Goal: Task Accomplishment & Management: Complete application form

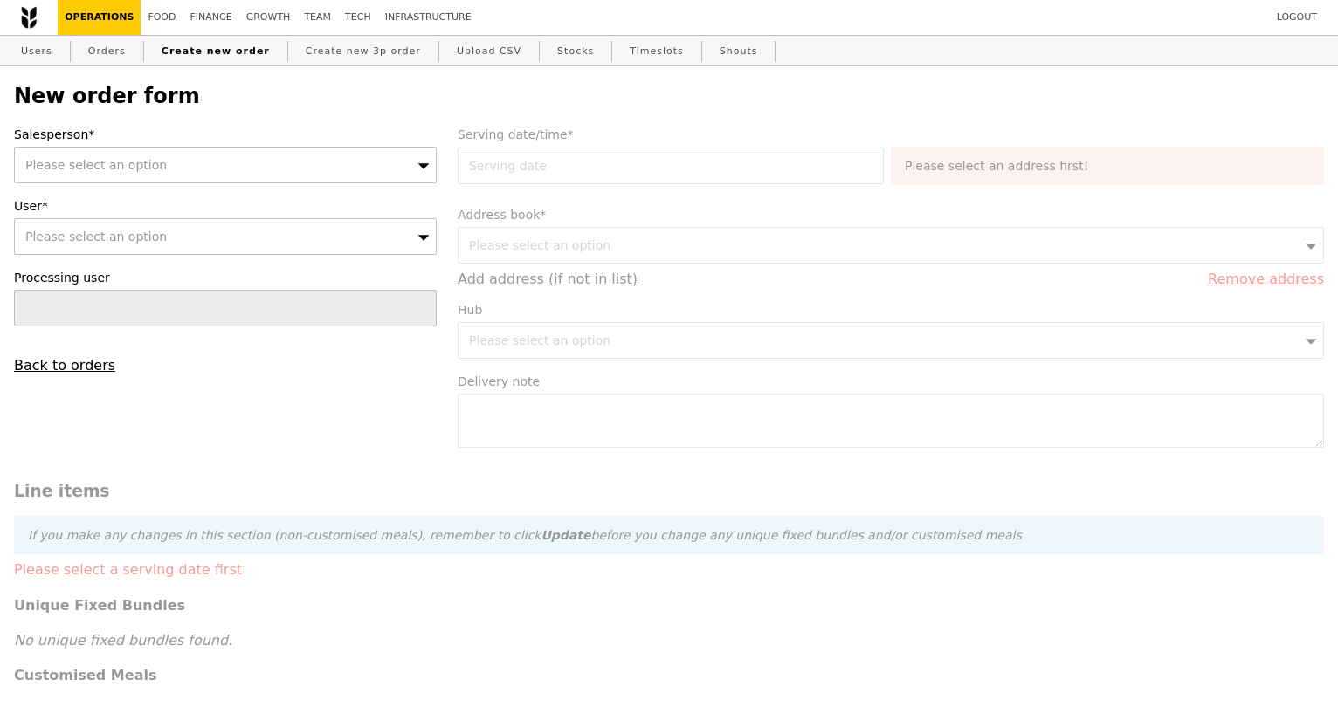
click at [224, 176] on div "Please select an option" at bounding box center [225, 165] width 423 height 37
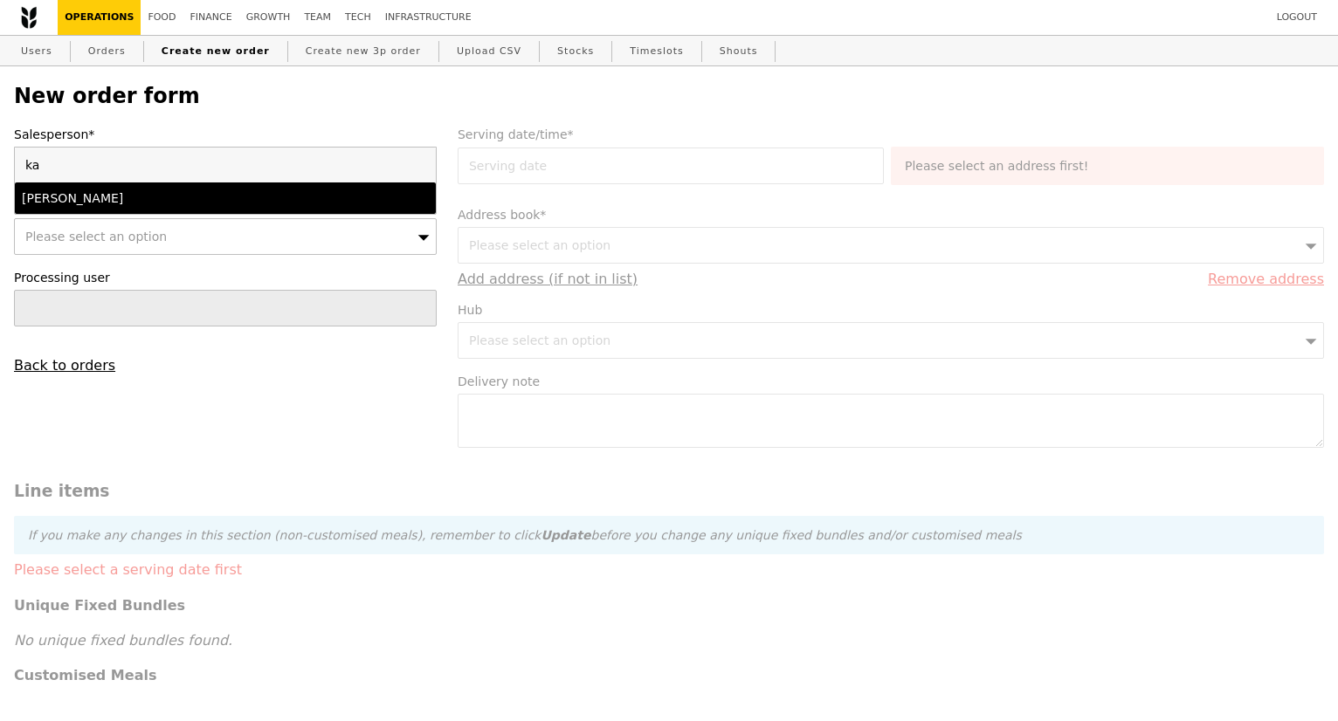
type input "ka"
click at [214, 202] on div "Kathleen" at bounding box center [174, 198] width 305 height 17
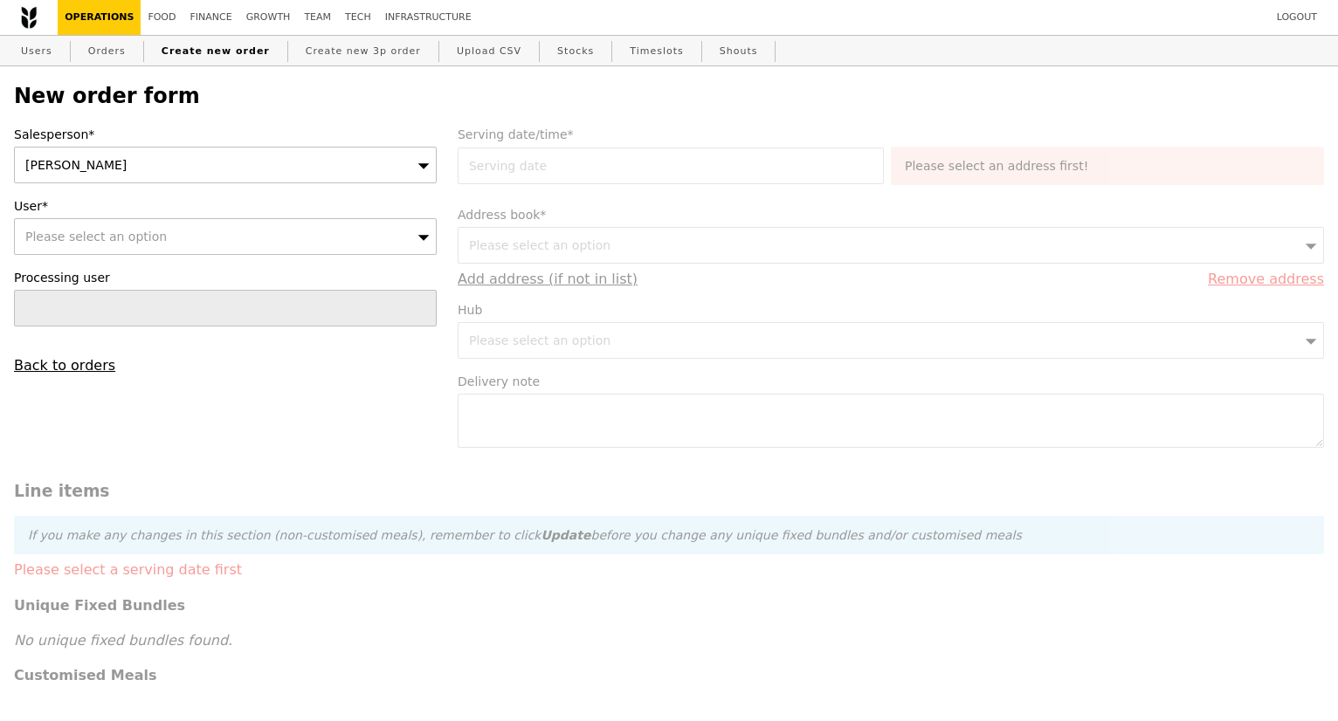
click at [190, 245] on div "Please select an option" at bounding box center [225, 236] width 423 height 37
type input "[EMAIL_ADDRESS][DOMAIN_NAME]"
type input "Confirm"
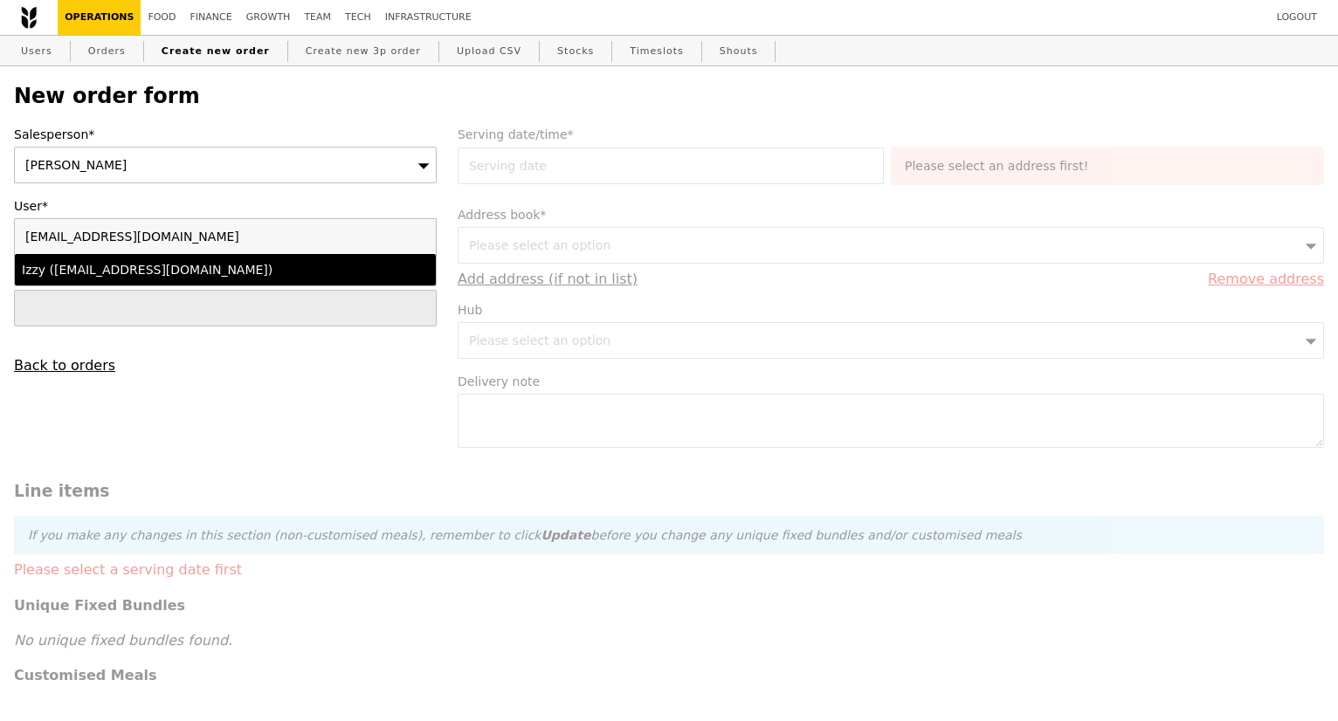
type input "[EMAIL_ADDRESS][DOMAIN_NAME]"
click at [137, 278] on div "Izzy (izzy@grain.com.sg)" at bounding box center [174, 269] width 305 height 17
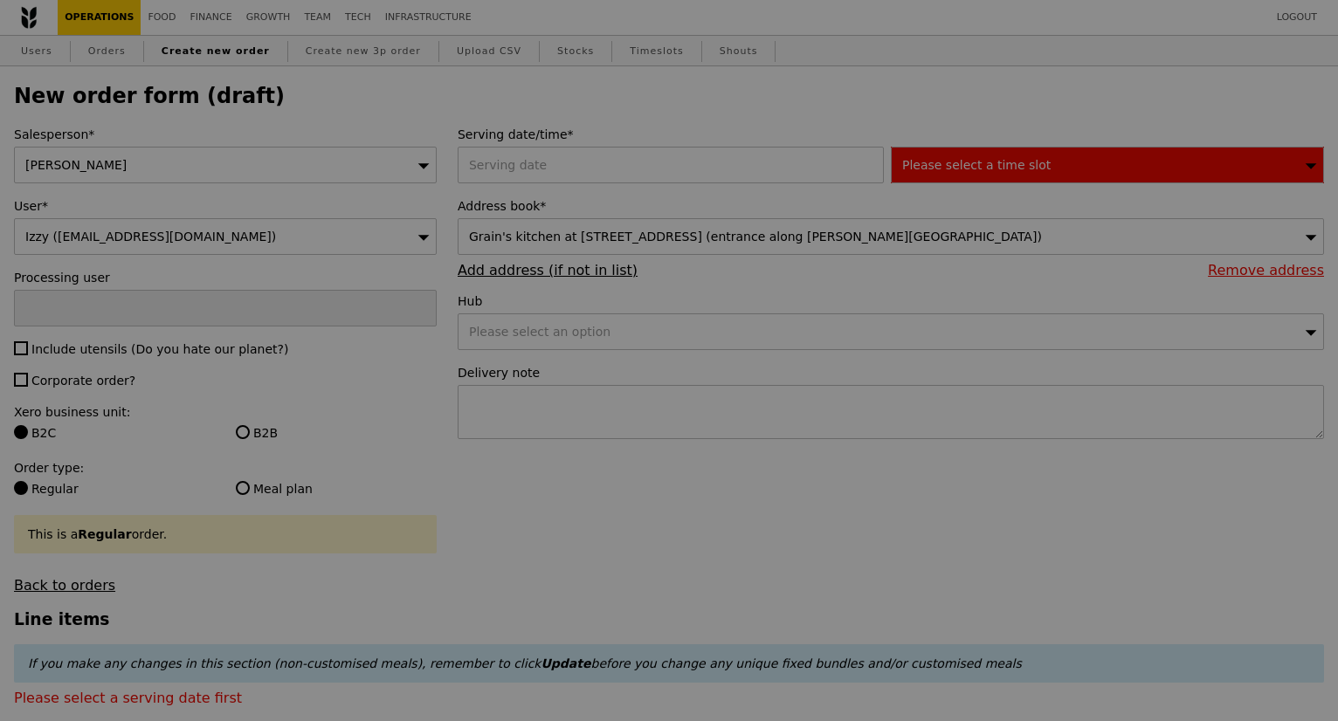
type input "Confirm"
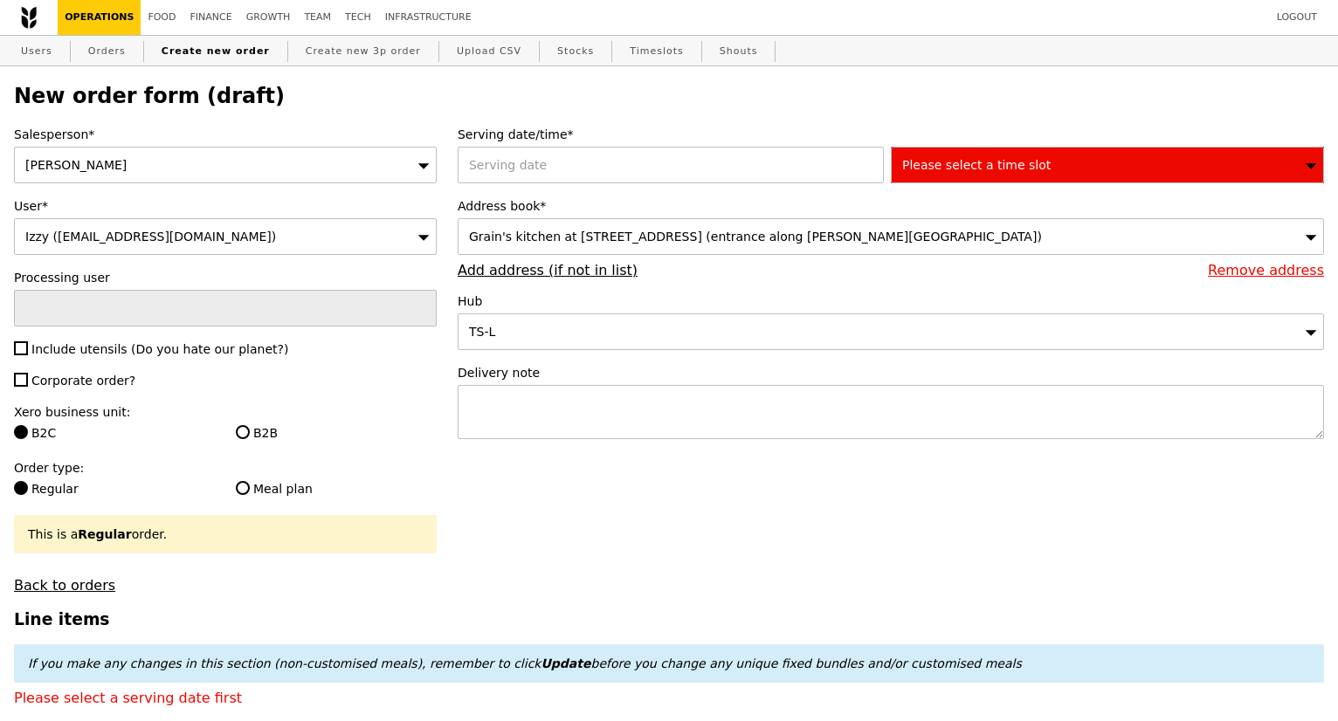
click at [1010, 172] on span "Please select a time slot" at bounding box center [976, 165] width 148 height 14
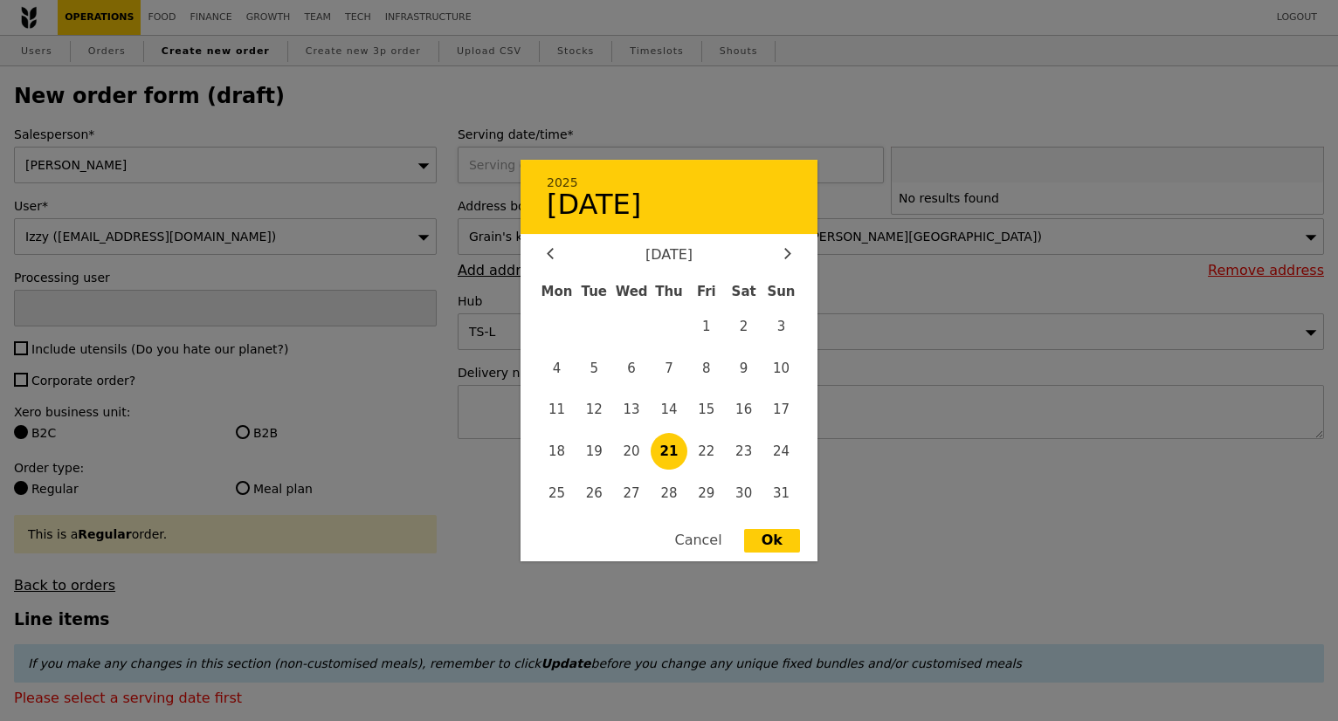
click at [683, 167] on div "2025 August 21 August 2025 Mon Tue Wed Thu Fri Sat Sun 1 2 3 4 5 6 7 8 9 10 11 …" at bounding box center [674, 165] width 433 height 37
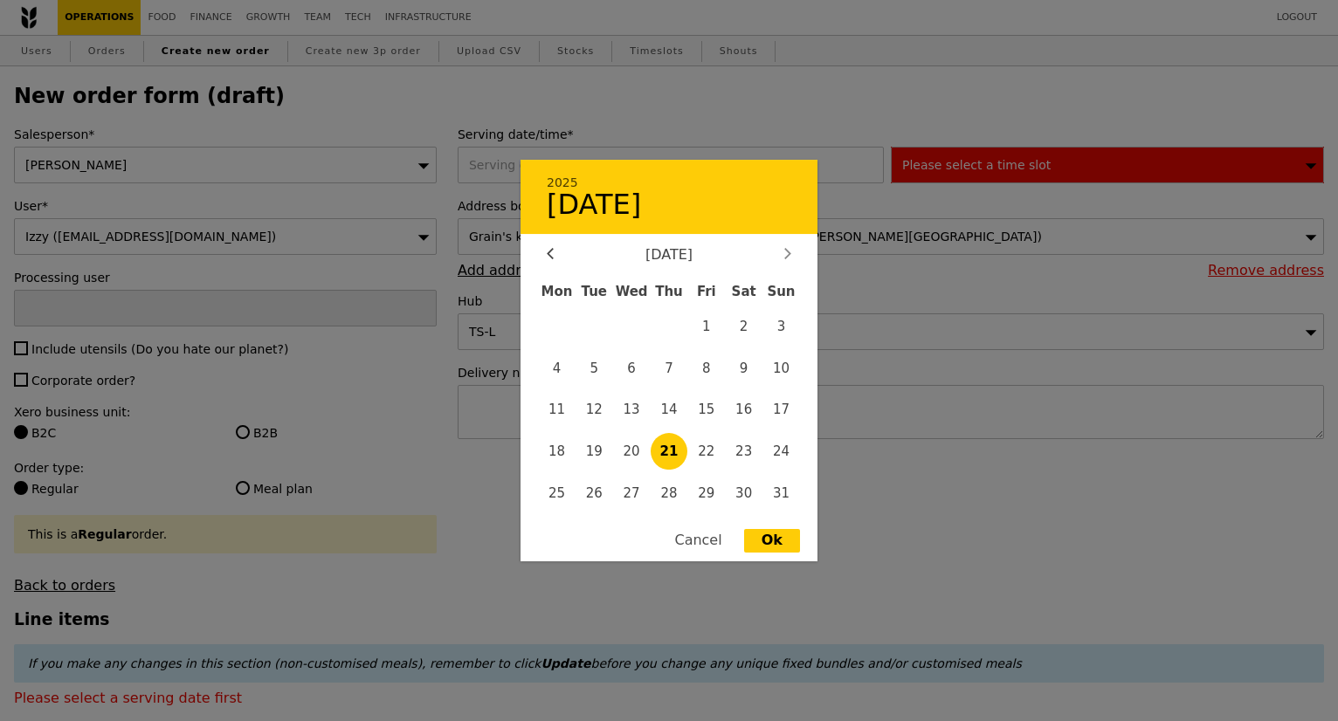
click at [785, 259] on icon at bounding box center [787, 253] width 7 height 11
click at [590, 332] on span "2" at bounding box center [595, 326] width 38 height 38
type input "02 Sep 2025"
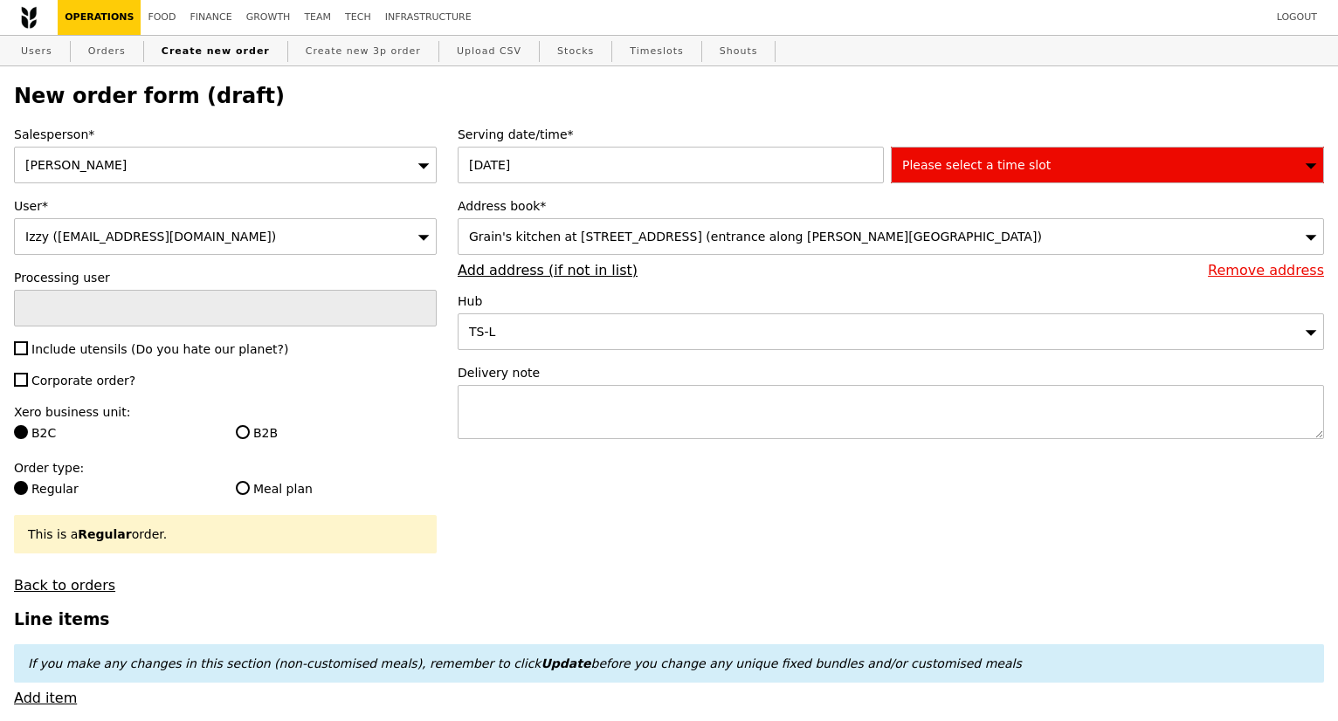
click at [970, 172] on span "Please select a time slot" at bounding box center [976, 165] width 148 height 14
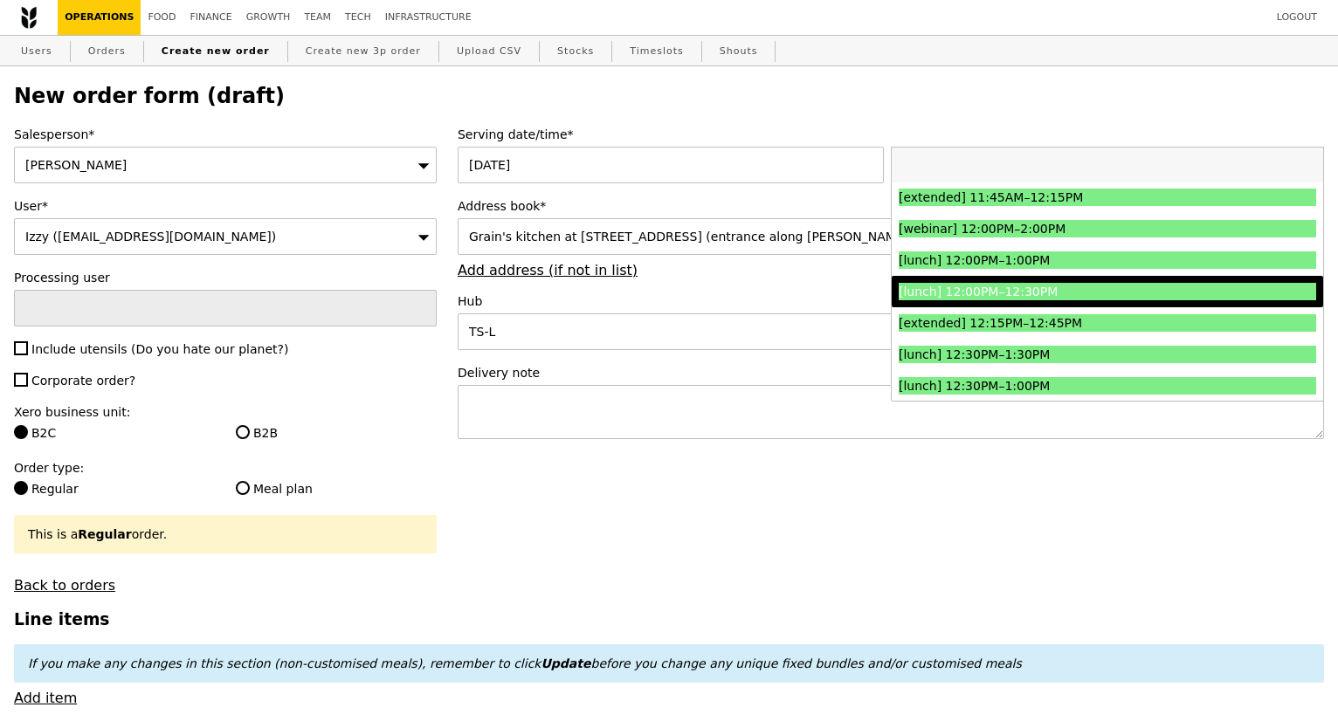
scroll to position [786, 0]
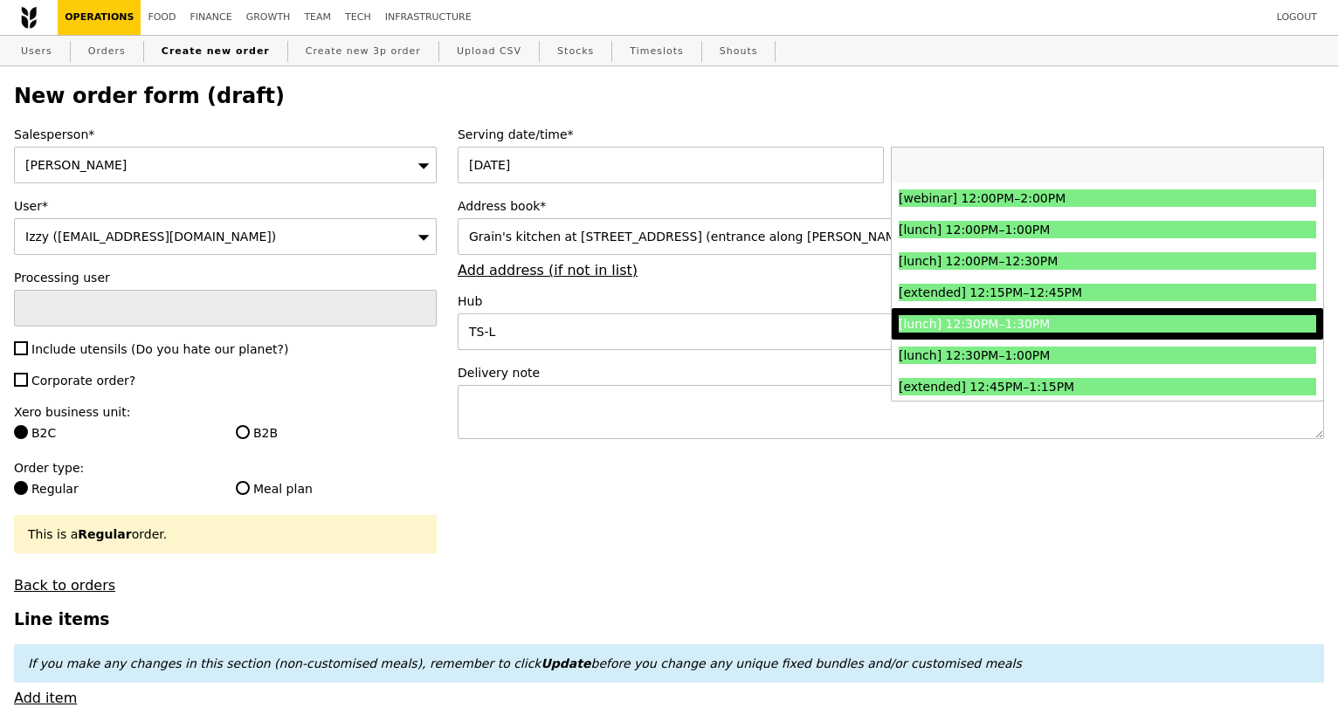
click at [1058, 336] on li "[lunch] 12:30PM–1:30PM" at bounding box center [1107, 323] width 431 height 31
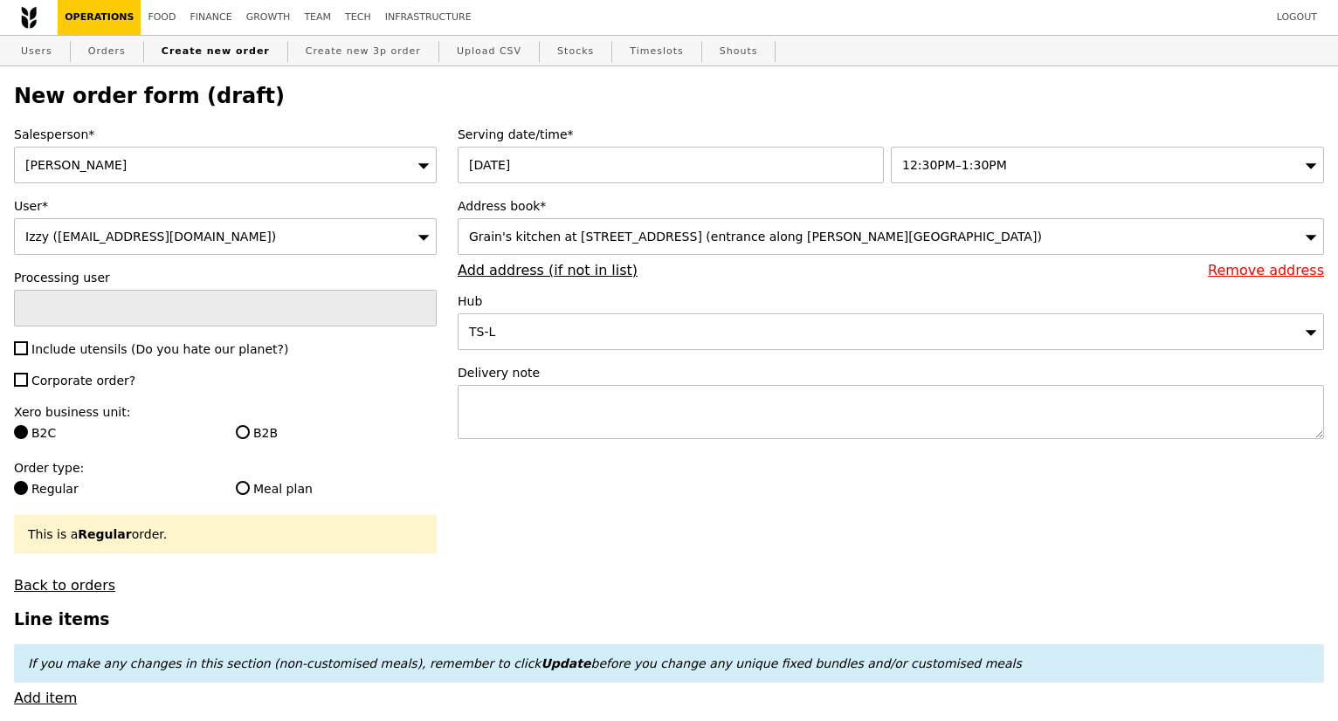
click at [914, 233] on div "Grain's kitchen at 5 Burn Road #05-01 (entrance along Harrison Road)" at bounding box center [891, 236] width 866 height 37
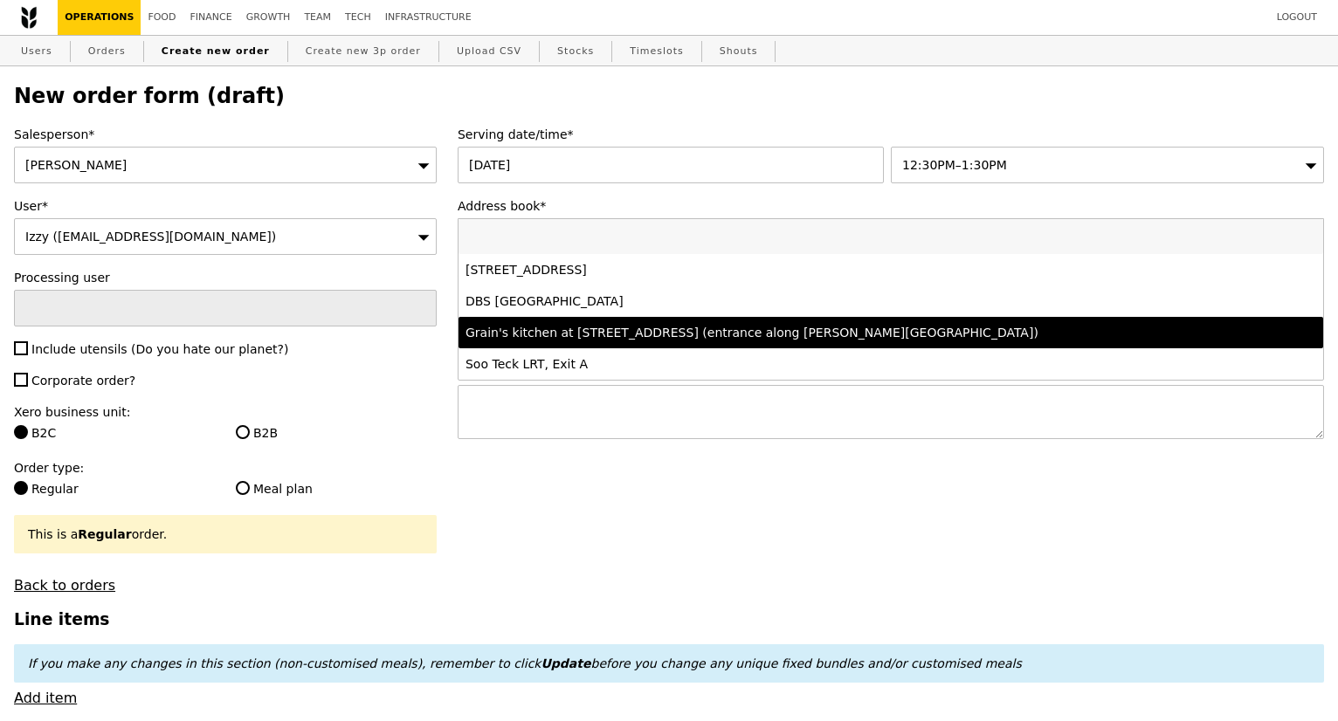
click at [816, 340] on div "Grain's kitchen at 5 Burn Road #05-01 (entrance along Harrison Road)" at bounding box center [785, 332] width 639 height 17
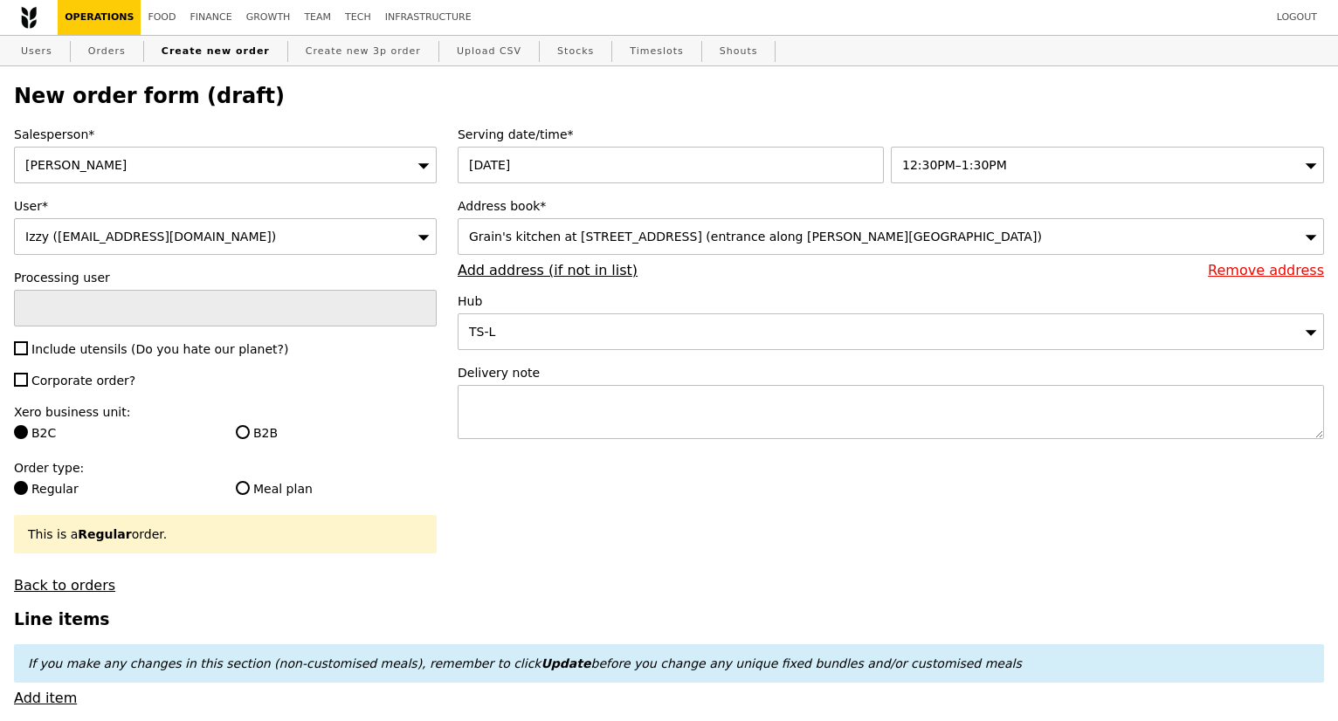
type input "Confirm"
click at [24, 356] on input "Include utensils (Do you hate our planet?)" at bounding box center [21, 349] width 14 height 14
checkbox input "true"
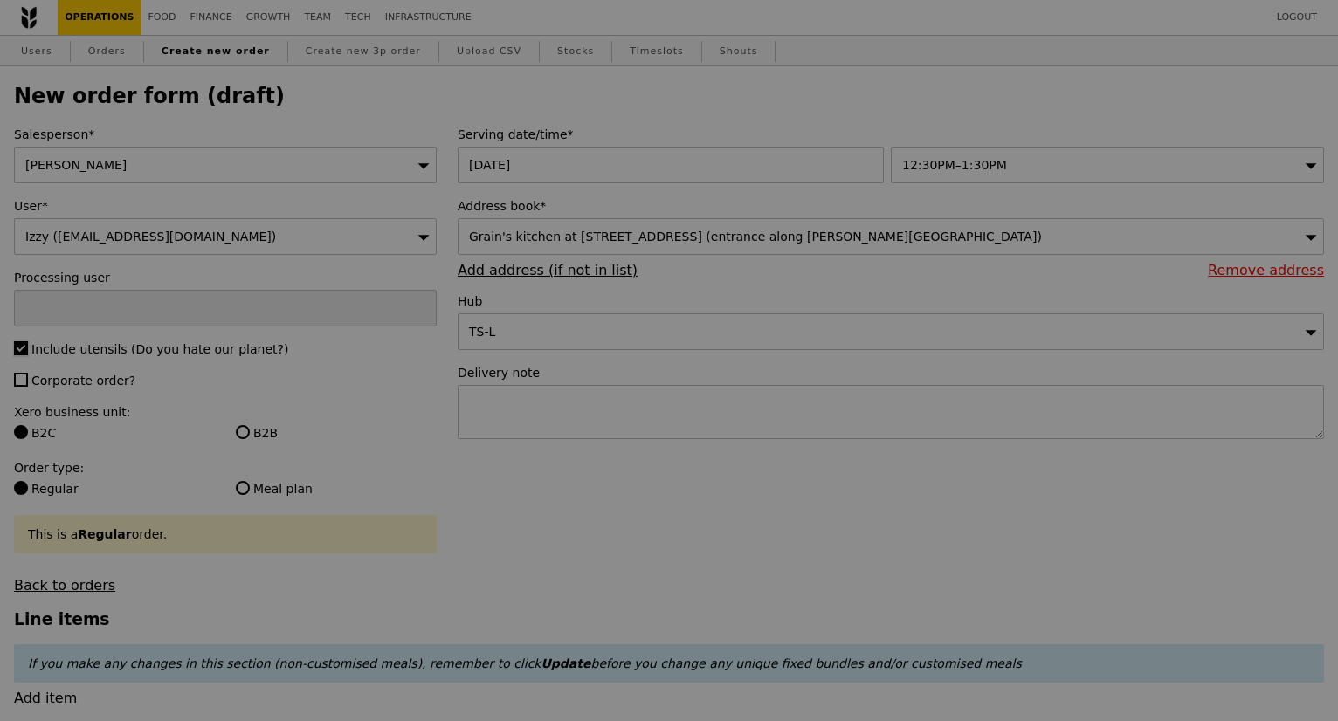
type input "Confirm"
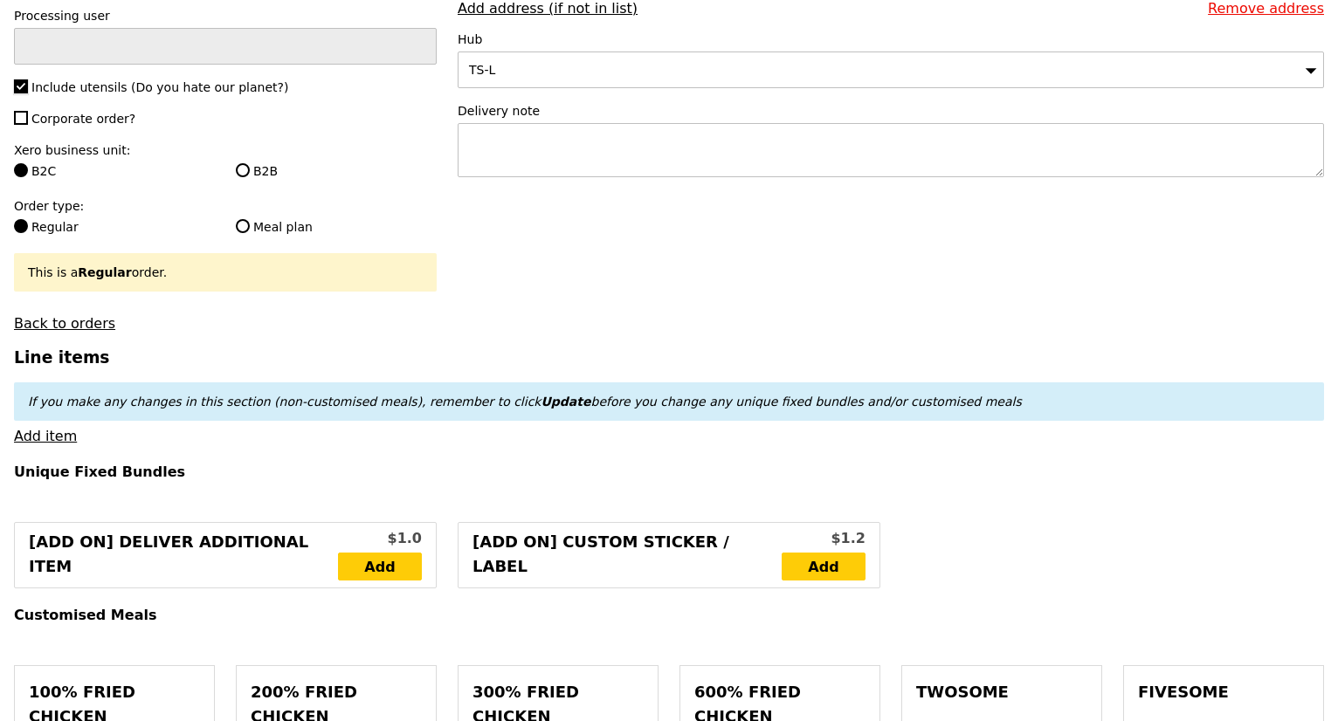
scroll to position [437, 0]
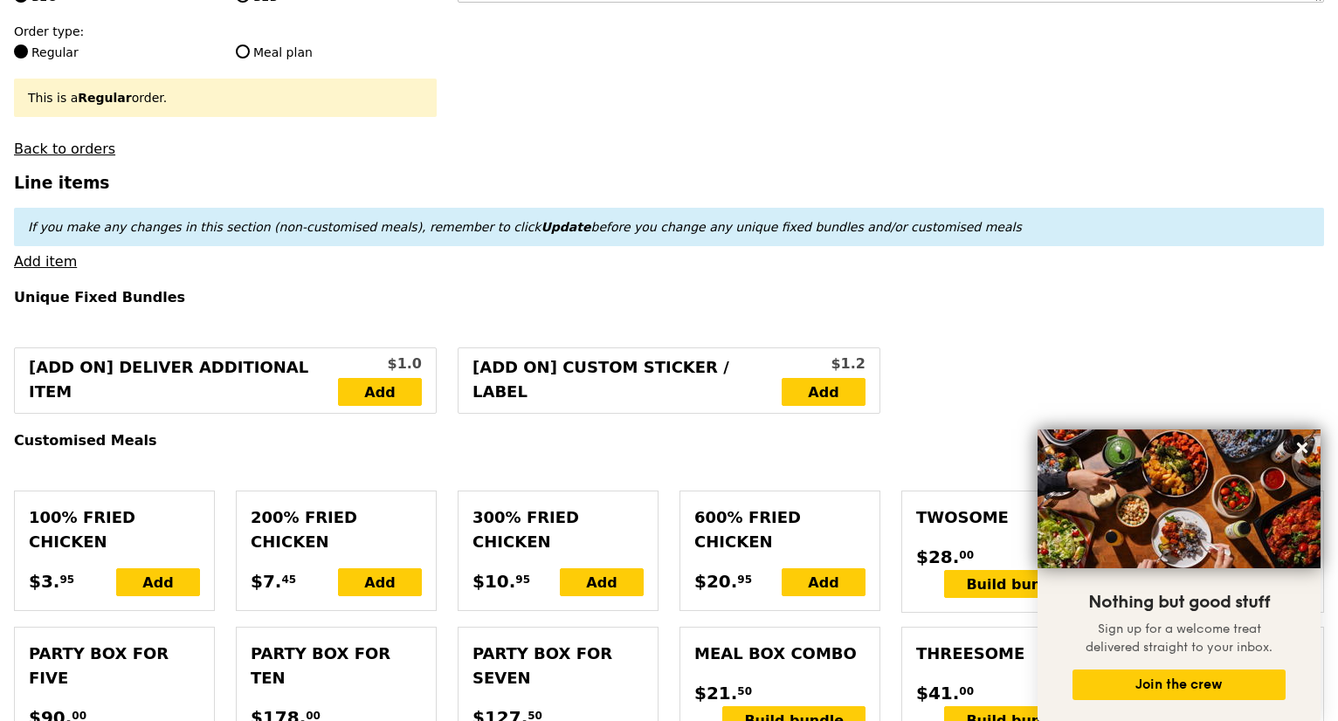
drag, startPoint x: 59, startPoint y: 278, endPoint x: 72, endPoint y: 266, distance: 17.9
click at [59, 270] on link "Add item" at bounding box center [45, 261] width 63 height 17
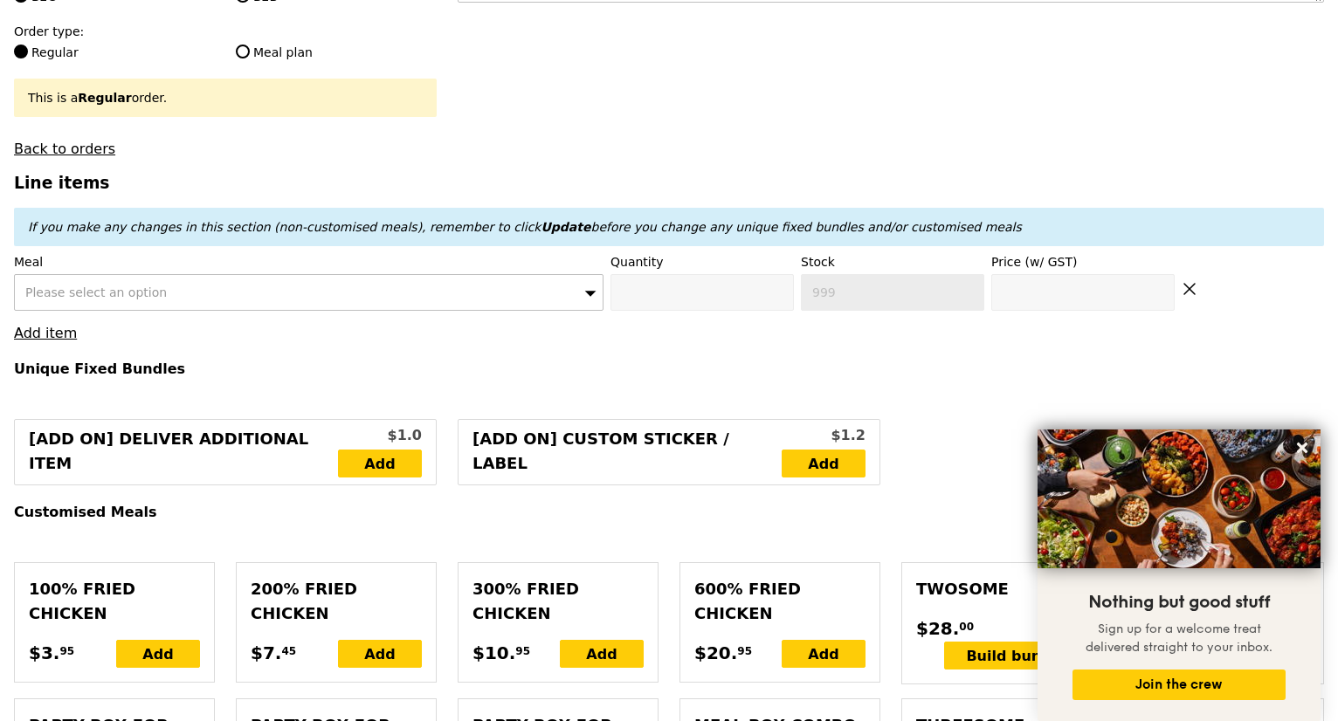
click at [181, 301] on div "Please select an option" at bounding box center [309, 292] width 590 height 37
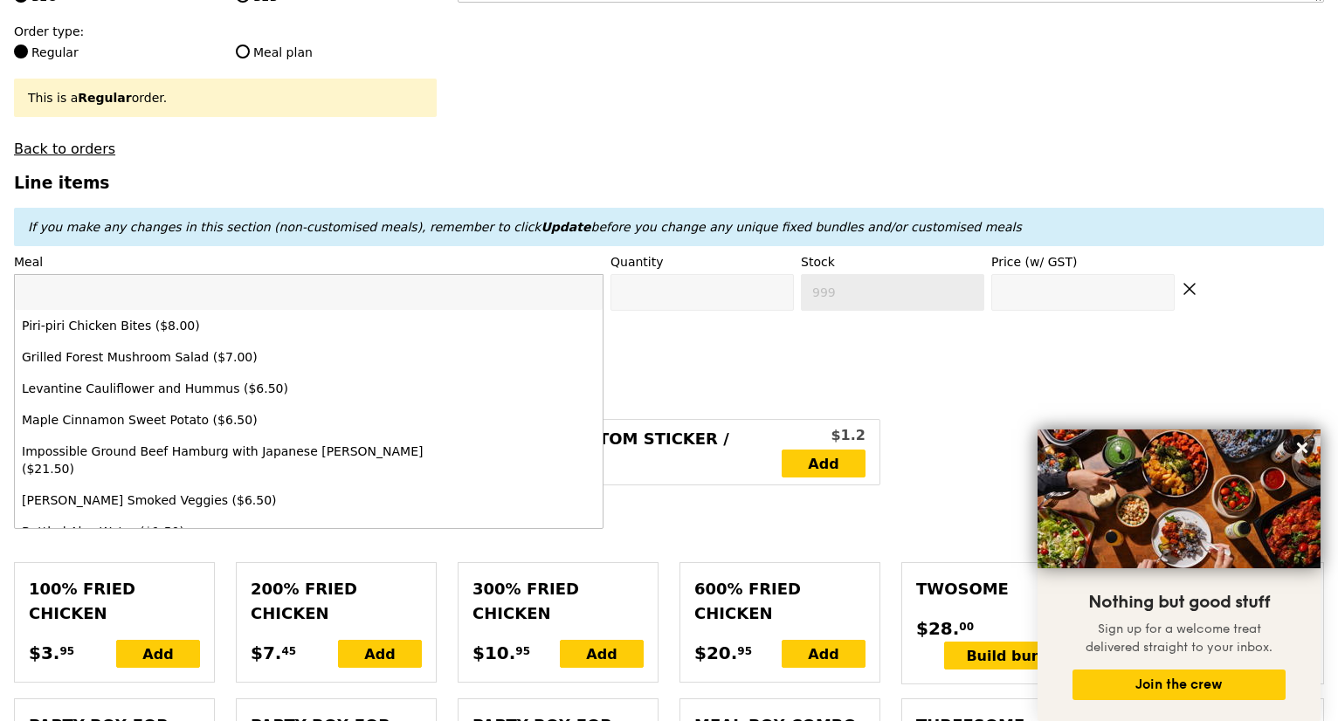
type input "Smoked Mesquite Chicken"
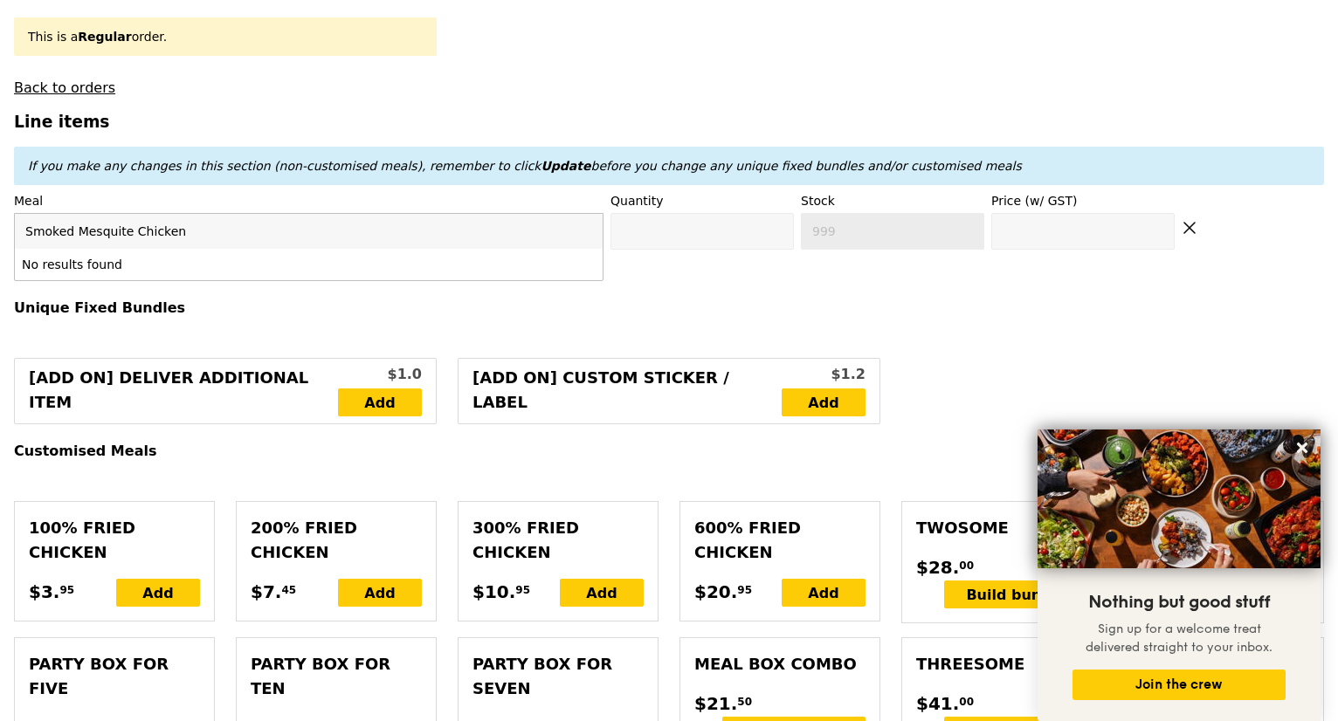
scroll to position [524, 0]
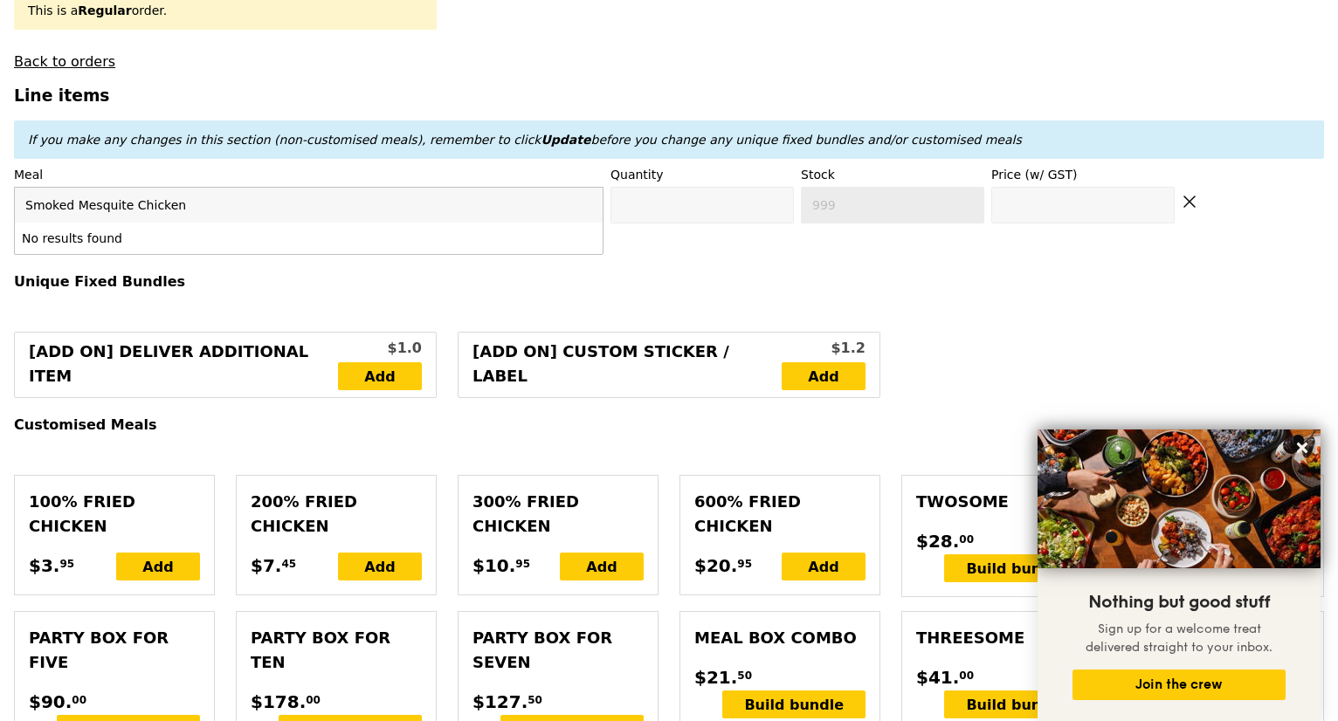
drag, startPoint x: 126, startPoint y: 217, endPoint x: 0, endPoint y: 223, distance: 125.9
click at [231, 209] on div "Please select an option" at bounding box center [309, 205] width 590 height 37
click at [241, 183] on label "Meal" at bounding box center [309, 174] width 590 height 17
click at [49, 254] on link "Add item" at bounding box center [45, 246] width 63 height 17
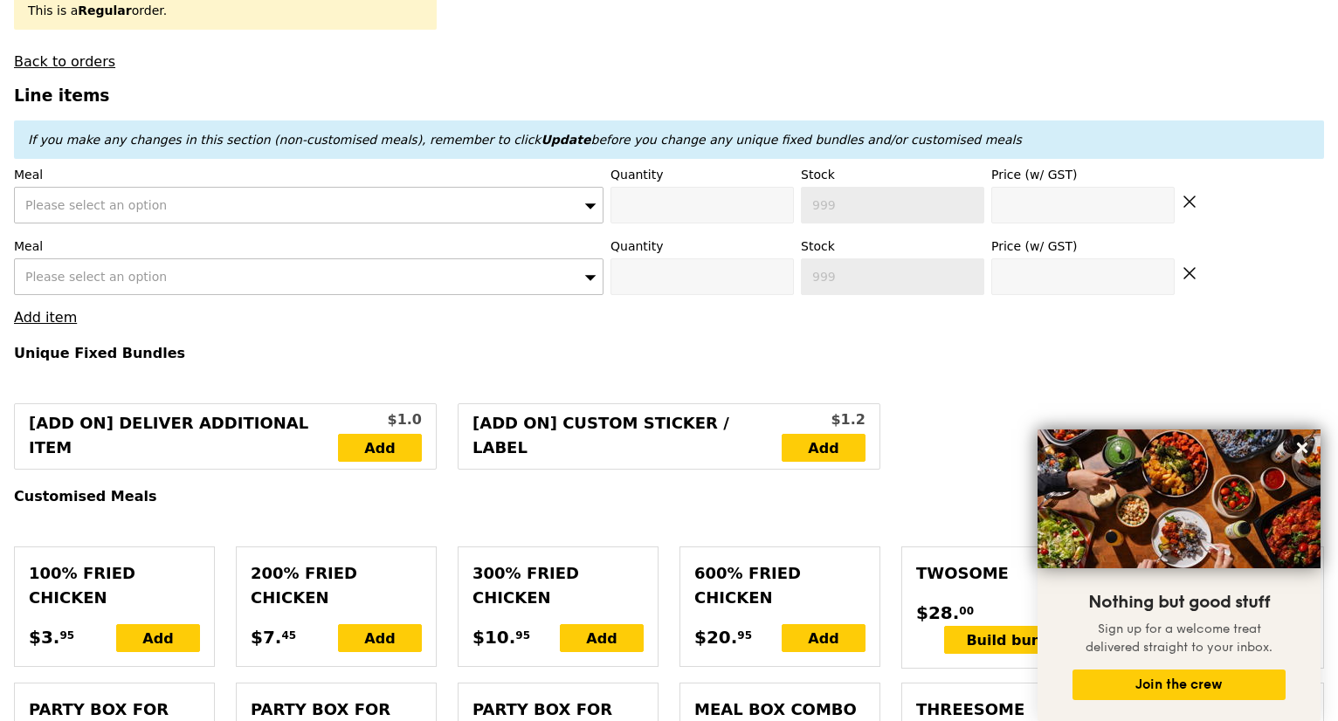
click at [120, 280] on span "Please select an option" at bounding box center [96, 277] width 142 height 14
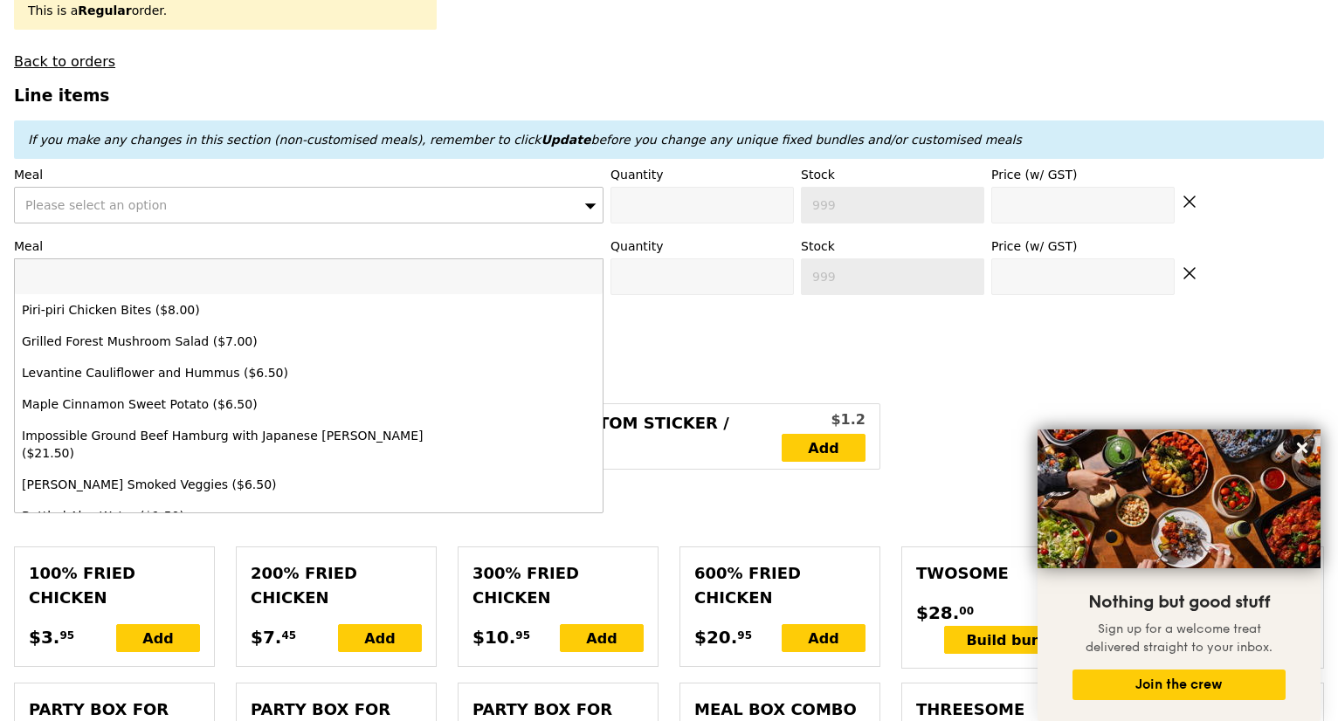
type input "Smoked Mesquite Chicken"
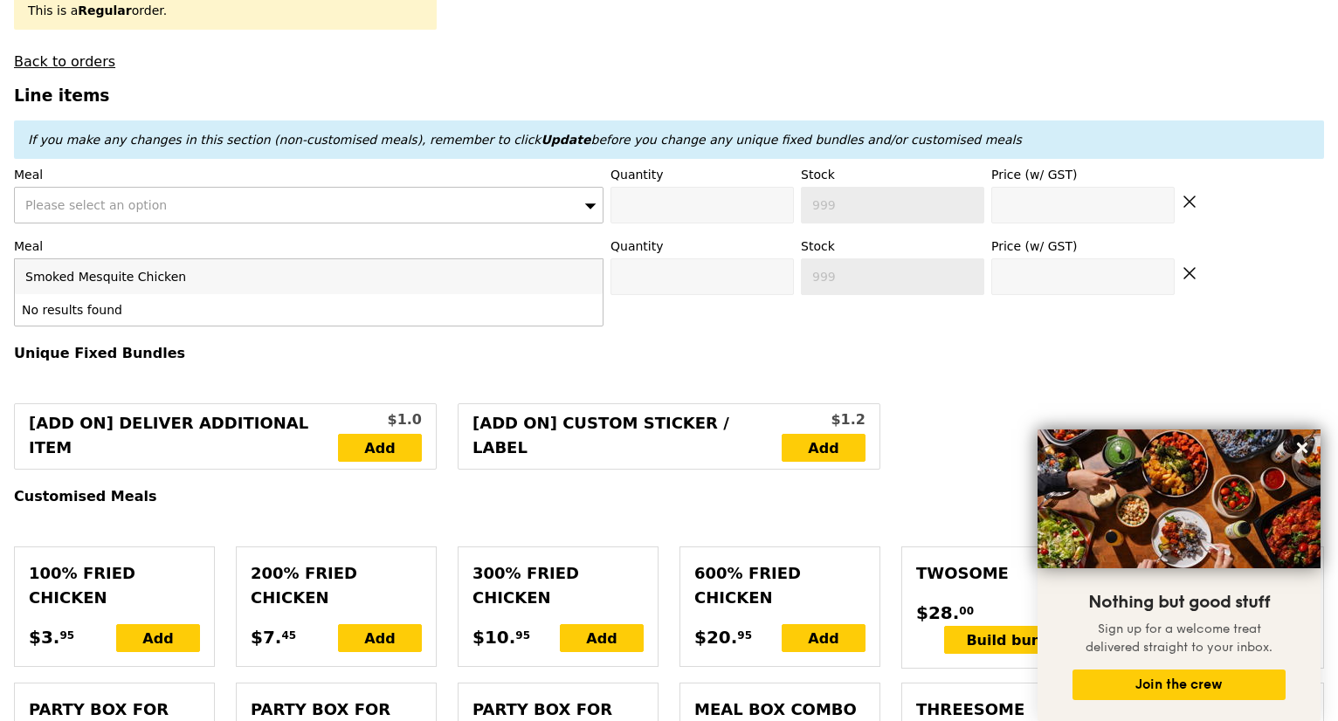
click at [585, 287] on input "Smoked Mesquite Chicken" at bounding box center [309, 276] width 588 height 35
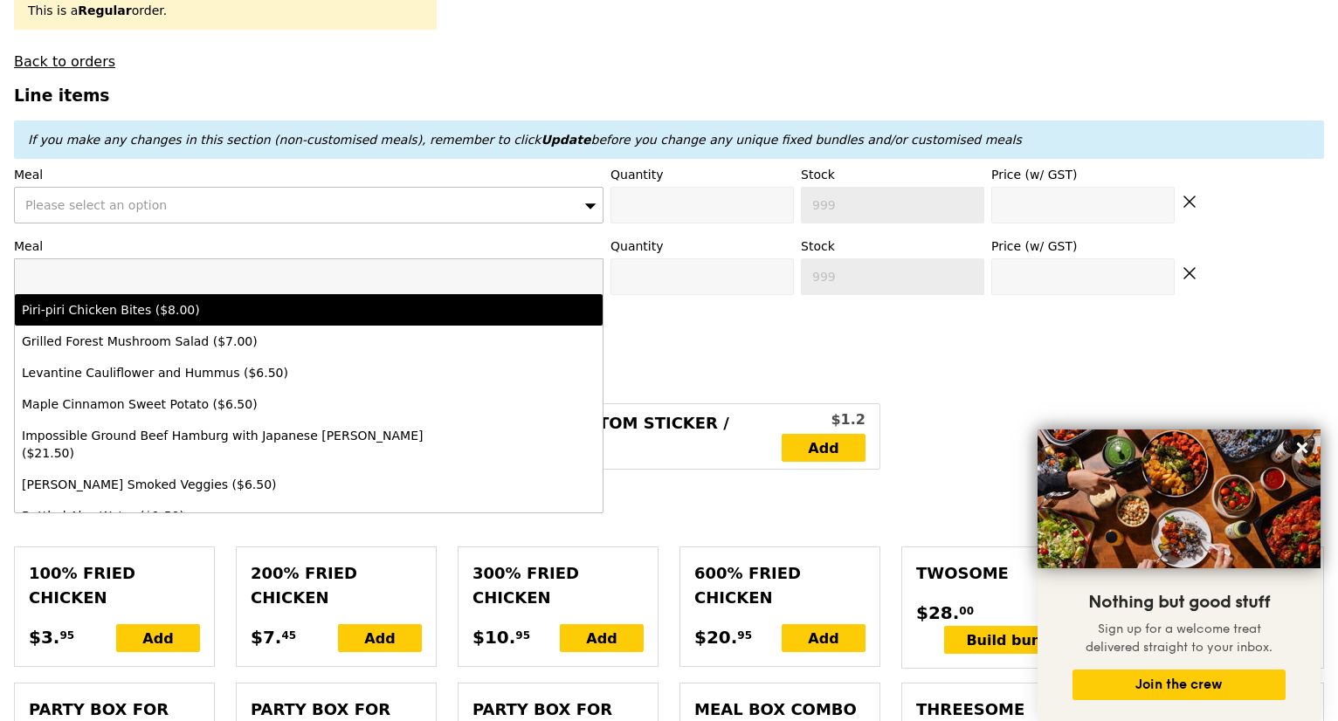
click at [320, 251] on label "Meal" at bounding box center [309, 246] width 590 height 17
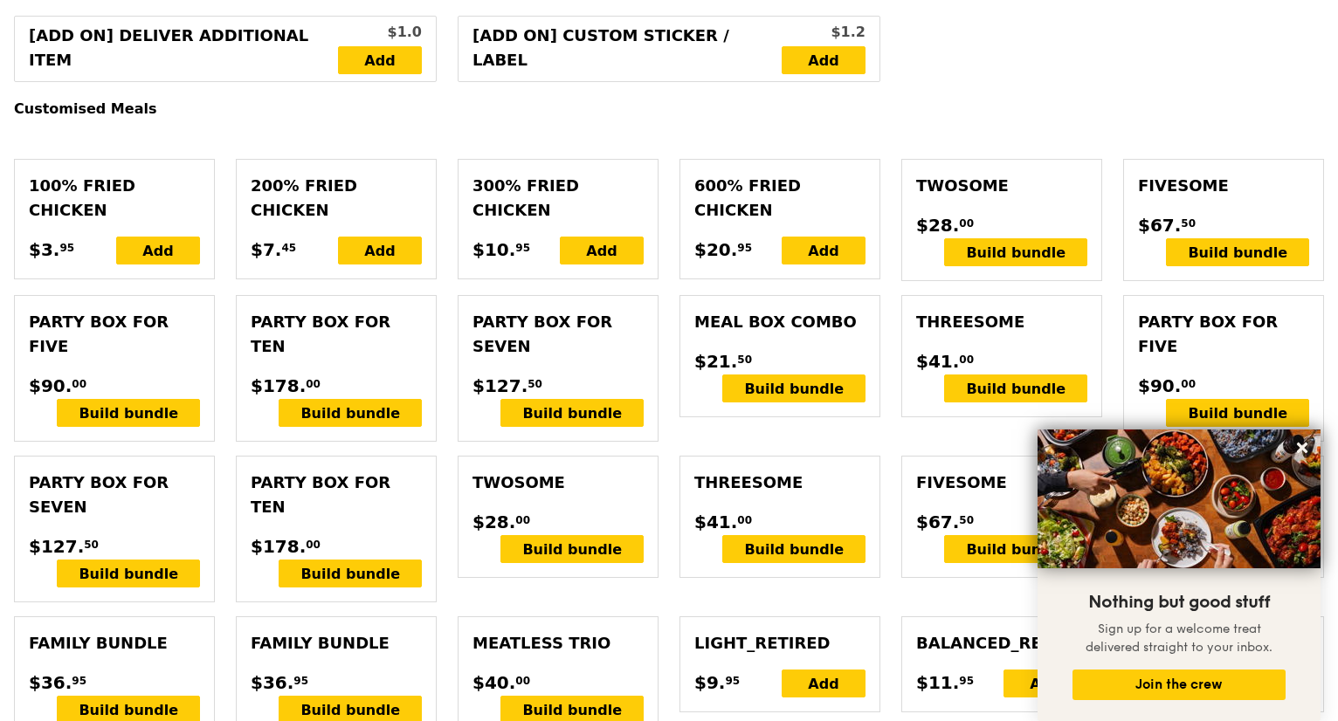
scroll to position [1048, 0]
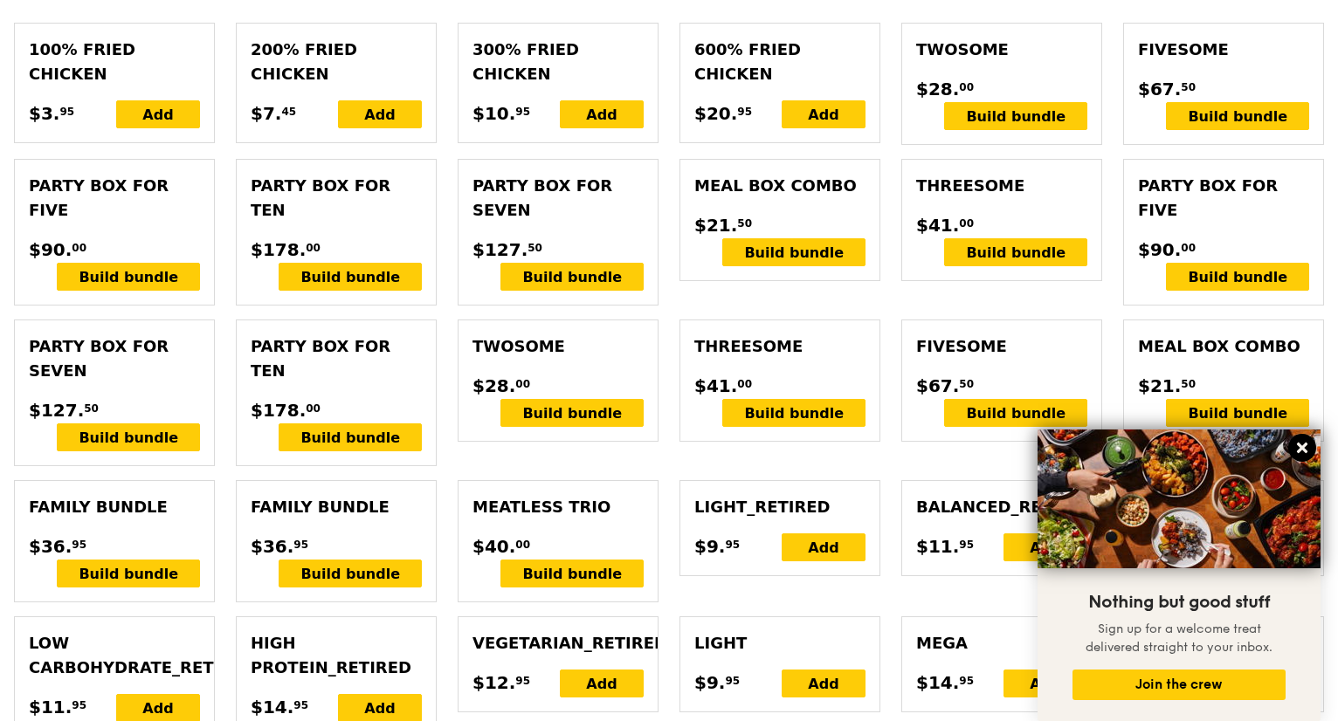
click at [1304, 446] on icon at bounding box center [1302, 448] width 10 height 10
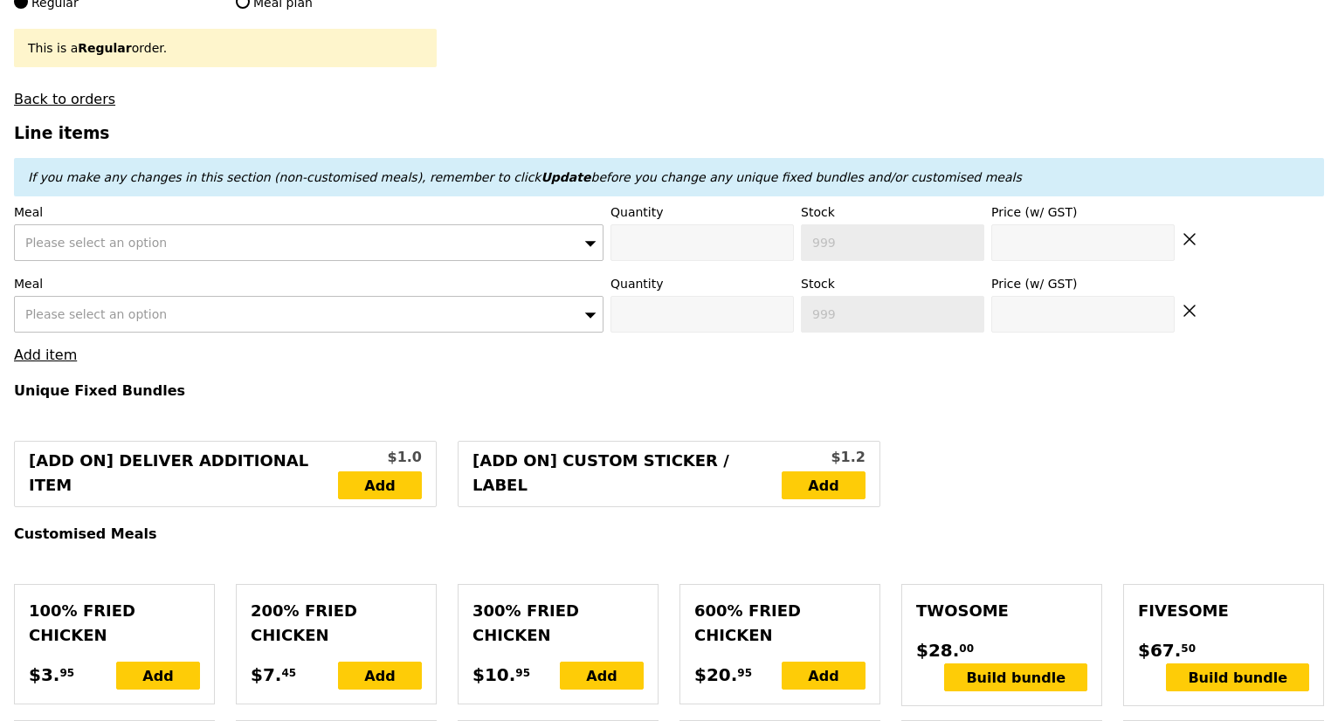
scroll to position [437, 0]
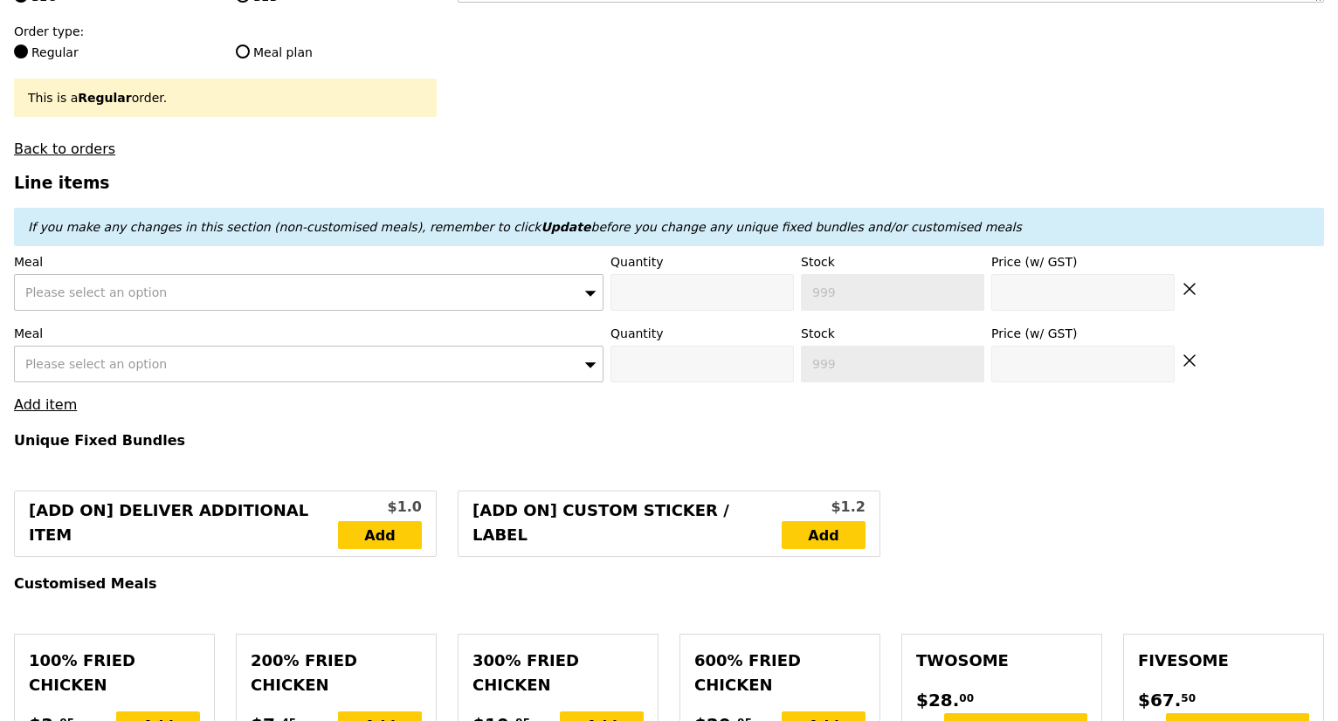
click at [185, 300] on div "Please select an option" at bounding box center [309, 292] width 590 height 37
click at [584, 301] on input "Smoked Mesquite Chicken" at bounding box center [309, 292] width 588 height 35
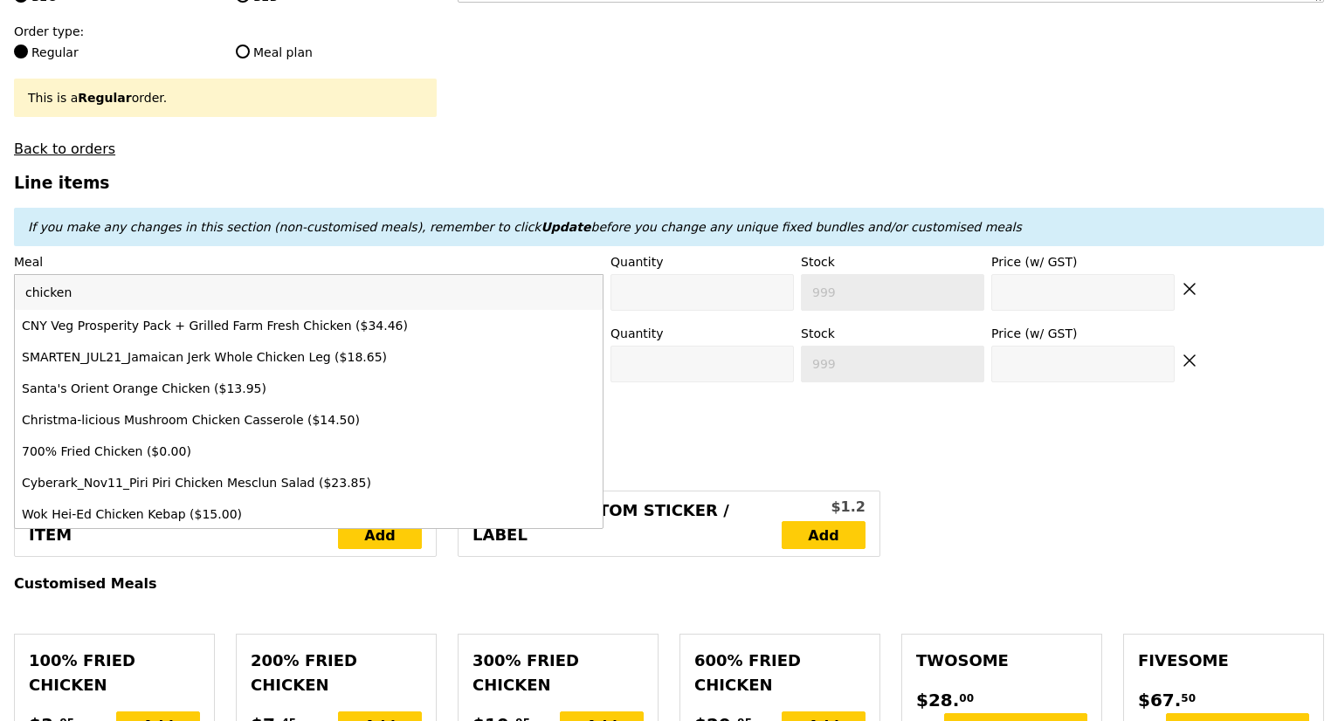
scroll to position [961, 0]
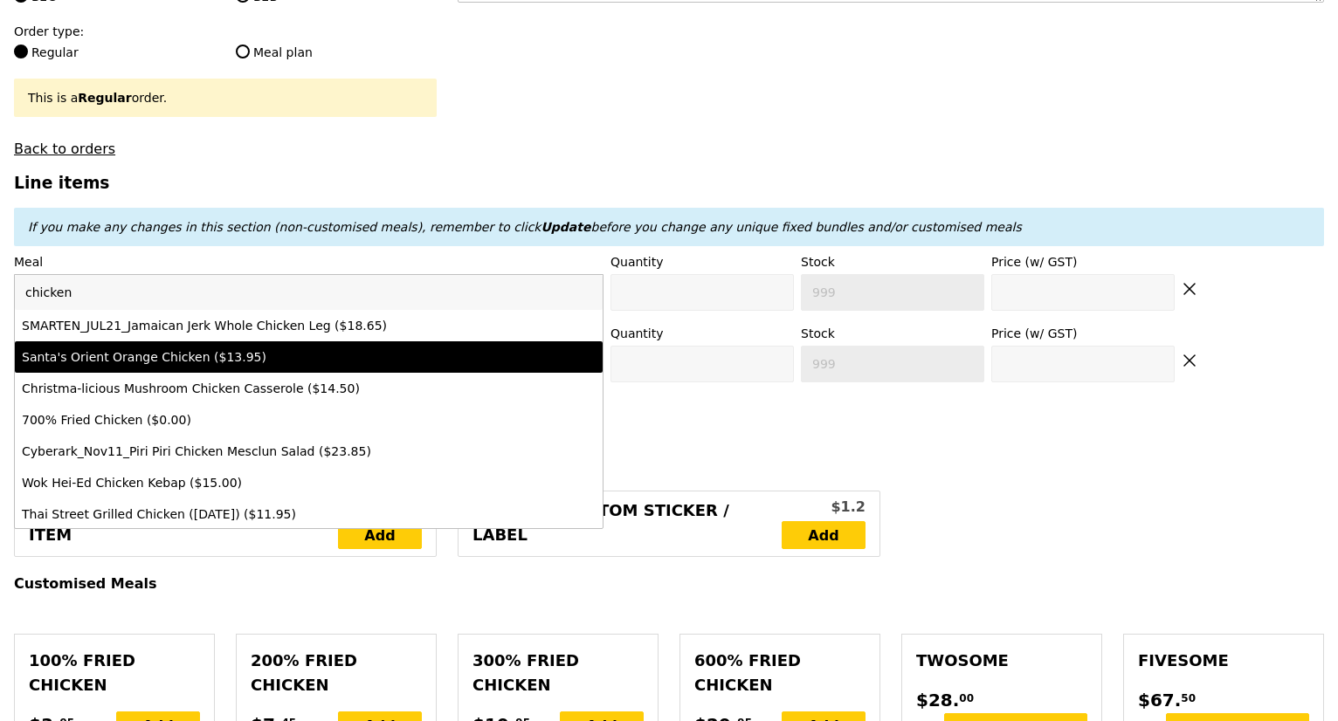
type input "chicken"
click at [537, 190] on h3 "Line items" at bounding box center [669, 183] width 1310 height 18
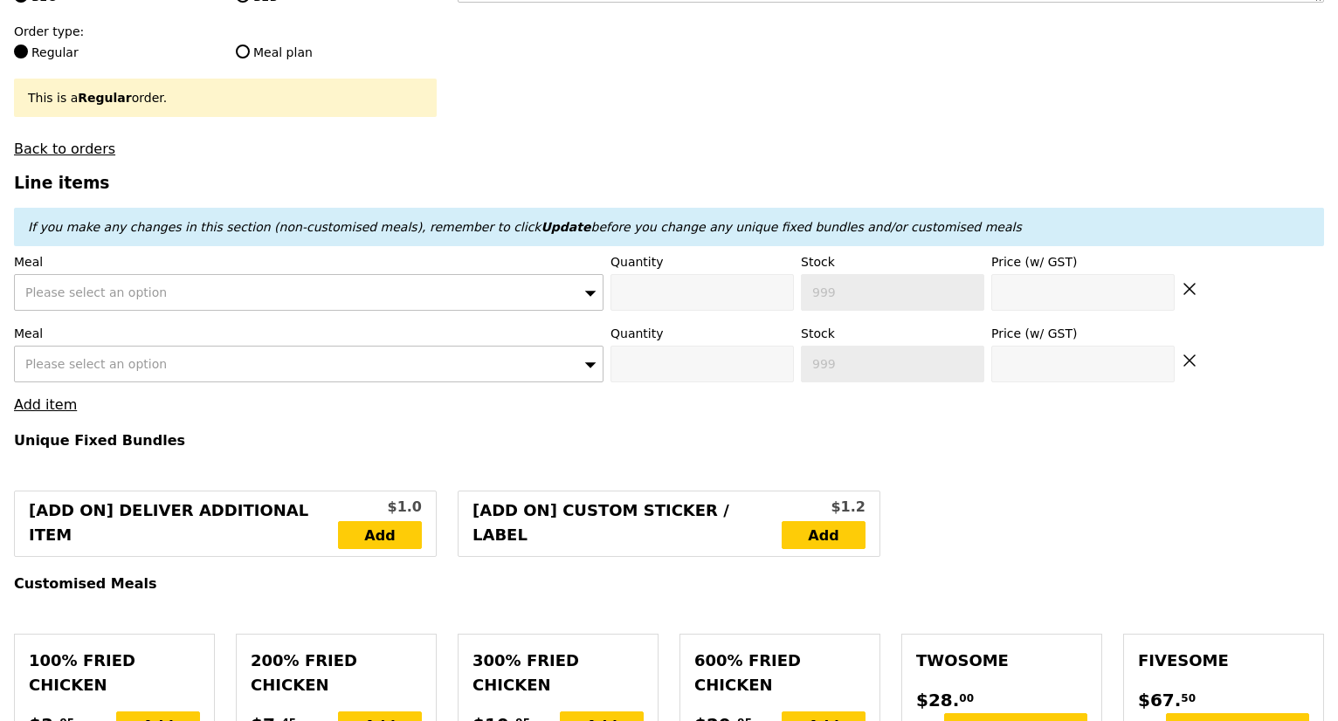
click at [1194, 369] on icon at bounding box center [1190, 361] width 16 height 16
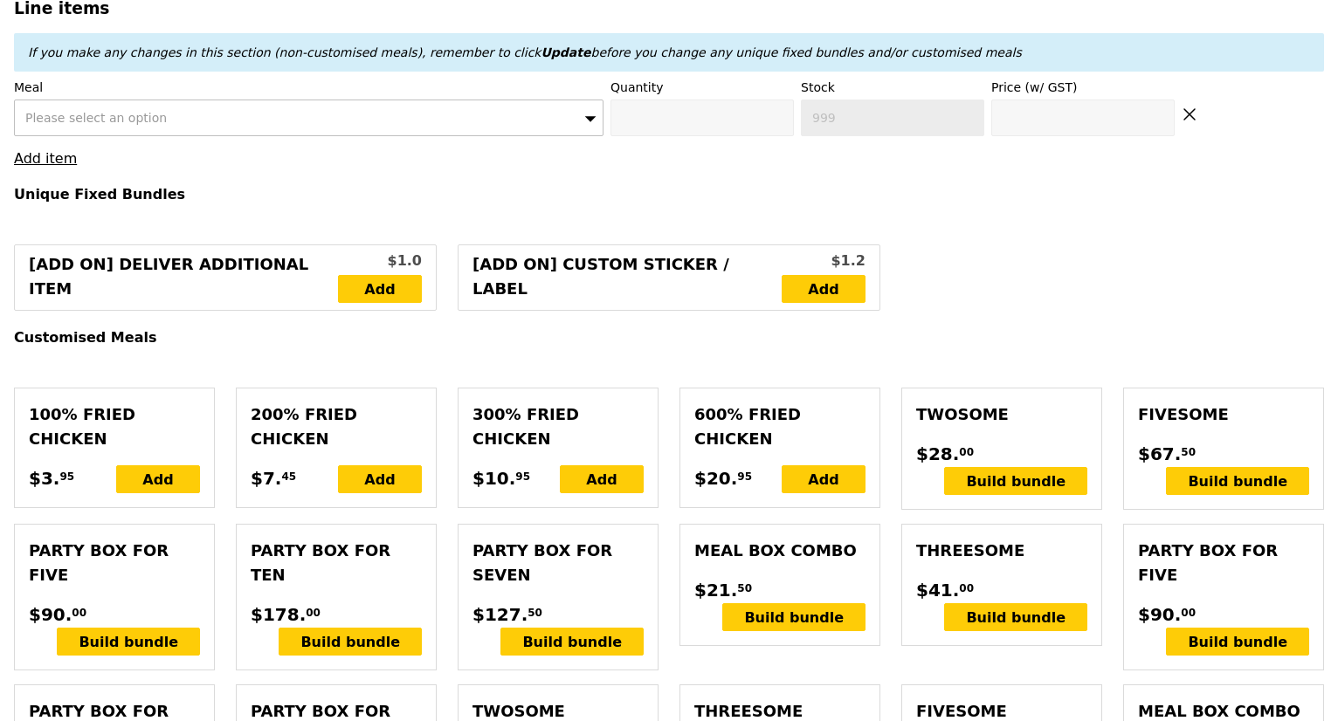
scroll to position [349, 0]
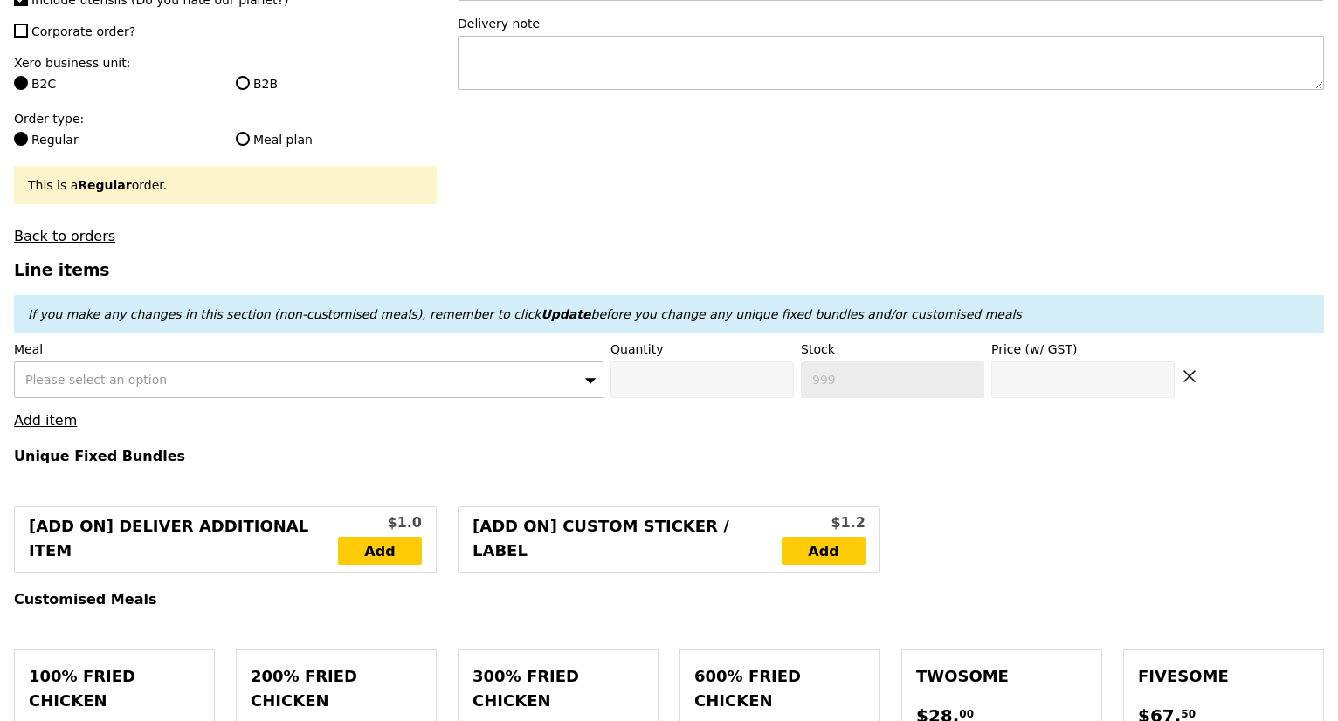
click at [325, 397] on div "Please select an option" at bounding box center [309, 380] width 590 height 37
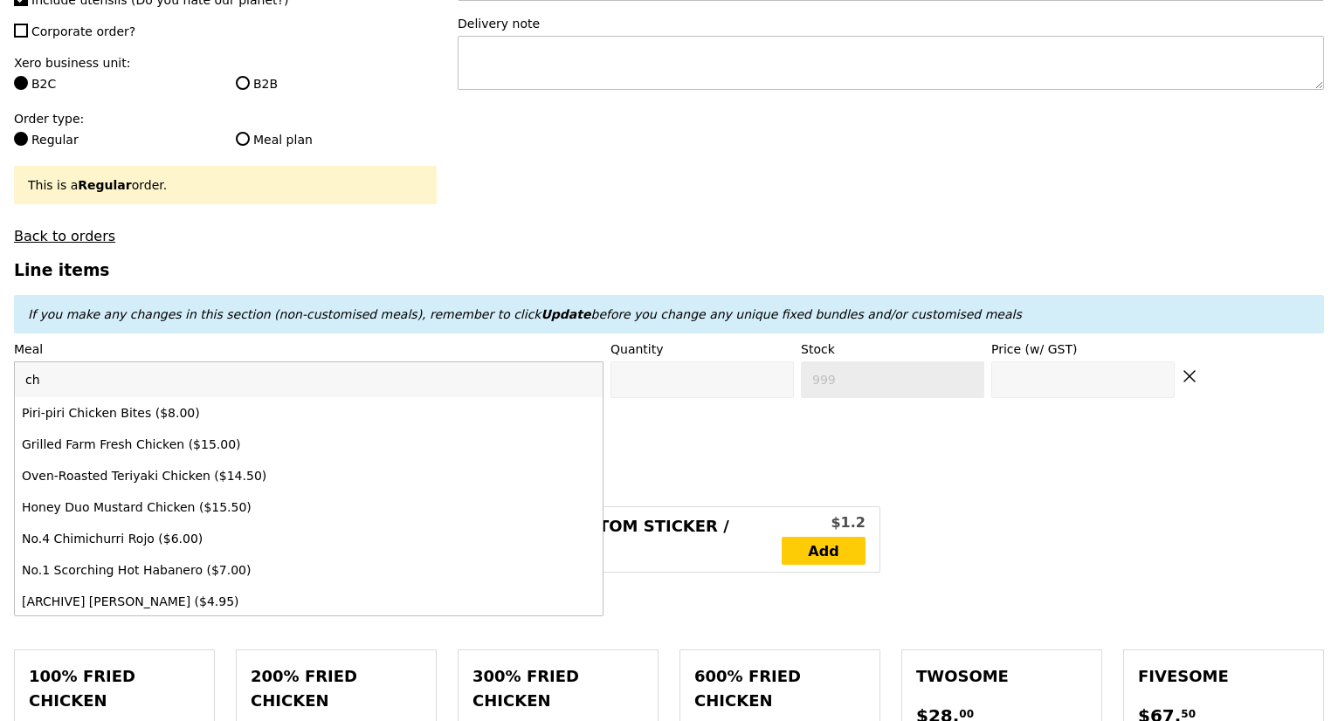
type input "c"
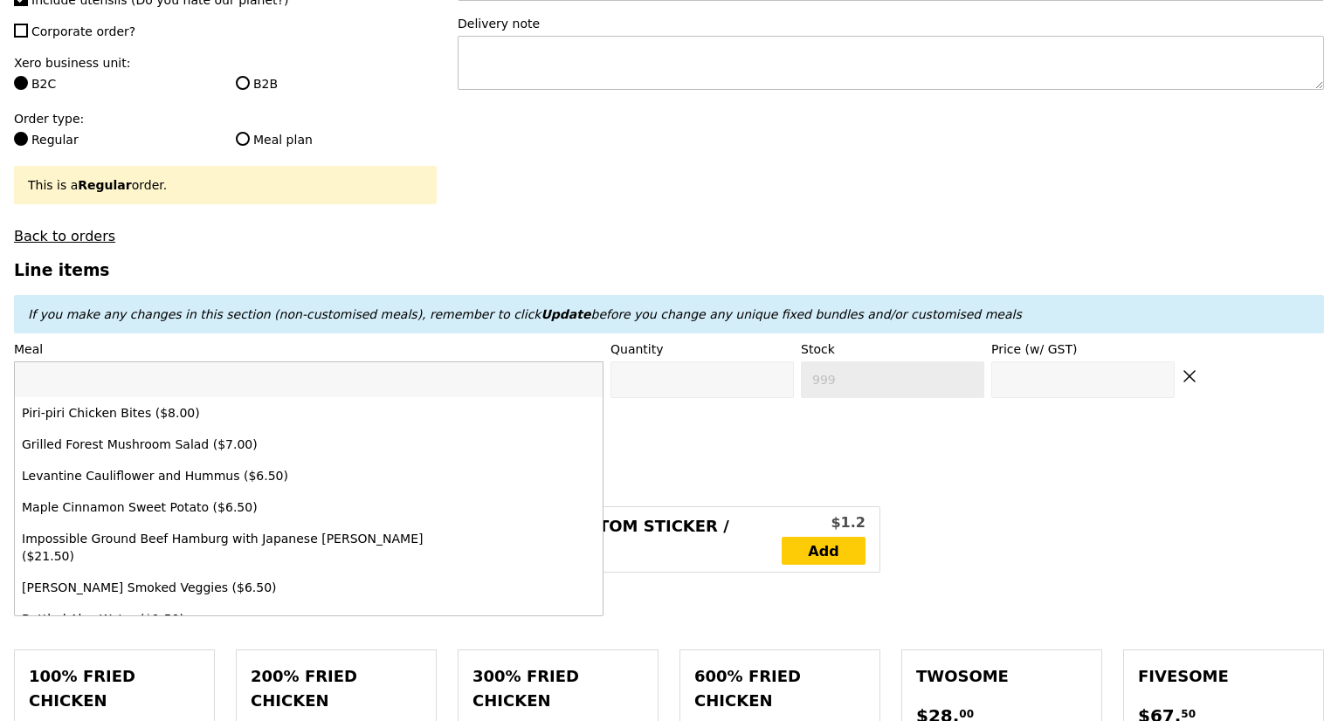
type input "we don’t have Smoked Mesquite Chicken on our menu"
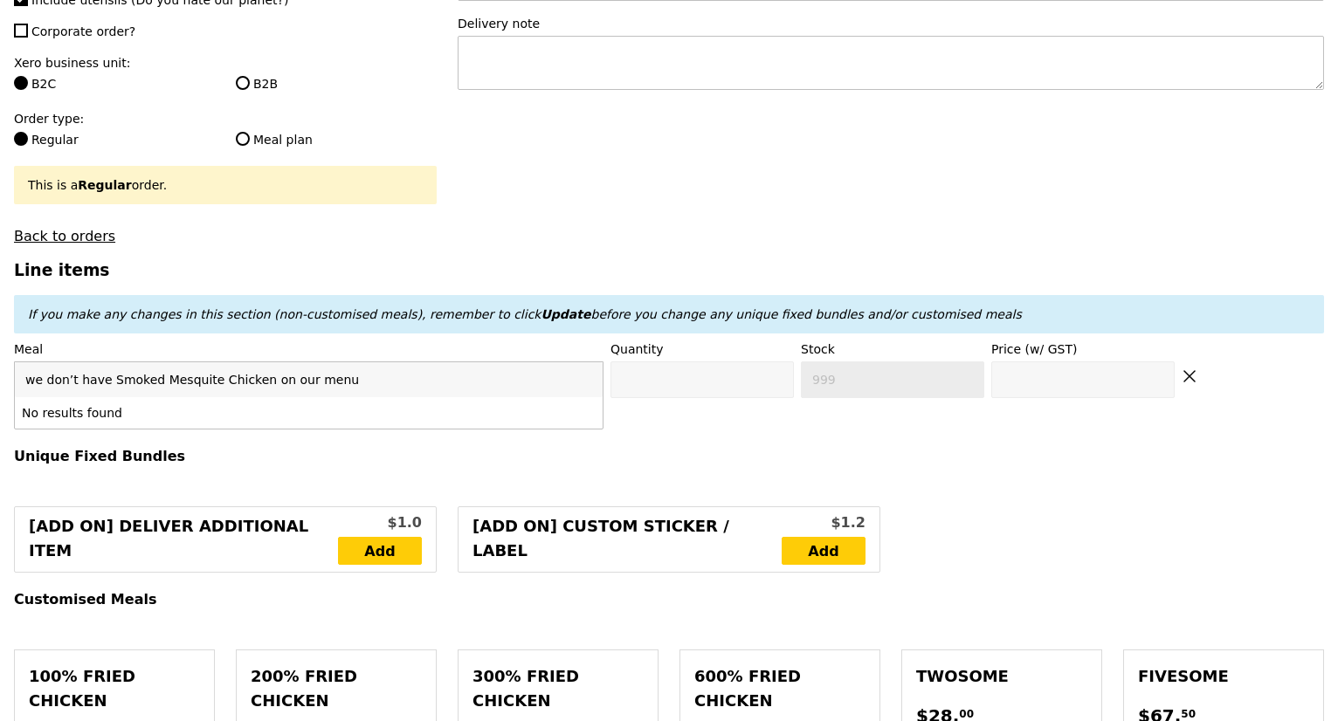
drag, startPoint x: 152, startPoint y: 391, endPoint x: 0, endPoint y: 403, distance: 152.4
click at [65, 387] on span "Please select an option" at bounding box center [96, 380] width 142 height 14
drag, startPoint x: 153, startPoint y: 388, endPoint x: 0, endPoint y: 376, distance: 153.3
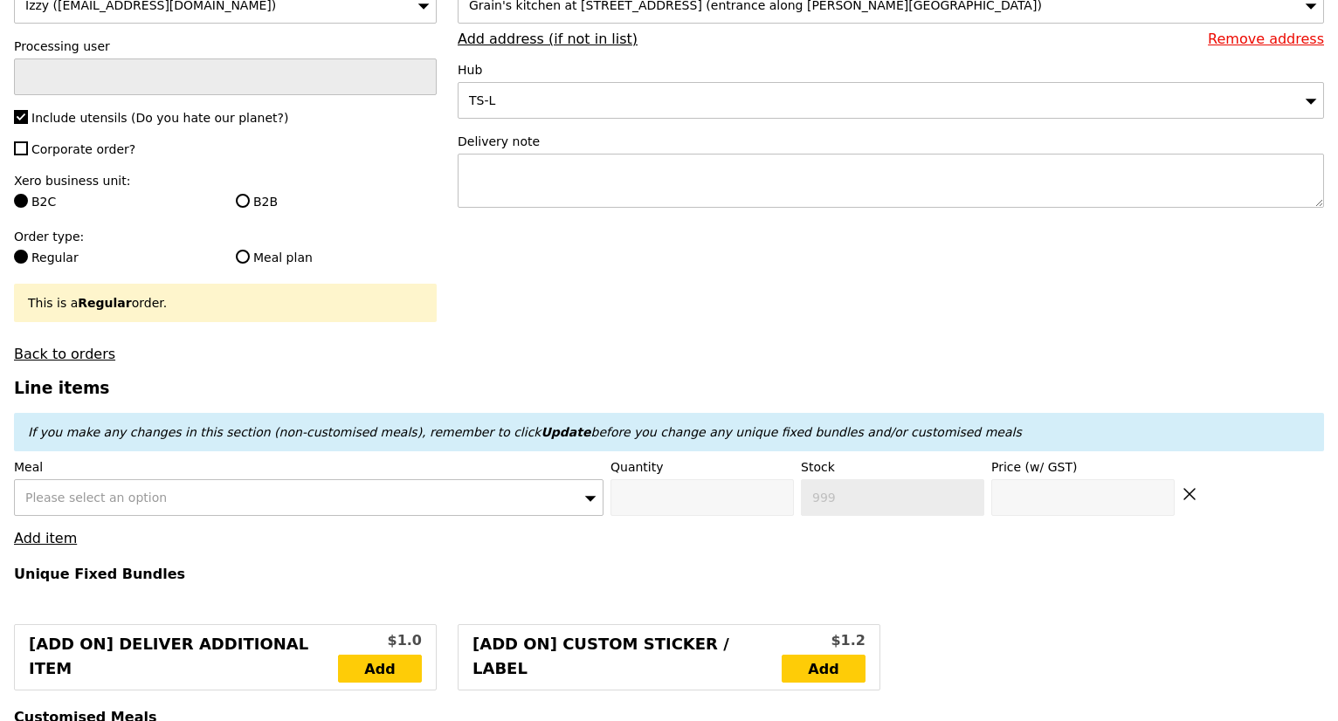
scroll to position [262, 0]
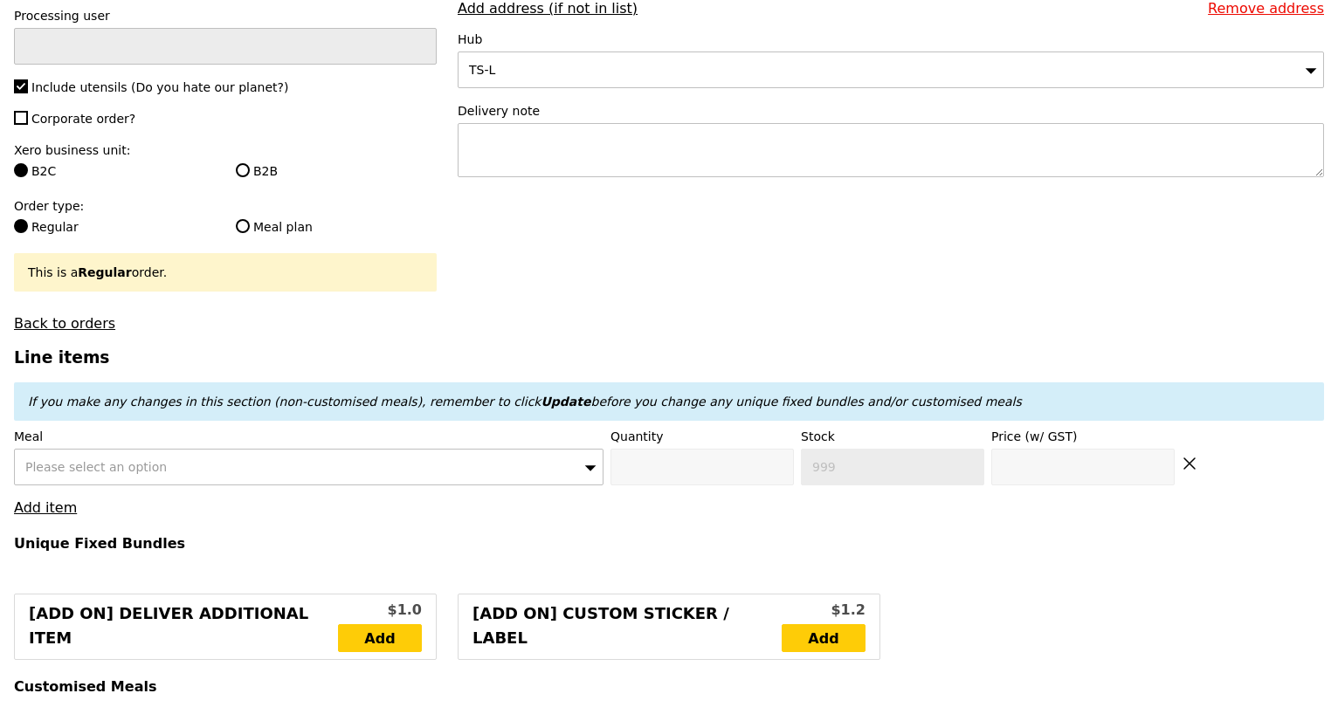
click at [326, 469] on div "Please select an option" at bounding box center [309, 467] width 590 height 37
drag, startPoint x: 251, startPoint y: 482, endPoint x: 365, endPoint y: 483, distance: 114.4
click at [365, 483] on input "we don’t have Smoked Mesquite Chicken on our menu" at bounding box center [309, 467] width 588 height 35
type input "we don’t have Smoked Mesquite Chicken"
drag, startPoint x: 150, startPoint y: 476, endPoint x: 0, endPoint y: 479, distance: 150.3
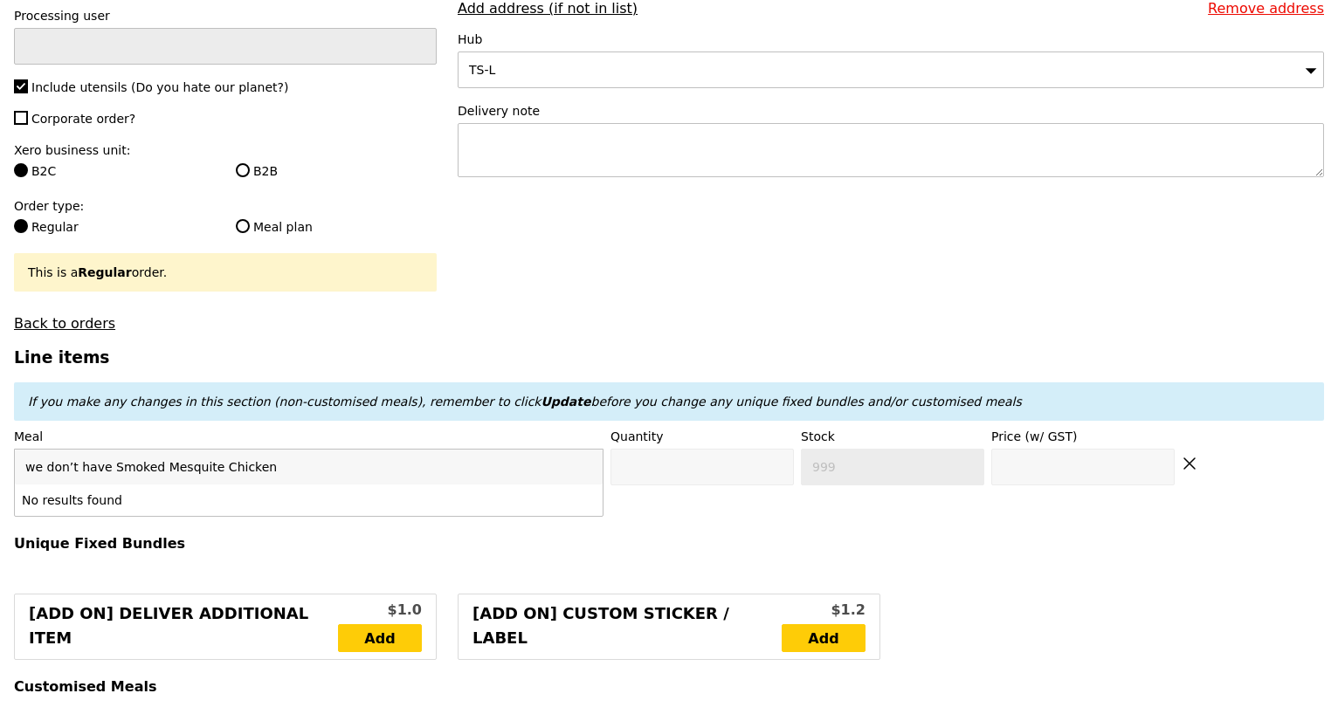
click at [48, 474] on span "Please select an option" at bounding box center [96, 467] width 142 height 14
click at [74, 476] on input "we don’t have Smoked Mesquite Chicken" at bounding box center [309, 467] width 588 height 35
click at [101, 477] on input "have Smoked Mesquite Chicken" at bounding box center [309, 467] width 588 height 35
type input "Mesquite Chicken"
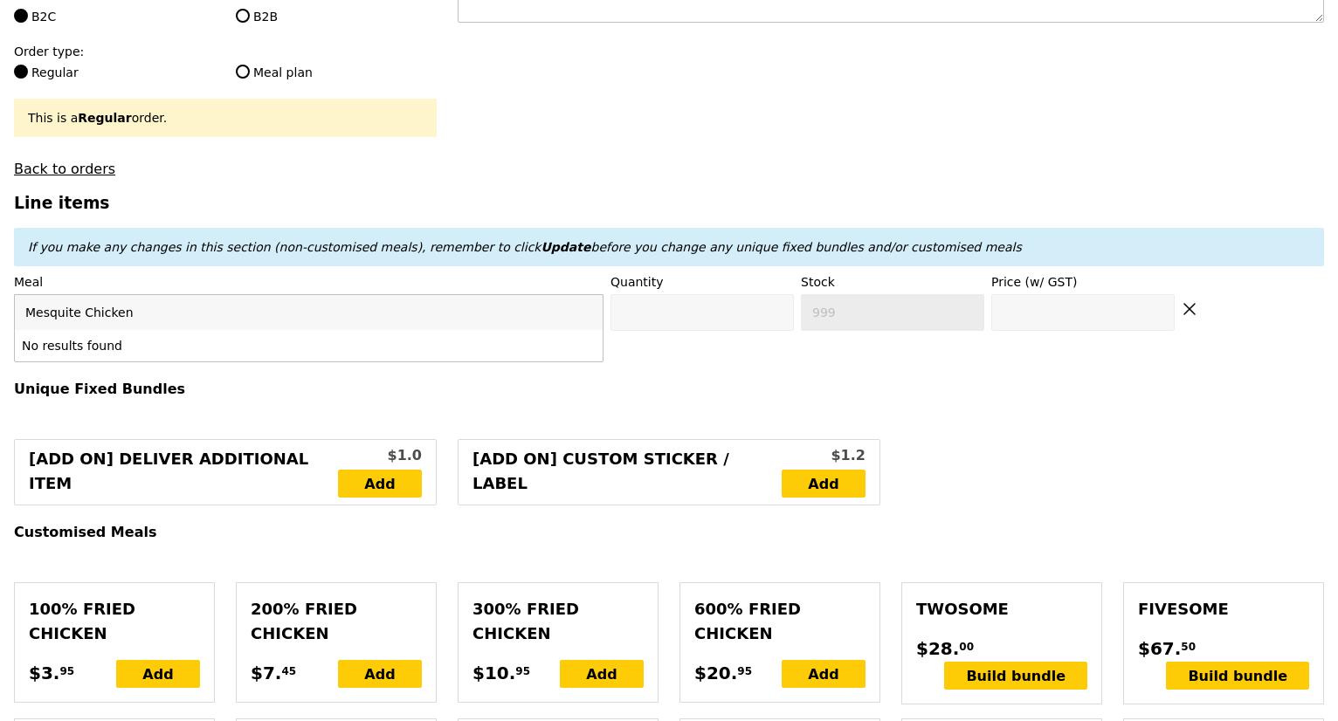
scroll to position [437, 0]
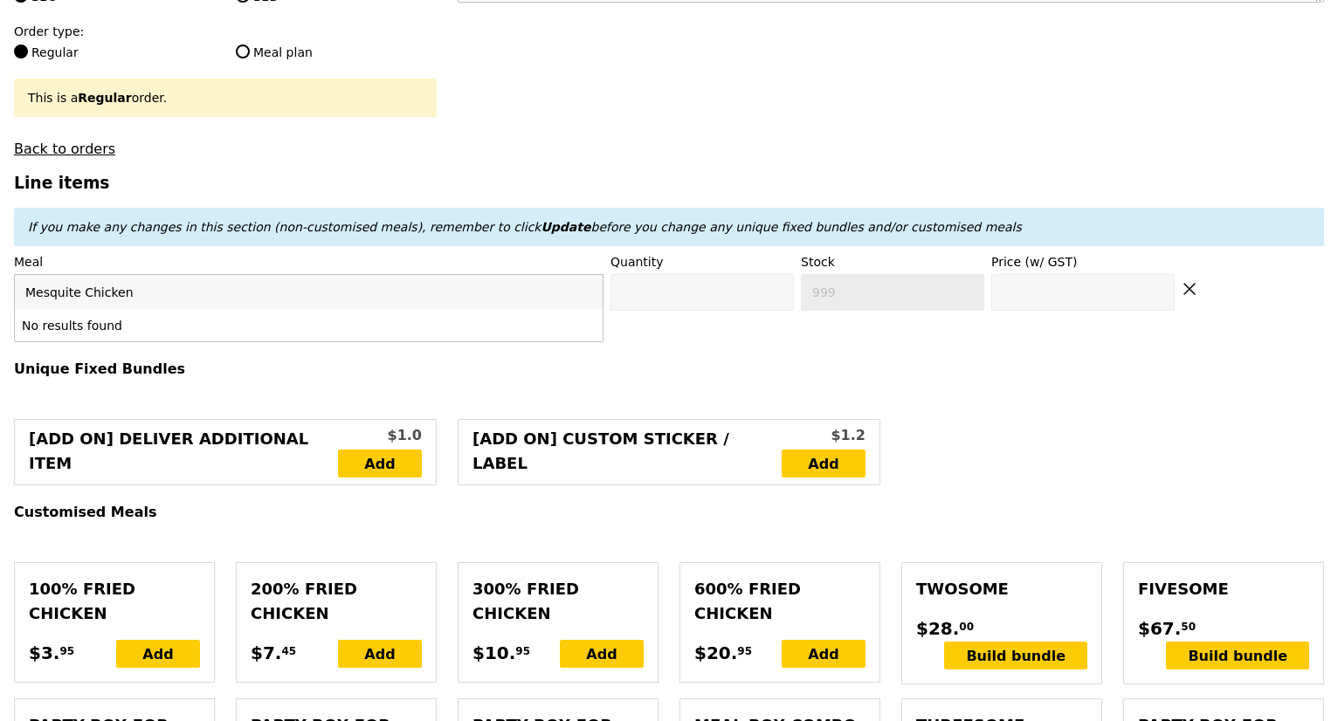
drag, startPoint x: 79, startPoint y: 305, endPoint x: 0, endPoint y: 305, distance: 79.5
click at [234, 306] on div "Please select an option" at bounding box center [309, 292] width 590 height 37
type input "M"
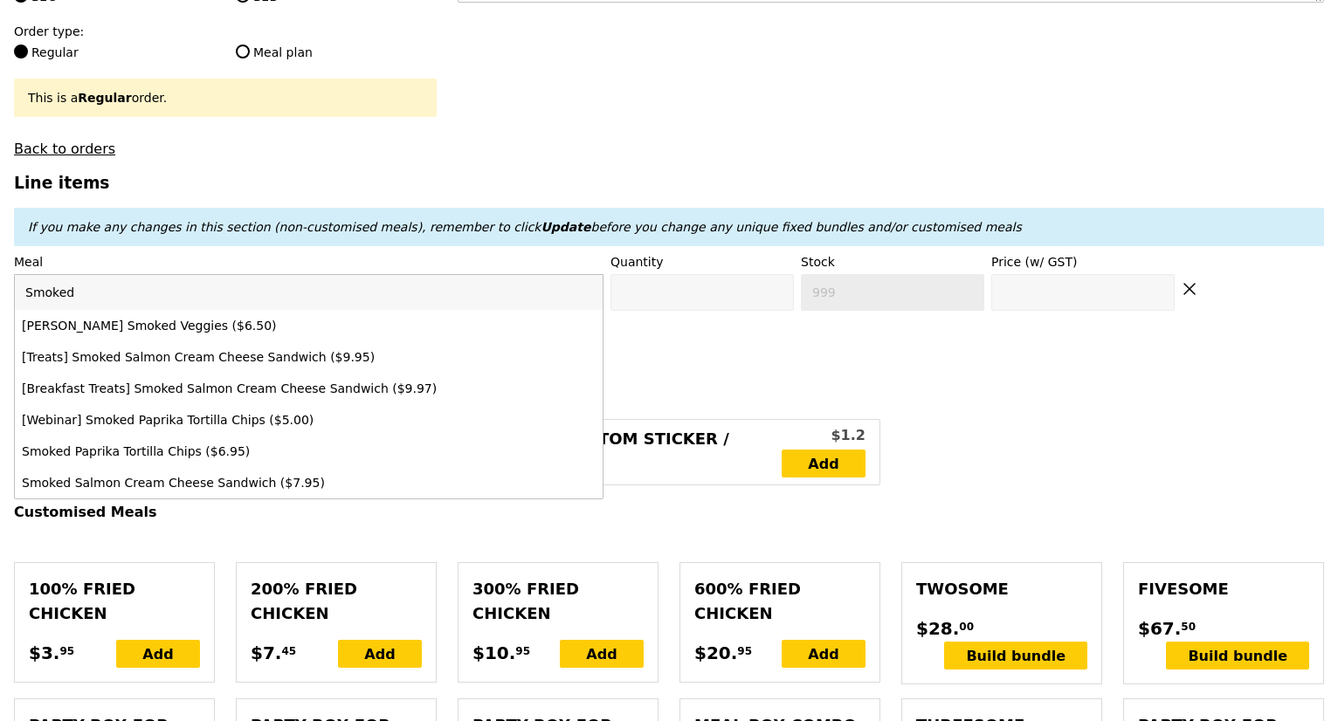
type input "Smoked"
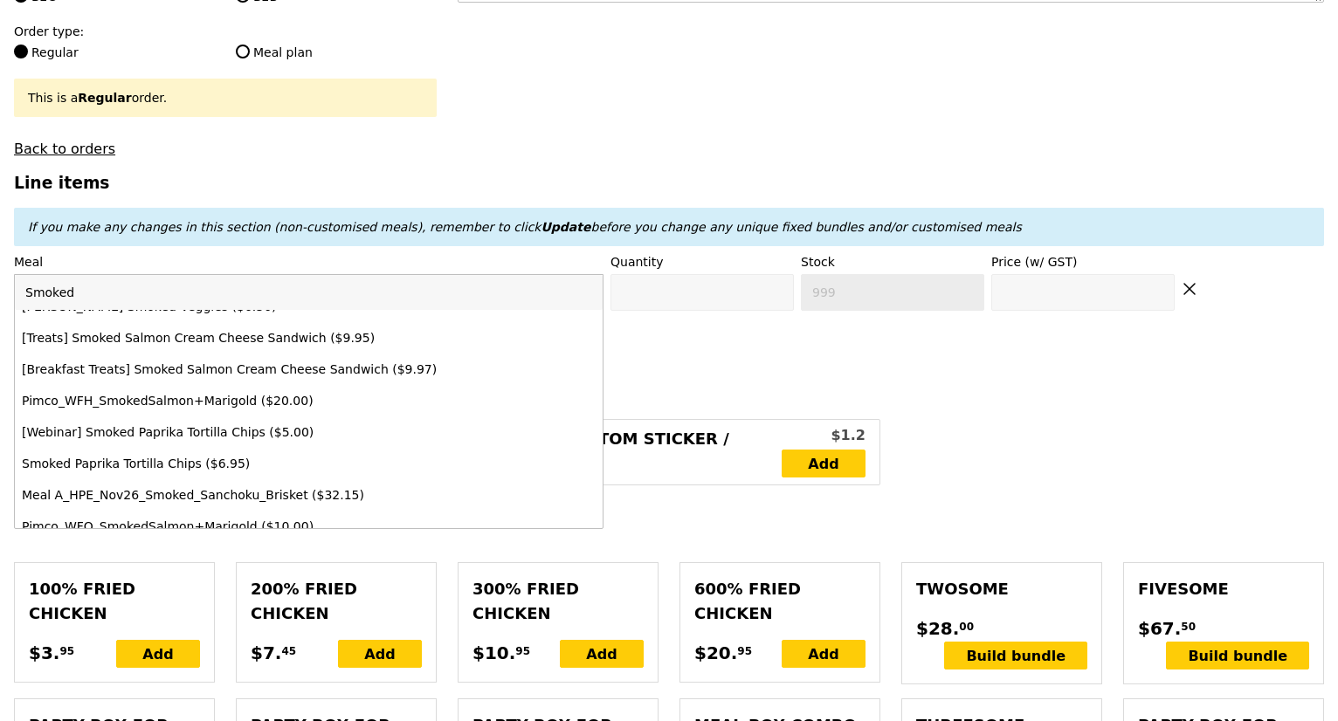
scroll to position [0, 0]
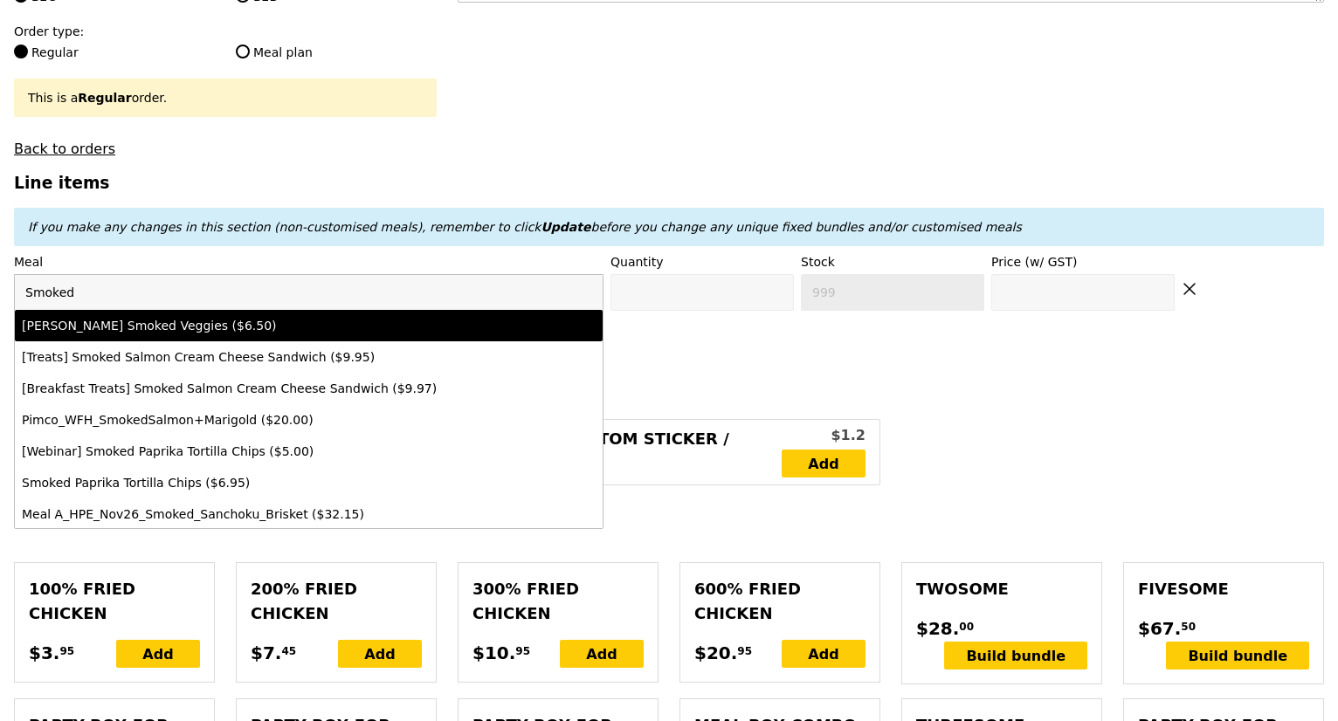
drag, startPoint x: 132, startPoint y: 304, endPoint x: 15, endPoint y: 291, distance: 117.8
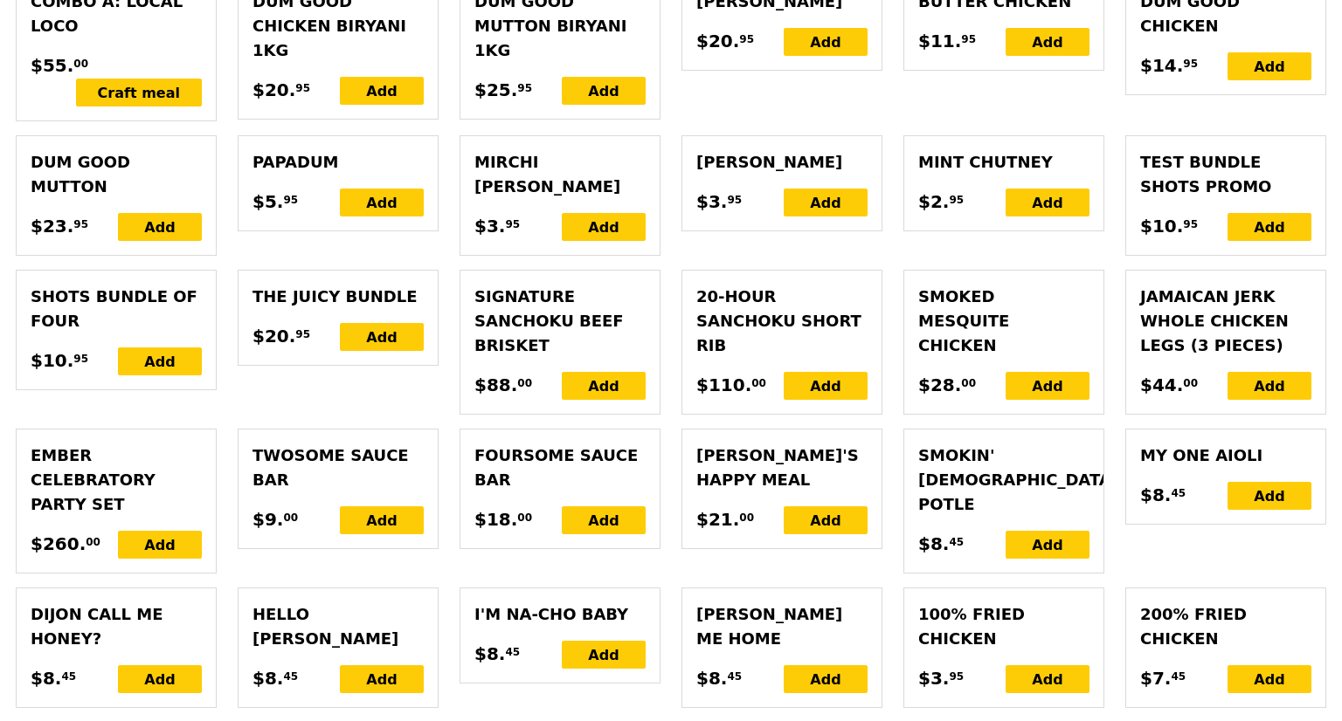
scroll to position [818, 0]
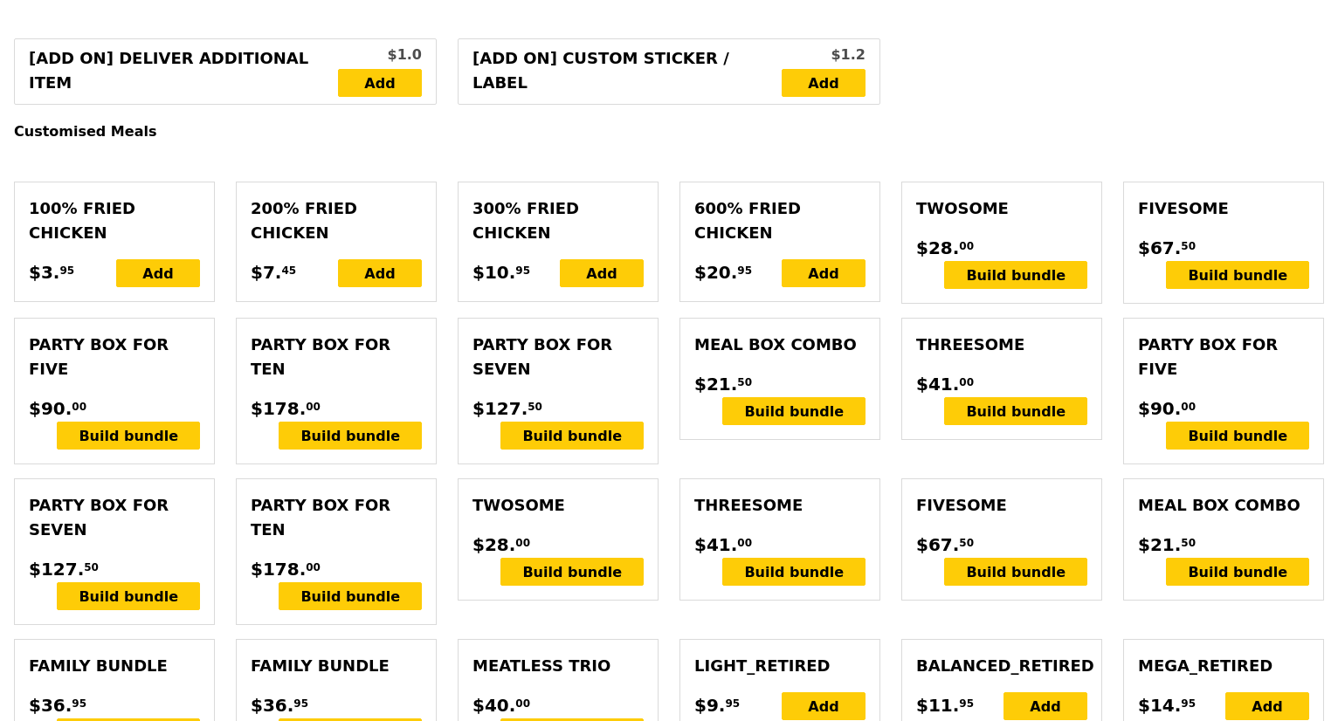
click at [759, 357] on div "Meal Box Combo" at bounding box center [779, 345] width 171 height 24
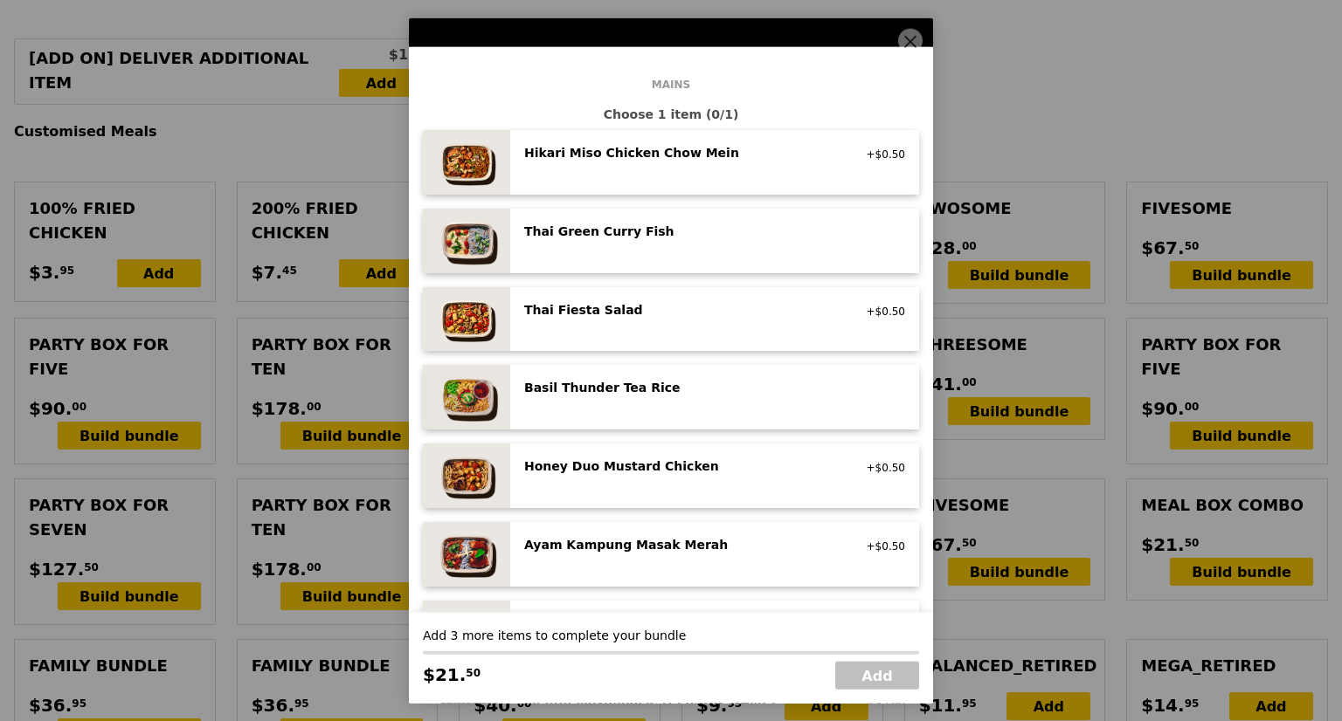
scroll to position [0, 0]
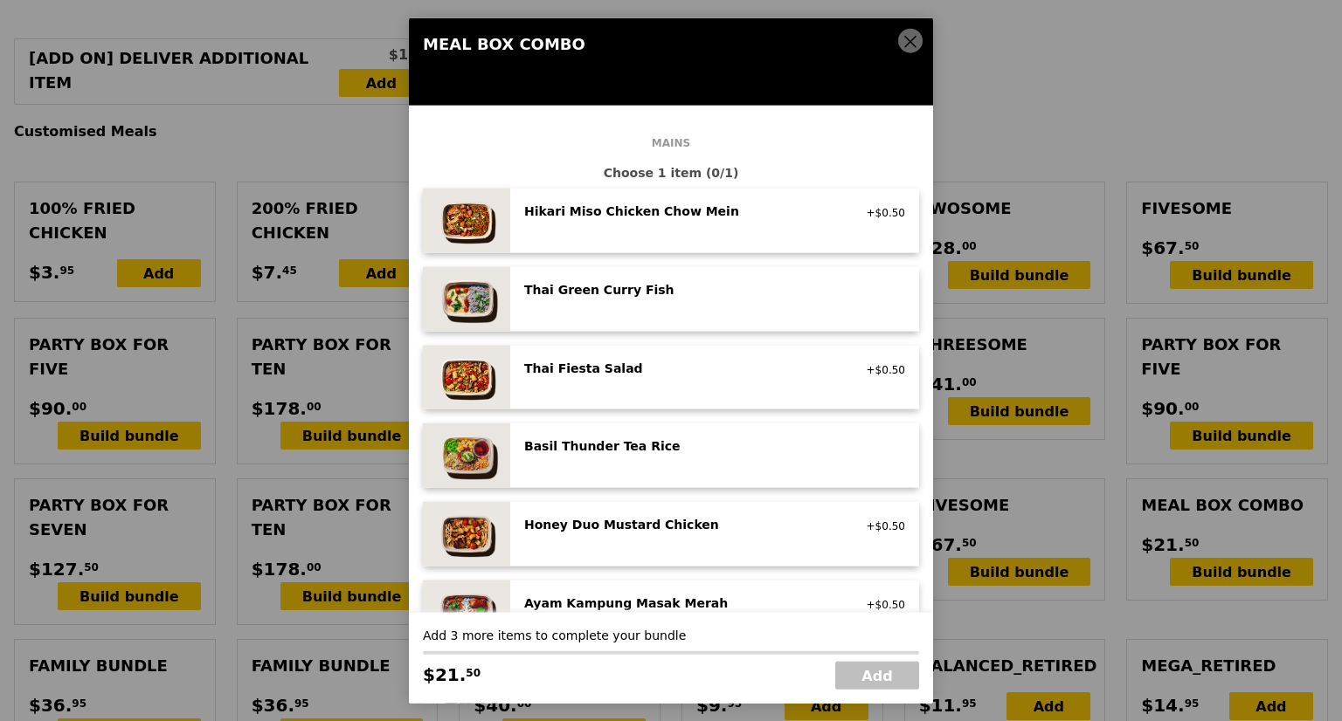
click at [906, 37] on icon at bounding box center [910, 42] width 10 height 10
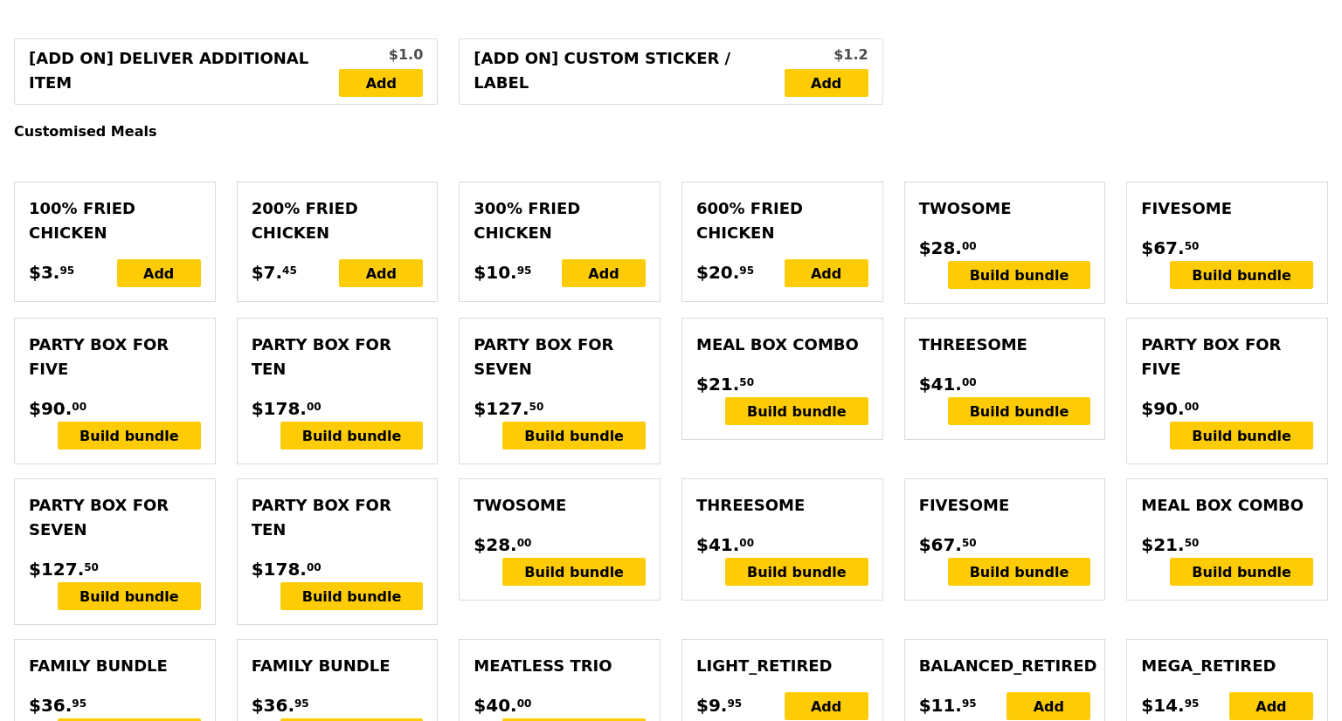
scroll to position [818, 0]
click at [1199, 518] on div "Meal Box Combo" at bounding box center [1223, 506] width 171 height 24
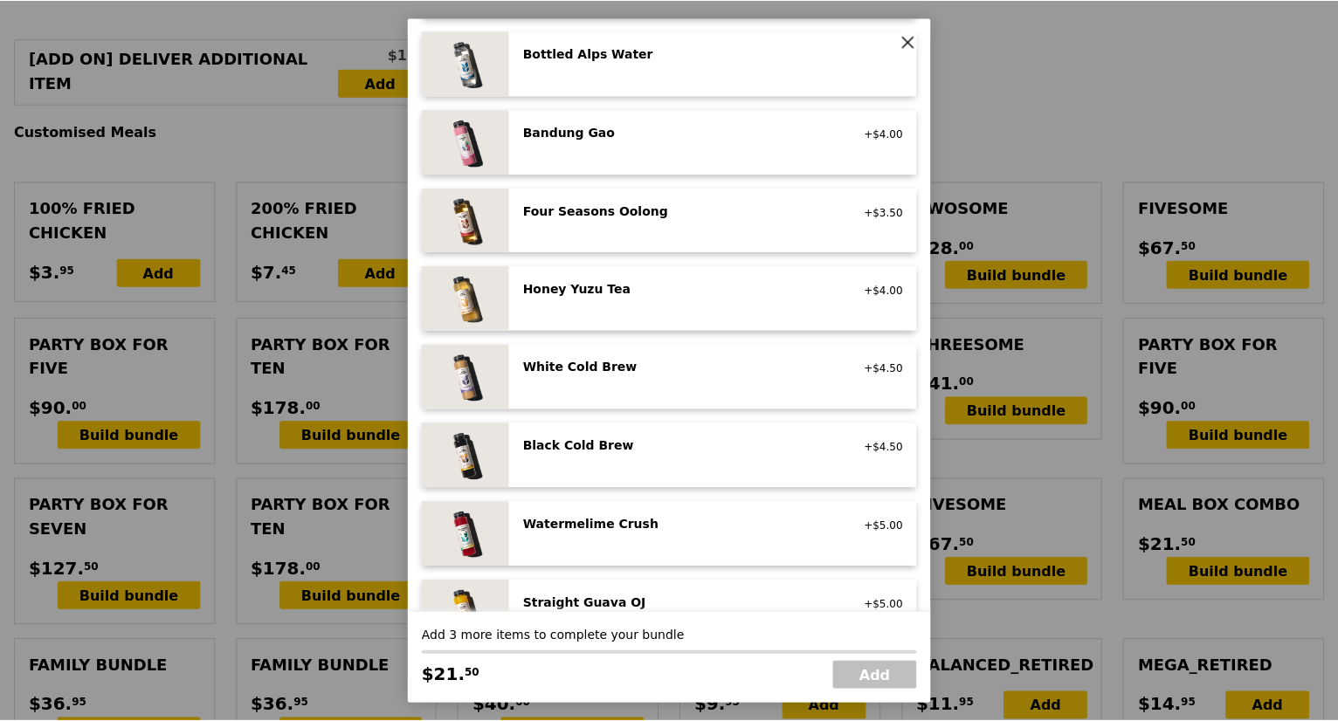
scroll to position [1930, 0]
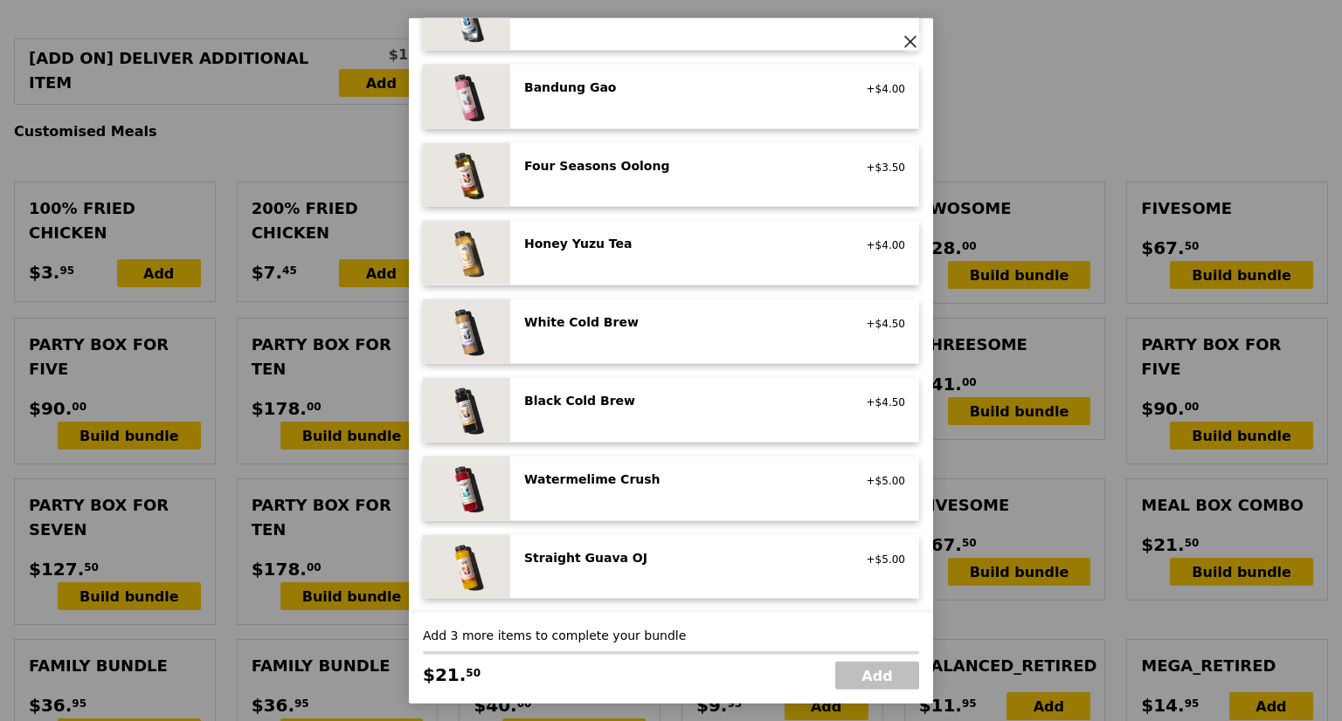
click at [907, 43] on icon at bounding box center [910, 42] width 16 height 16
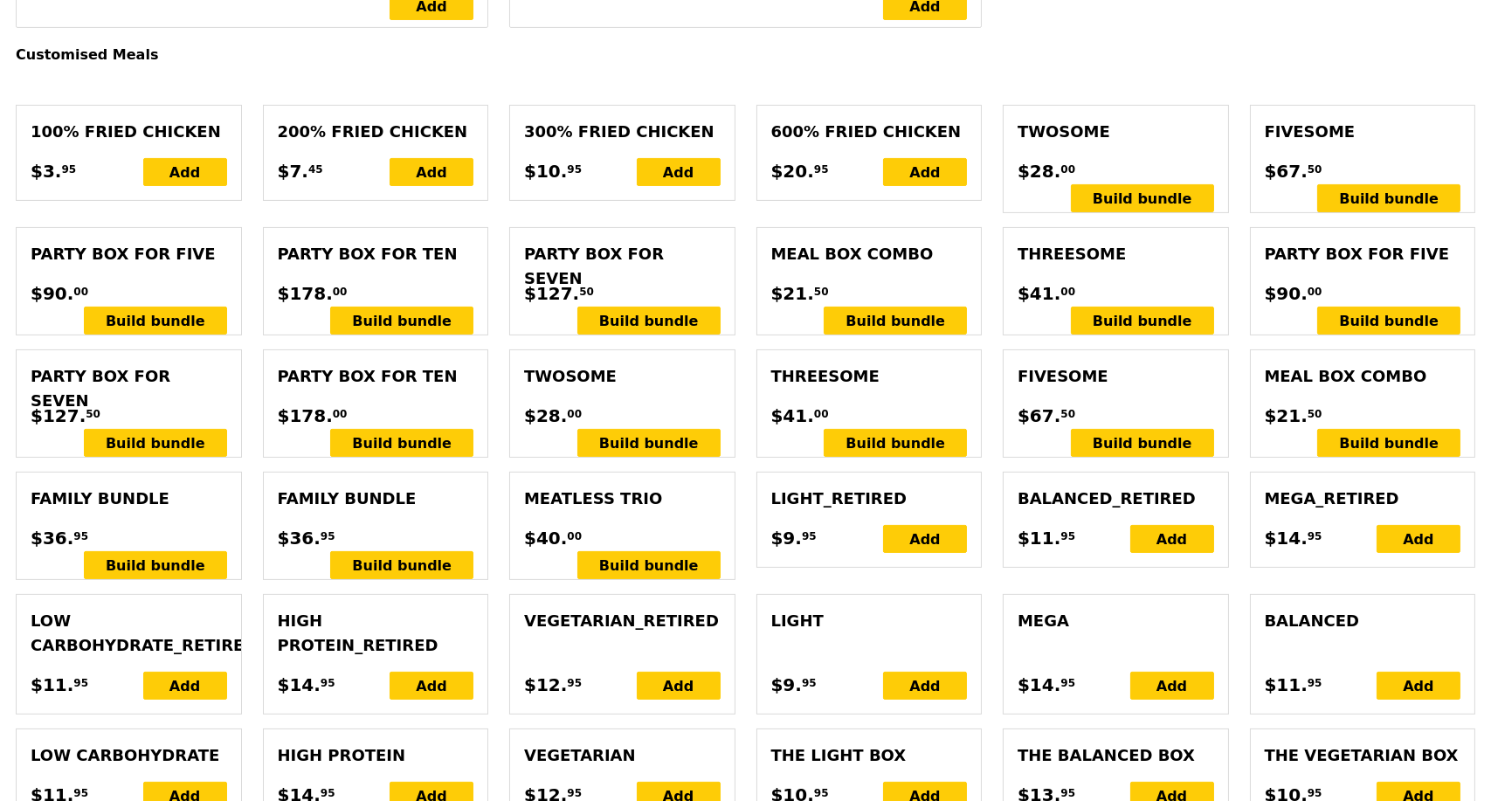
scroll to position [797, 0]
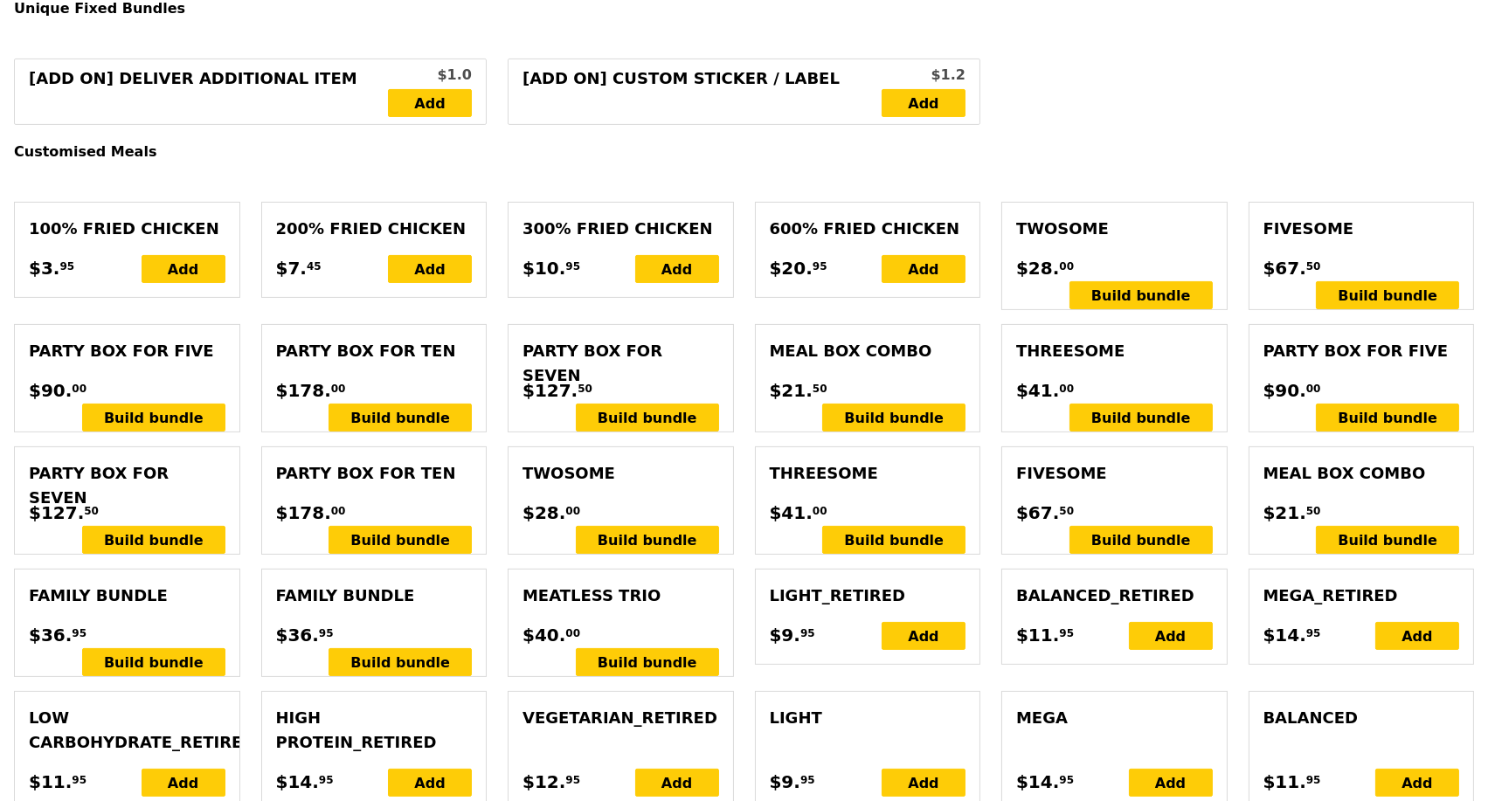
click at [815, 347] on div "Meal Box Combo" at bounding box center [868, 351] width 197 height 24
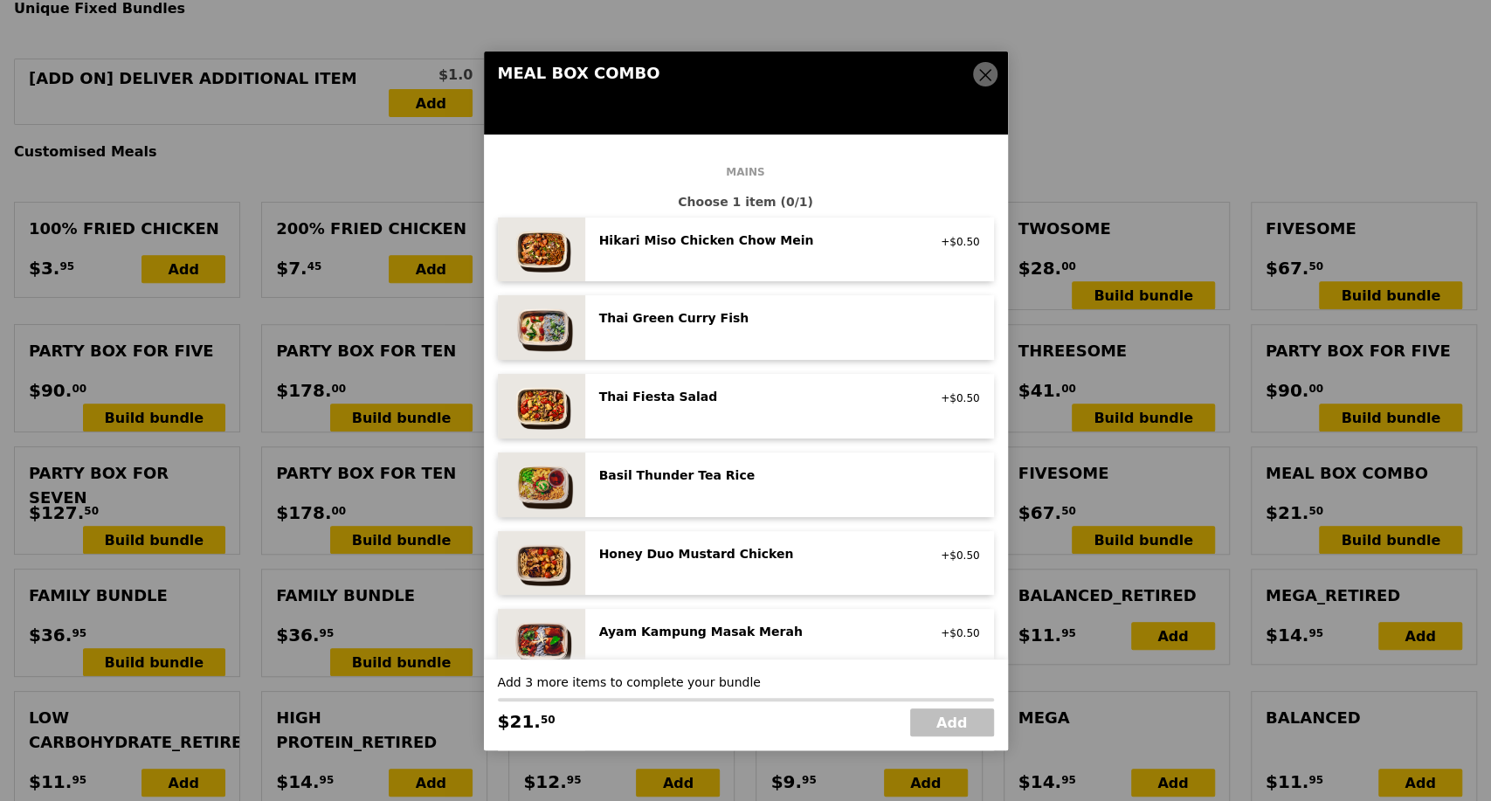
scroll to position [0, 0]
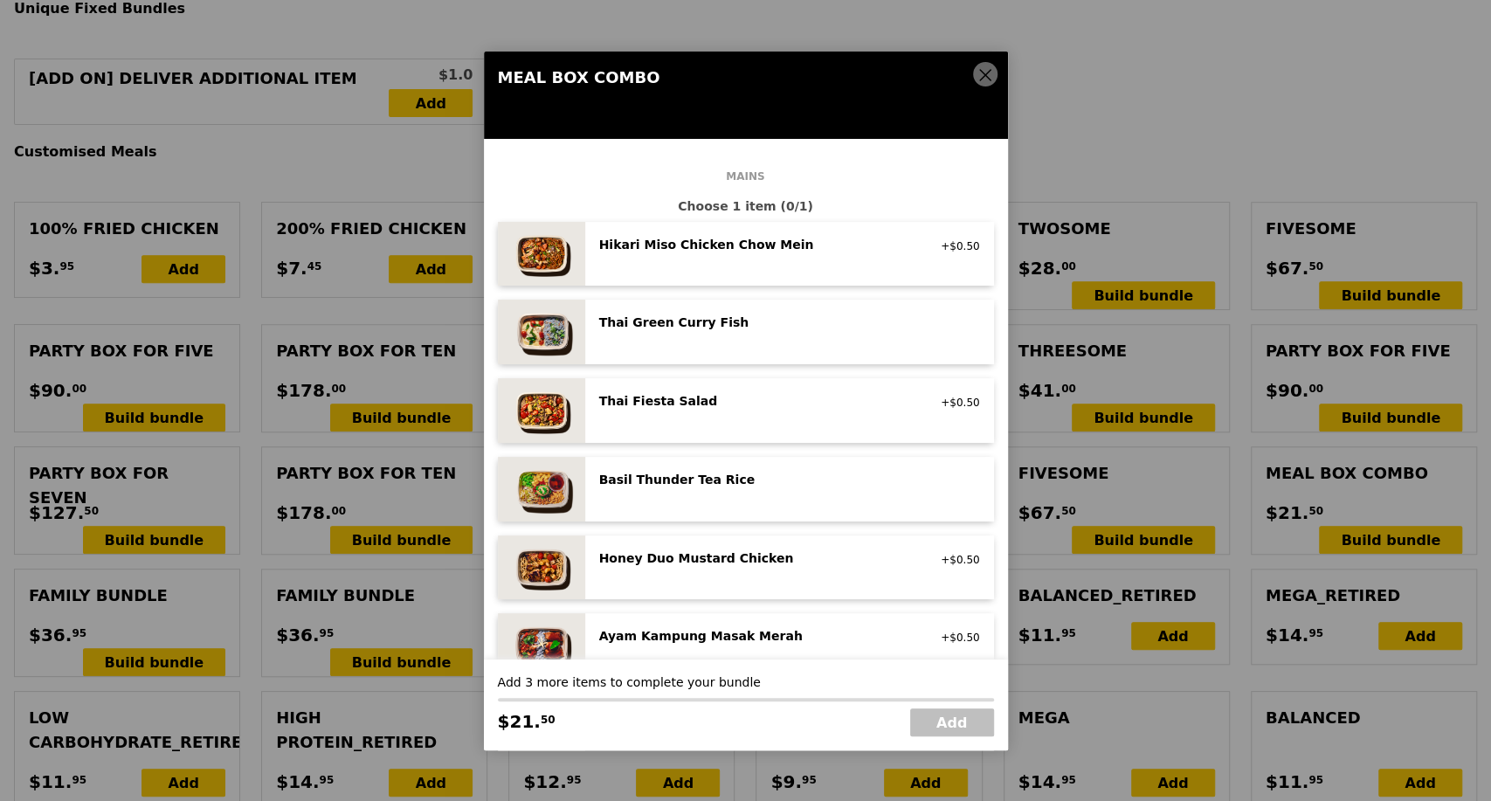
click at [985, 79] on icon at bounding box center [985, 75] width 16 height 16
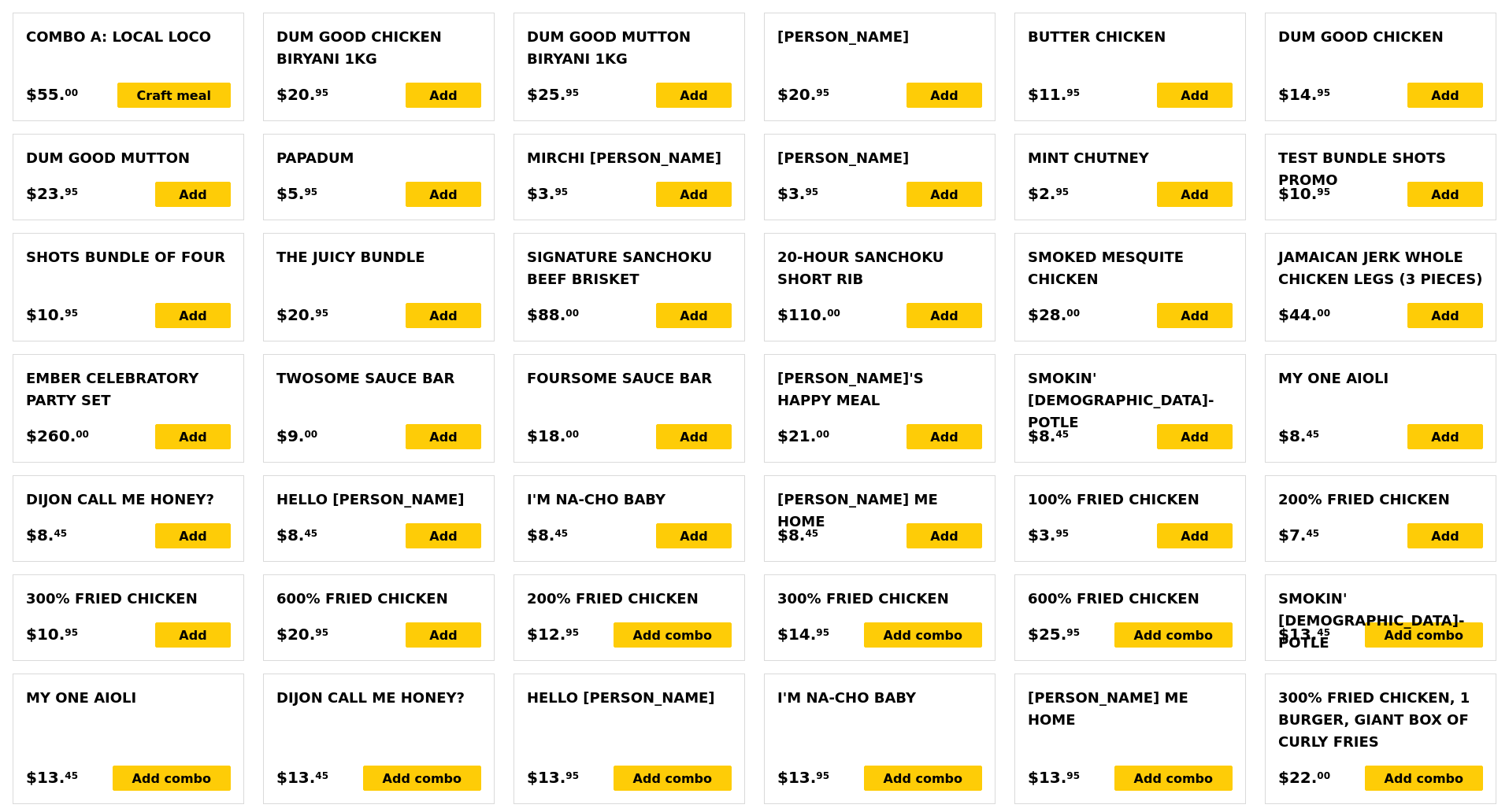
scroll to position [1407, 0]
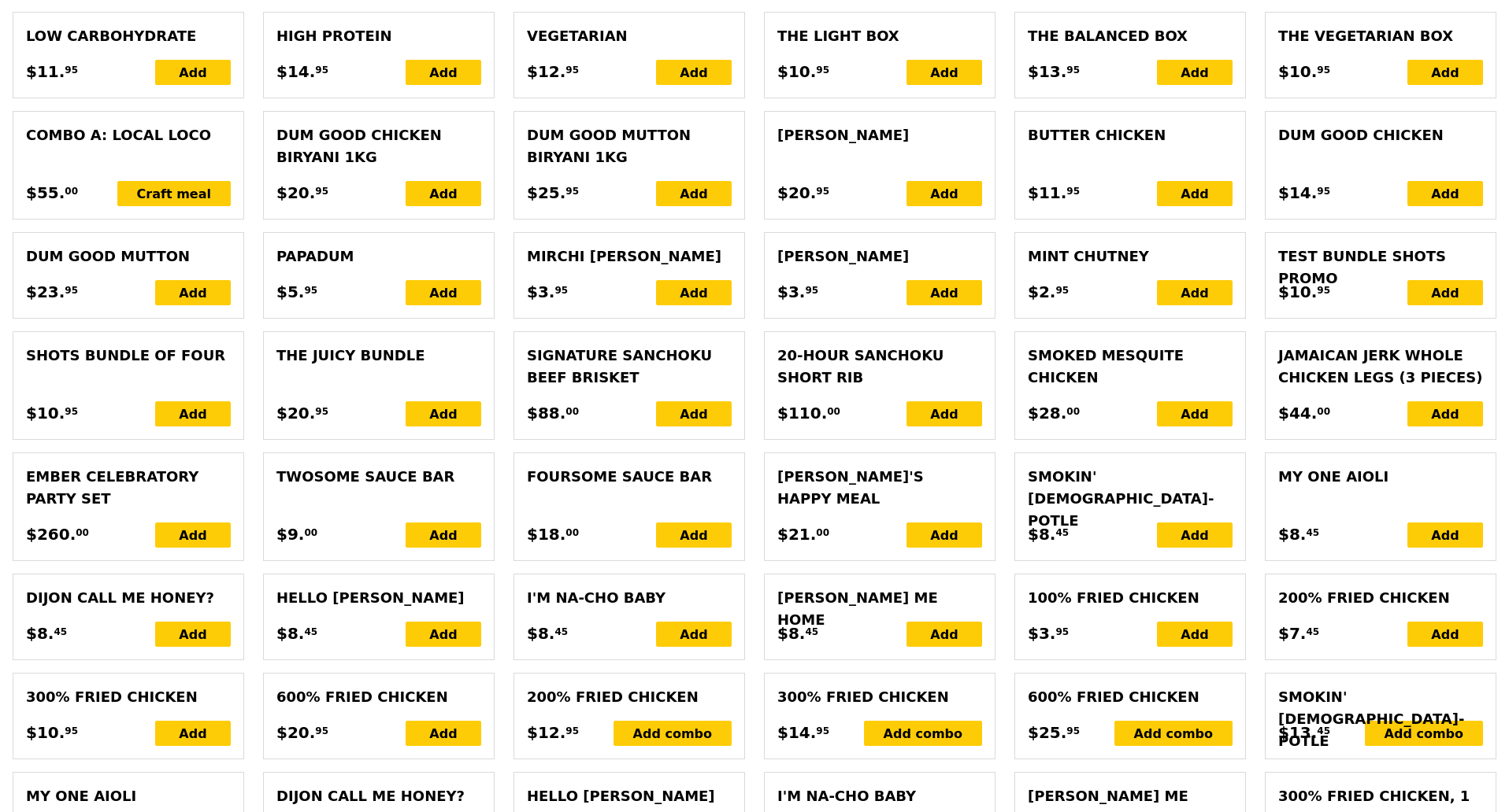
click at [154, 146] on div "Combo A: Local Loco" at bounding box center [128, 135] width 205 height 22
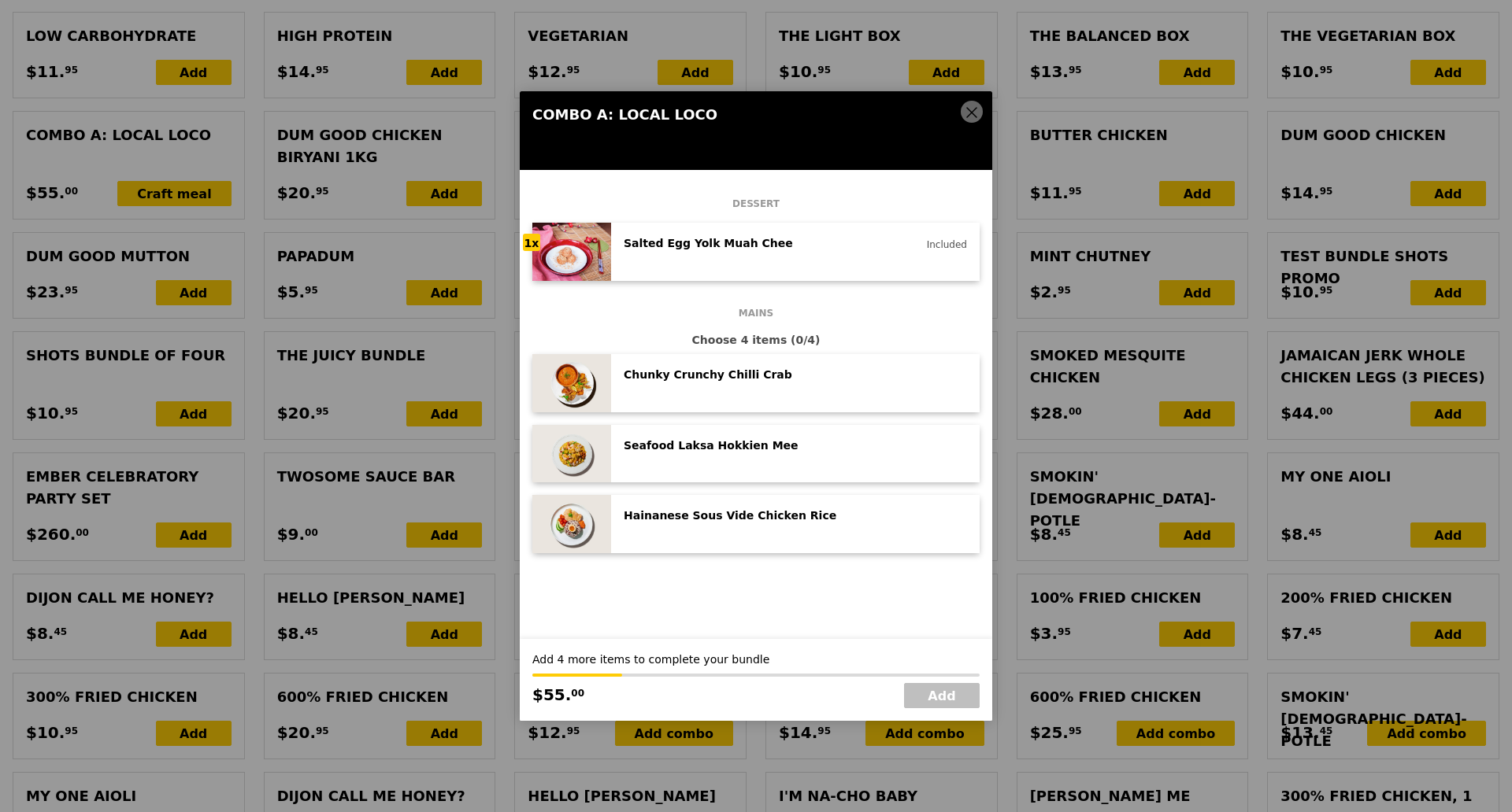
click at [972, 112] on icon at bounding box center [972, 113] width 9 height 9
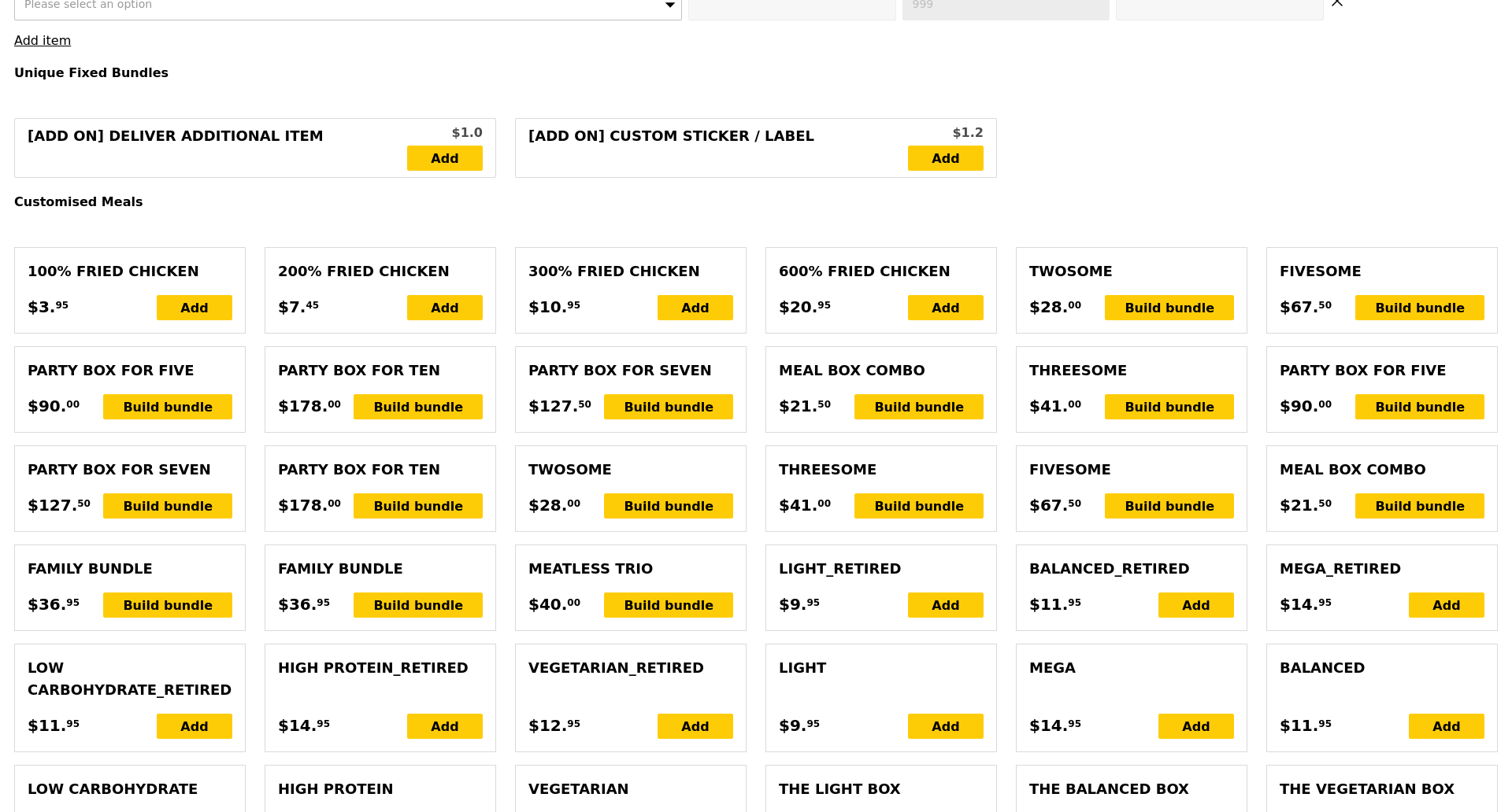
scroll to position [619, 0]
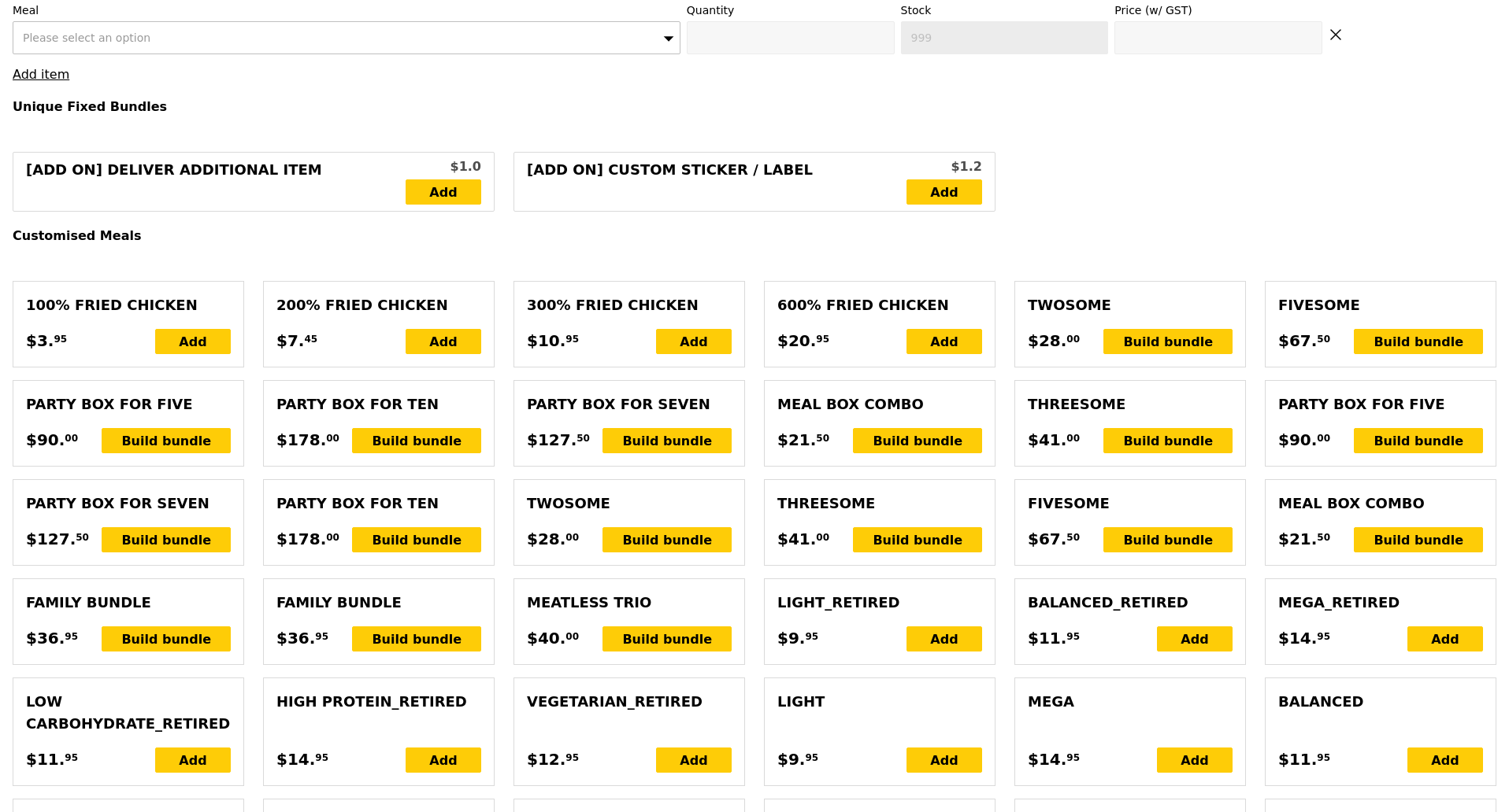
click at [1205, 515] on div "Meal Box Combo" at bounding box center [1380, 504] width 205 height 22
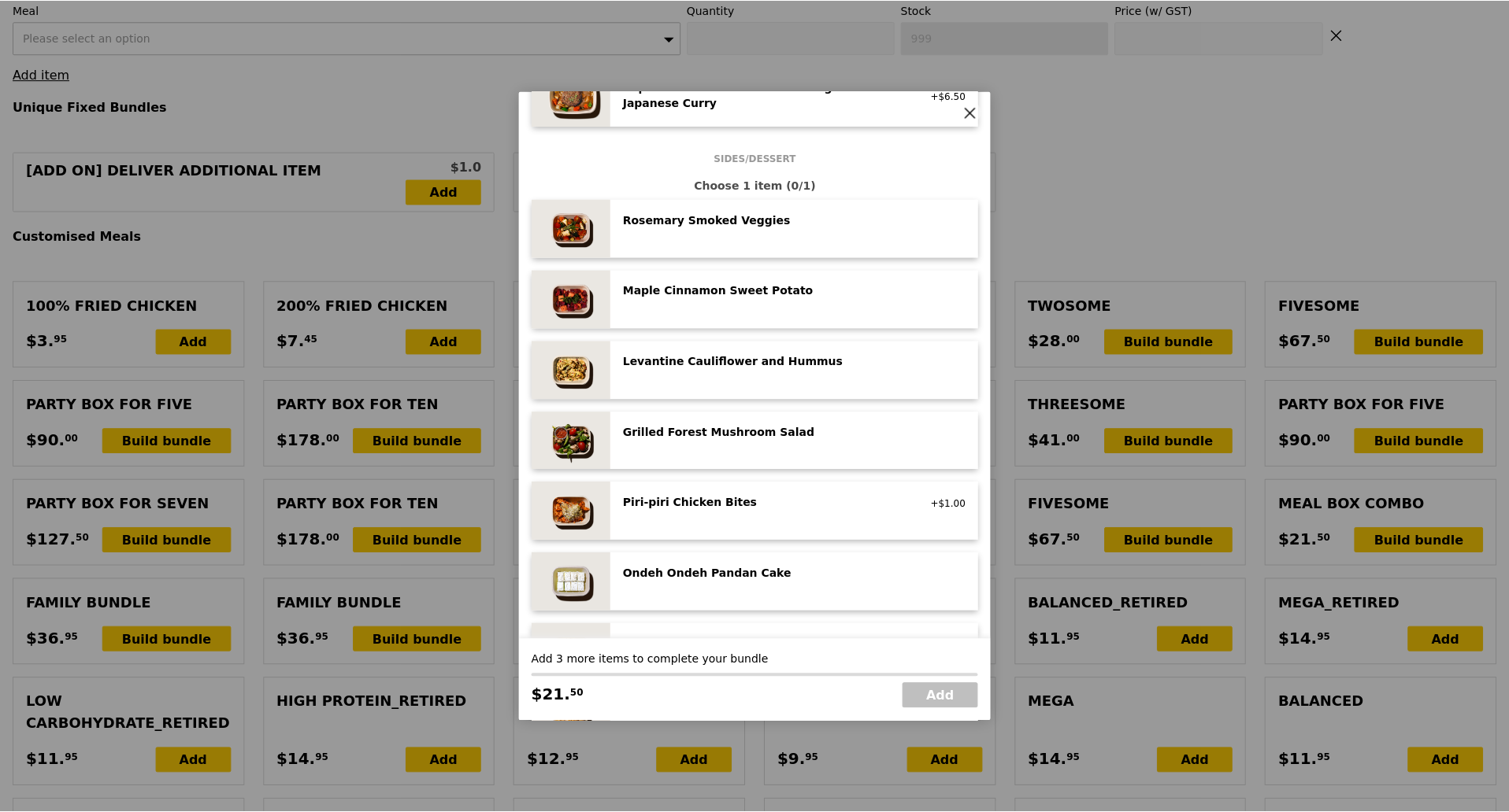
scroll to position [645, 0]
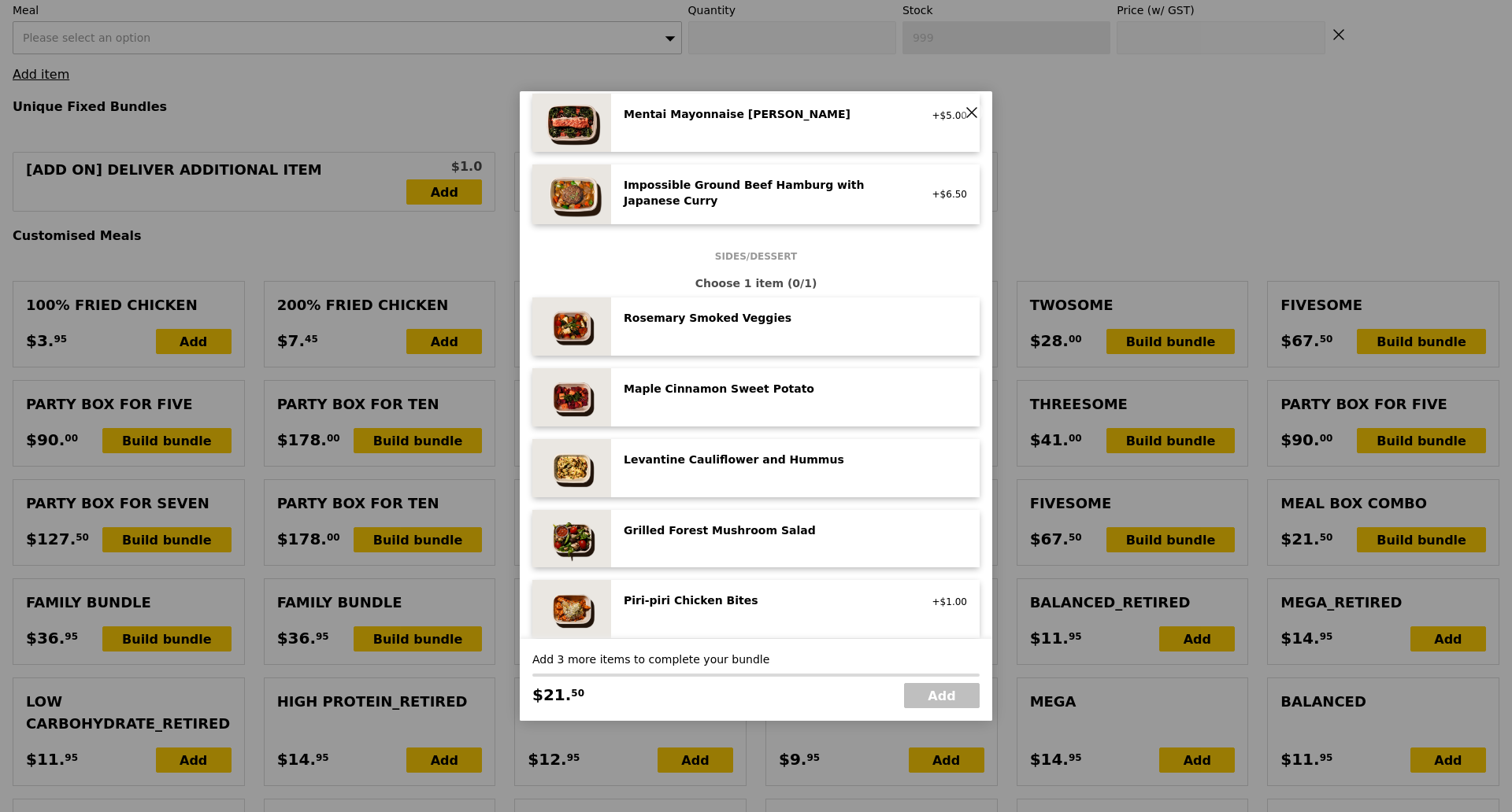
click at [973, 105] on icon at bounding box center [972, 113] width 14 height 14
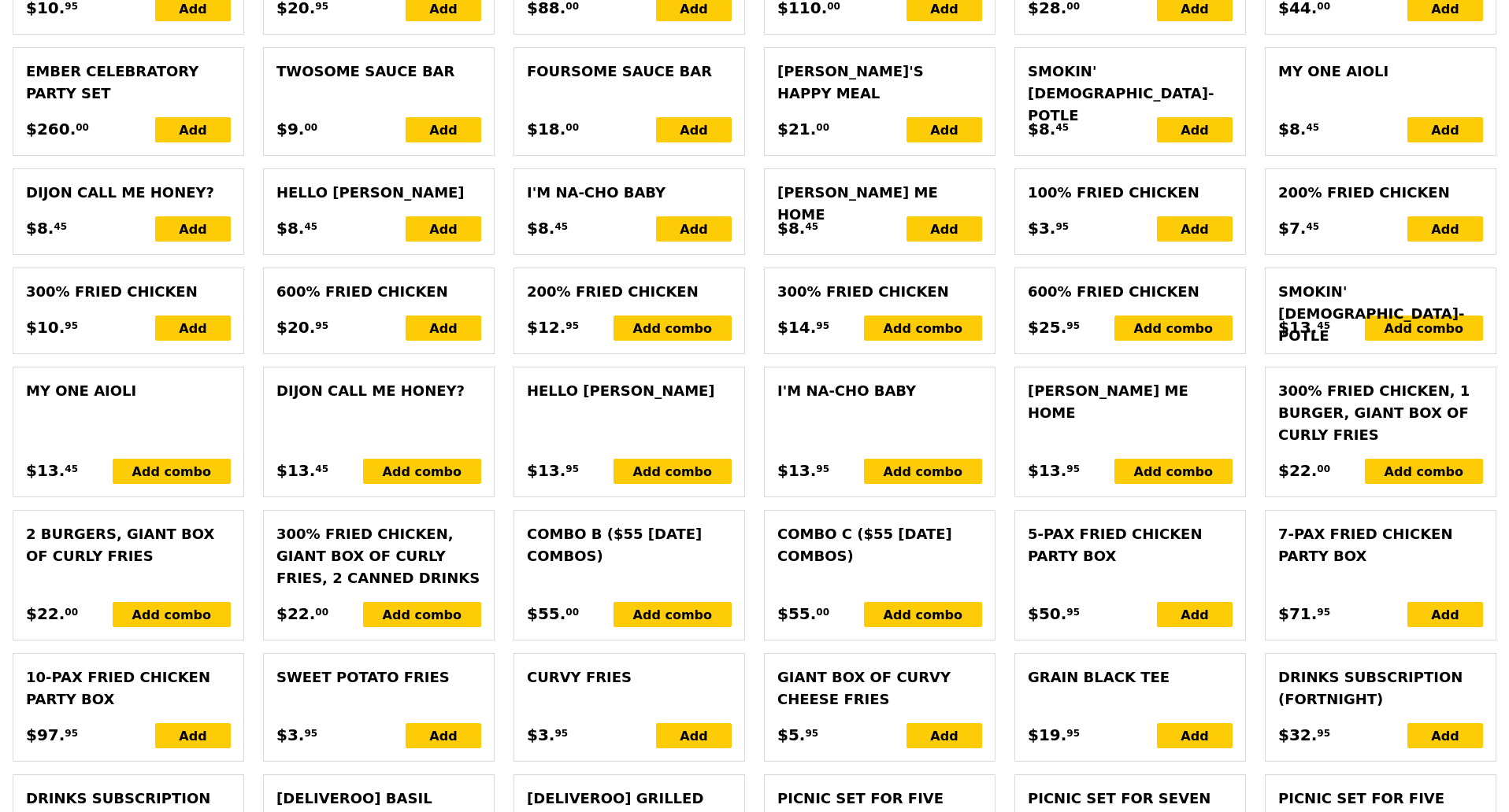
scroll to position [1847, 0]
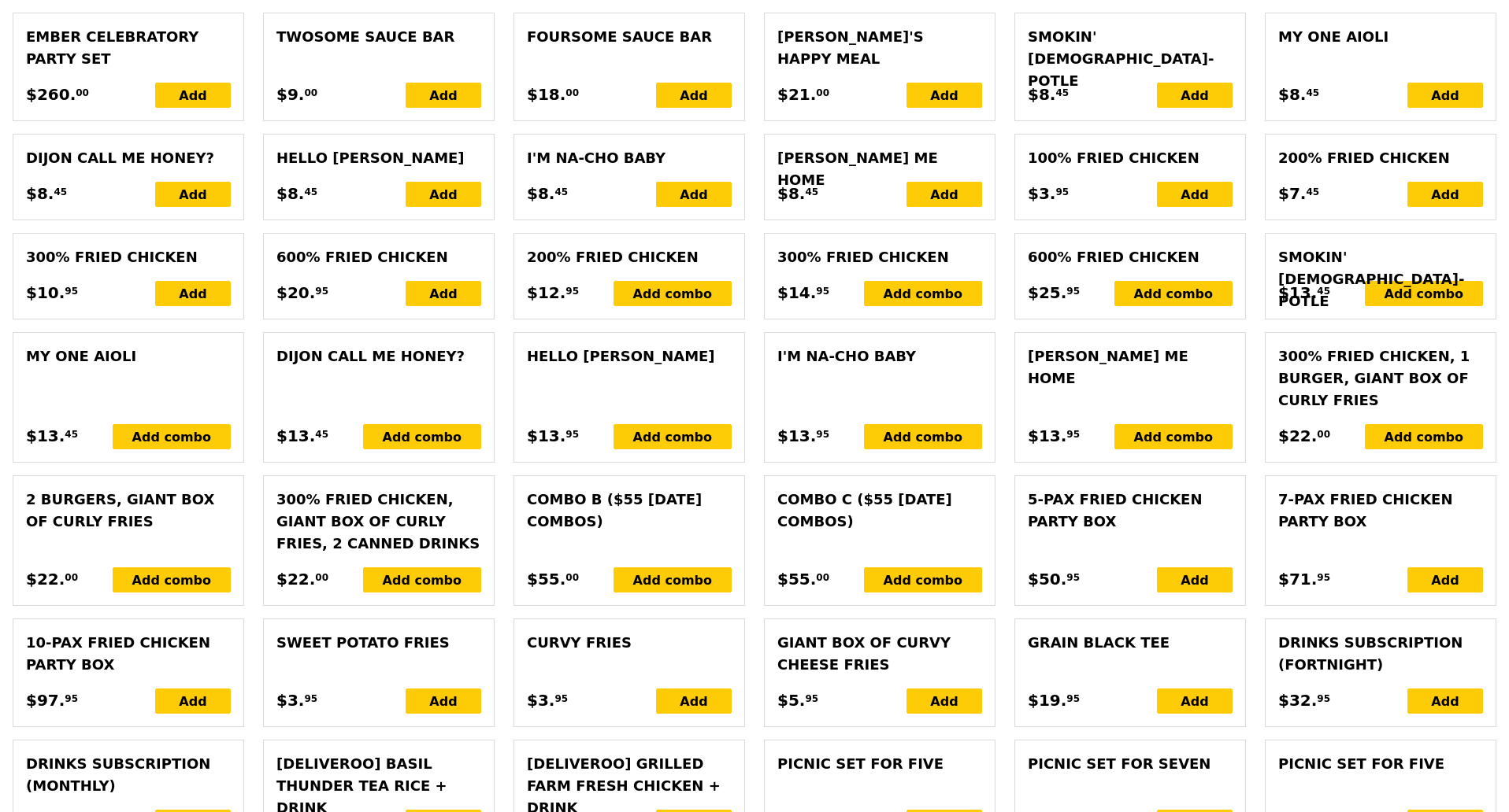
click at [671, 519] on div "Combo B ($55 National Day Combos)" at bounding box center [628, 510] width 205 height 44
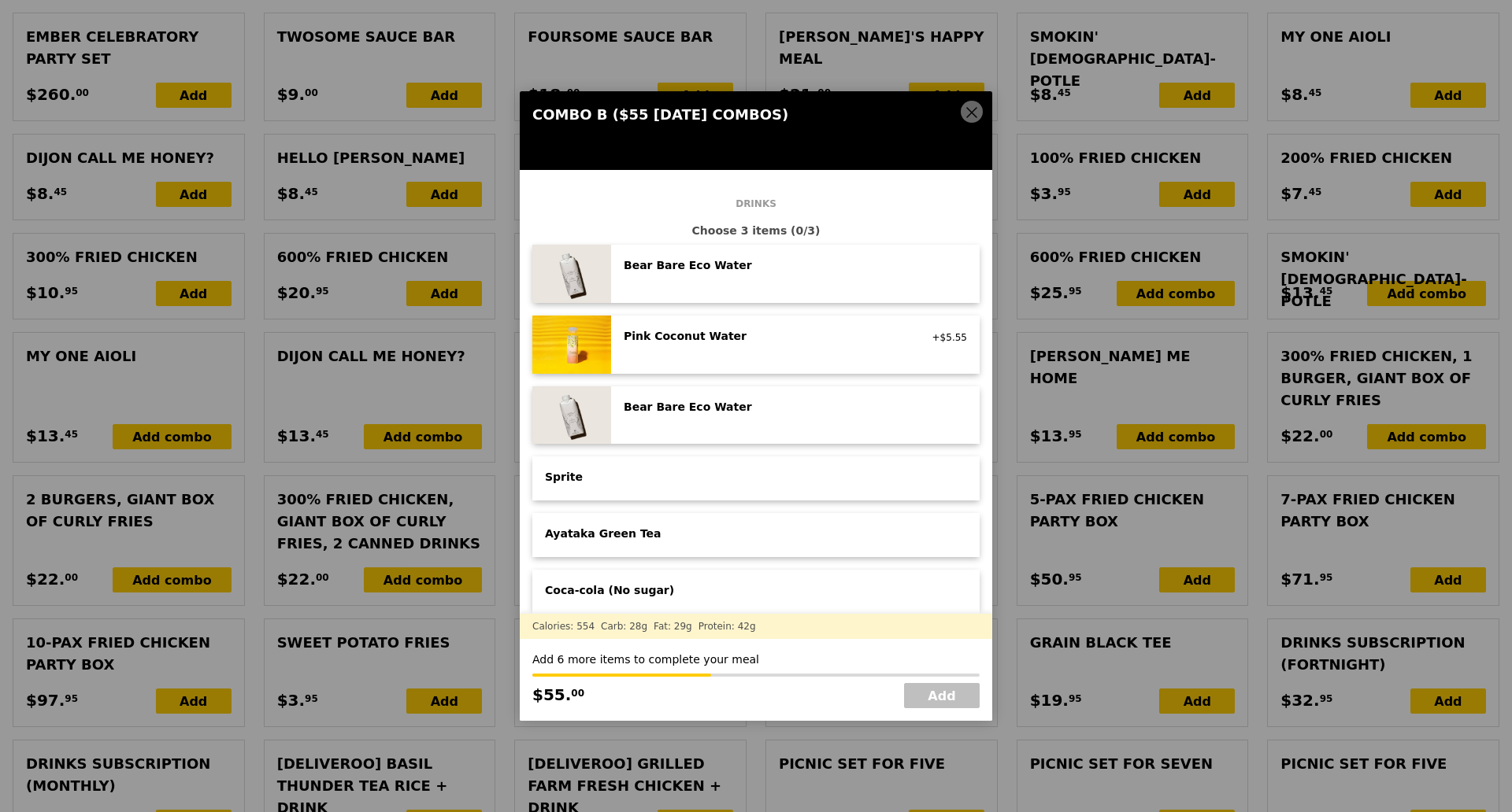
click at [967, 107] on icon at bounding box center [972, 113] width 14 height 14
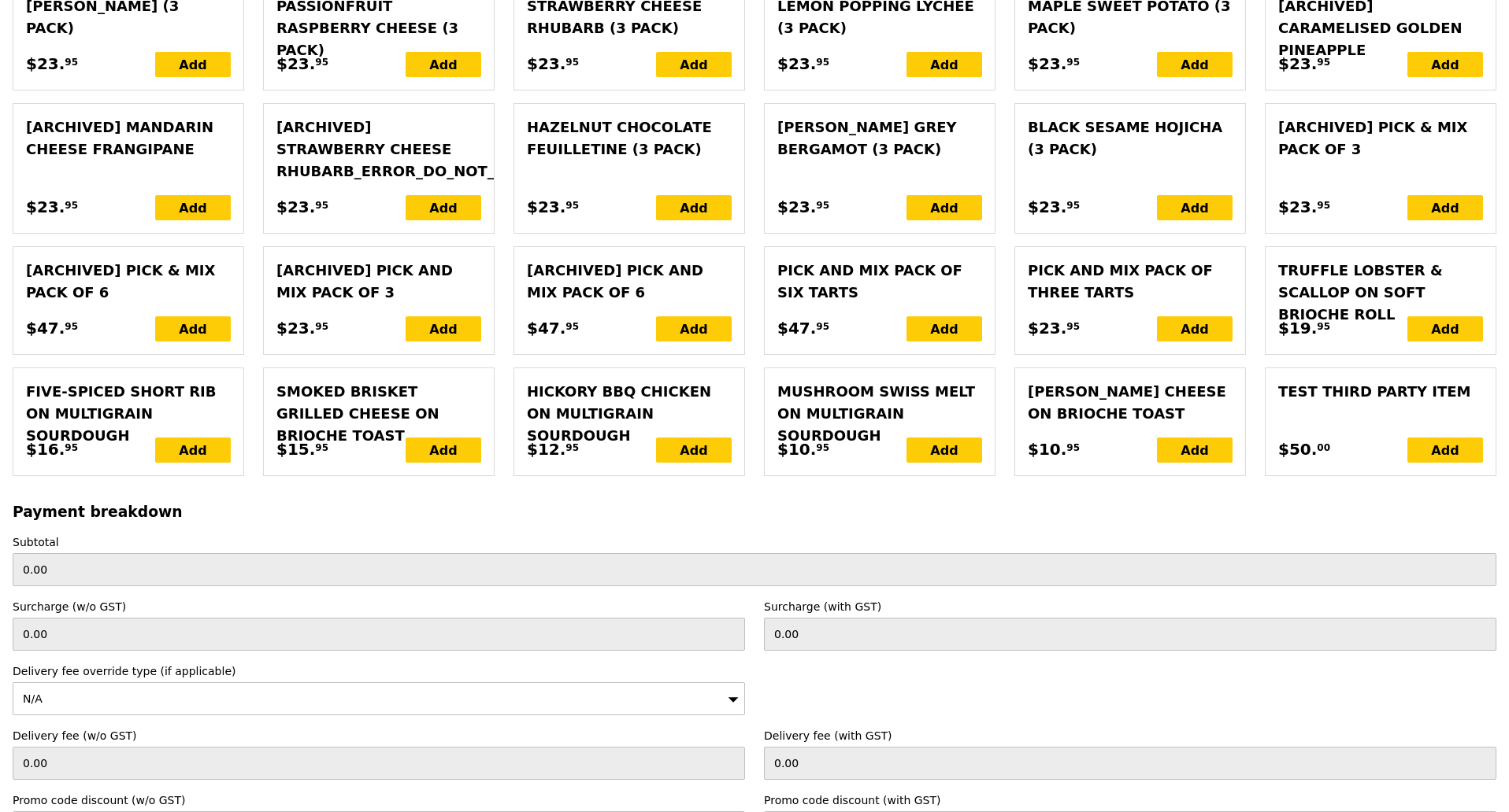
scroll to position [1371, 0]
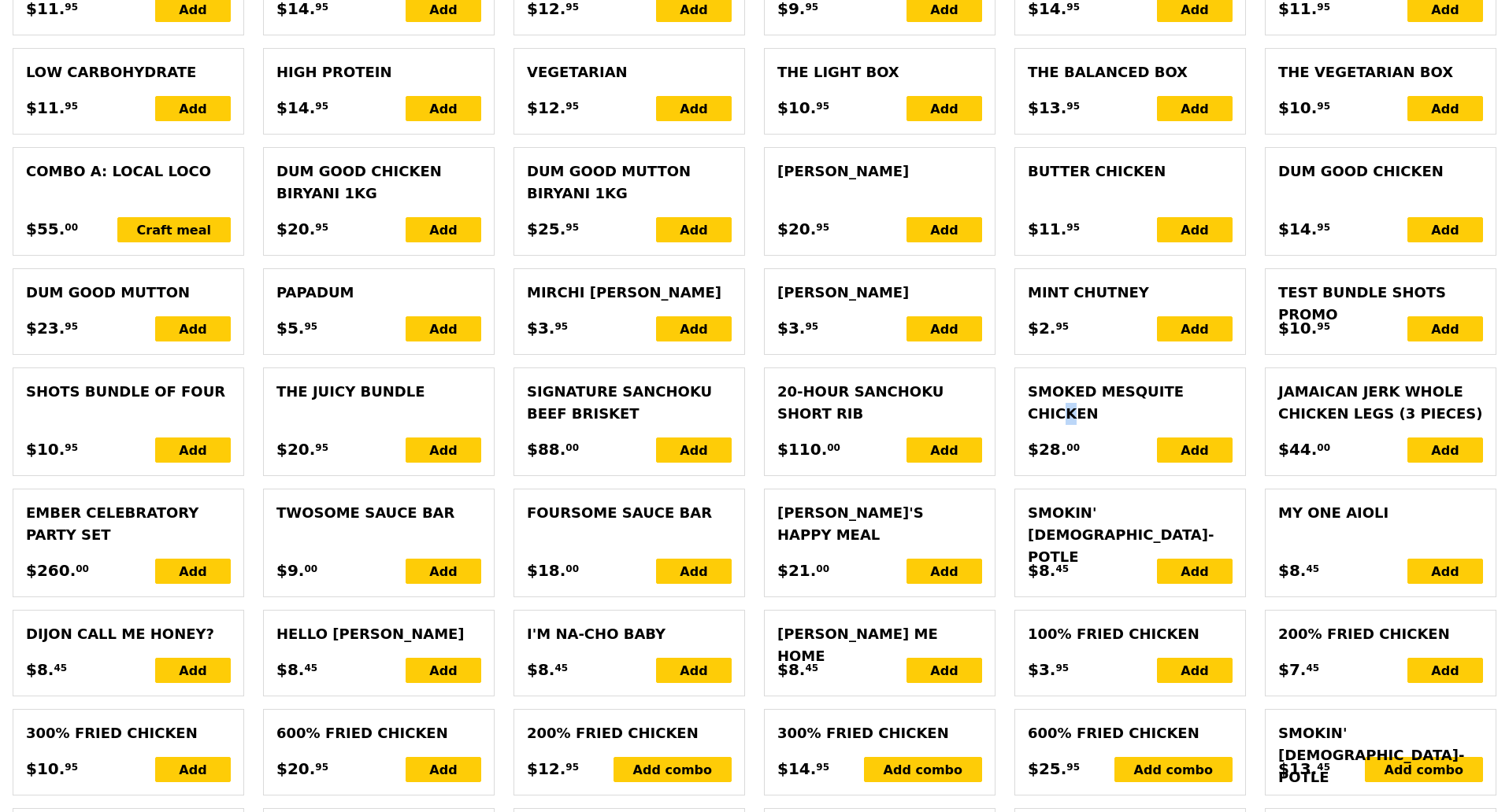
click at [1165, 411] on div "Smoked Mesquite Chicken" at bounding box center [1129, 403] width 205 height 44
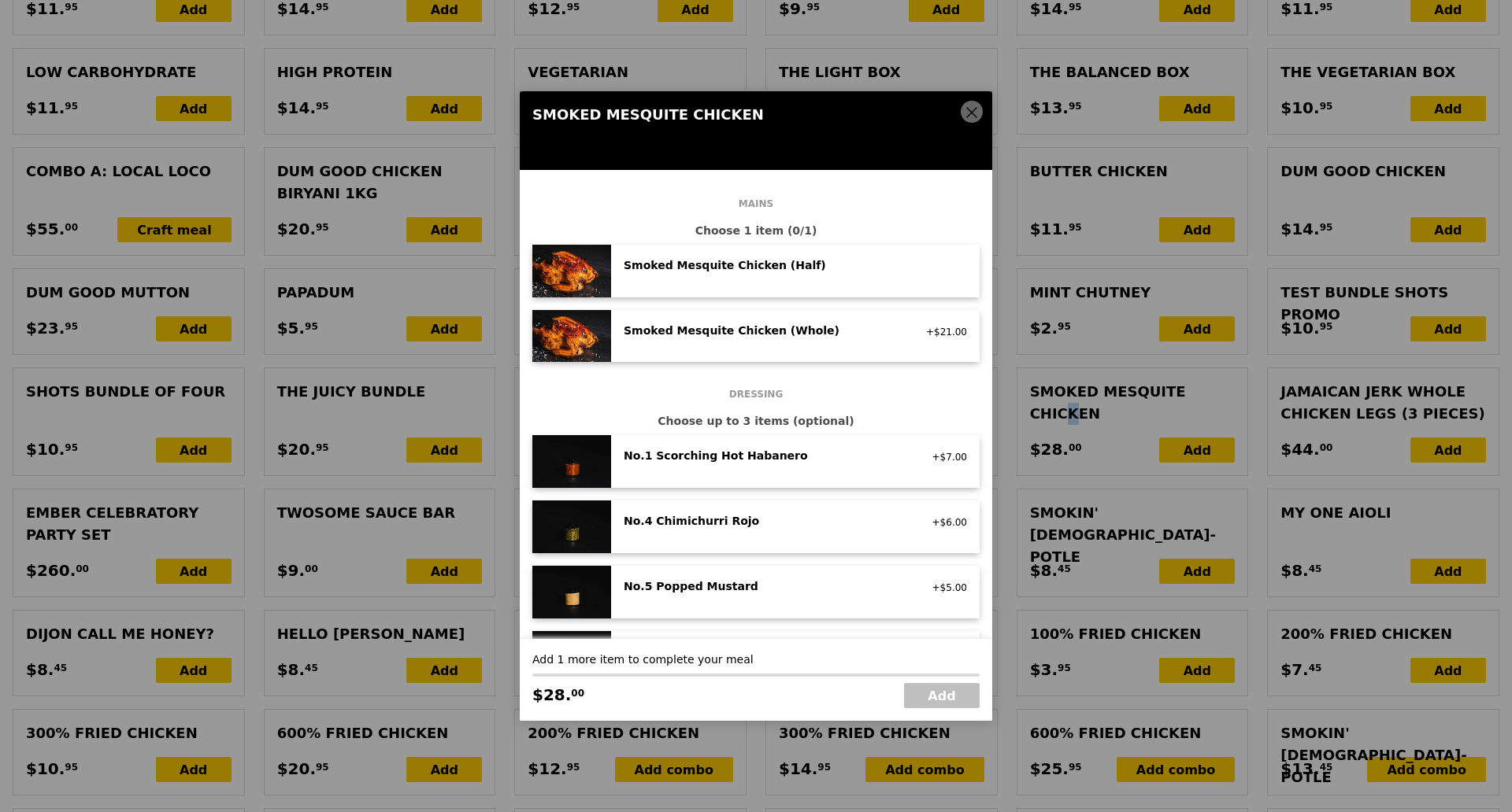
click at [739, 333] on div "Smoked Mesquite Chicken (Whole)" at bounding box center [765, 330] width 283 height 15
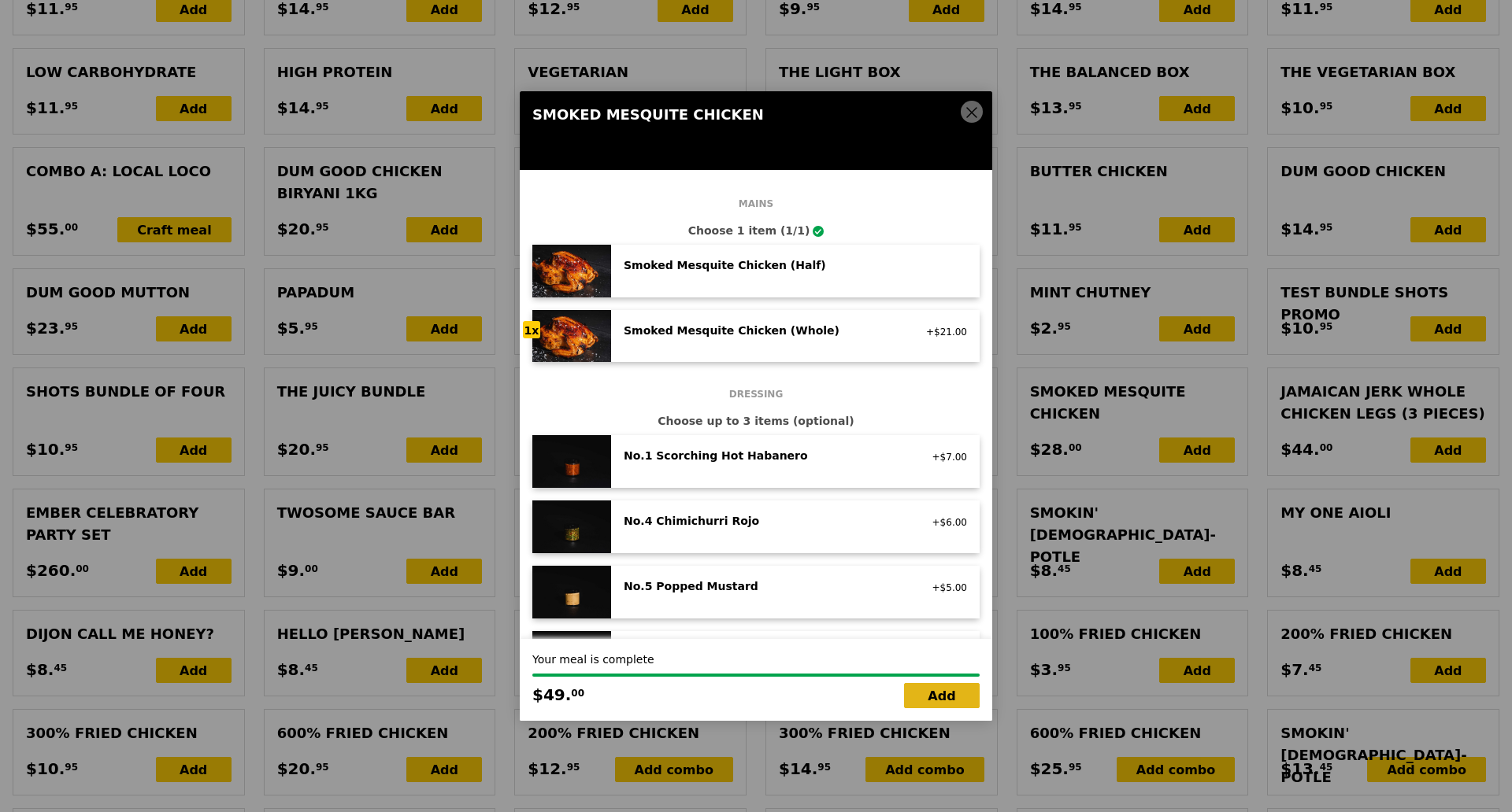
click at [933, 650] on link "Add" at bounding box center [942, 696] width 76 height 25
type input "Loading..."
type input "49.00"
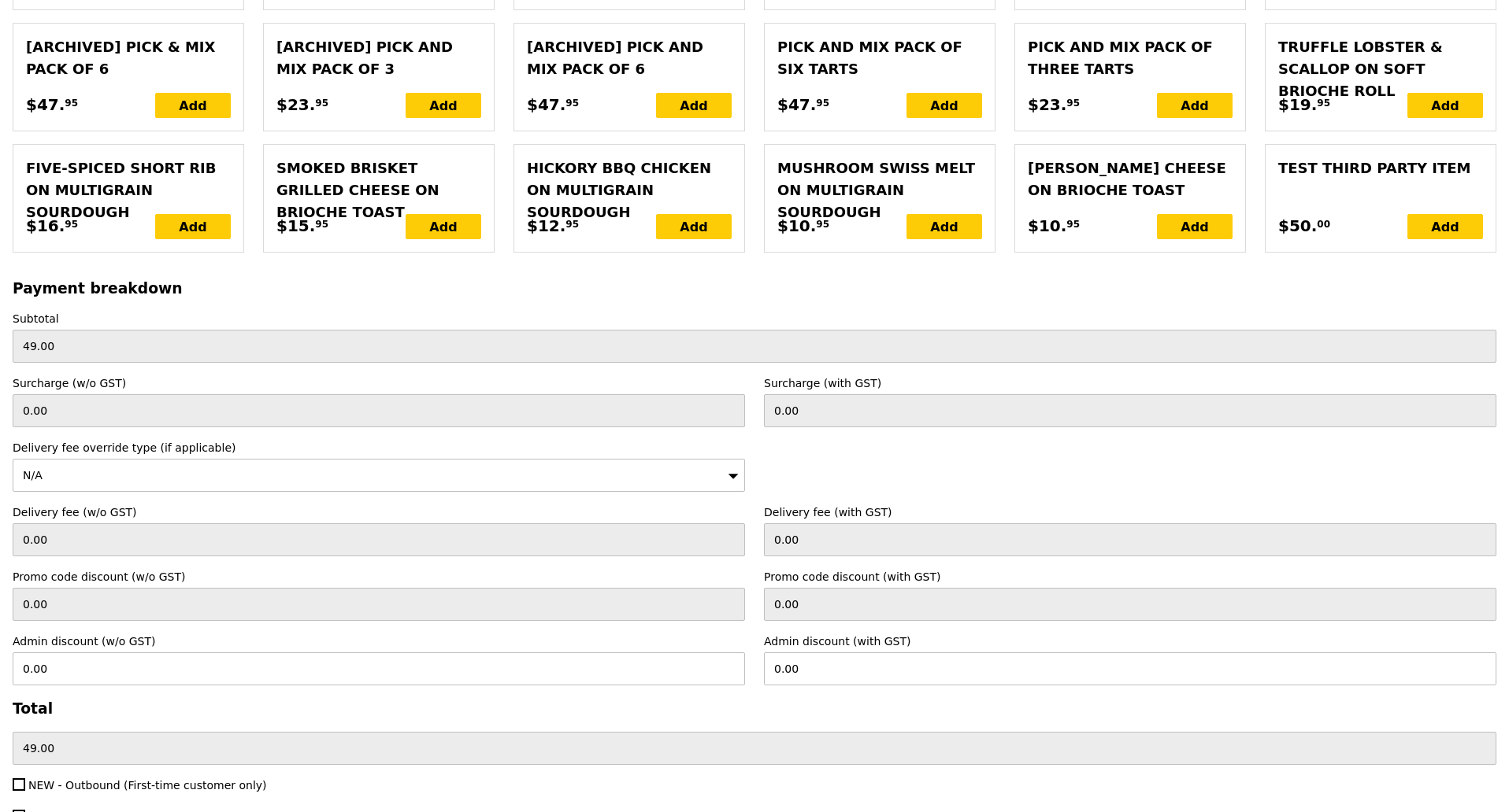
scroll to position [3240, 0]
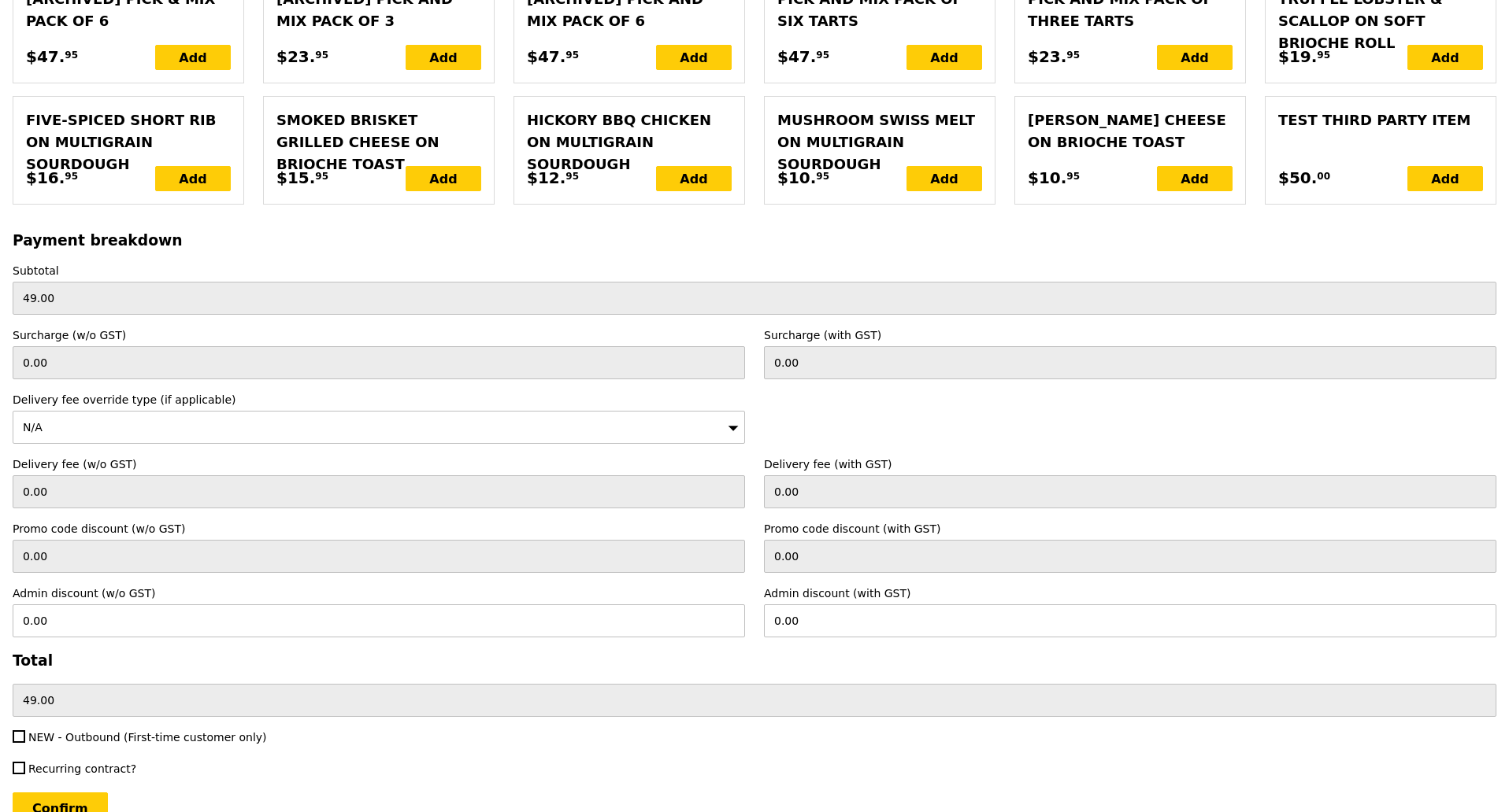
click at [634, 442] on div "N/A" at bounding box center [379, 427] width 732 height 33
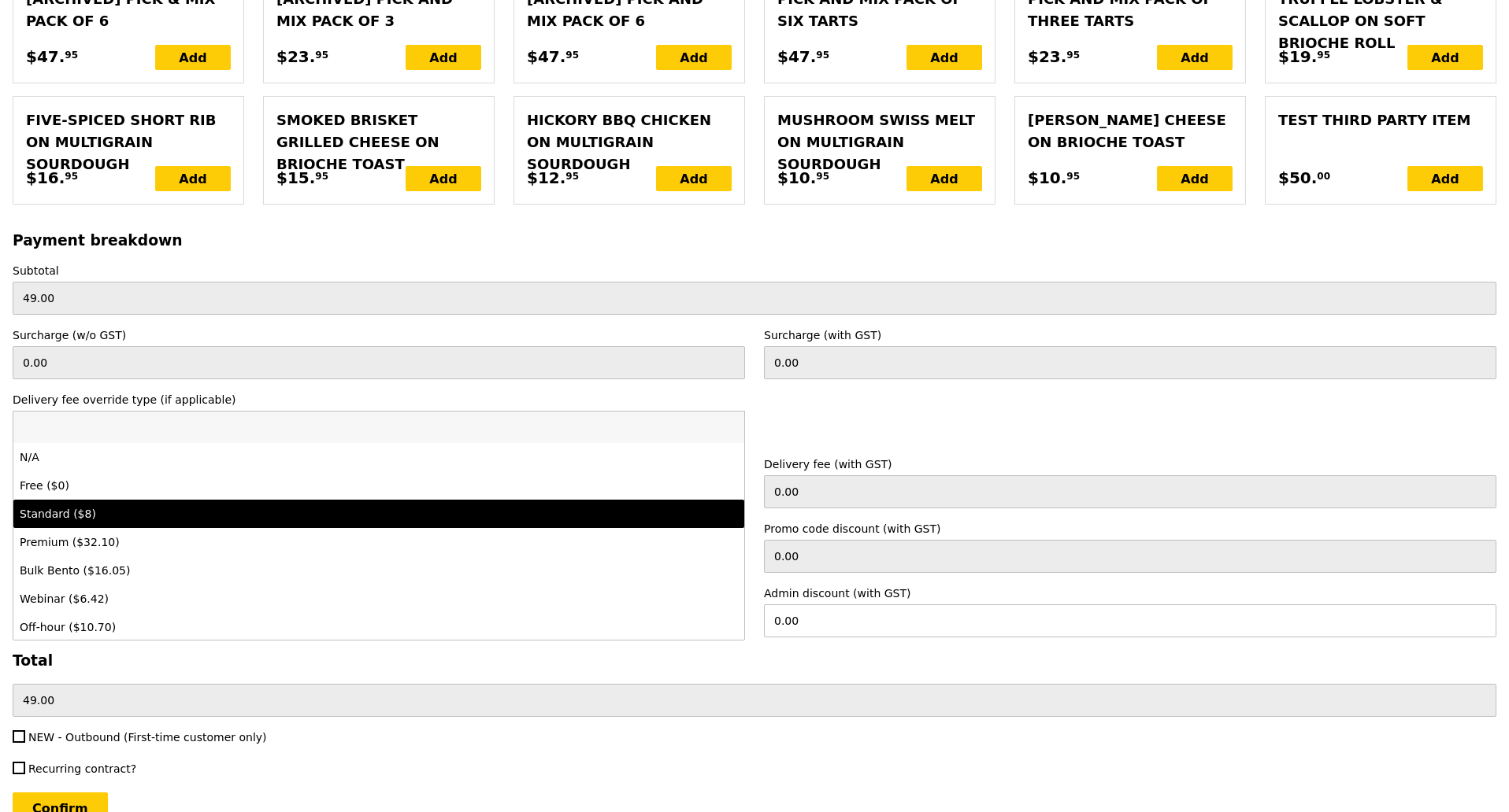
click at [208, 522] on div "Standard ($8)" at bounding box center [288, 514] width 538 height 15
type input "Loading..."
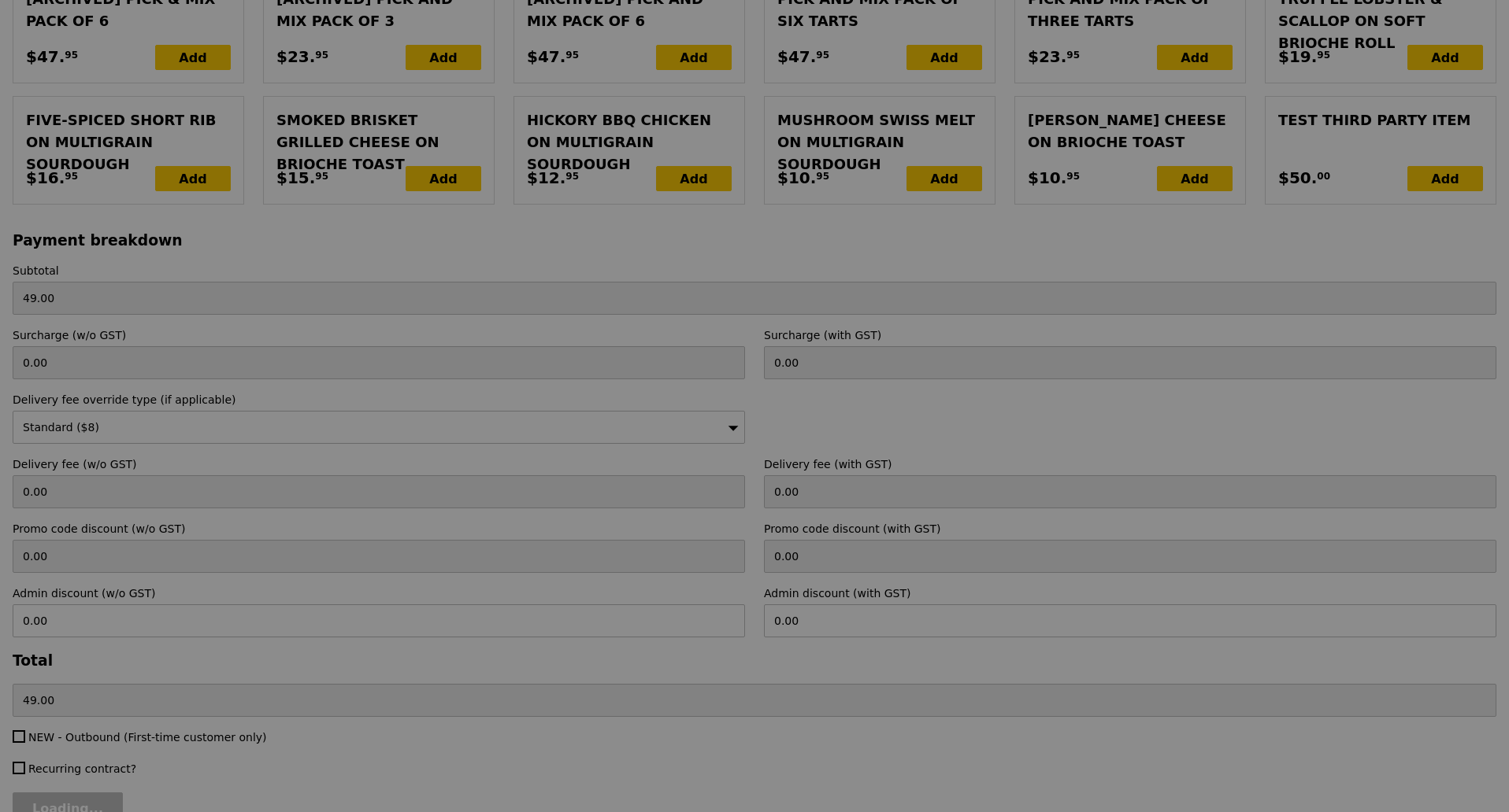
type input "7.34"
type input "8.00"
type input "57.00"
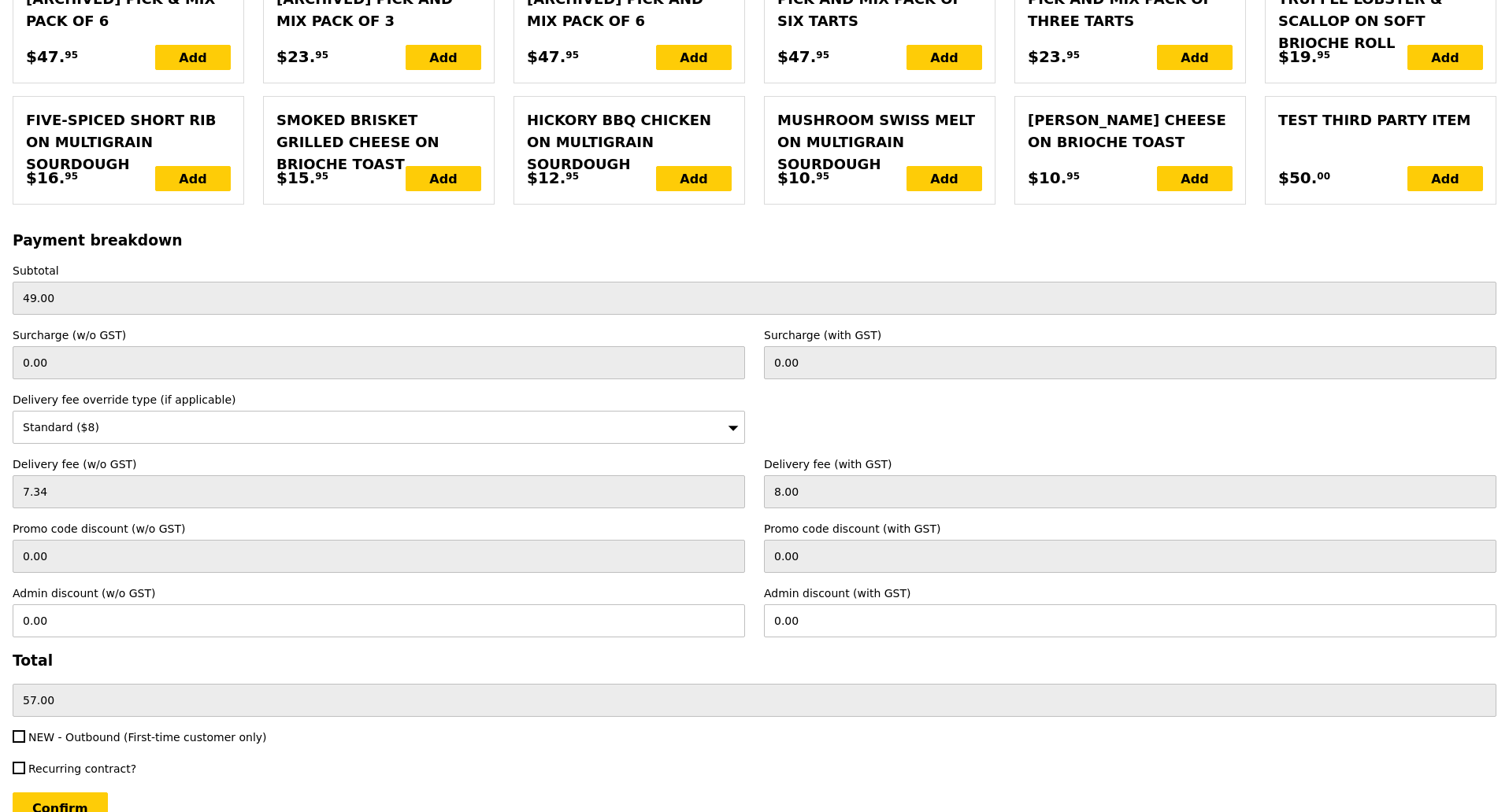
click at [711, 442] on div "Standard ($8)" at bounding box center [379, 427] width 732 height 33
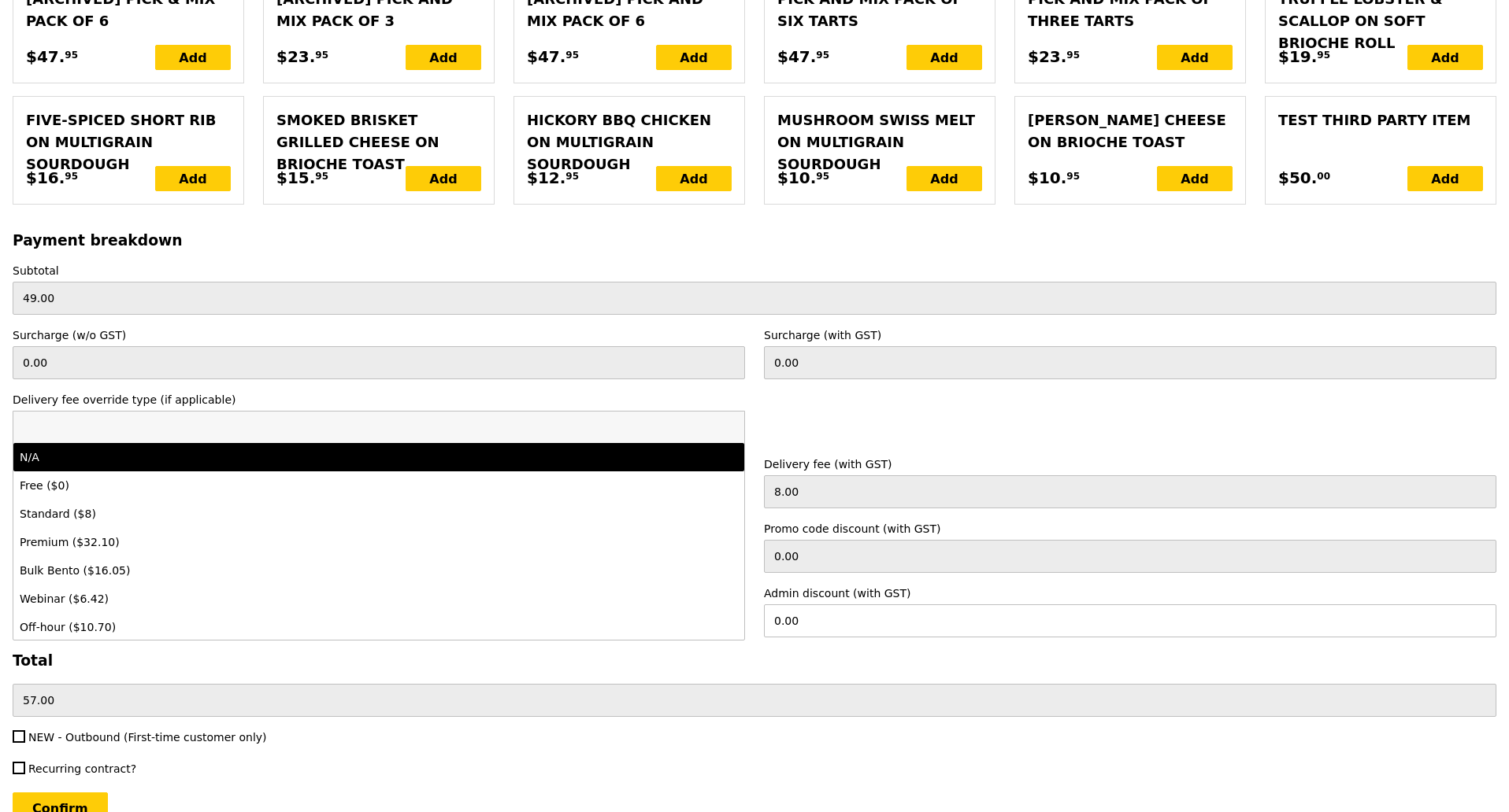
click at [210, 465] on div "N/A" at bounding box center [288, 457] width 538 height 15
type input "Loading..."
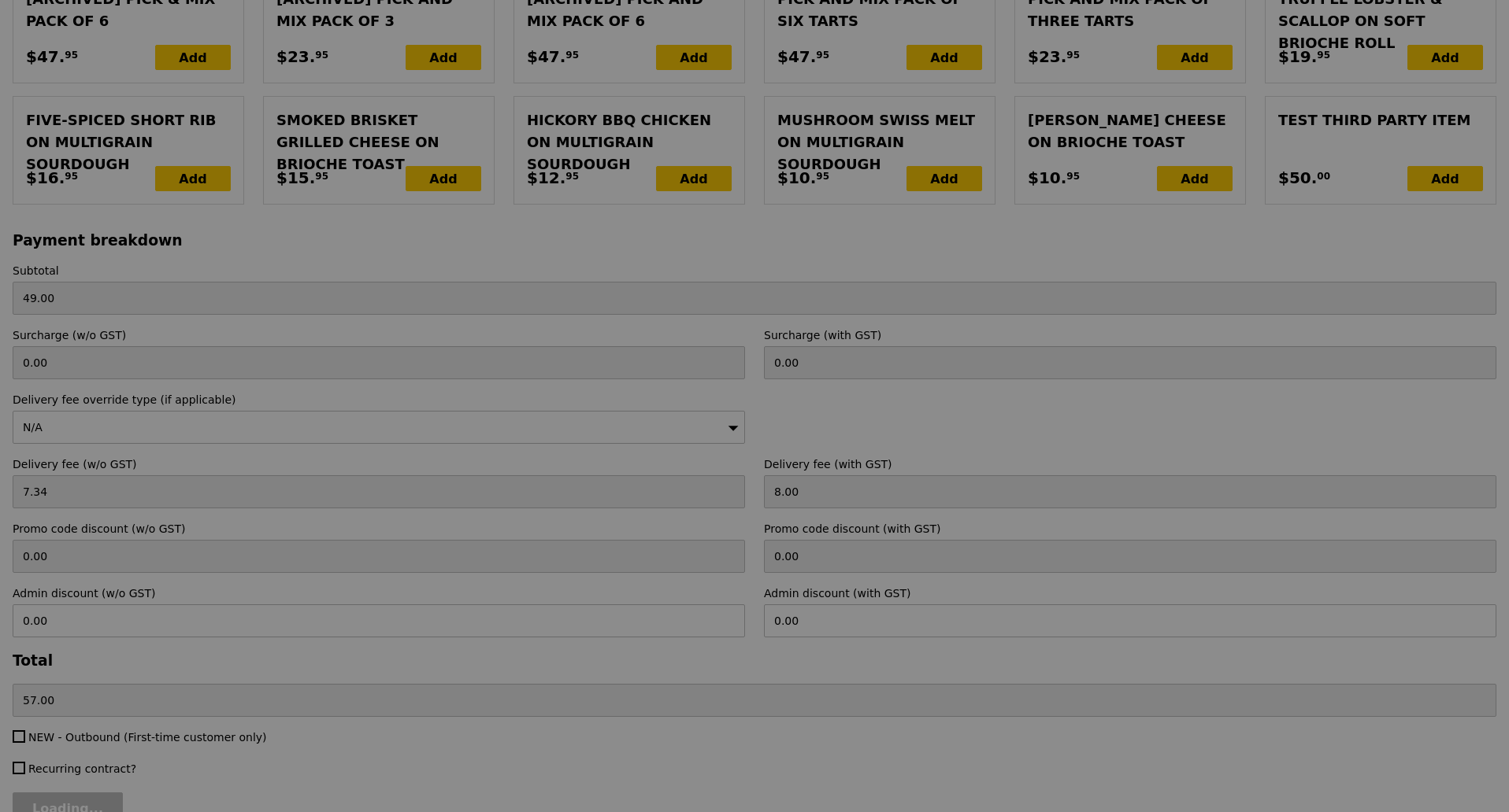
type input "0.00"
type input "49.00"
type input "Confirm"
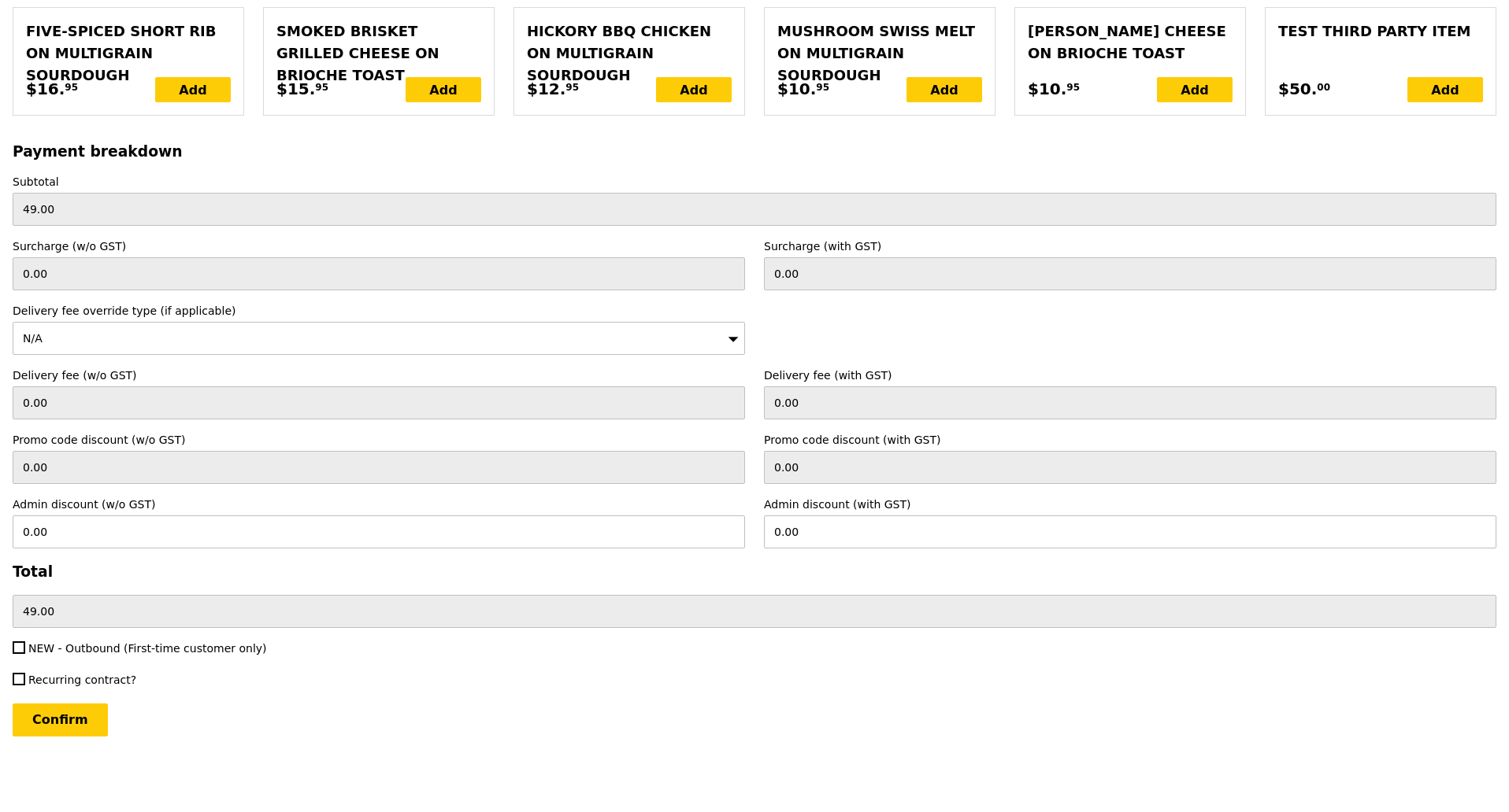
scroll to position [3350, 0]
click at [18, 650] on input "Recurring contract?" at bounding box center [19, 680] width 13 height 13
checkbox input "true"
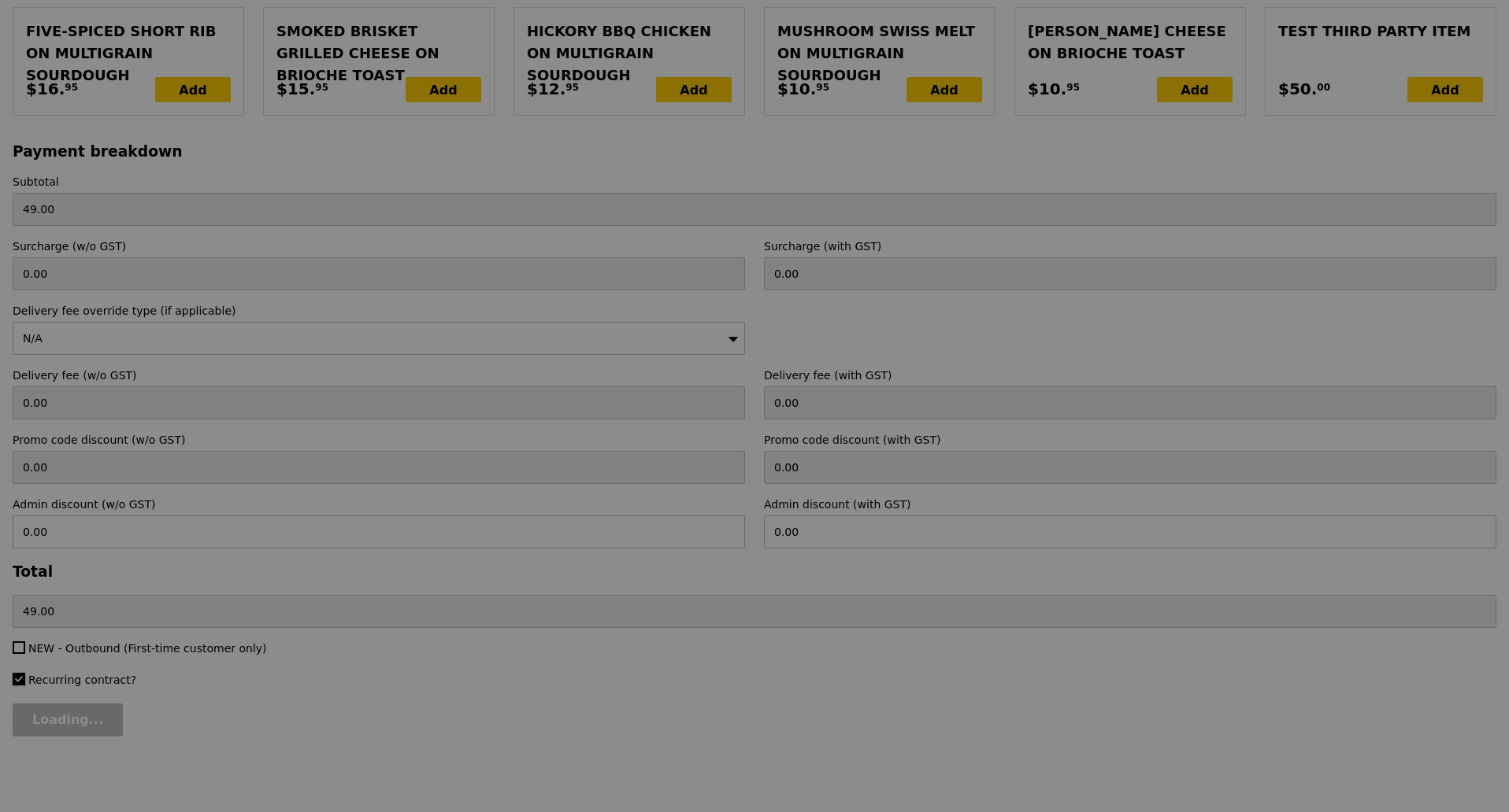
type input "Confirm"
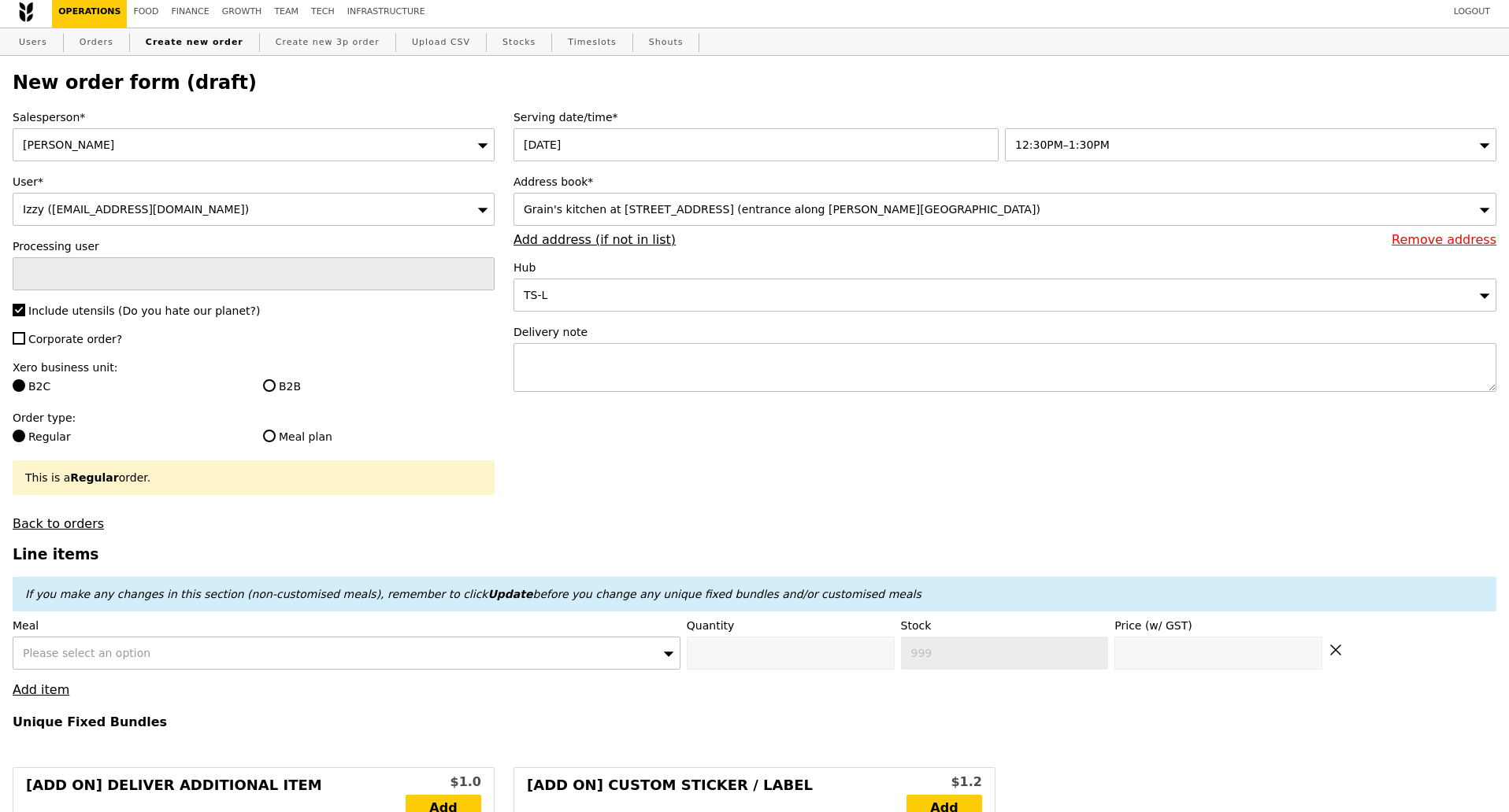
scroll to position [0, 0]
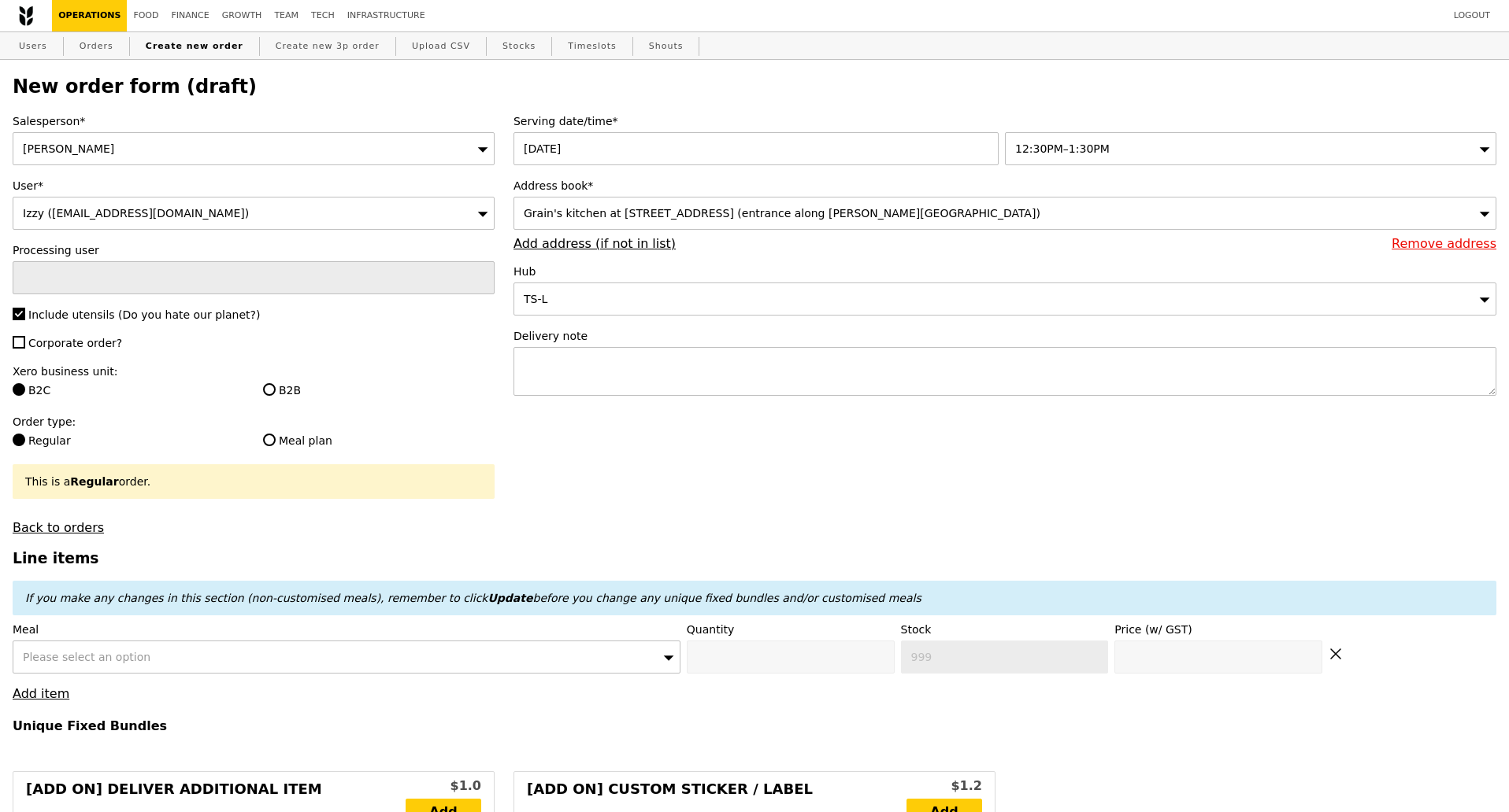
click at [420, 146] on div "Kathleen" at bounding box center [253, 149] width 482 height 33
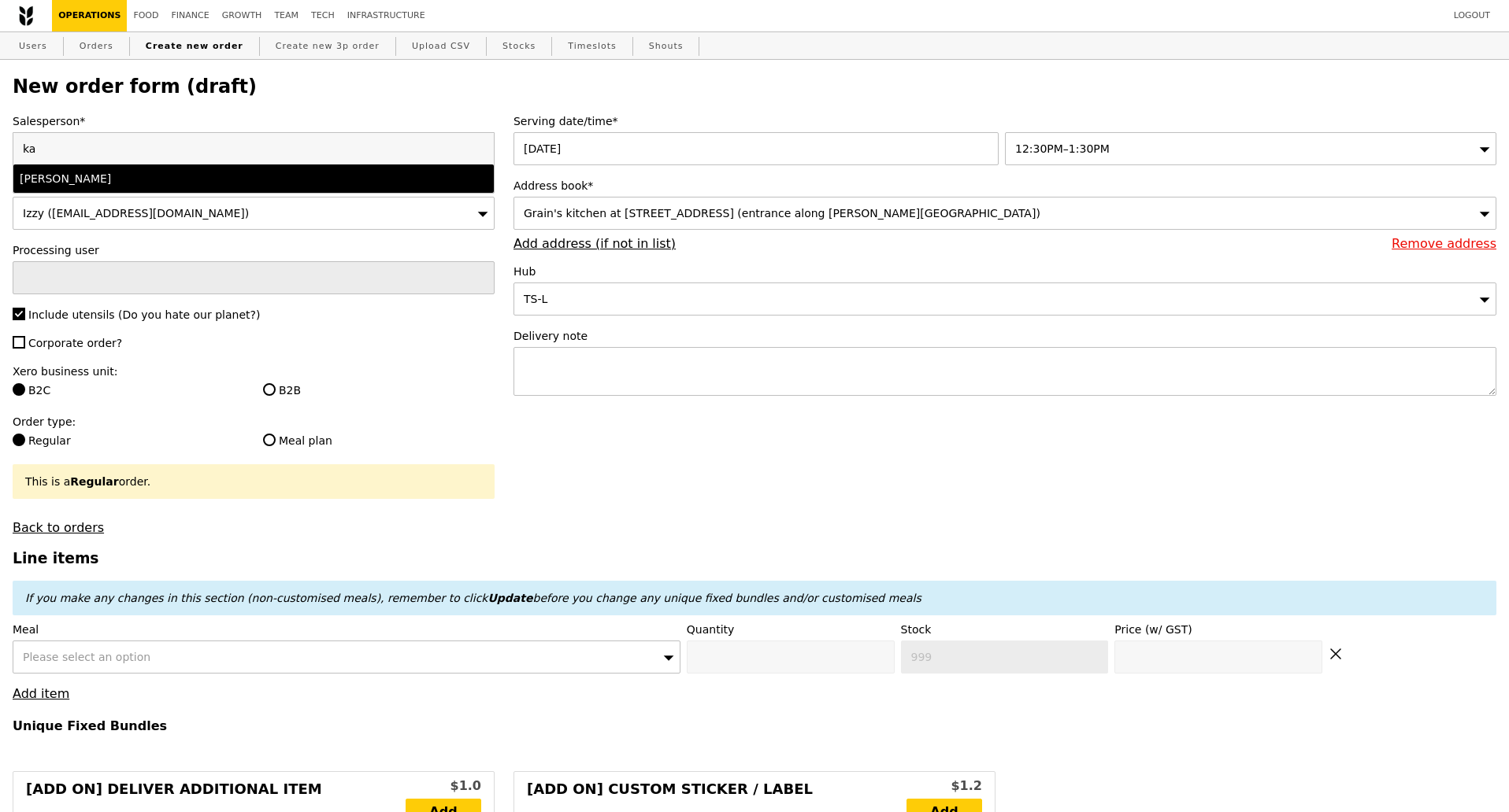
type input "k"
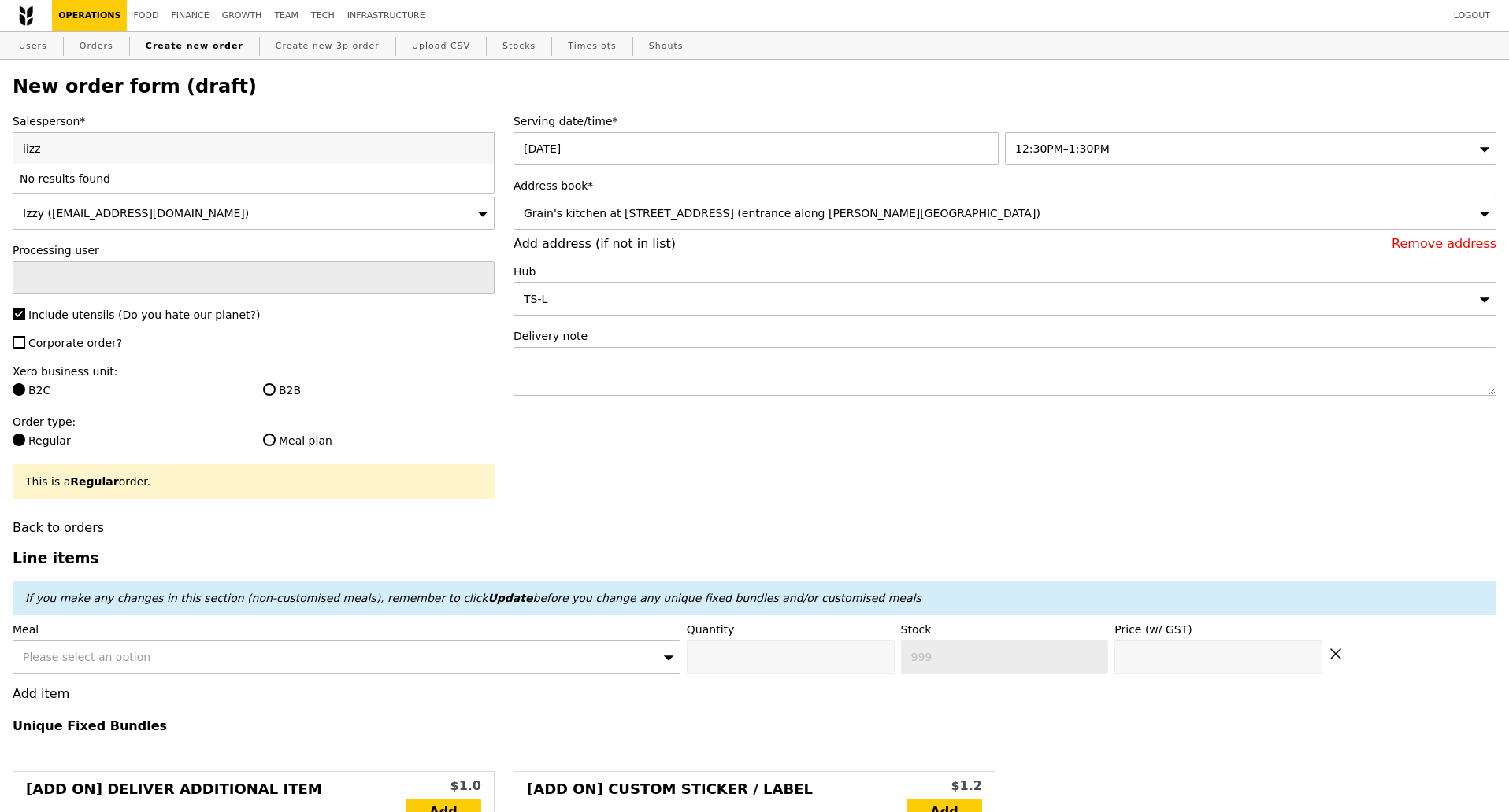
type input "iizz"
click at [219, 214] on div "Izzy (izzy@grain.com.sg)" at bounding box center [253, 213] width 482 height 33
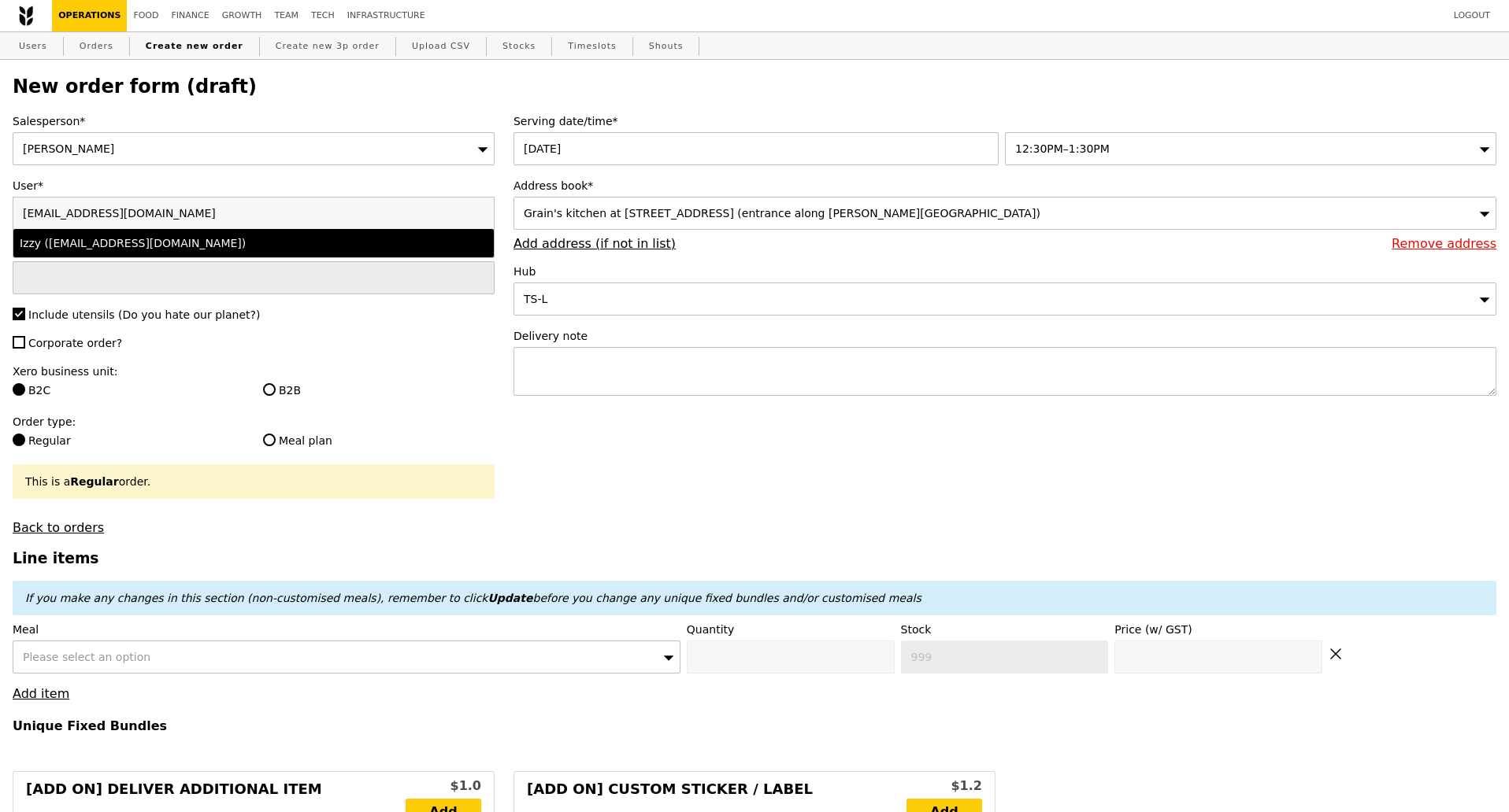
click at [140, 246] on div "Izzy (izzy@grain.com.sg)" at bounding box center [195, 242] width 351 height 15
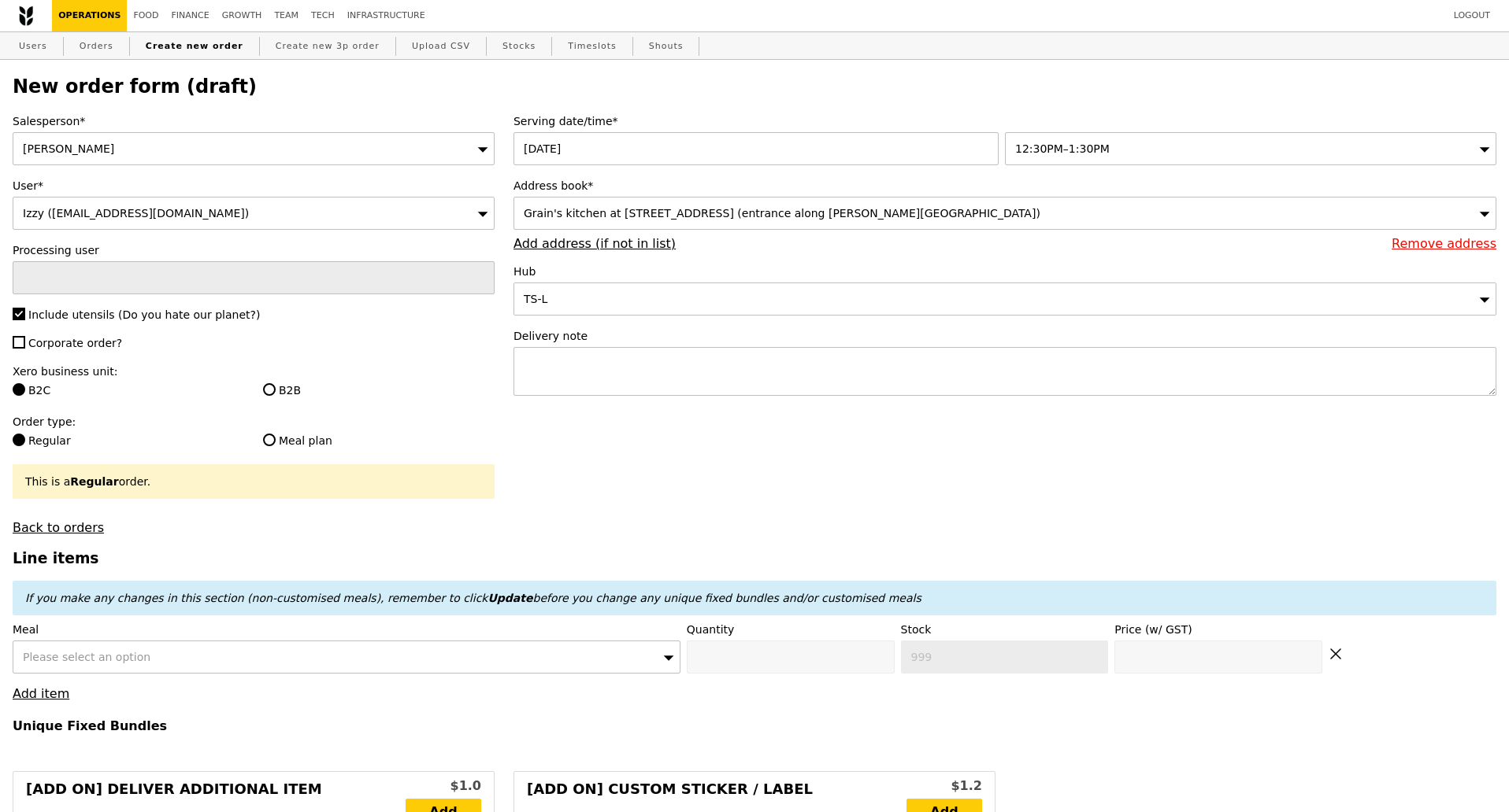
type input "Confirm"
click at [152, 155] on div "Kathleen" at bounding box center [253, 149] width 482 height 33
drag, startPoint x: 152, startPoint y: 155, endPoint x: 2, endPoint y: 158, distance: 150.0
click at [290, 123] on label "Salesperson*" at bounding box center [253, 121] width 482 height 15
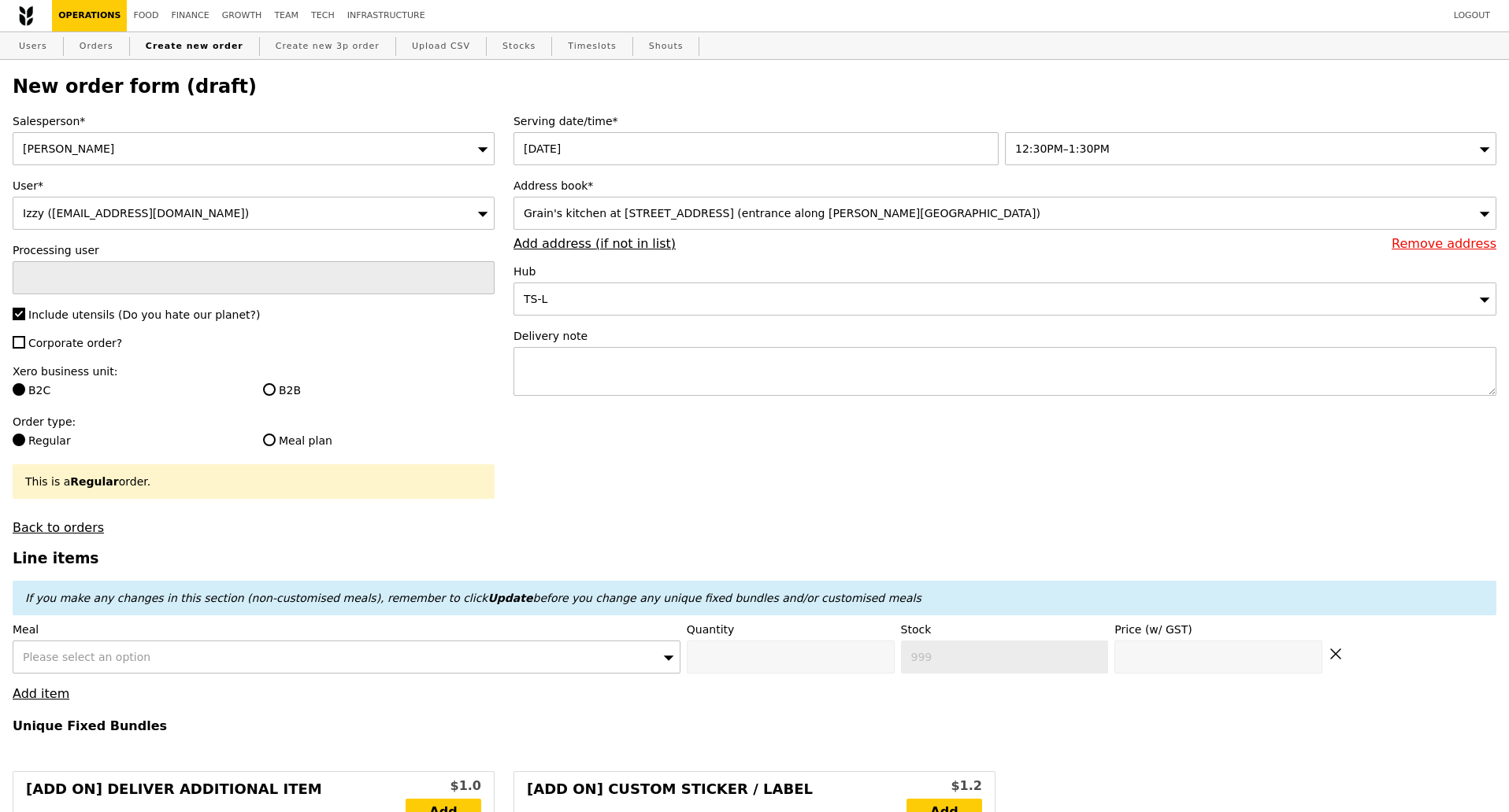
click at [478, 155] on icon at bounding box center [482, 149] width 11 height 12
type input "i"
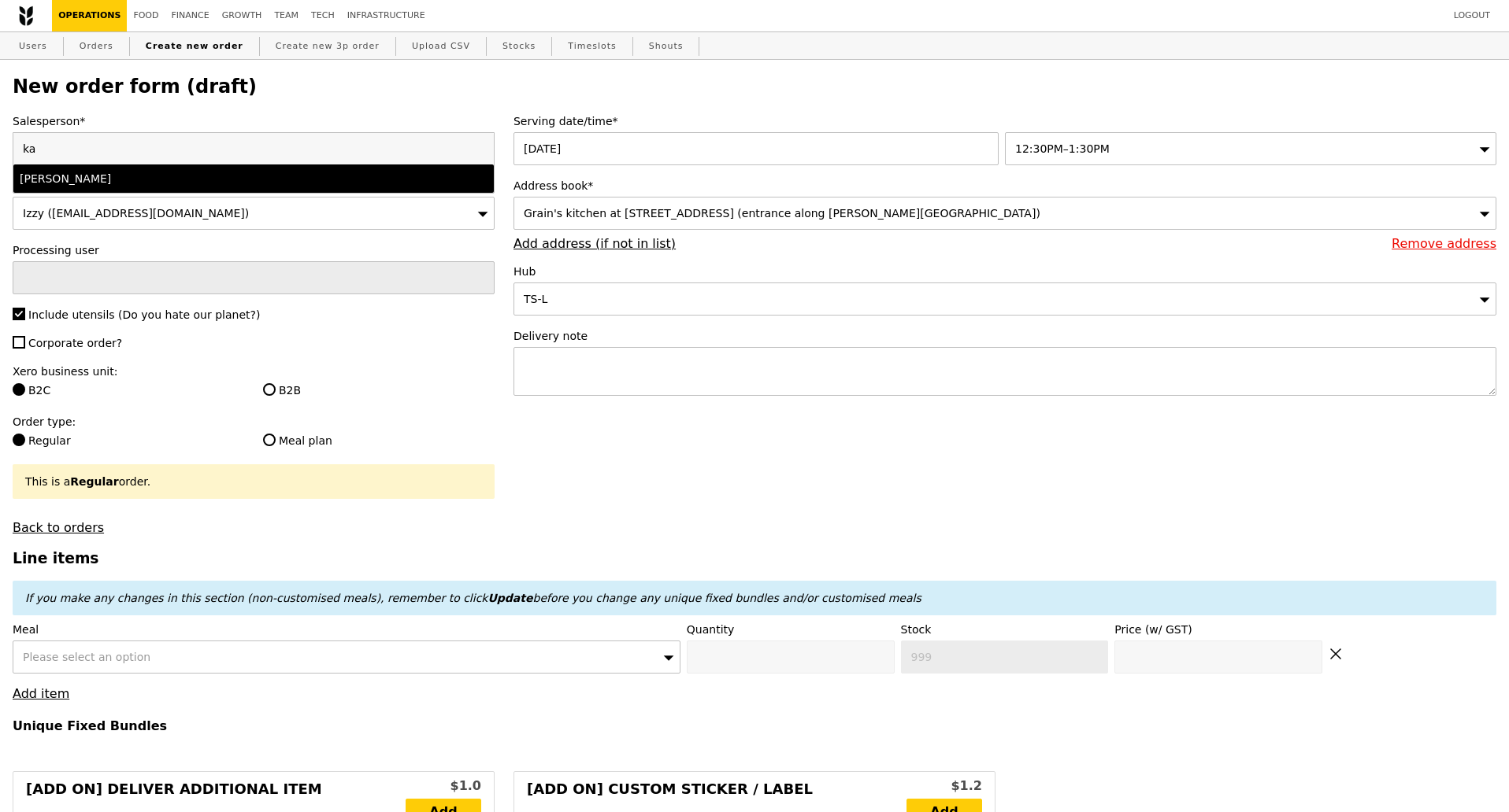
type input "ka"
drag, startPoint x: 93, startPoint y: 188, endPoint x: 65, endPoint y: 202, distance: 31.3
click at [93, 187] on div "Kathleen" at bounding box center [195, 178] width 351 height 15
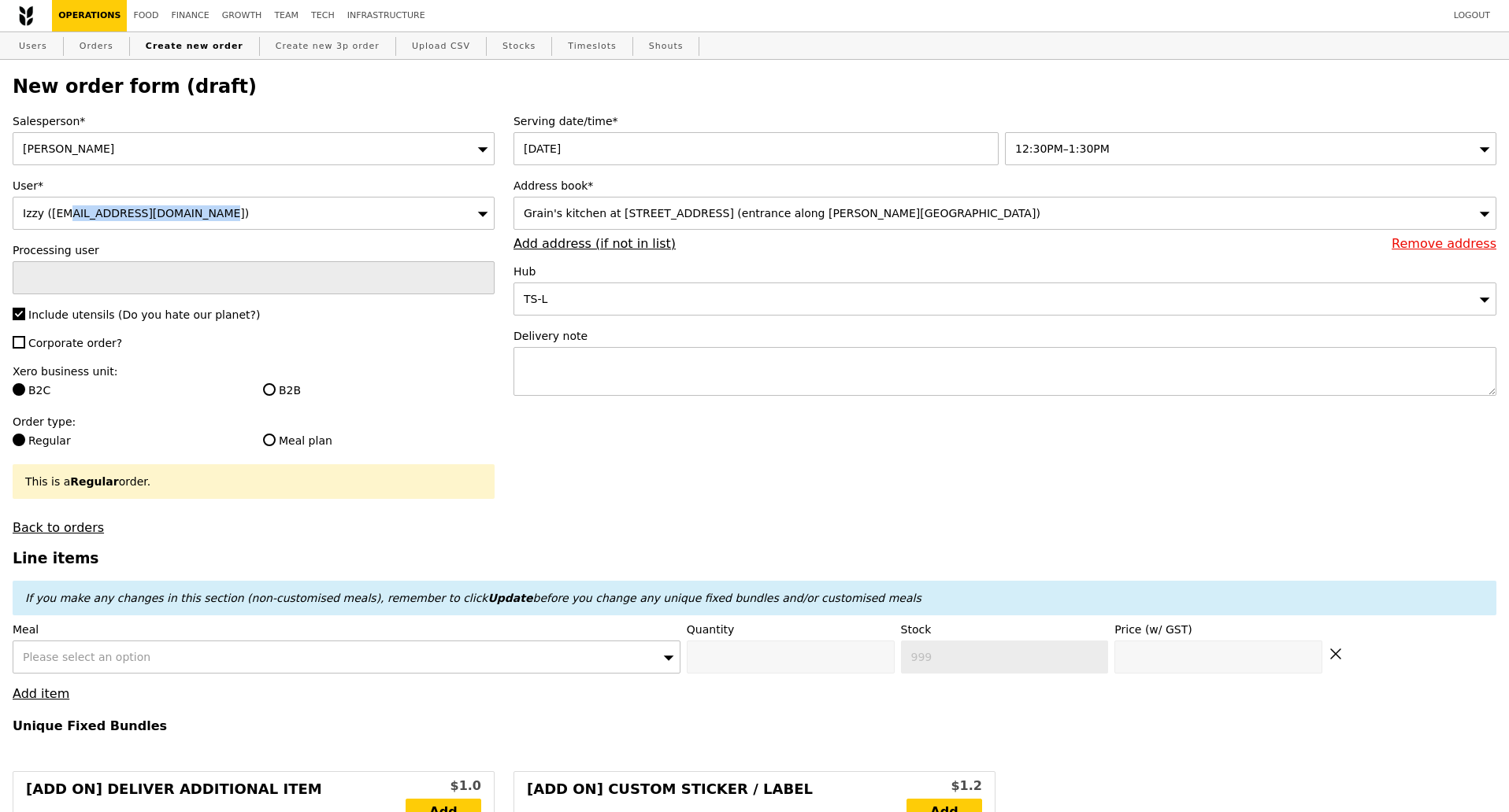
drag, startPoint x: 160, startPoint y: 209, endPoint x: 9, endPoint y: 224, distance: 151.7
click at [9, 224] on div "Salesperson* Kathleen User* Izzy (izzy@grain.com.sg) Processing user Include ut…" at bounding box center [253, 324] width 501 height 422
copy span "Izzy (izzy@grain.com.sg)"
click at [152, 248] on label "Processing user" at bounding box center [253, 250] width 482 height 15
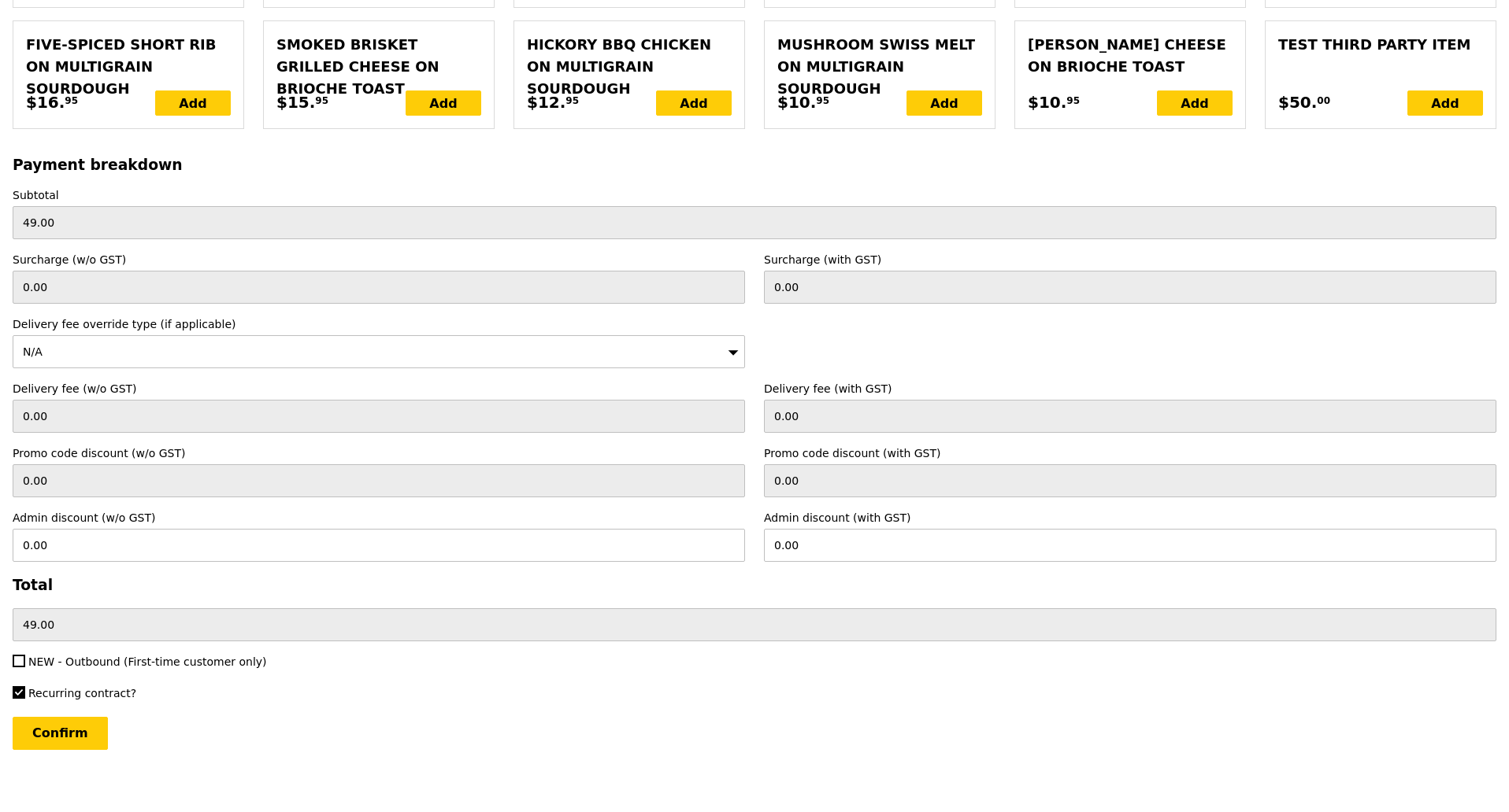
scroll to position [3350, 0]
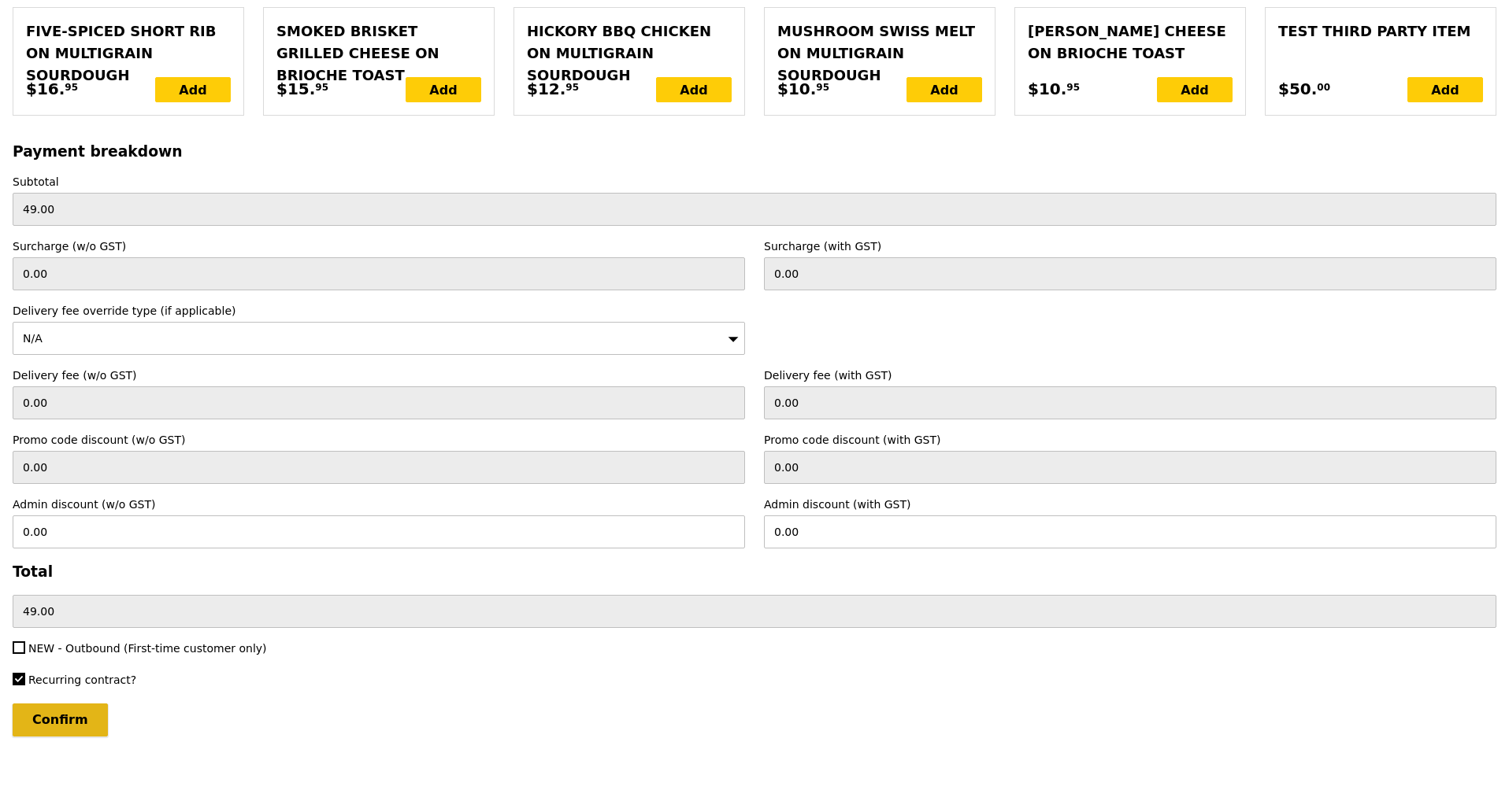
click at [75, 650] on input "Confirm" at bounding box center [60, 720] width 96 height 33
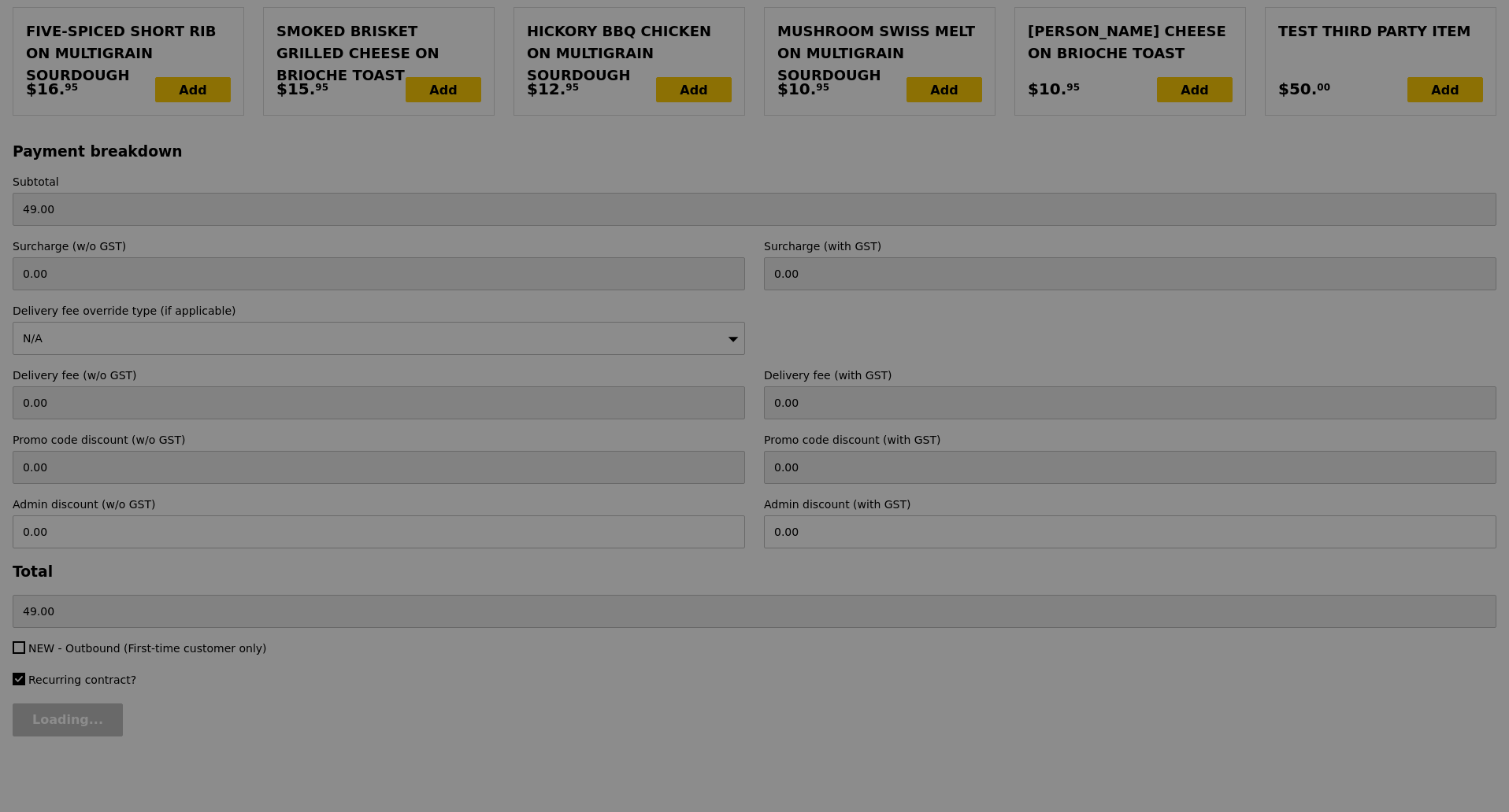
type input "Loading..."
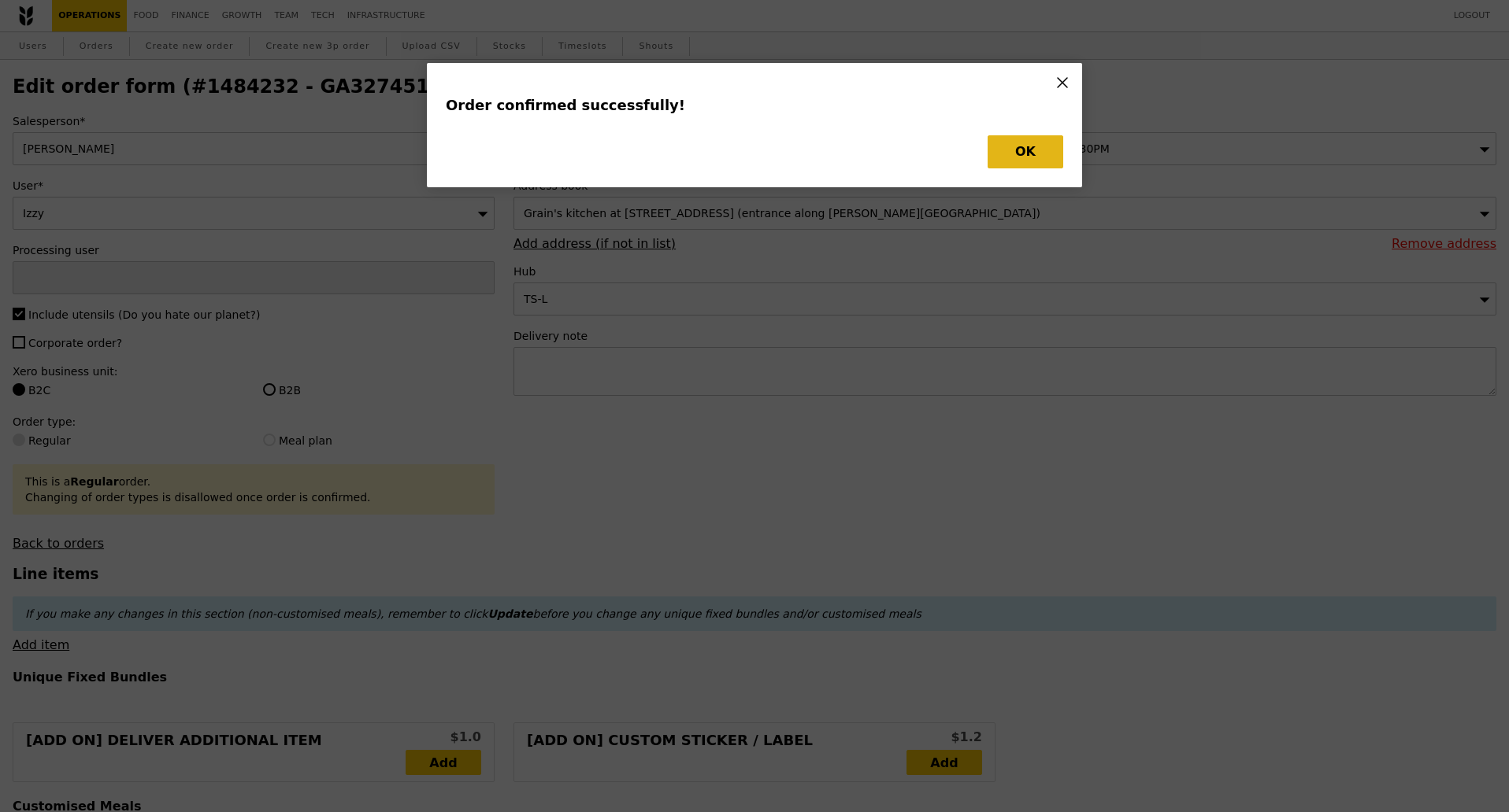
type input "Kathleen"
type input "Update"
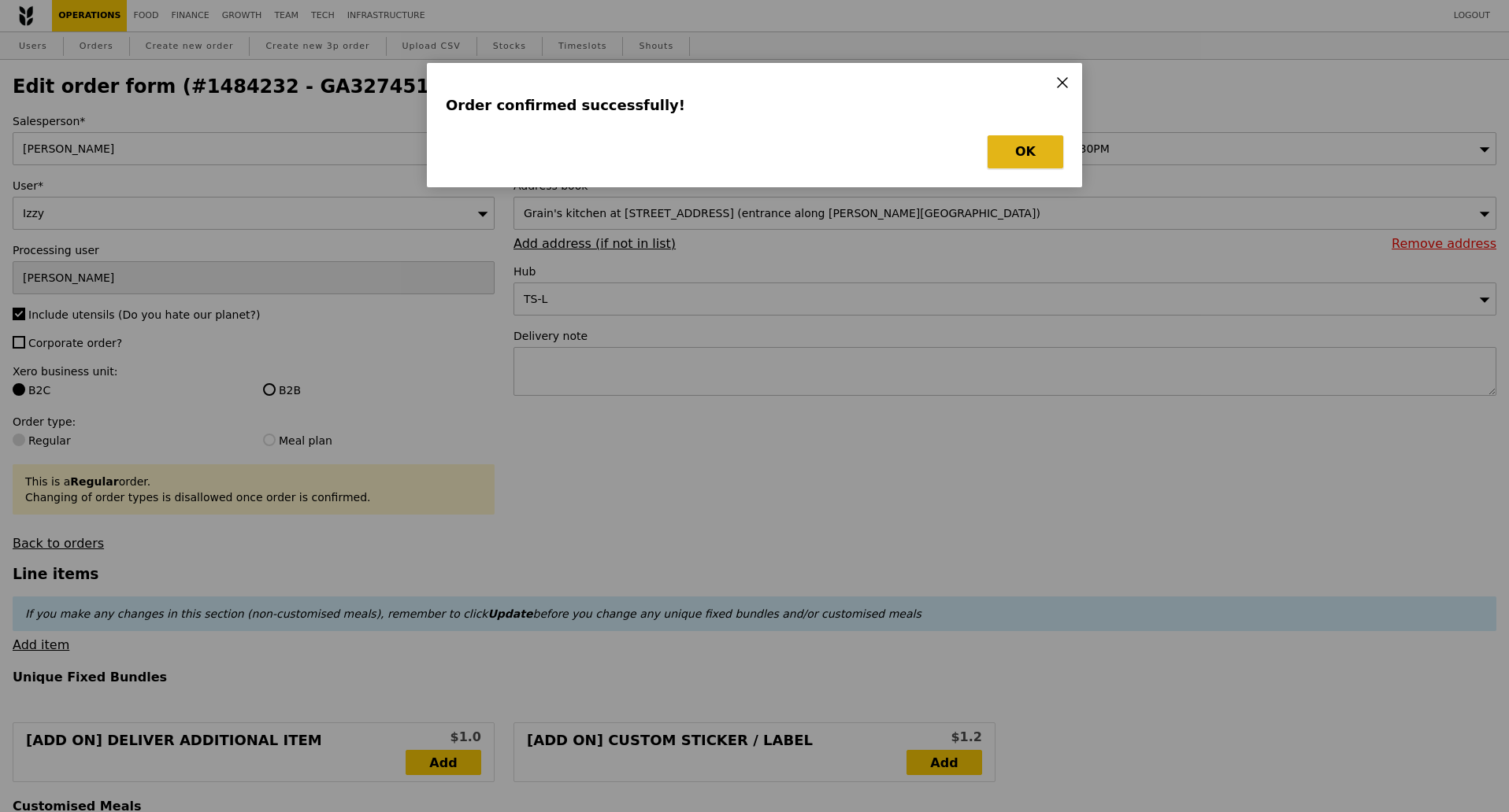
click at [1038, 155] on button "OK" at bounding box center [1025, 151] width 76 height 33
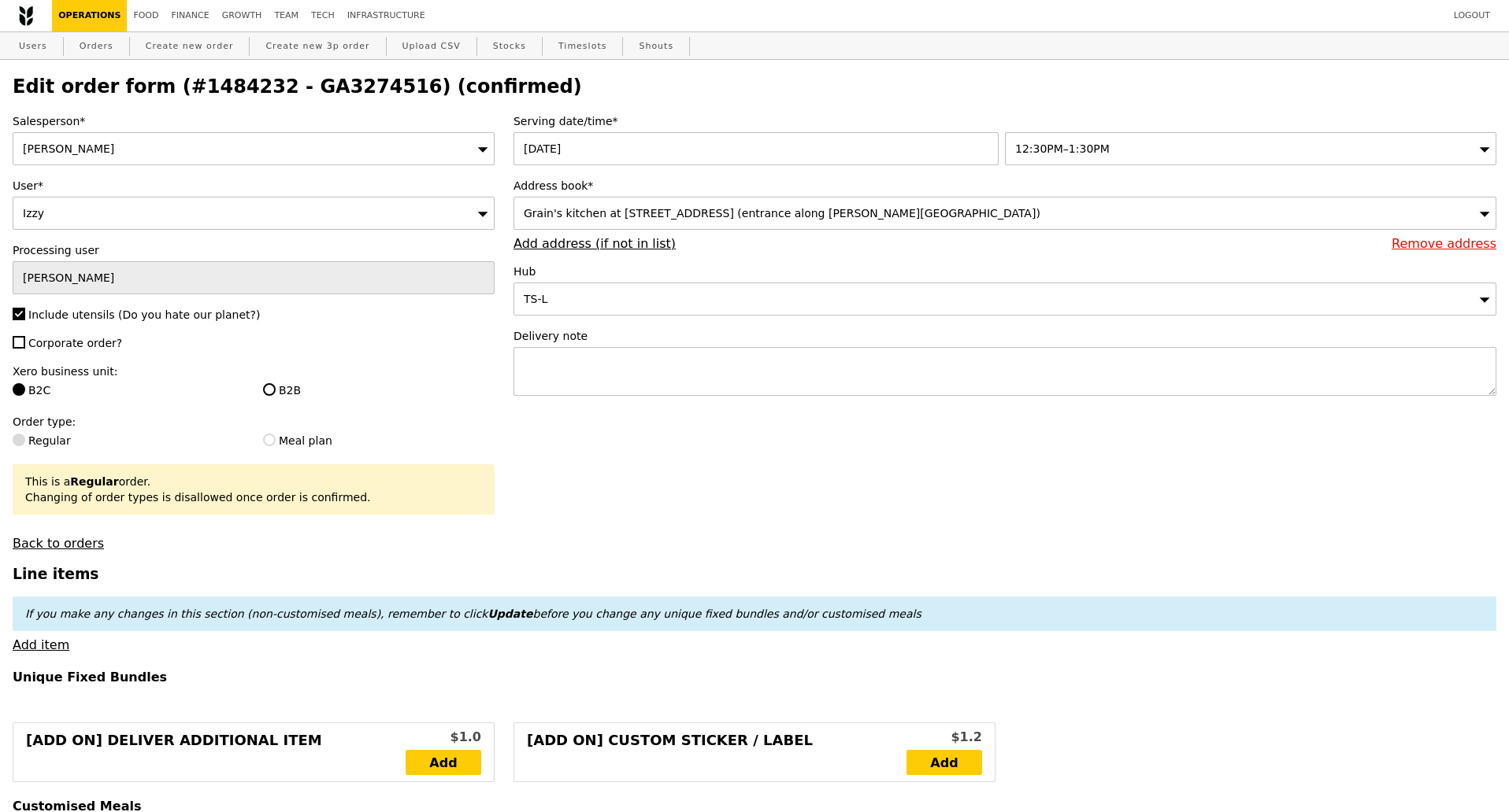
click at [329, 86] on h2 "Edit order form (#1484232 - GA3274516) (confirmed)" at bounding box center [754, 87] width 1484 height 22
copy h2 "GA3274516"
click at [84, 51] on link "Orders" at bounding box center [96, 46] width 47 height 28
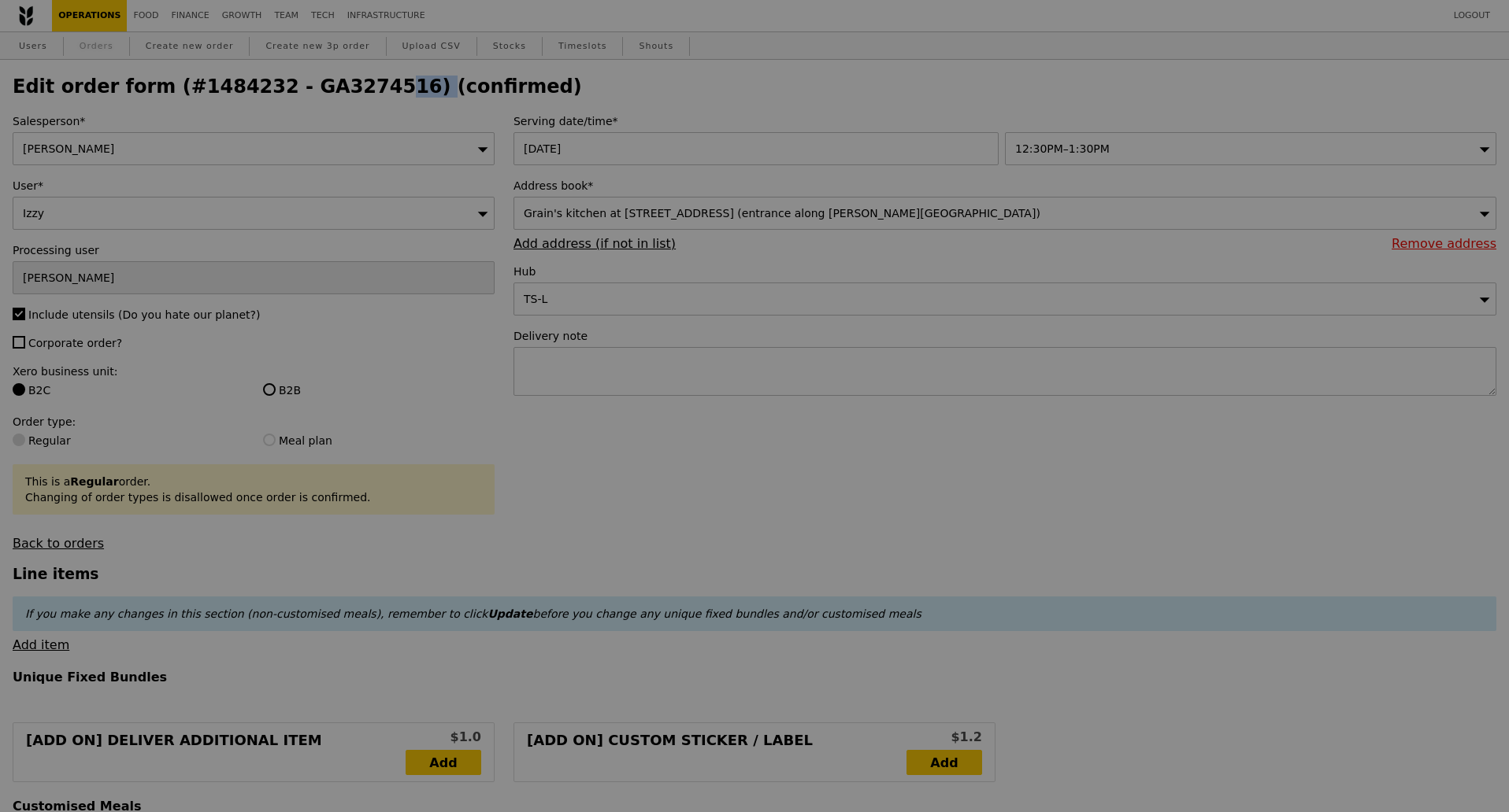
select select "100"
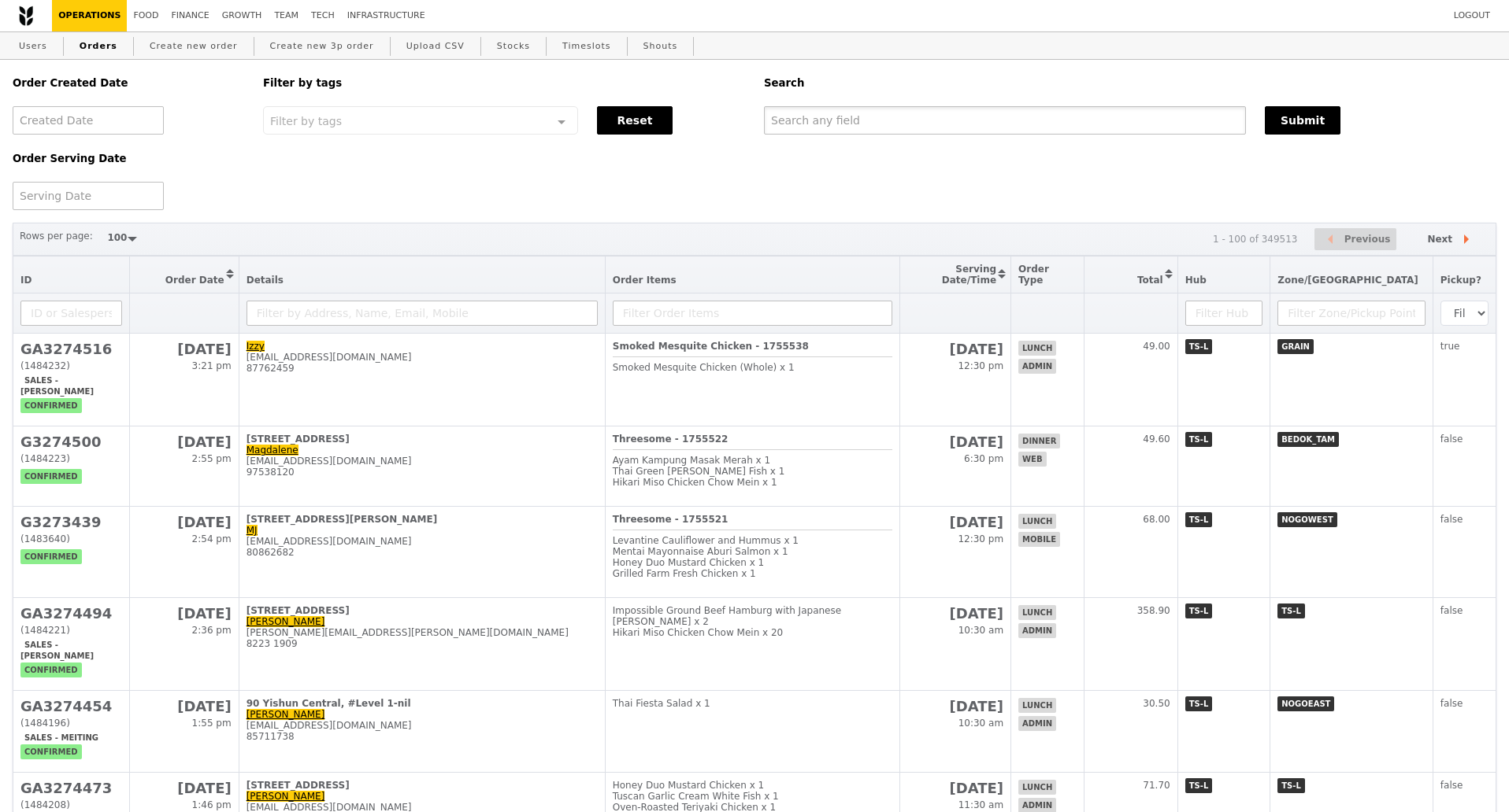
click at [844, 124] on input "text" at bounding box center [1004, 120] width 482 height 28
paste input "GA3274516"
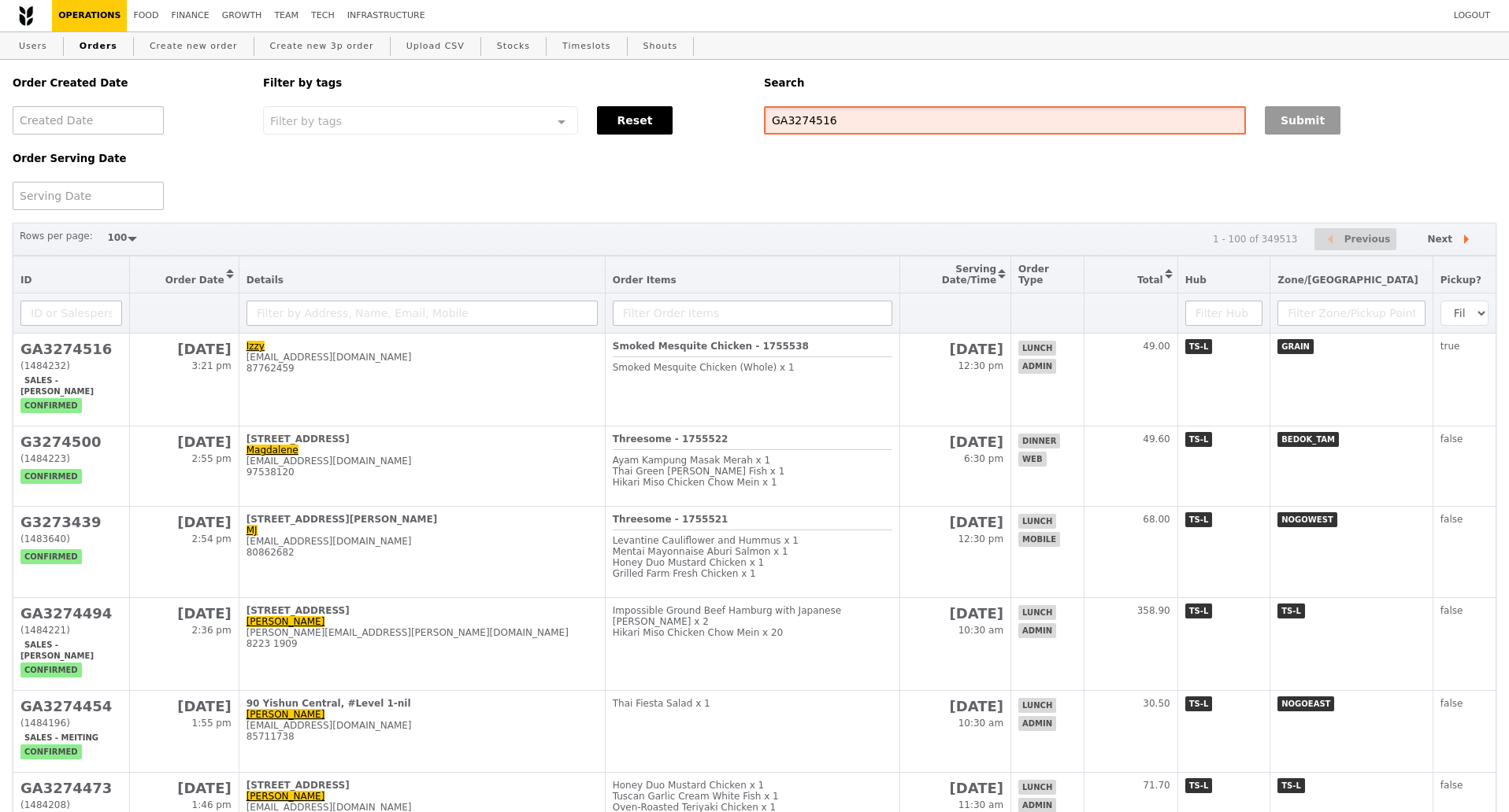
type input "GA3274516"
click at [1205, 121] on button "Submit" at bounding box center [1303, 120] width 76 height 28
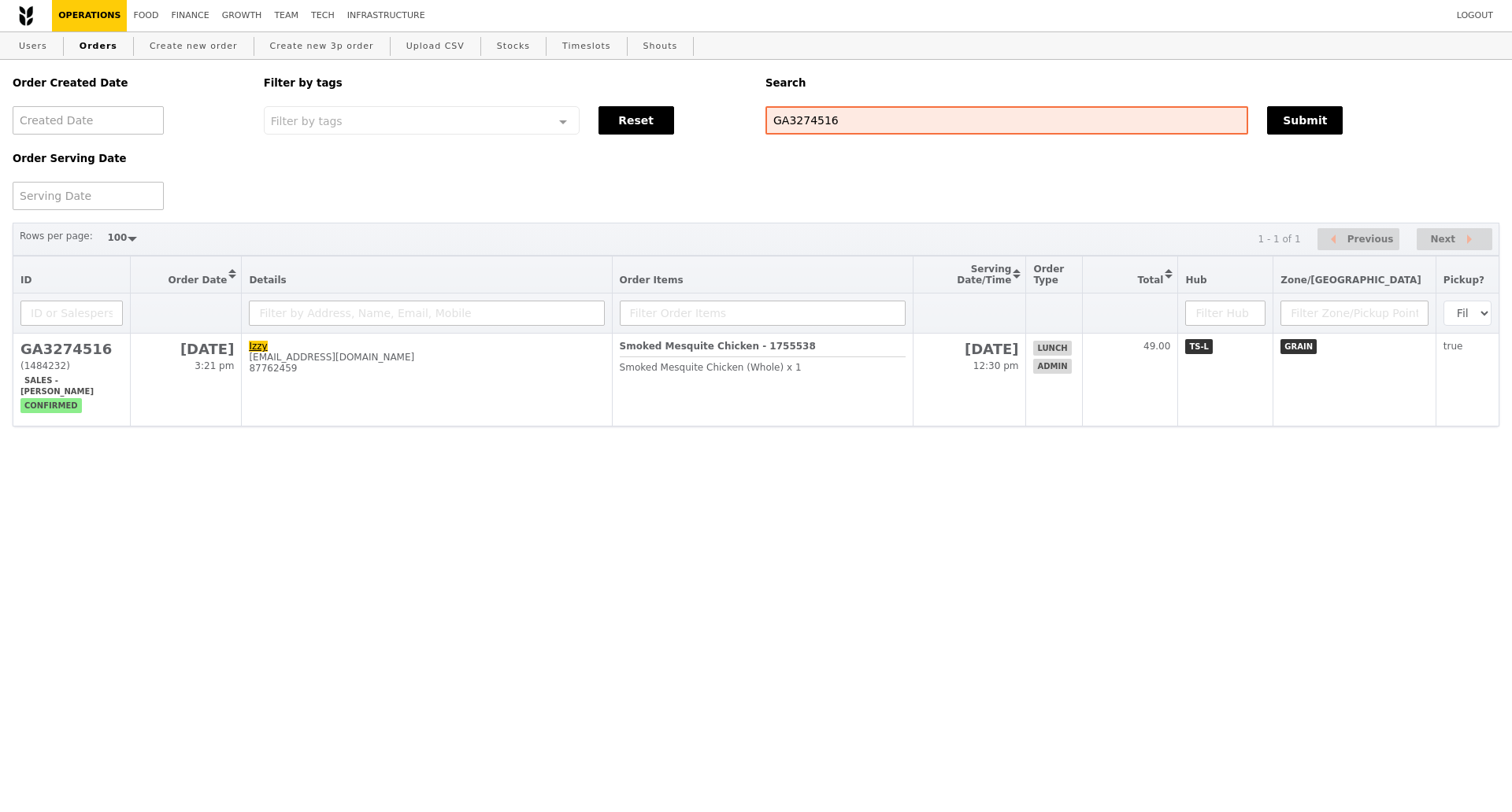
click at [388, 457] on html "Logout Operations Food Finance Growth Team Tech Infrastructure Users Orders Cre…" at bounding box center [756, 244] width 1512 height 489
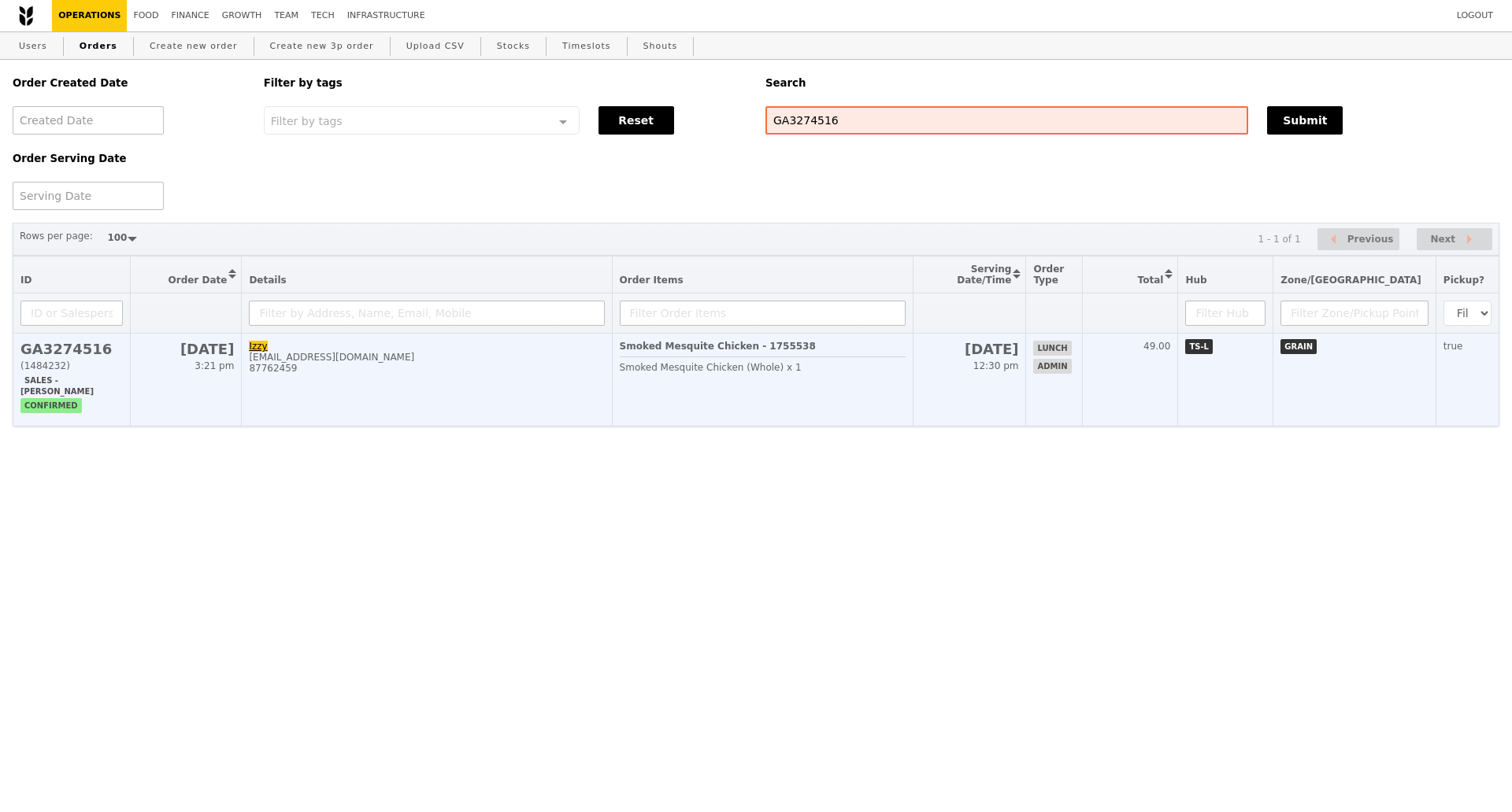
click at [302, 374] on div "87762459" at bounding box center [426, 369] width 355 height 11
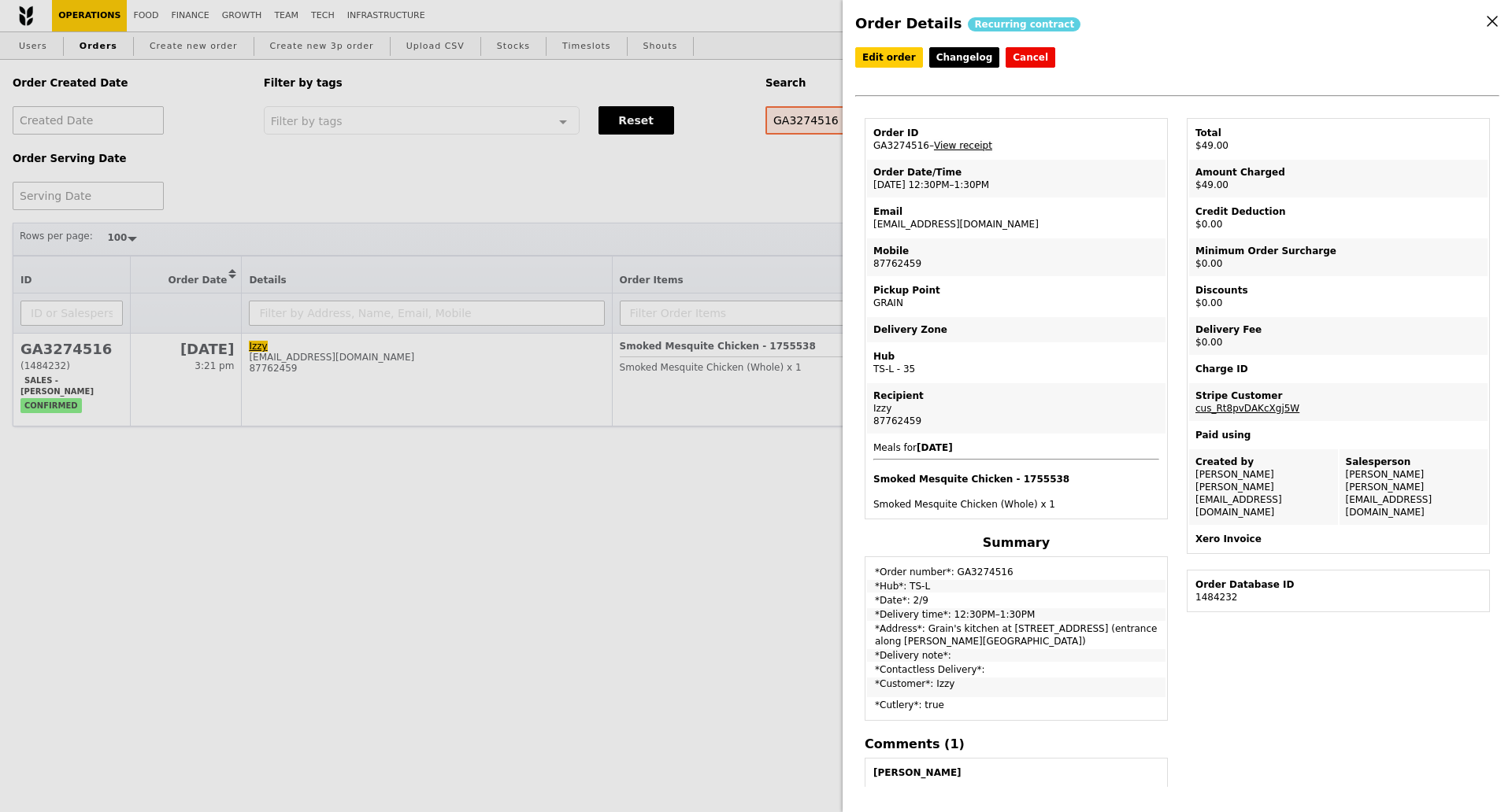
click at [968, 151] on link "View receipt" at bounding box center [963, 145] width 59 height 11
click at [684, 529] on div "Order Details Recurring contract Edit order Changelog Cancel Order ID GA3274516…" at bounding box center [756, 406] width 1512 height 812
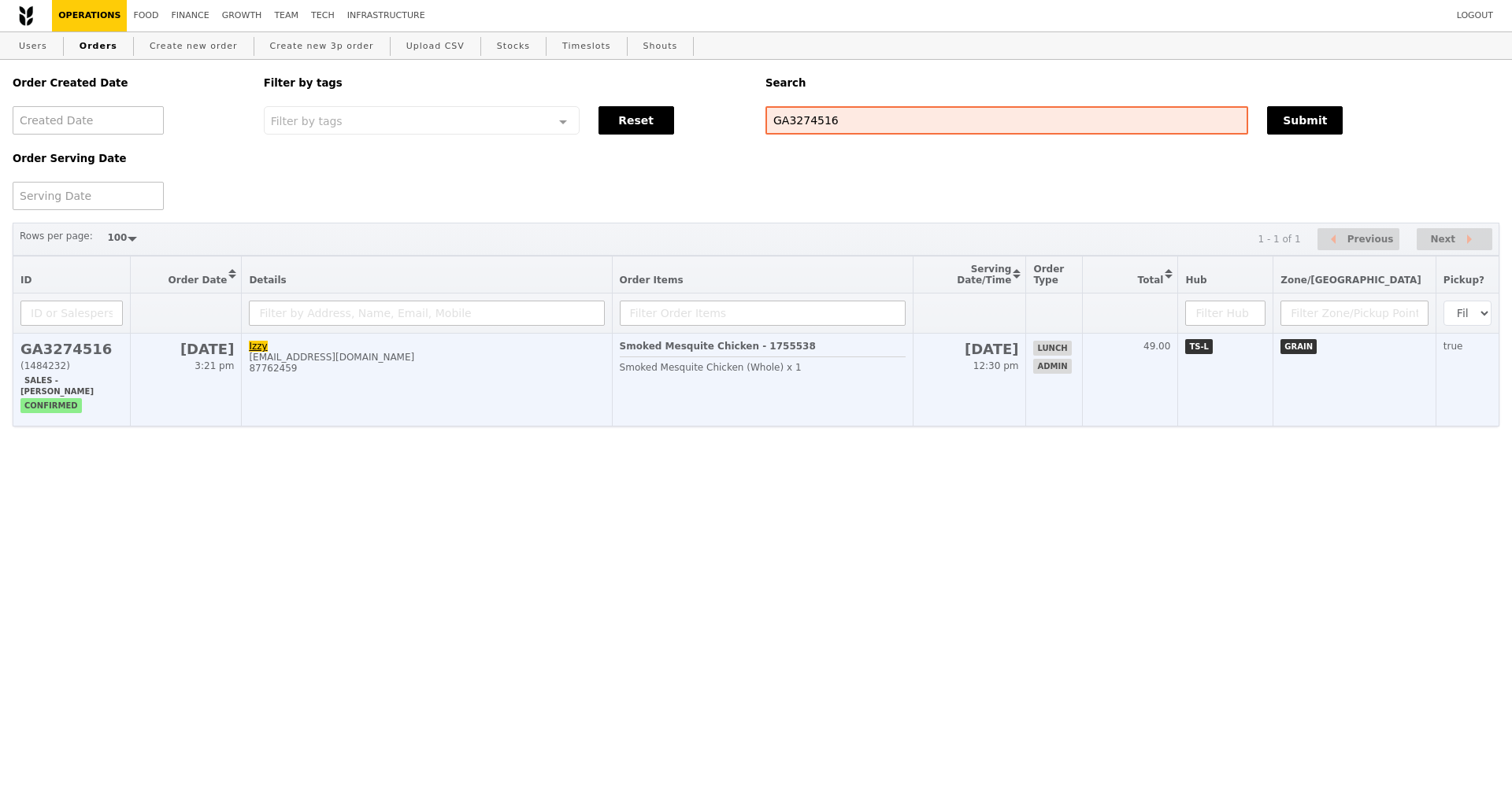
click at [76, 358] on h2 "GA3274516" at bounding box center [72, 349] width 103 height 16
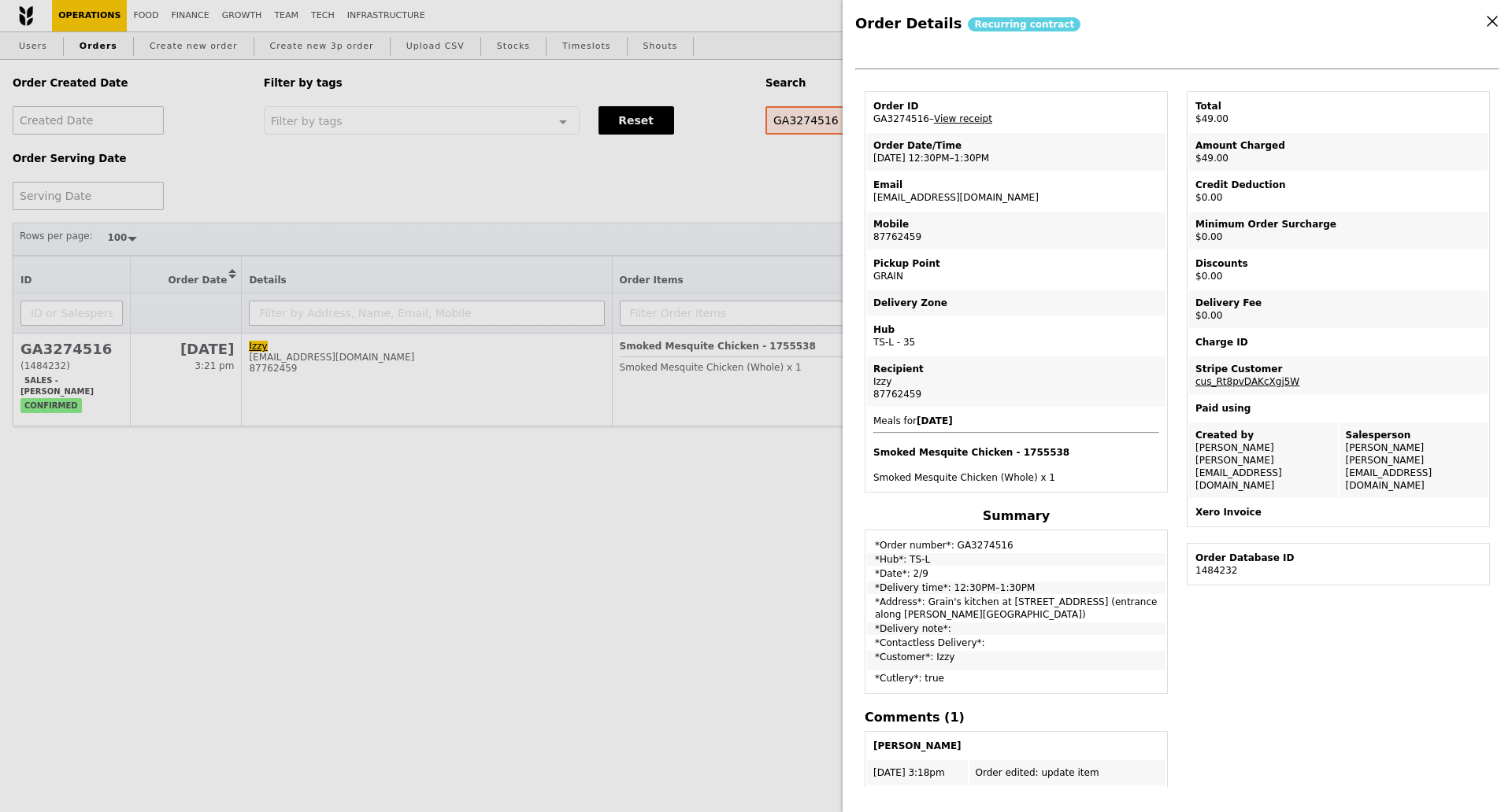
scroll to position [98, 0]
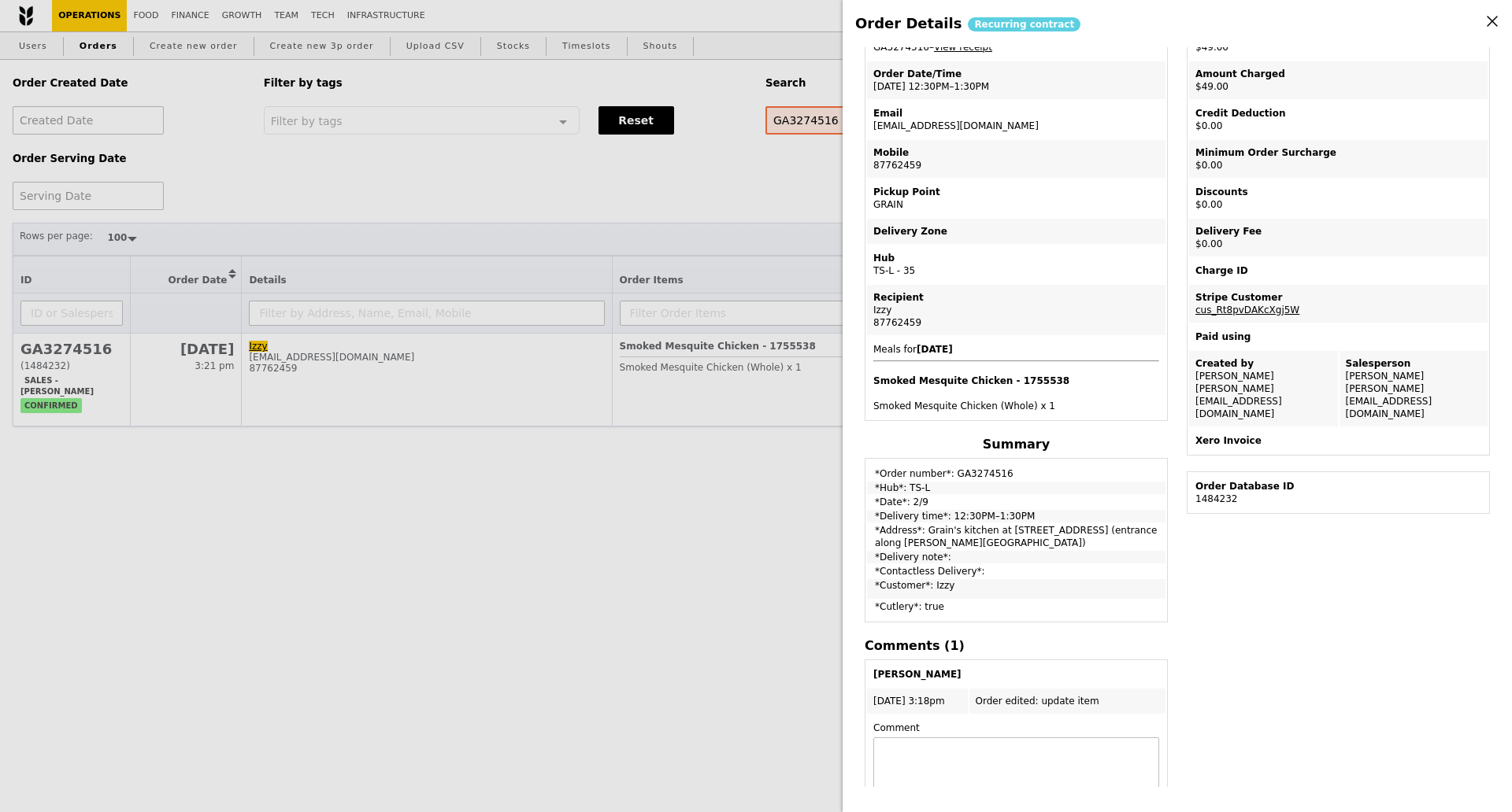
drag, startPoint x: 875, startPoint y: 518, endPoint x: 1046, endPoint y: 525, distance: 171.1
click at [1046, 523] on td "*Delivery time*: 12:30PM–1:30PM" at bounding box center [1016, 516] width 298 height 13
drag, startPoint x: 875, startPoint y: 538, endPoint x: 991, endPoint y: 552, distance: 116.8
click at [991, 550] on td "*Address*: Grain's kitchen at 5 Burn Road #05-01 (entrance along Harrison Road)" at bounding box center [1016, 537] width 298 height 25
click at [1031, 573] on td "*Contactless Delivery*:" at bounding box center [1016, 571] width 298 height 13
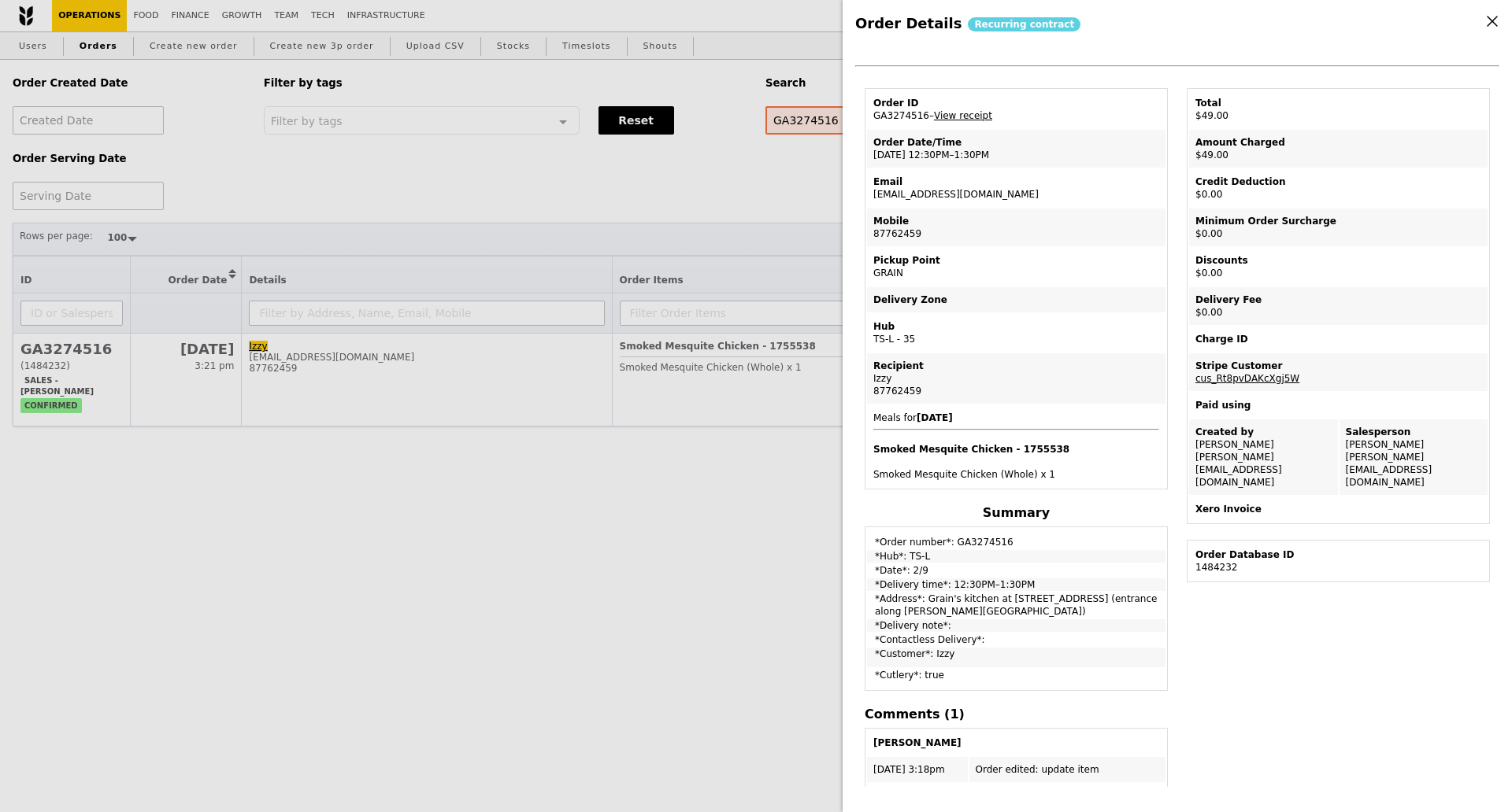
scroll to position [0, 0]
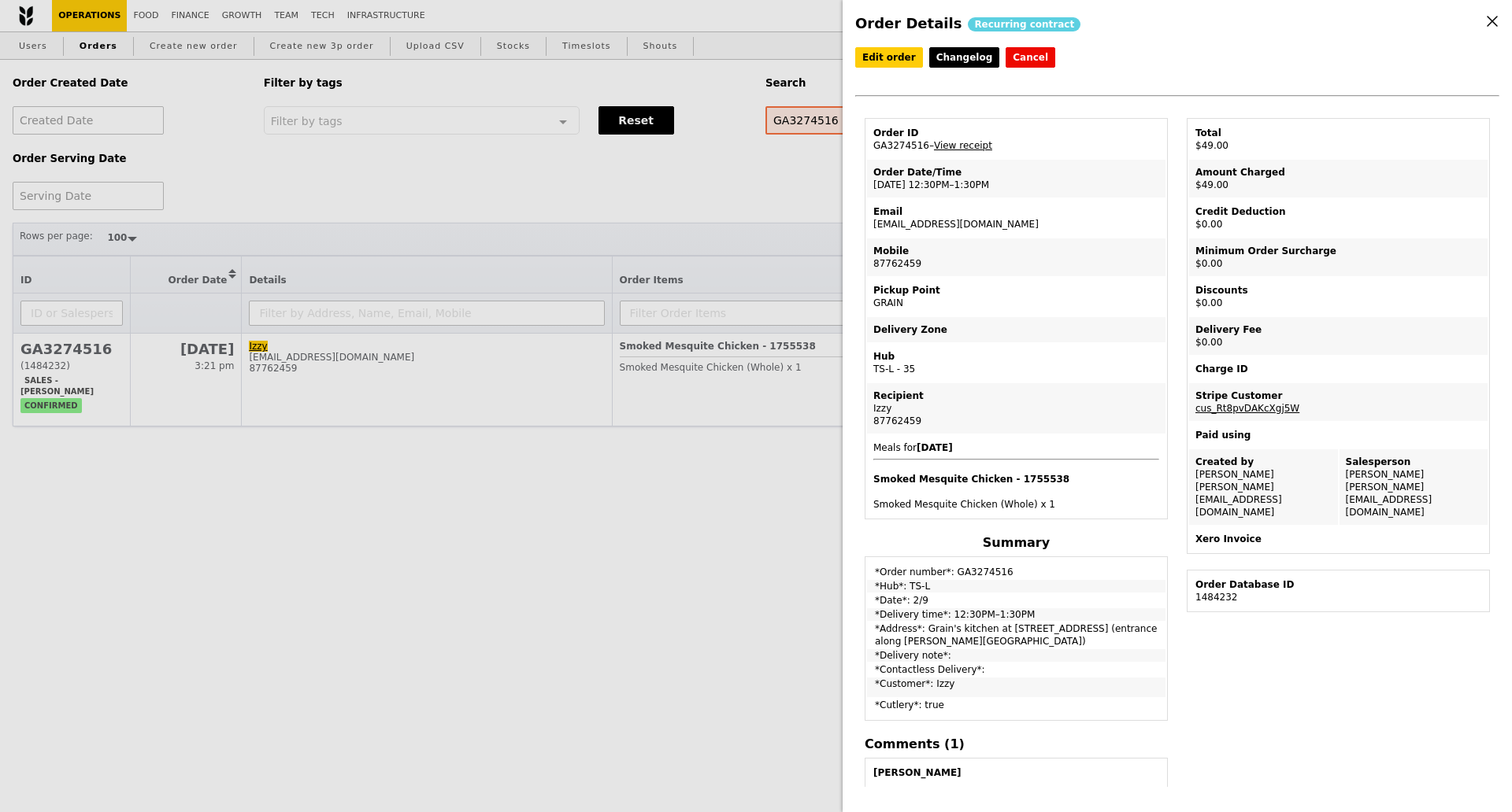
click at [646, 177] on div "Order Details Recurring contract Edit order Changelog Cancel Order ID GA3274516…" at bounding box center [756, 406] width 1512 height 812
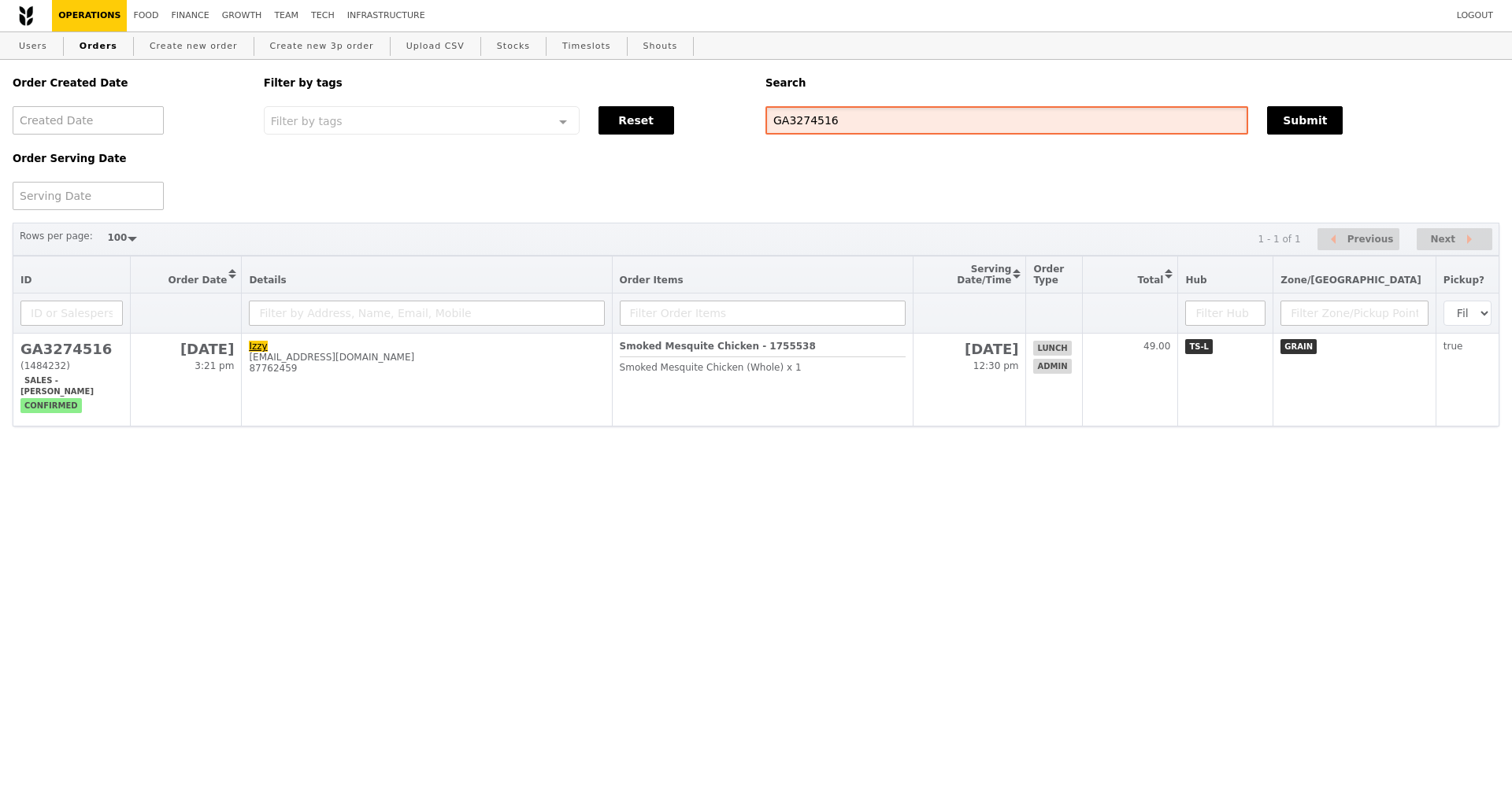
click at [803, 124] on input "GA3274516" at bounding box center [1006, 120] width 482 height 28
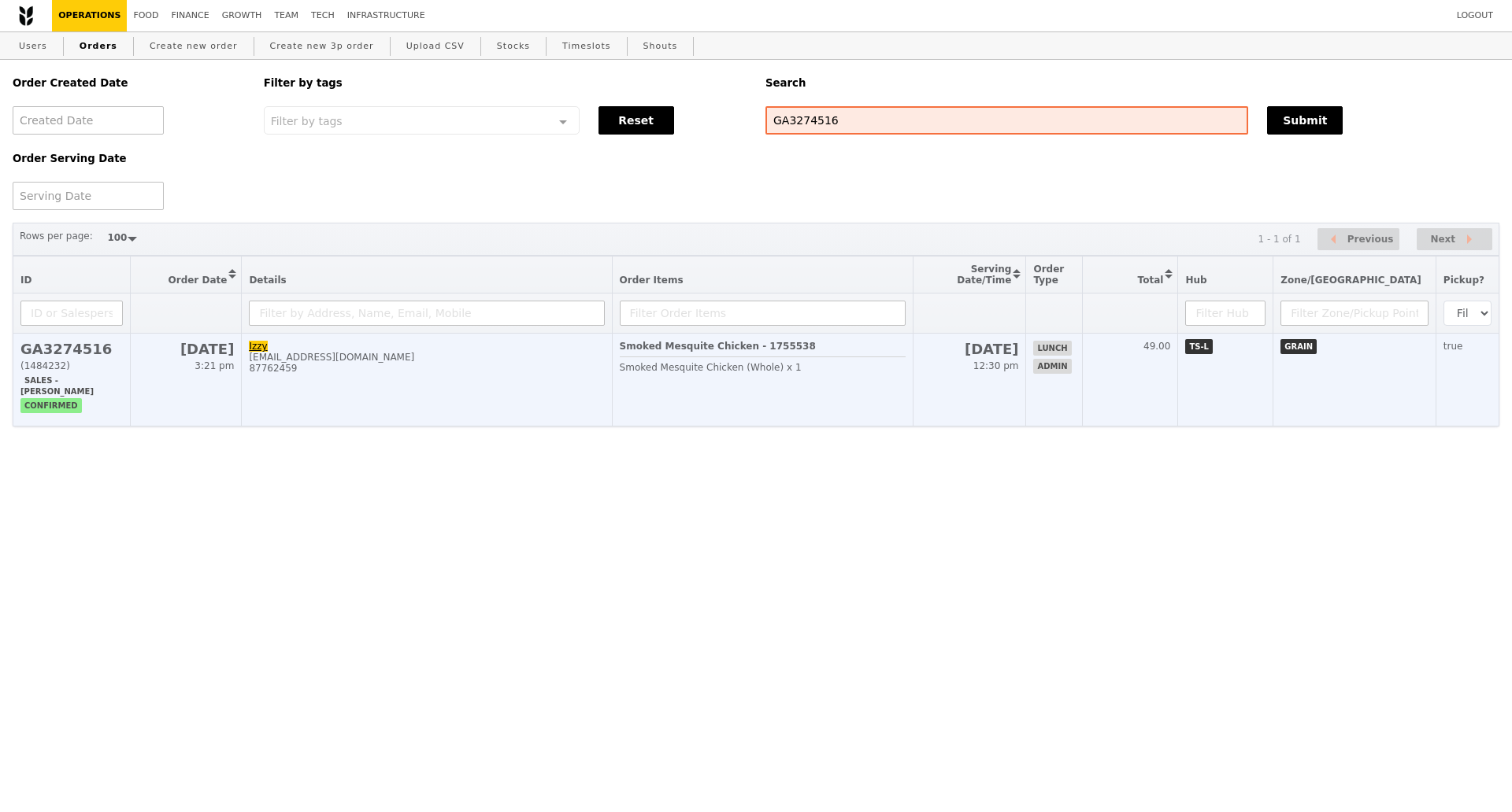
click at [350, 363] on div "[EMAIL_ADDRESS][DOMAIN_NAME]" at bounding box center [426, 357] width 355 height 11
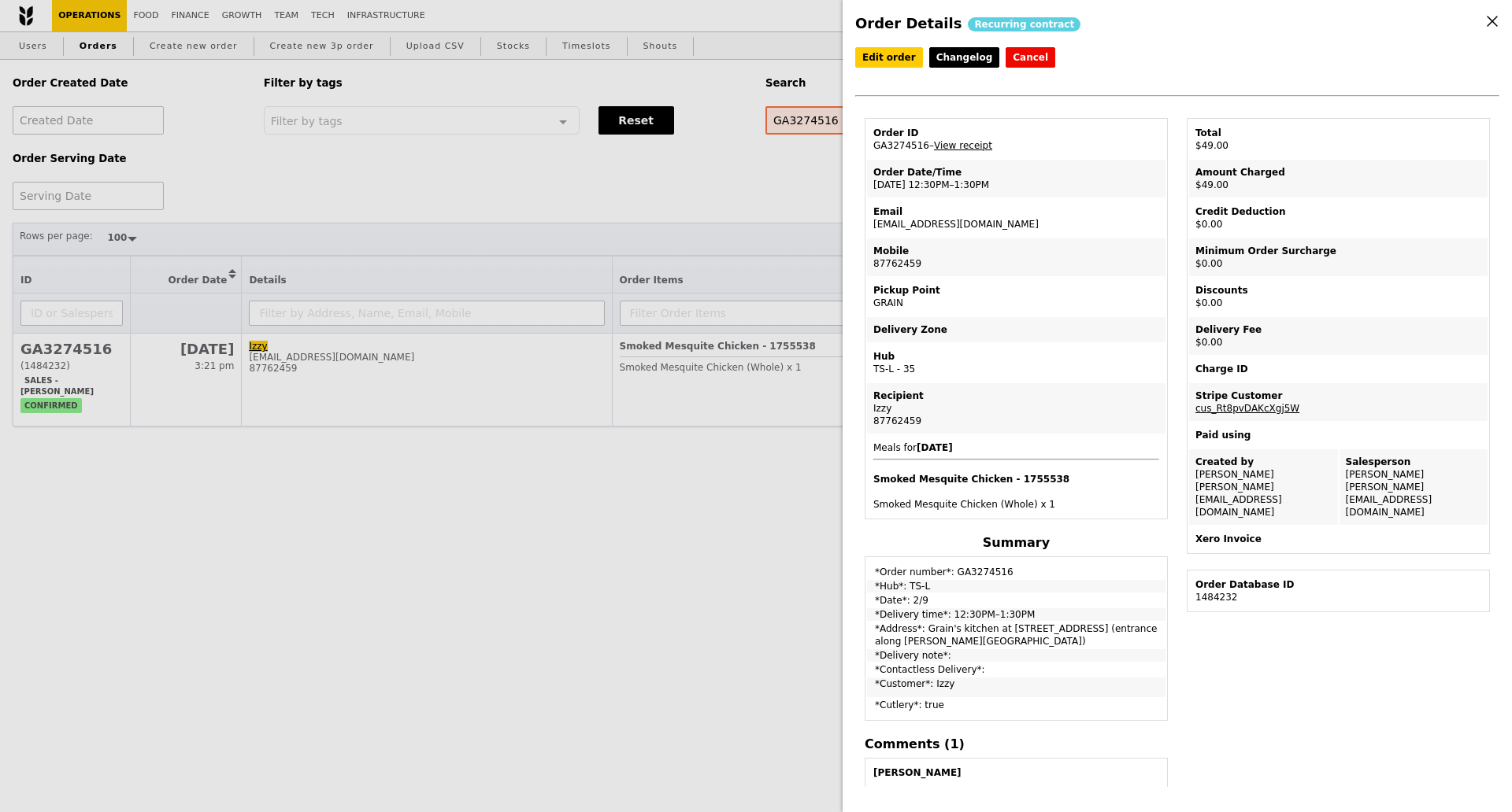
click at [380, 535] on div "Order Details Recurring contract Edit order Changelog Cancel Order ID GA3274516…" at bounding box center [756, 406] width 1512 height 812
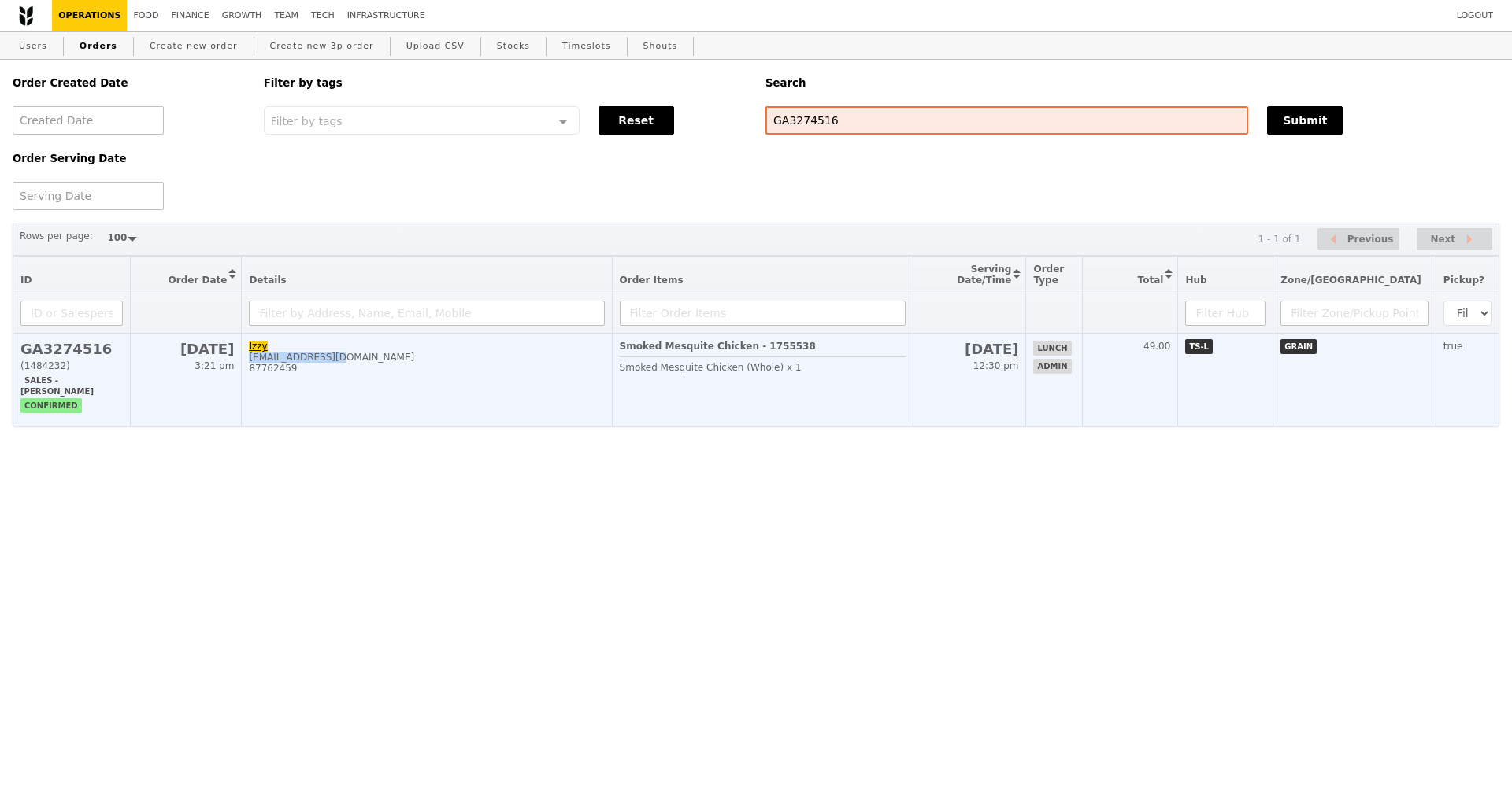
drag, startPoint x: 342, startPoint y: 371, endPoint x: 251, endPoint y: 369, distance: 91.0
click at [251, 369] on td "Izzy izzy@grain.com.sg 87762459" at bounding box center [426, 379] width 371 height 93
copy div "[EMAIL_ADDRESS][DOMAIN_NAME]"
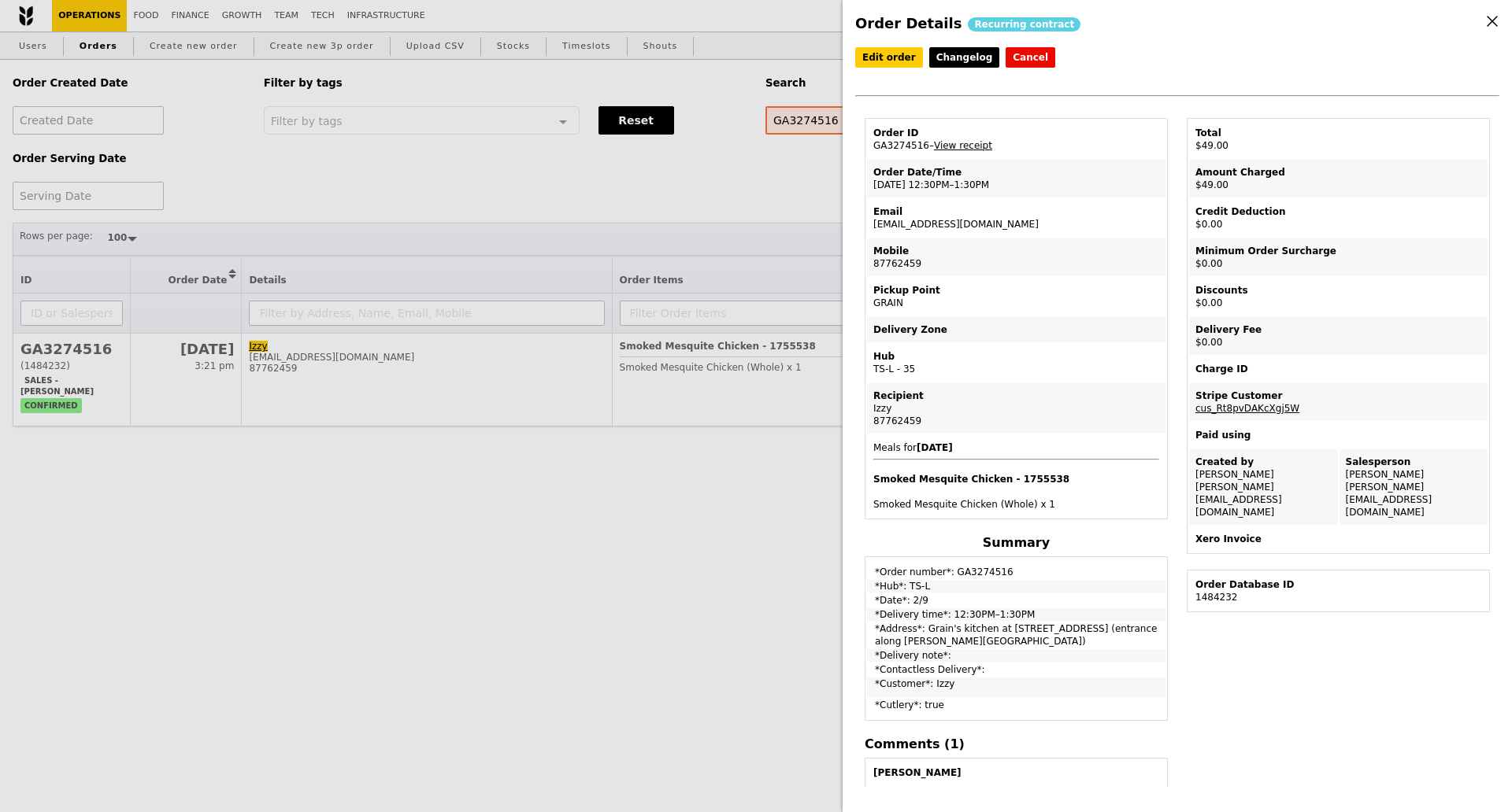
click at [34, 50] on div "Order Details Recurring contract Edit order Changelog Cancel Order ID GA3274516…" at bounding box center [756, 406] width 1512 height 812
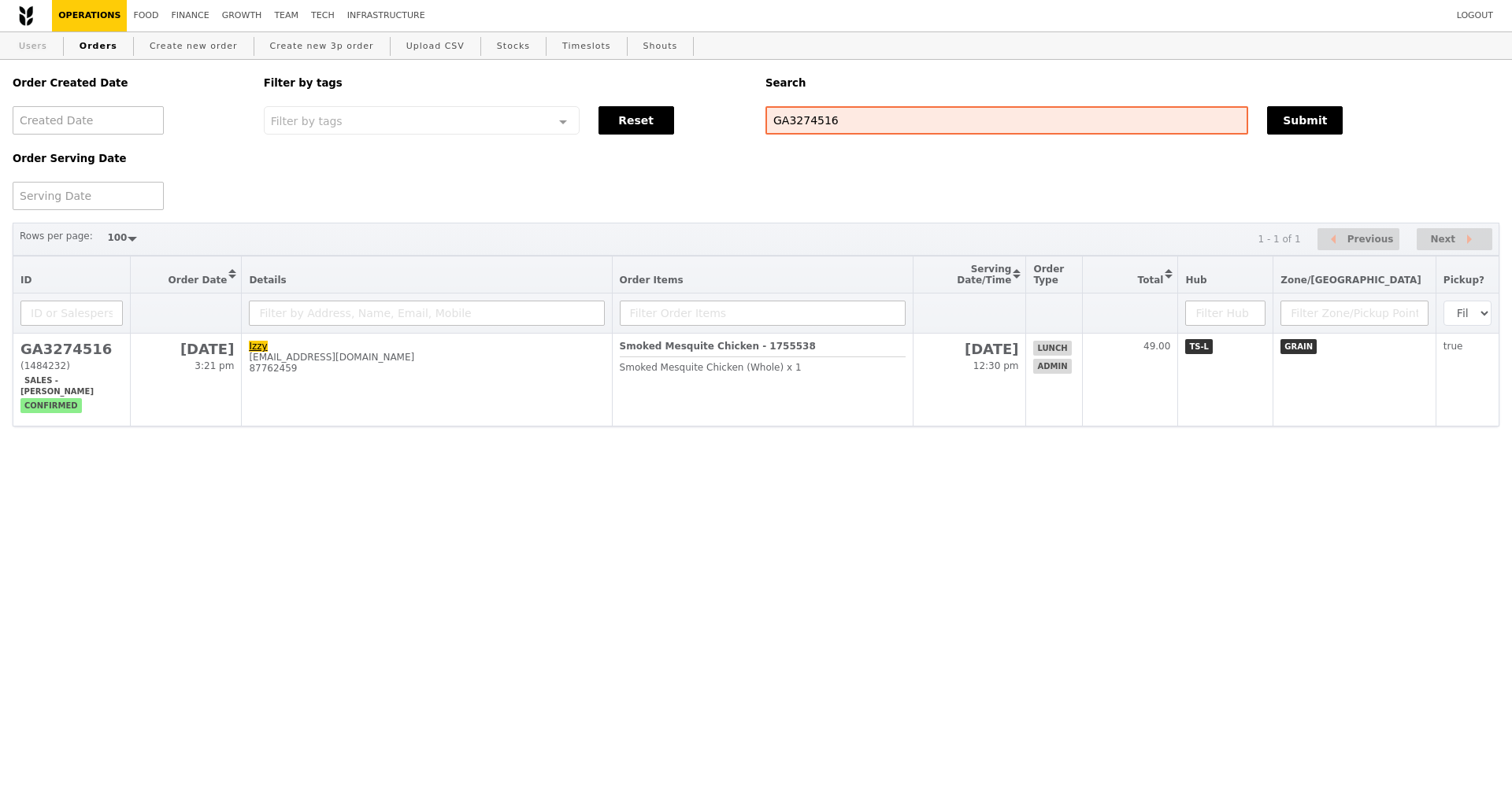
click at [34, 50] on link "Users" at bounding box center [32, 46] width 41 height 28
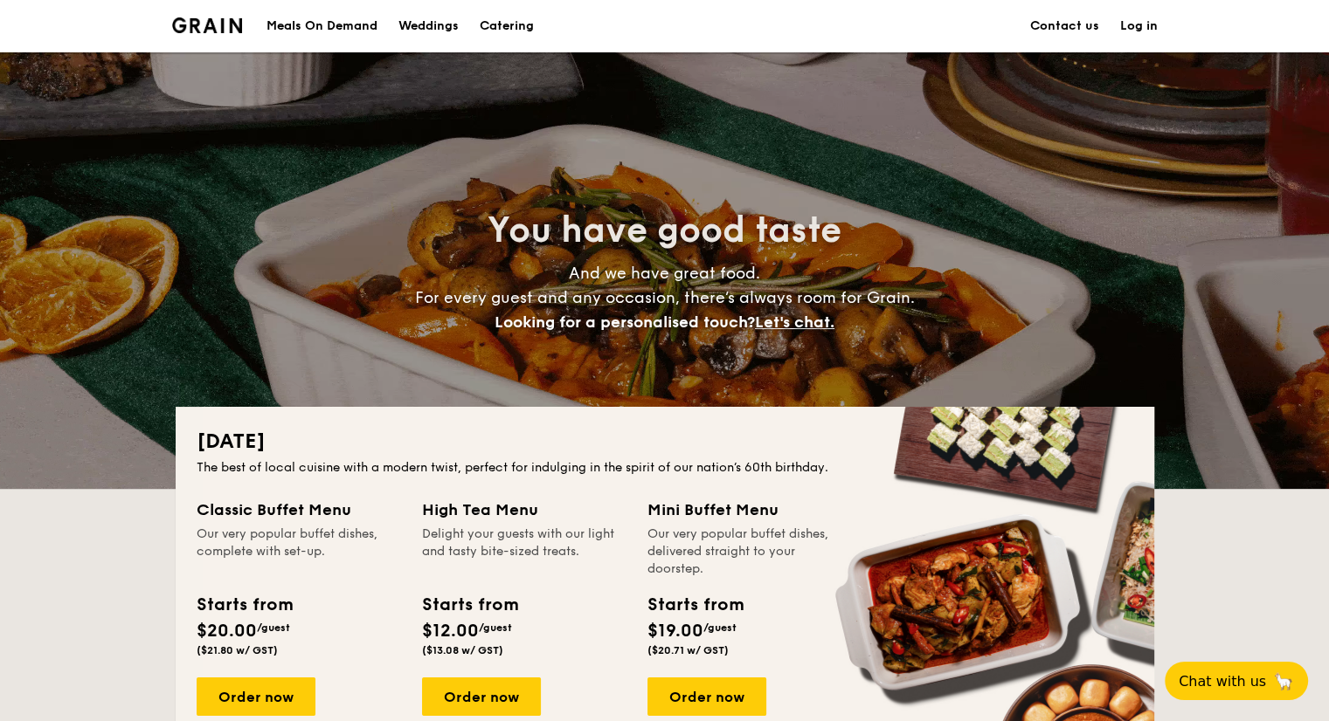
click at [332, 29] on div "Meals On Demand" at bounding box center [321, 26] width 111 height 52
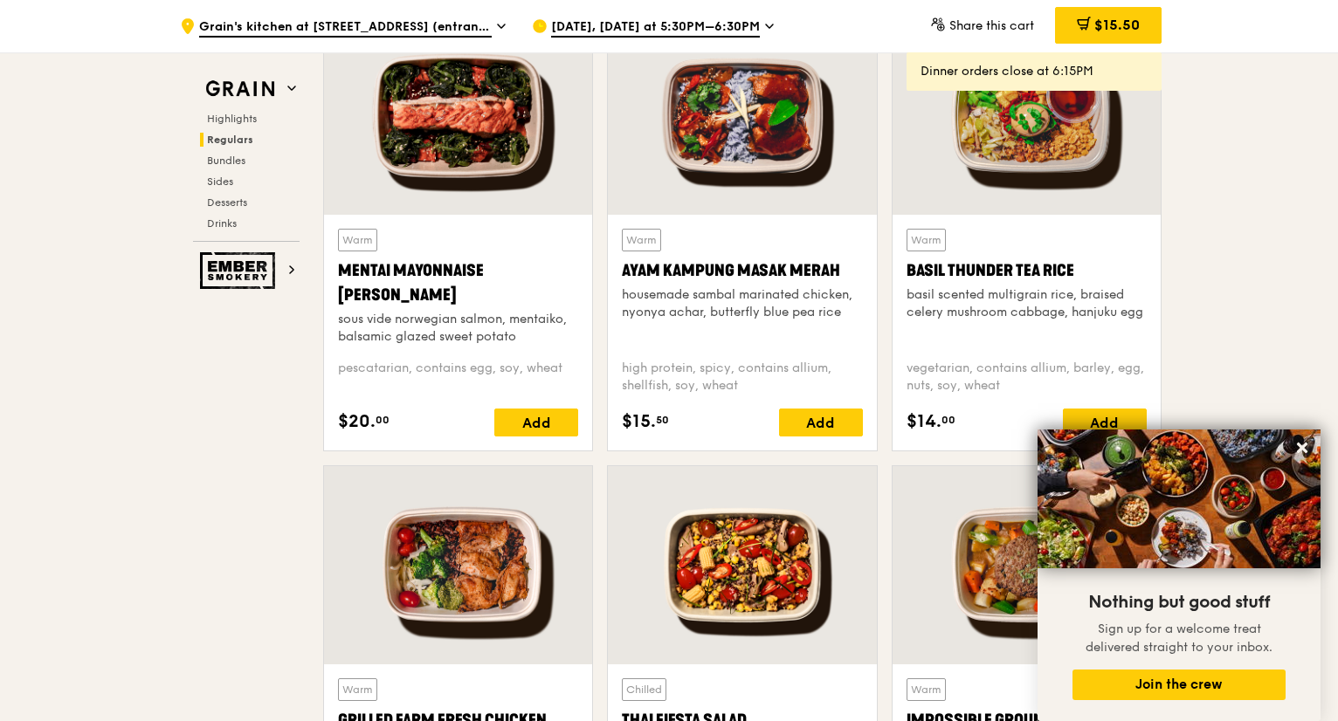
scroll to position [1572, 0]
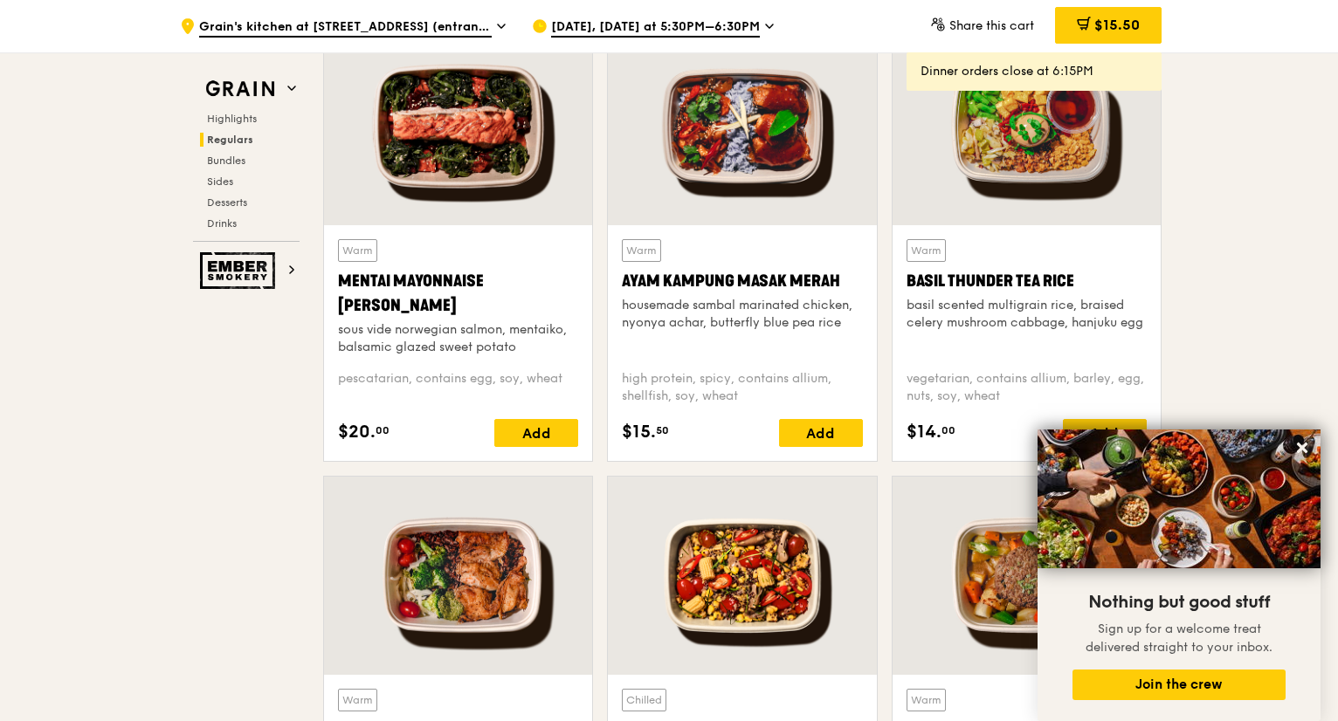
click at [766, 28] on icon at bounding box center [769, 25] width 7 height 3
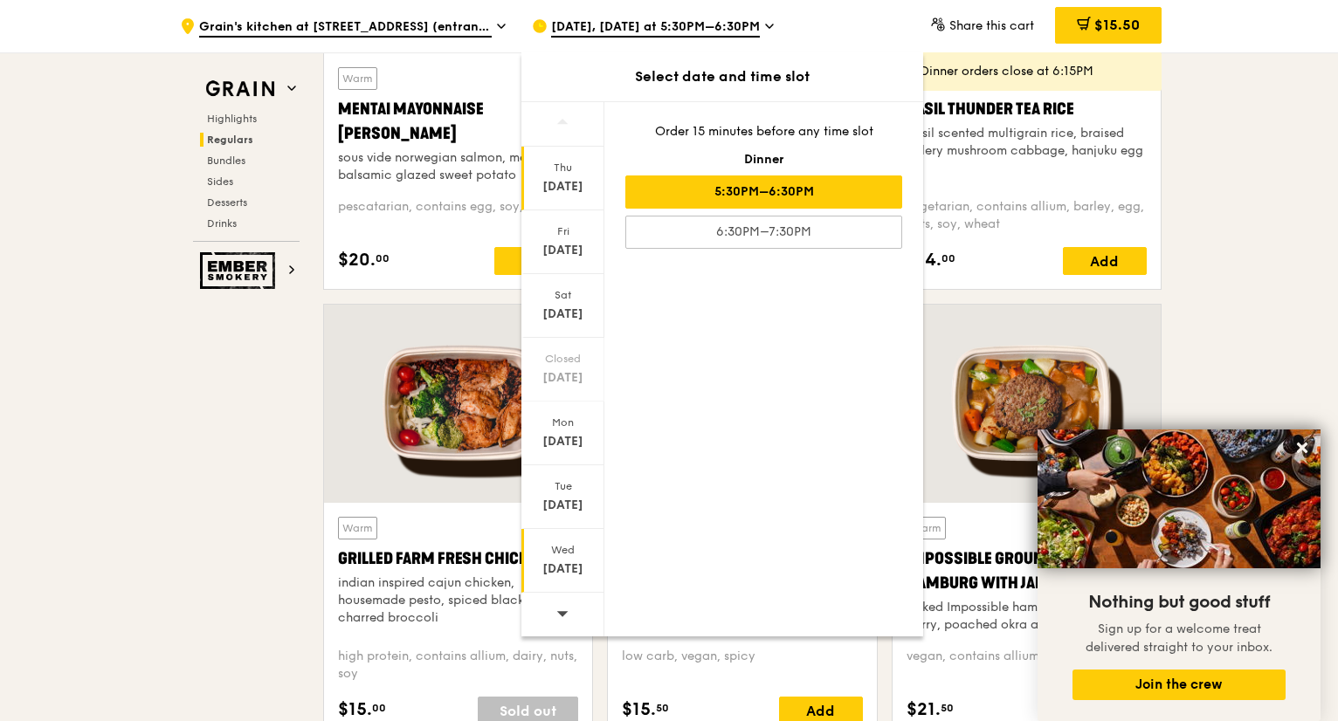
scroll to position [1747, 0]
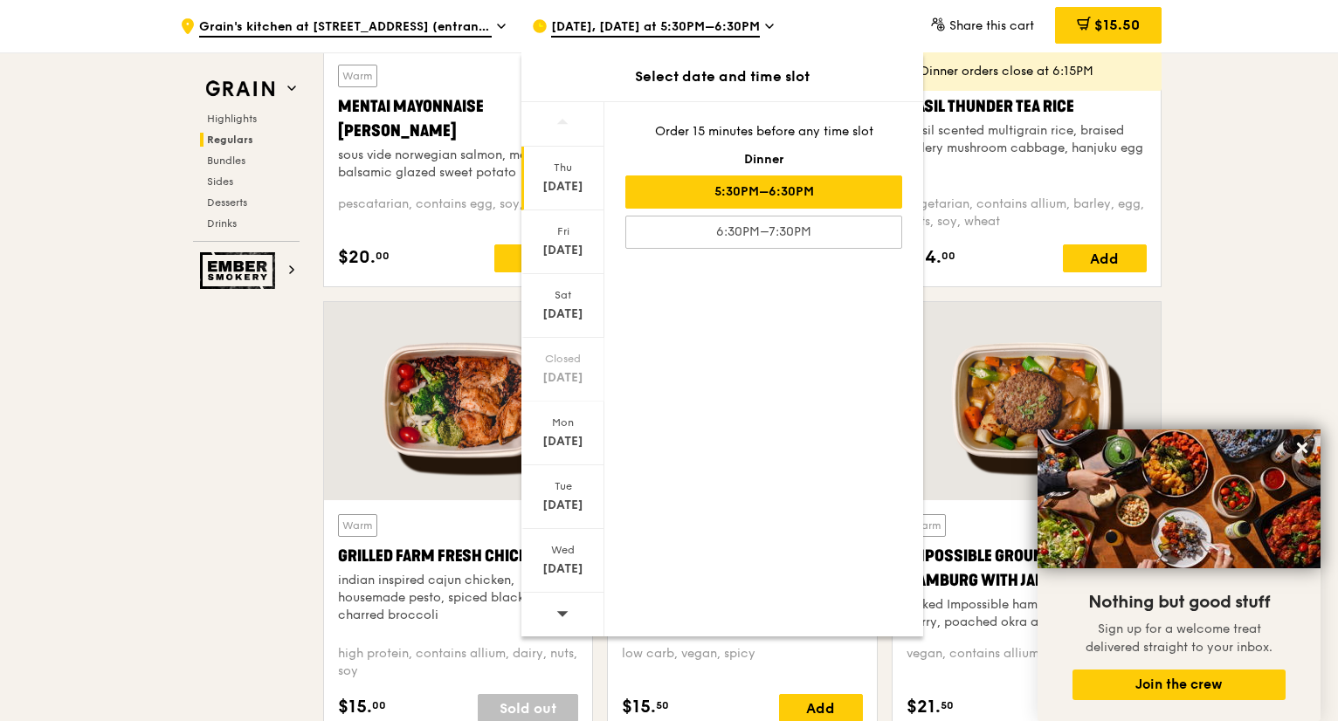
click at [563, 609] on icon at bounding box center [562, 613] width 12 height 13
click at [571, 505] on div "Sep 2" at bounding box center [563, 505] width 78 height 17
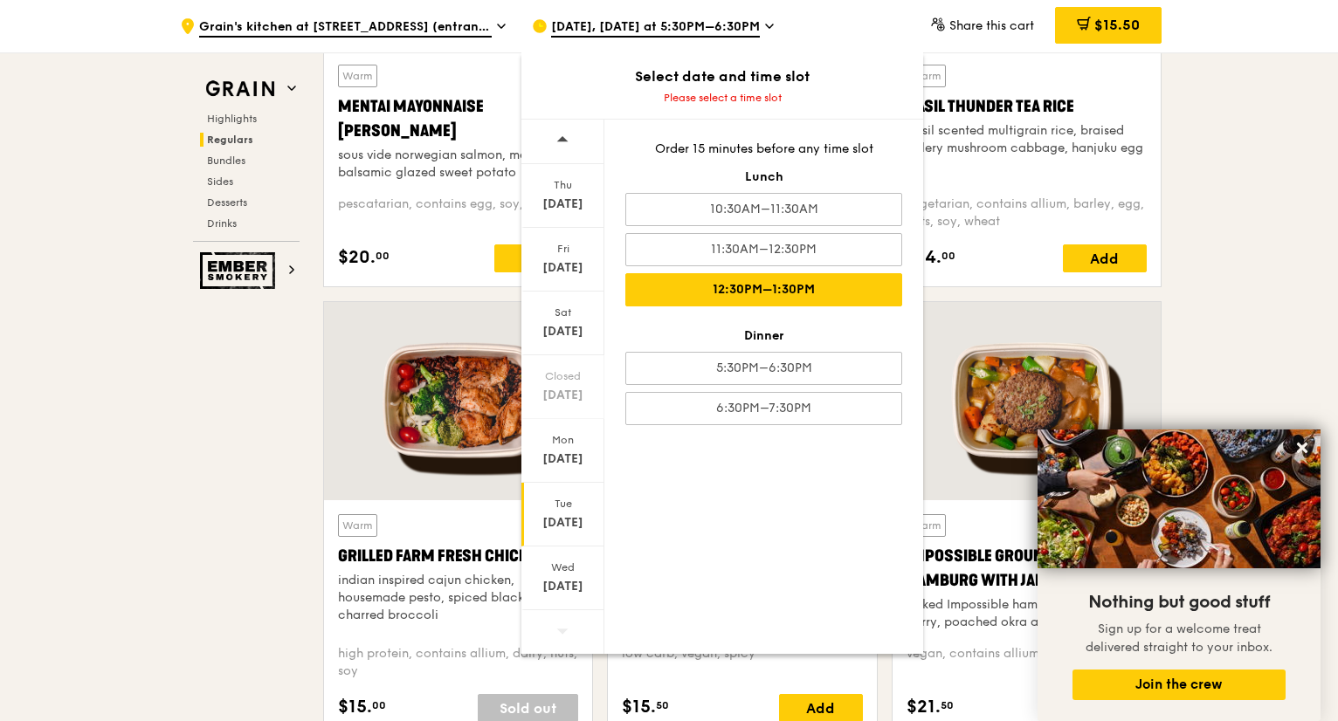
click at [777, 289] on div "12:30PM–1:30PM" at bounding box center [763, 289] width 277 height 33
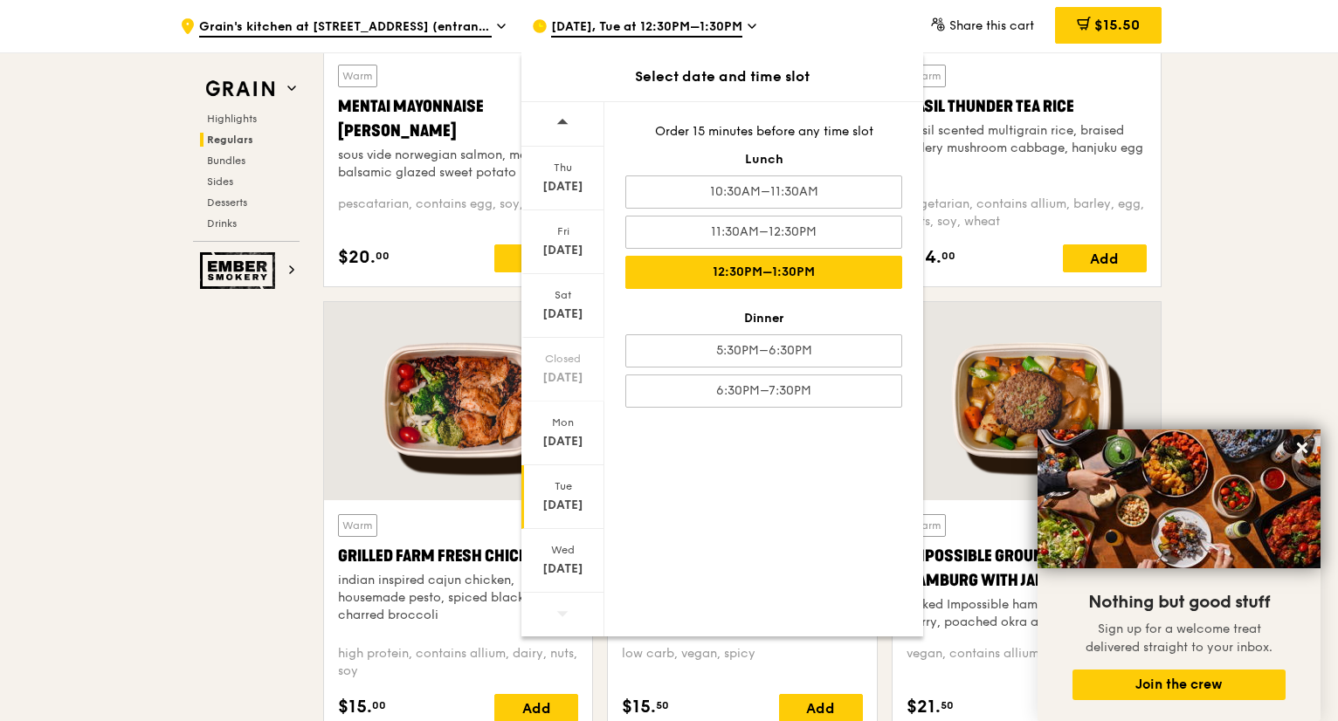
scroll to position [1764, 0]
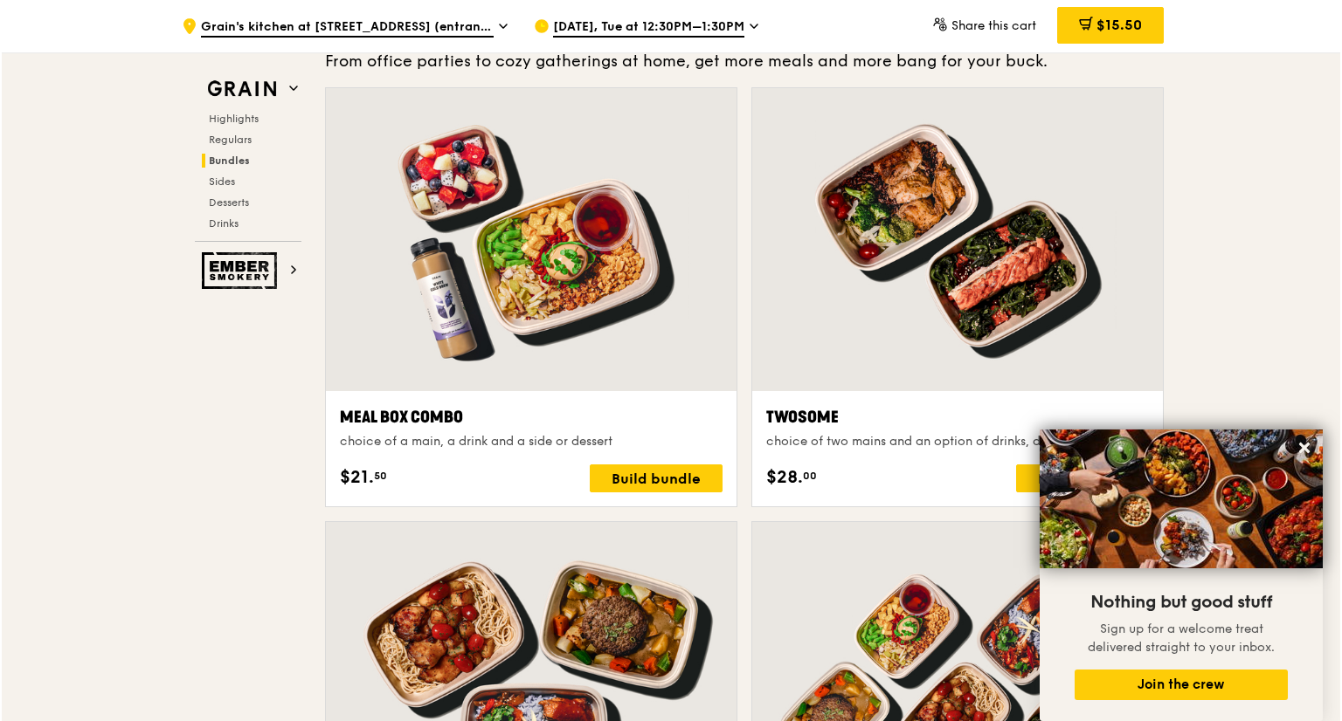
scroll to position [2533, 0]
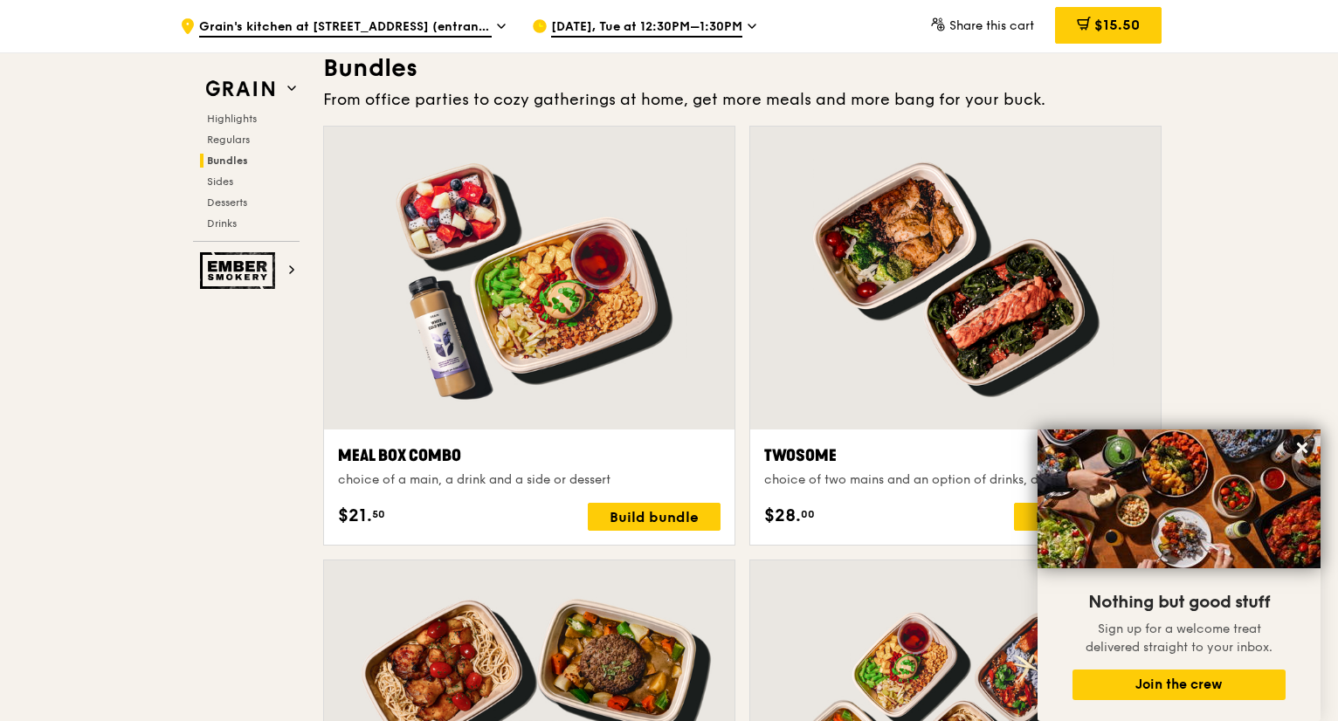
click at [575, 277] on div at bounding box center [529, 278] width 411 height 303
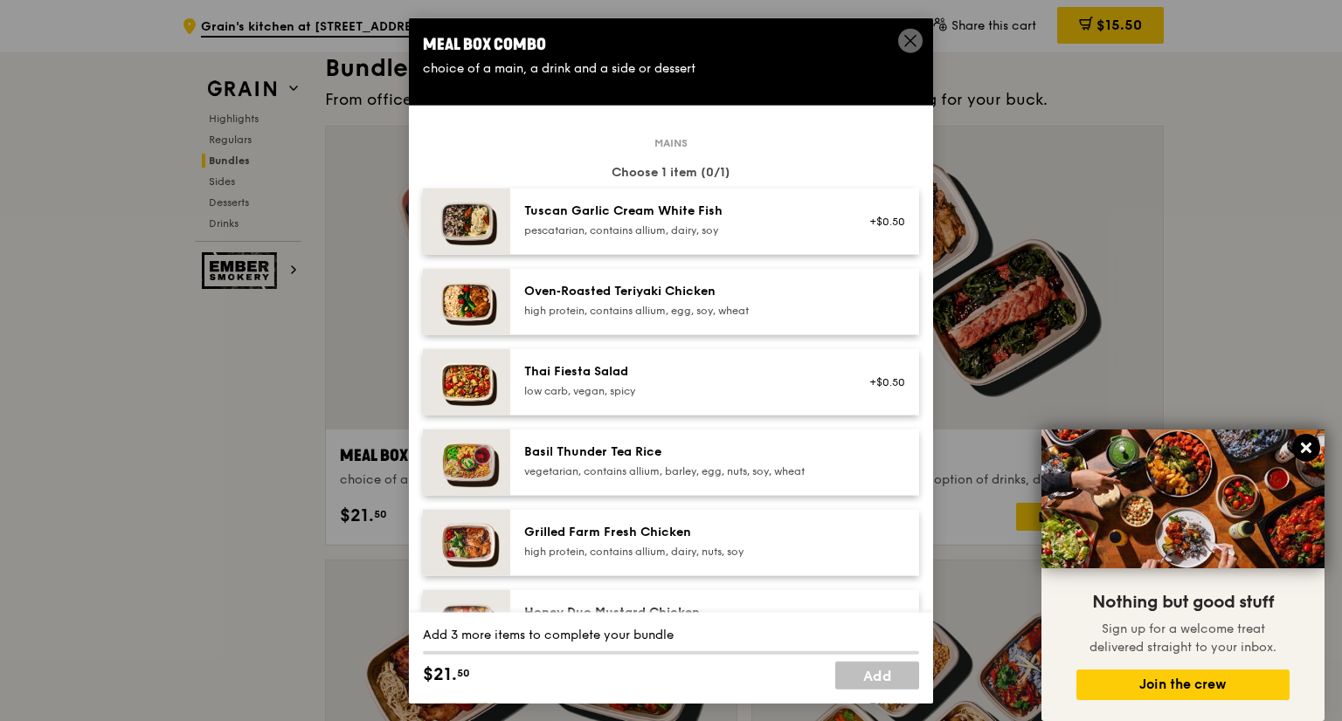
click at [1309, 452] on icon at bounding box center [1306, 448] width 10 height 10
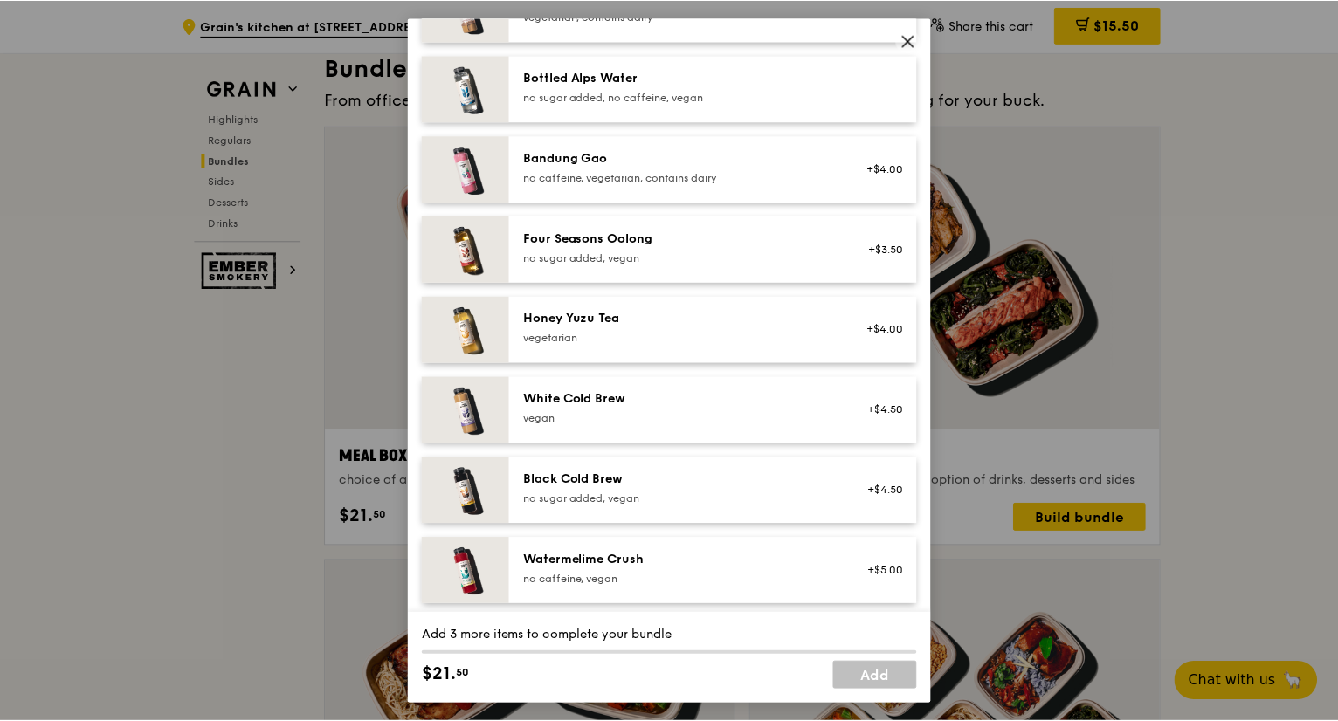
scroll to position [1999, 0]
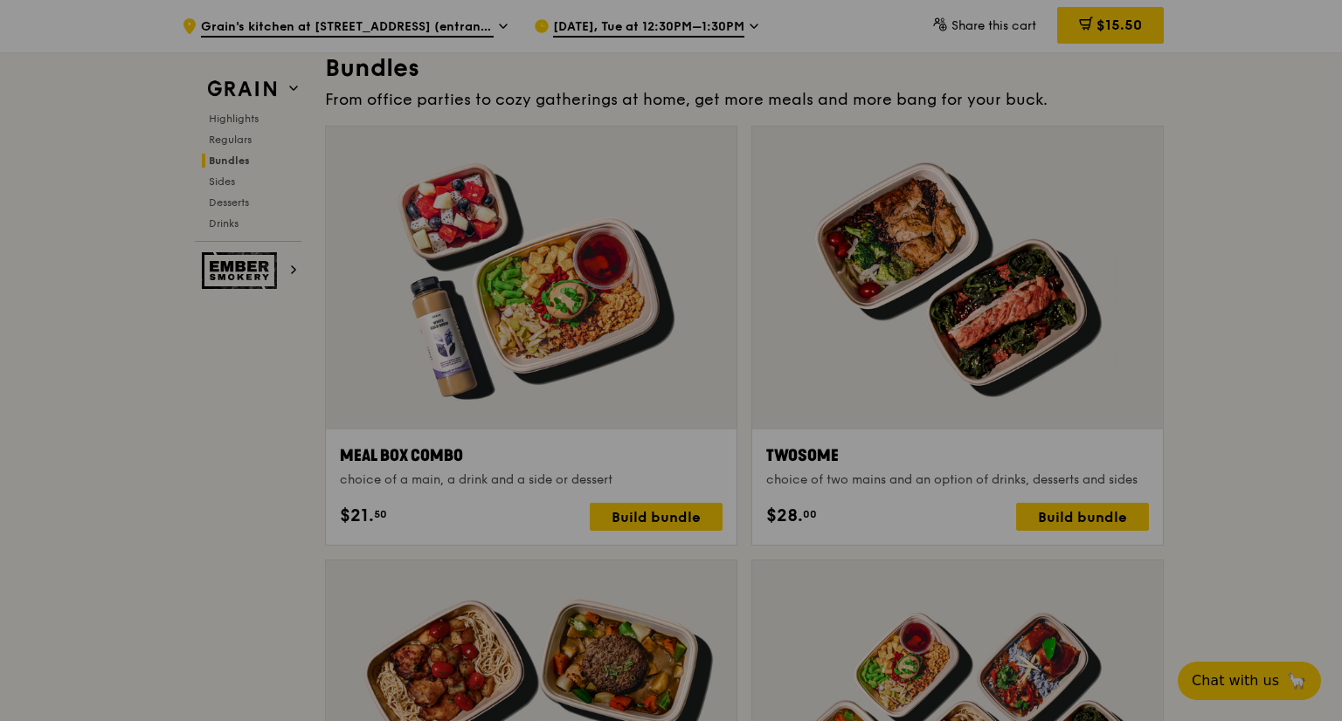
click at [1263, 320] on div at bounding box center [671, 360] width 1342 height 721
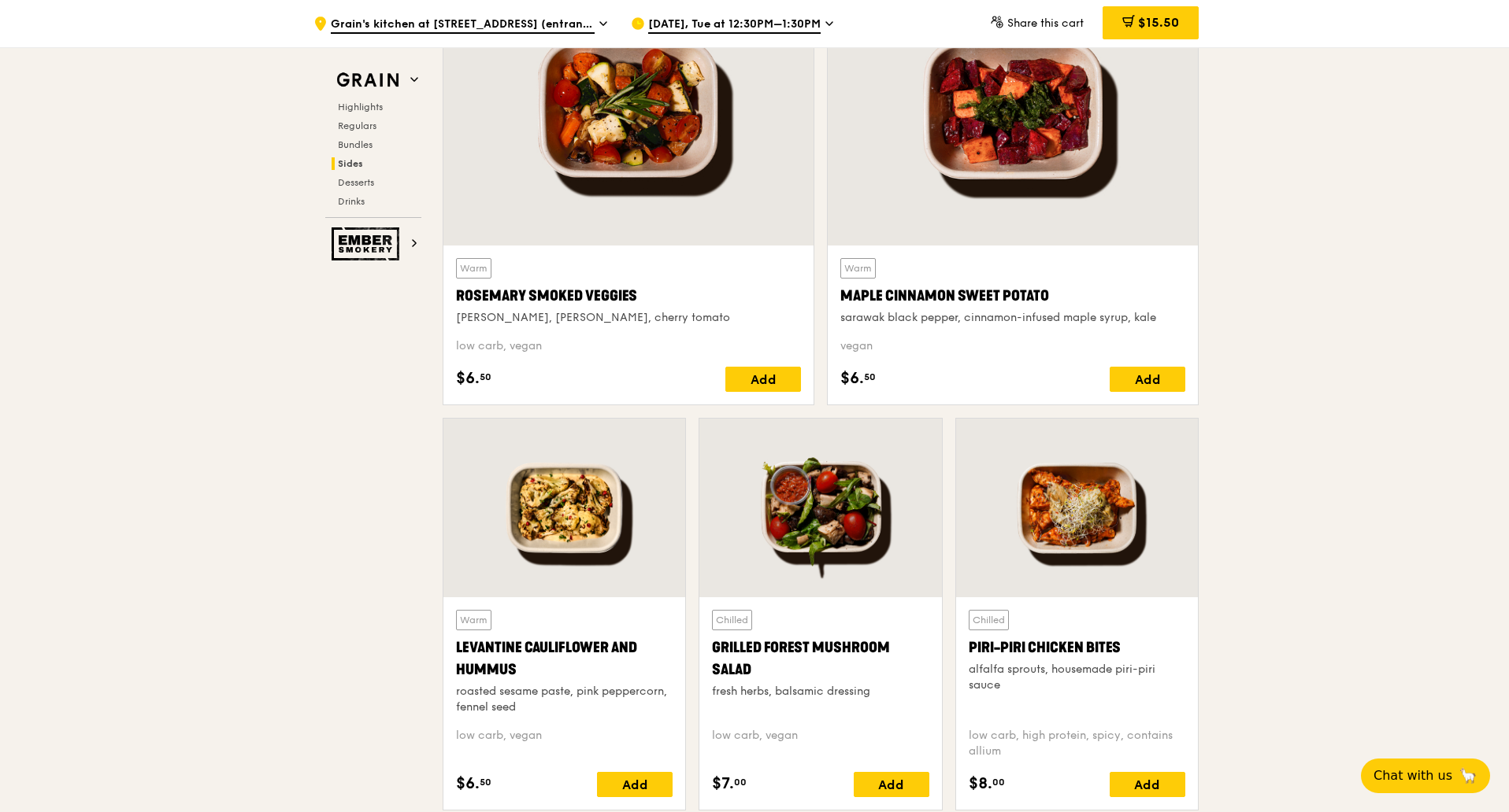
scroll to position [3662, 0]
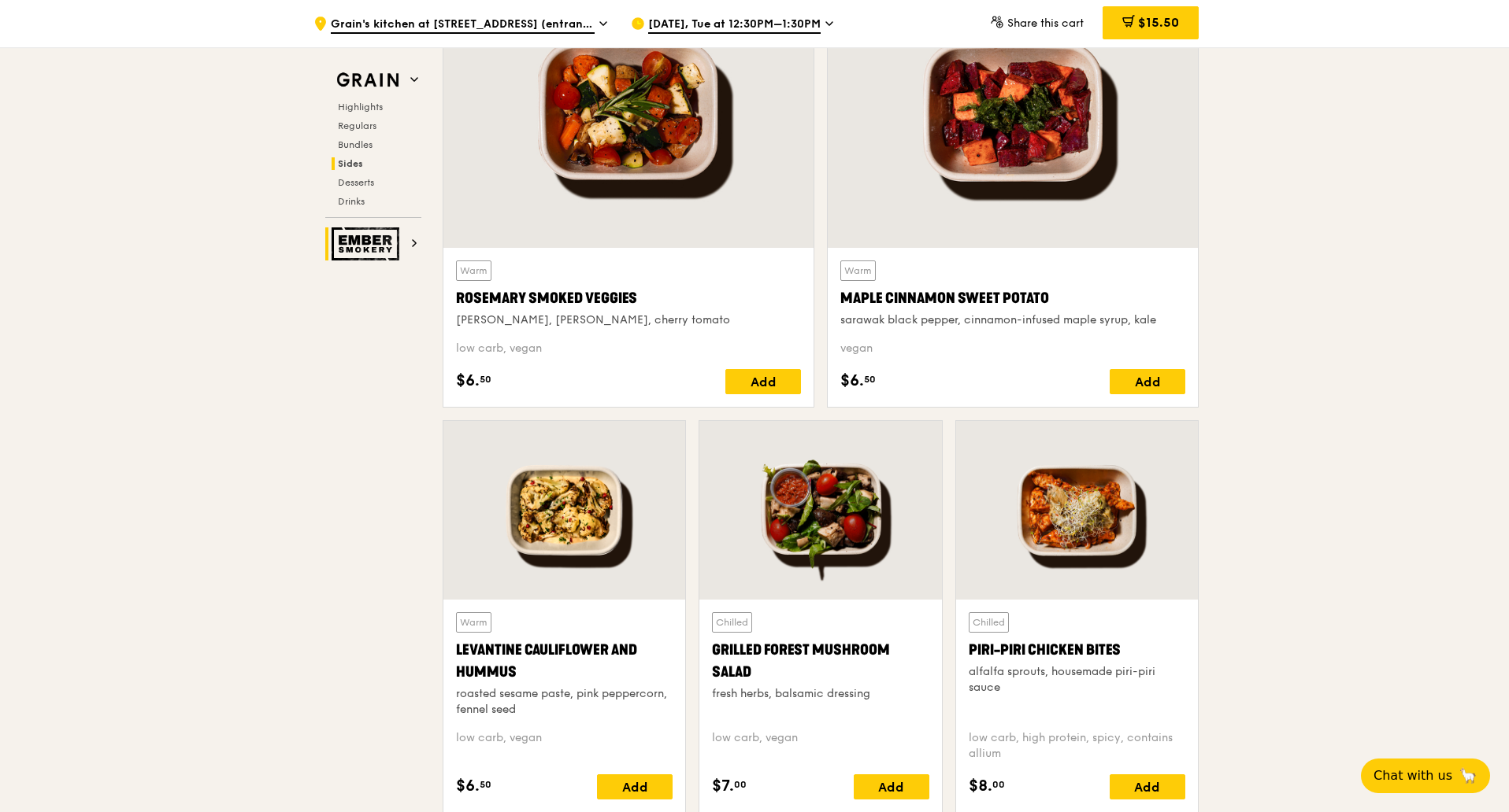
click at [399, 251] on img at bounding box center [368, 243] width 72 height 33
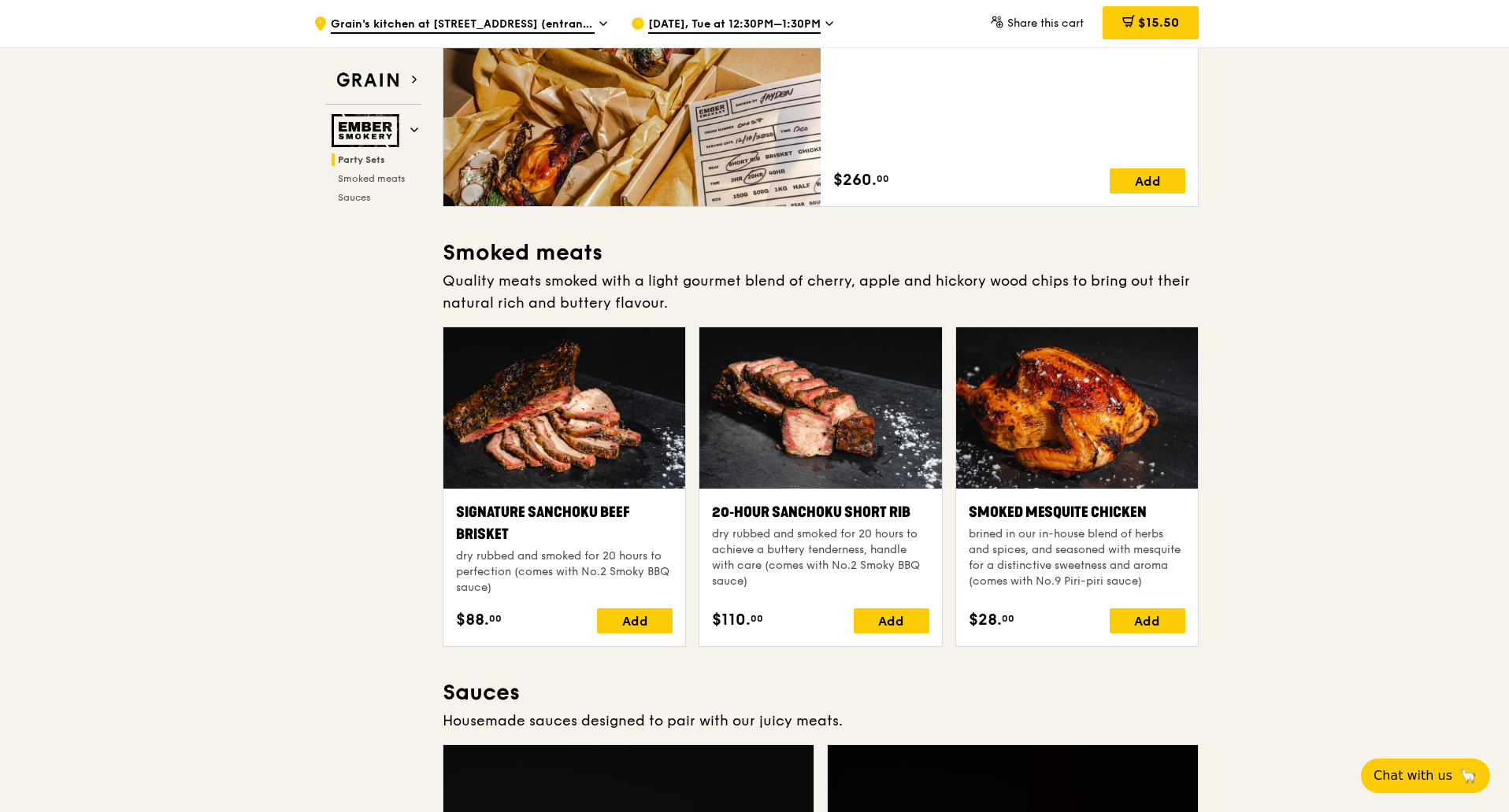
scroll to position [247, 0]
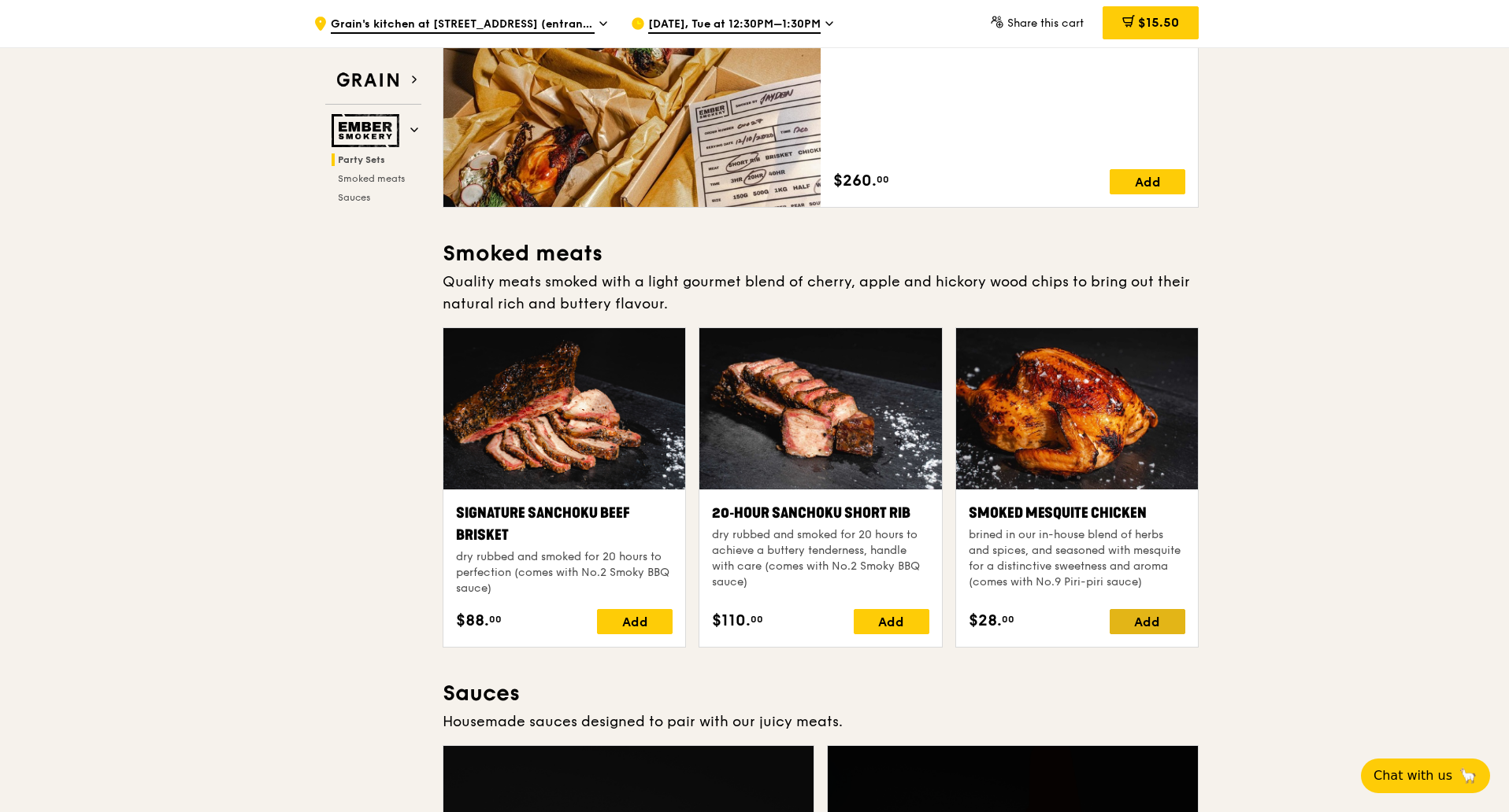
click at [1148, 609] on div "Add" at bounding box center [1148, 622] width 76 height 25
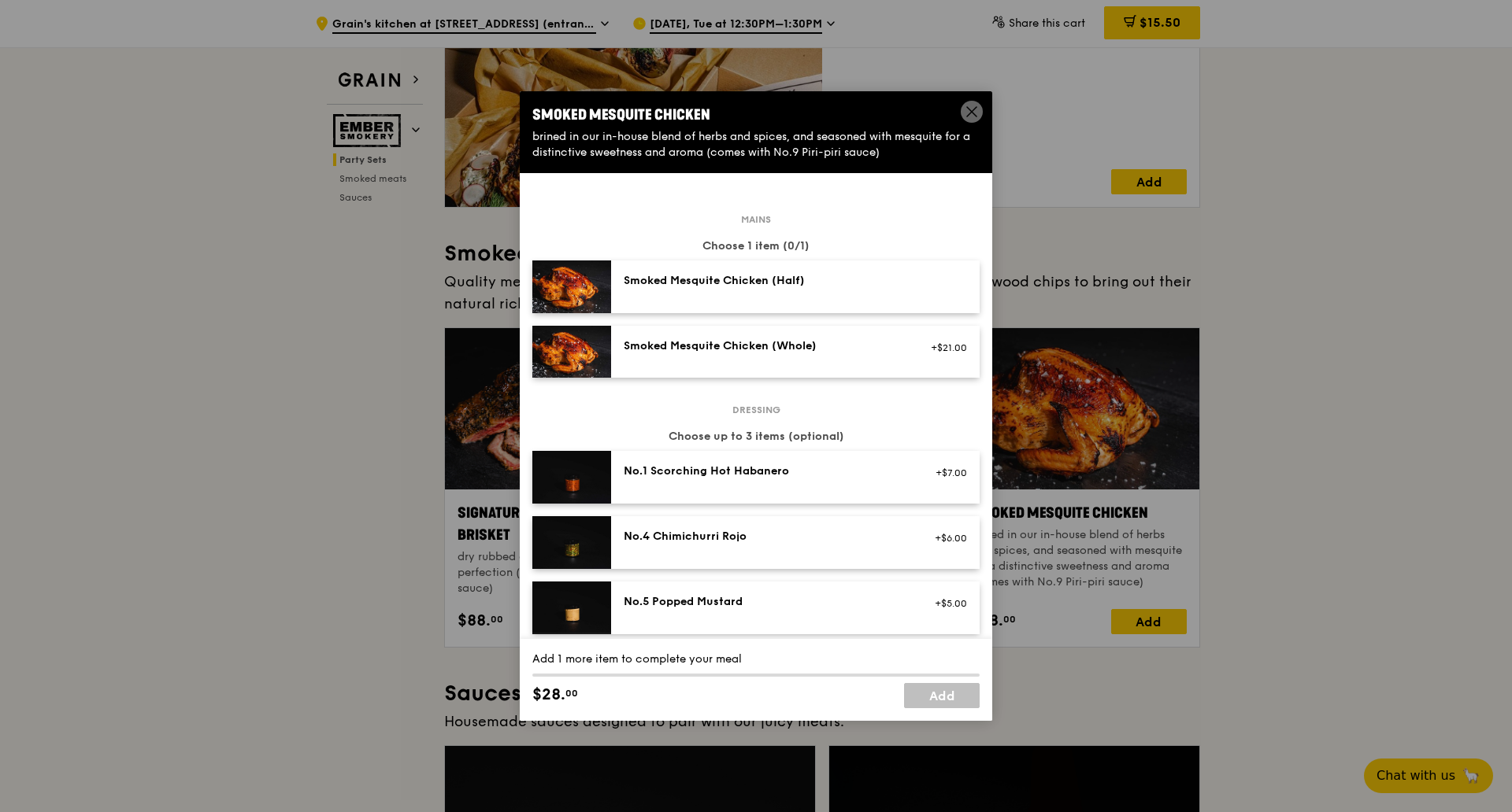
click at [750, 348] on div "Smoked Mesquite Chicken (Whole)" at bounding box center [765, 346] width 283 height 15
click at [951, 650] on link "Add" at bounding box center [942, 696] width 76 height 25
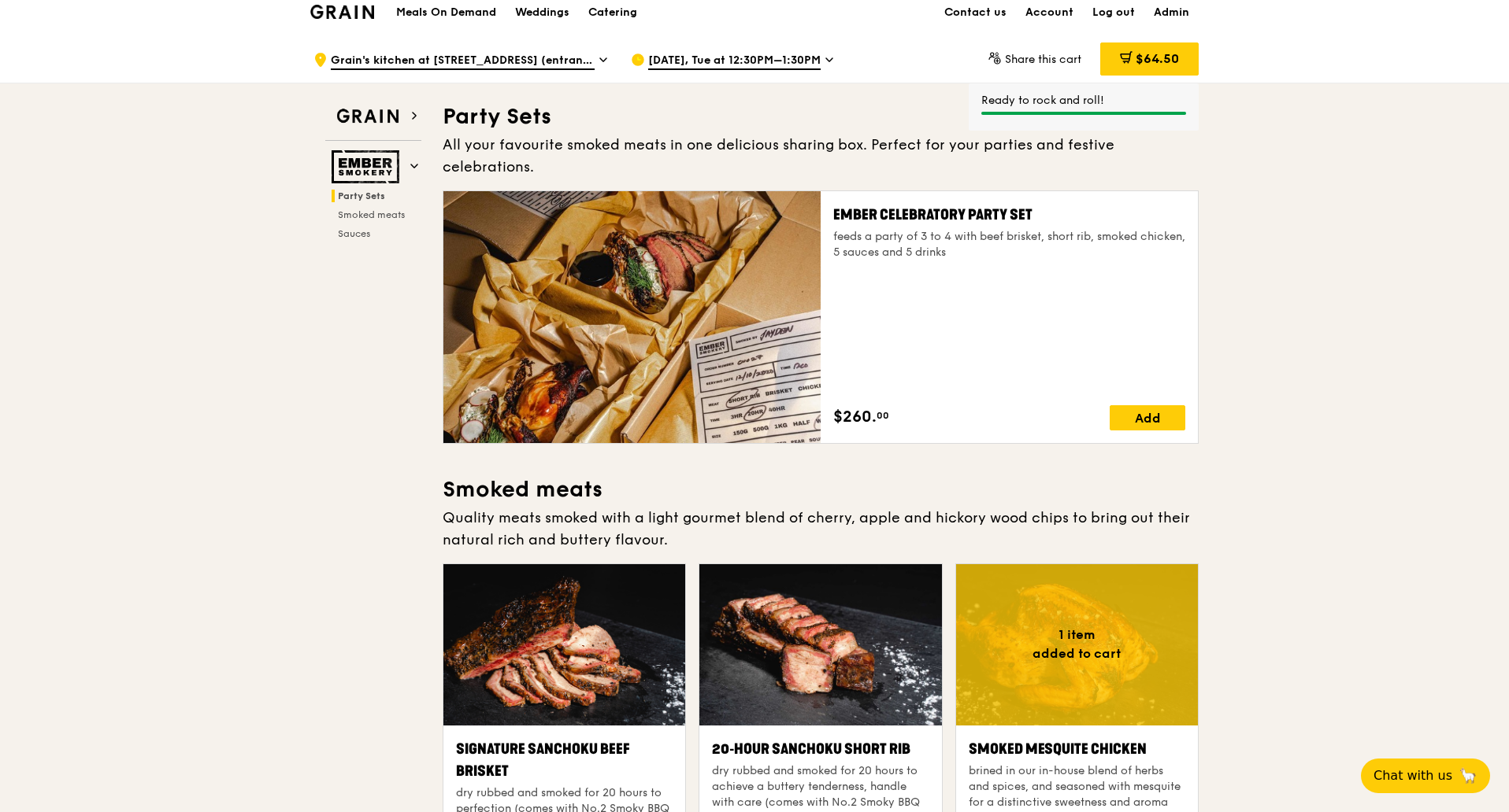
scroll to position [0, 0]
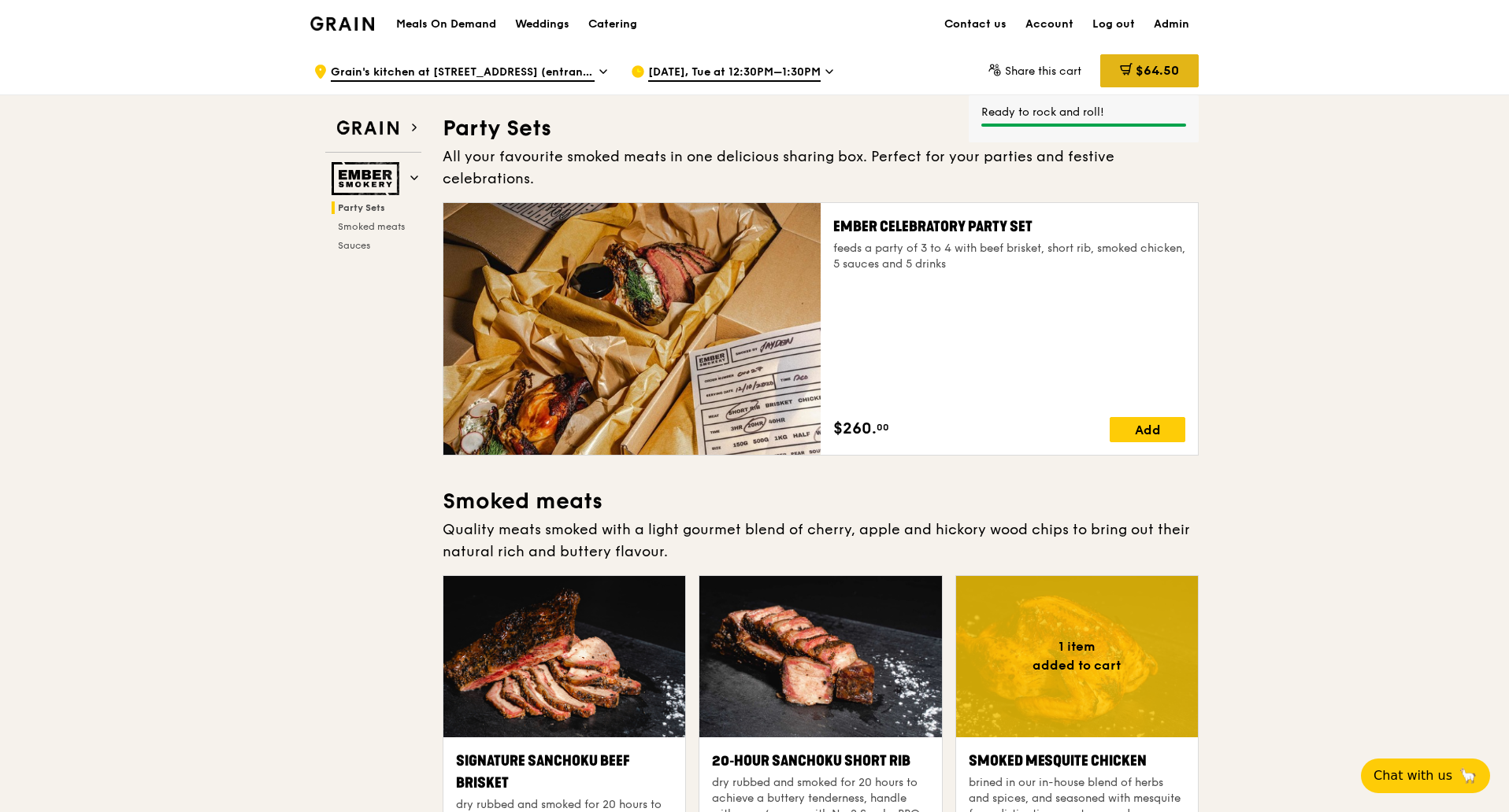
click at [1141, 79] on div "$64.50" at bounding box center [1148, 70] width 98 height 33
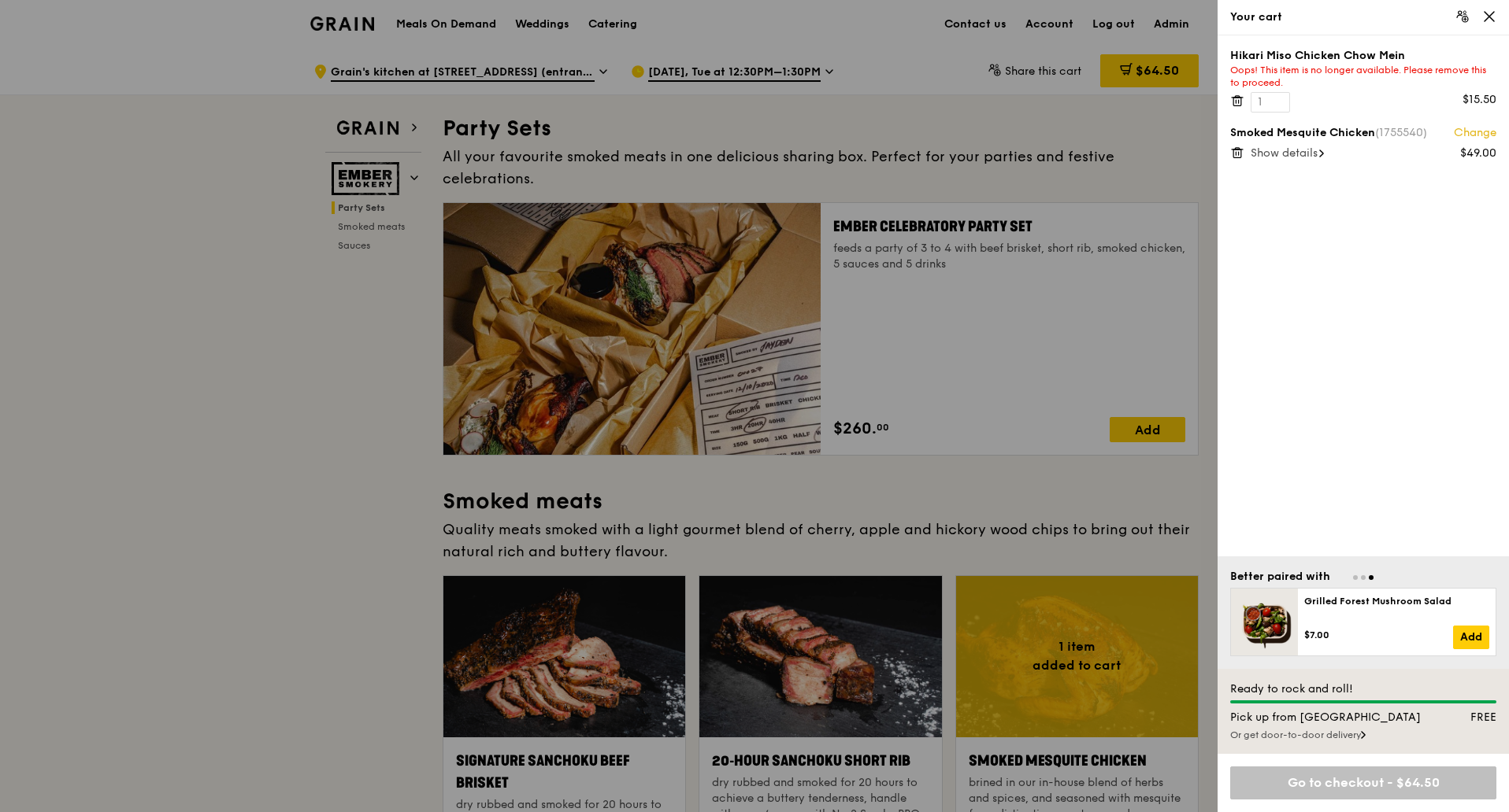
click at [1209, 106] on icon at bounding box center [1237, 101] width 14 height 14
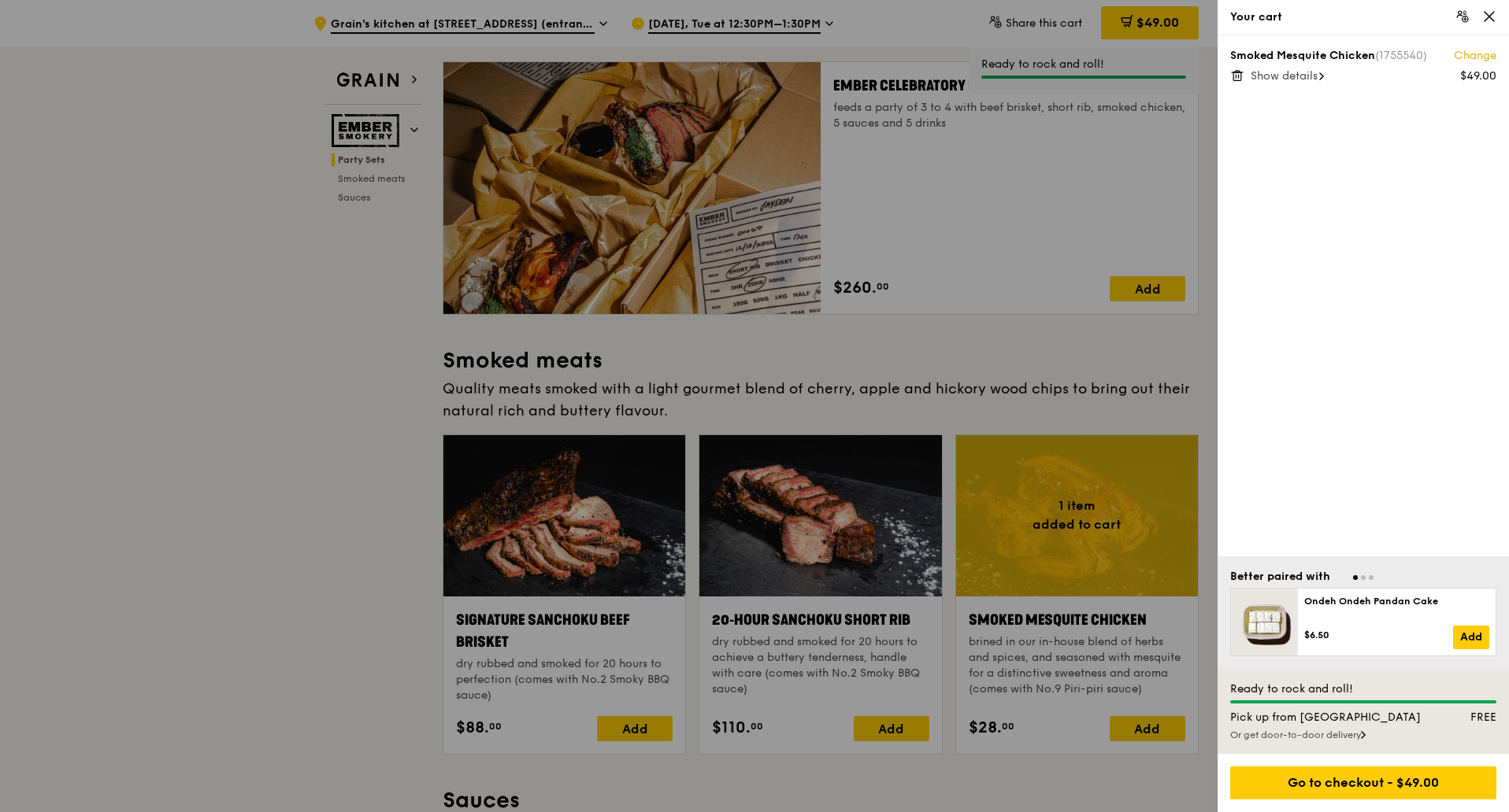
scroll to position [196, 0]
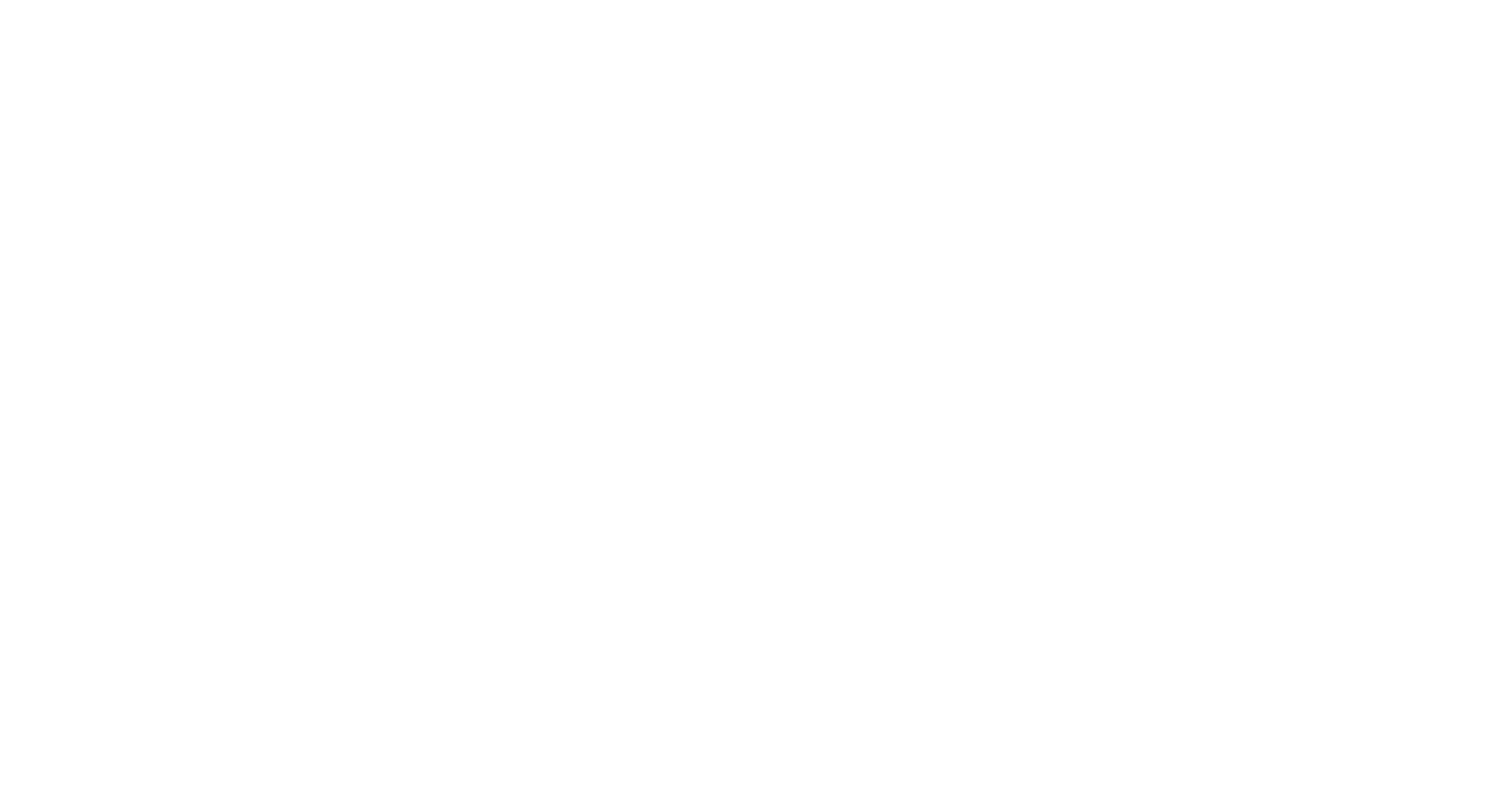
select select "100"
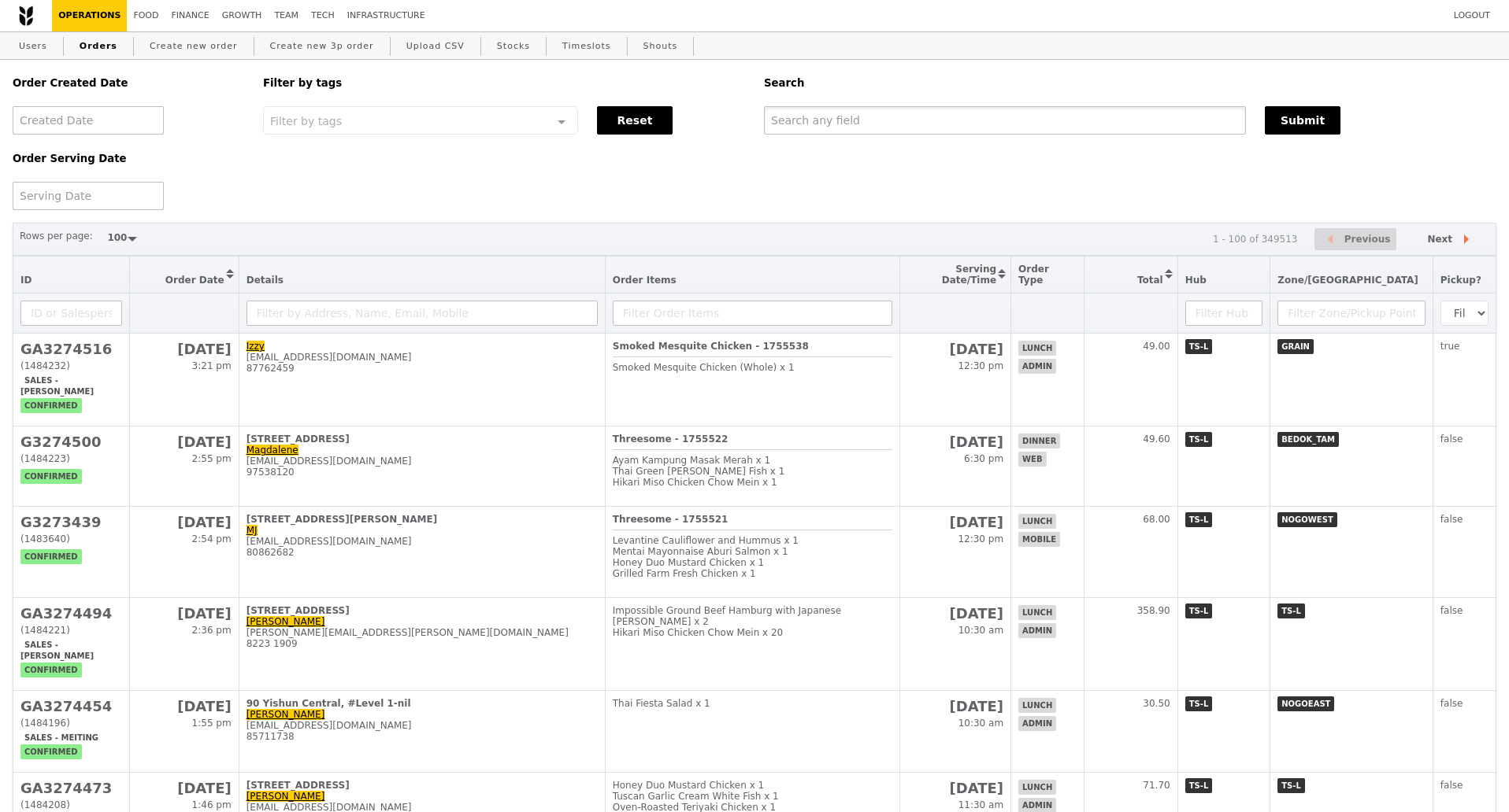
click at [879, 119] on input "text" at bounding box center [1004, 120] width 482 height 28
paste input "[EMAIL_ADDRESS][DOMAIN_NAME]"
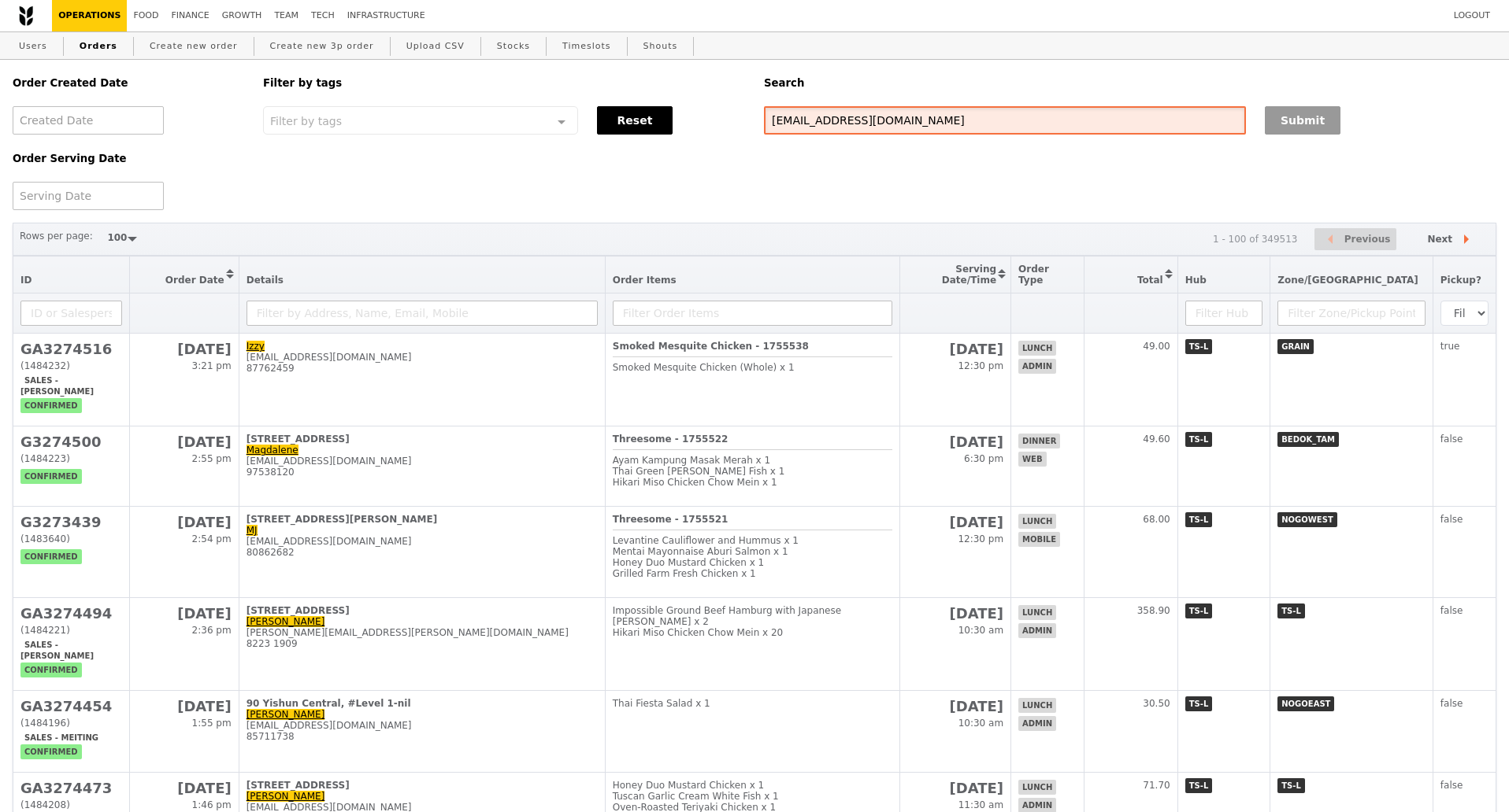
type input "[EMAIL_ADDRESS][DOMAIN_NAME]"
click at [1314, 126] on button "Submit" at bounding box center [1303, 120] width 76 height 28
